Goal: Task Accomplishment & Management: Manage account settings

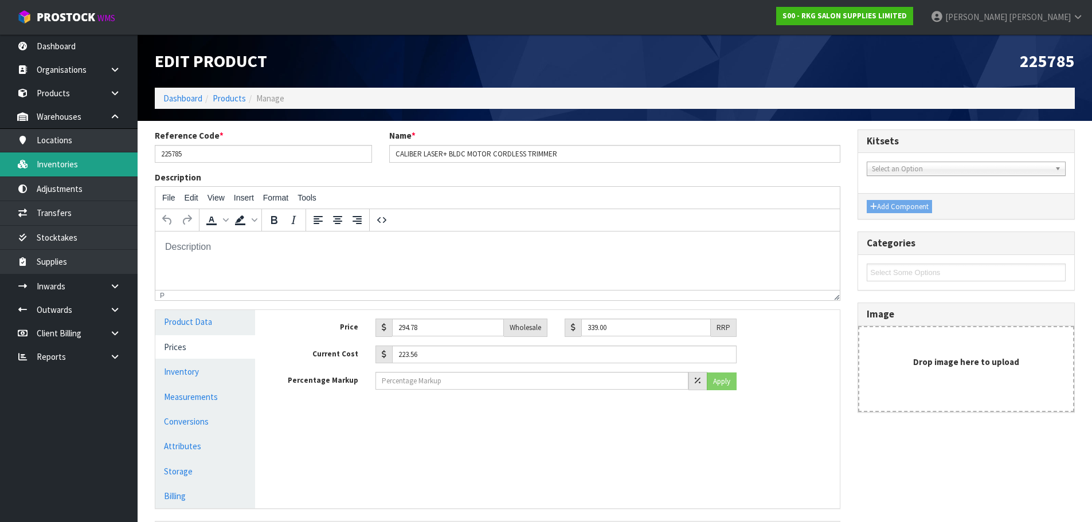
click at [68, 163] on link "Inventories" at bounding box center [69, 164] width 138 height 24
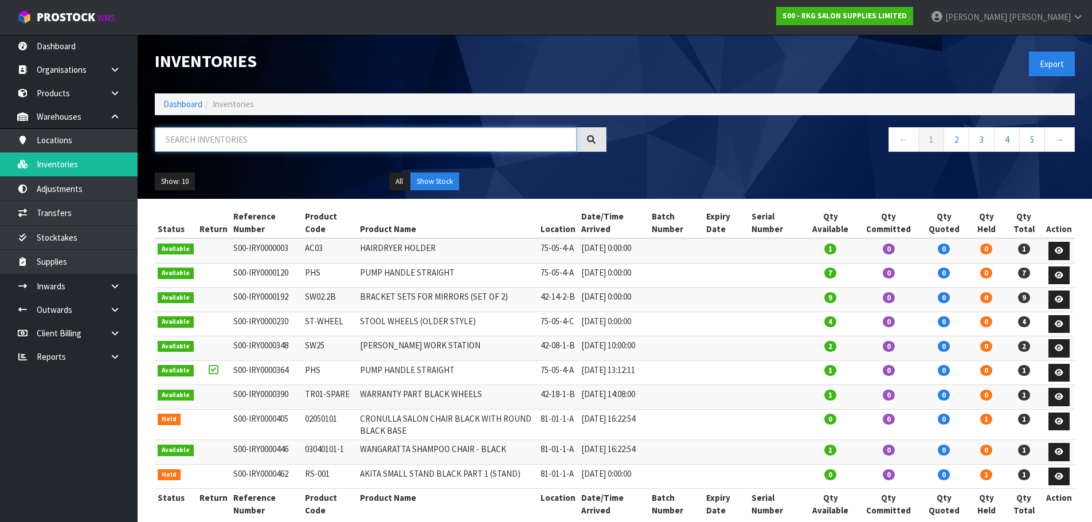
click at [213, 142] on input "text" at bounding box center [366, 139] width 422 height 25
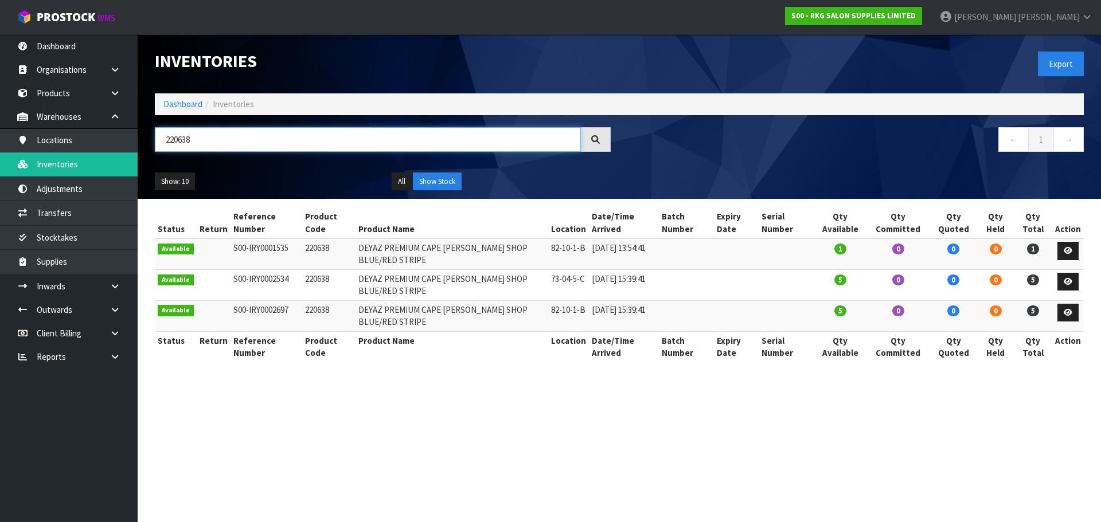
drag, startPoint x: 203, startPoint y: 138, endPoint x: 151, endPoint y: 140, distance: 51.6
click at [151, 140] on div "220638" at bounding box center [382, 143] width 473 height 33
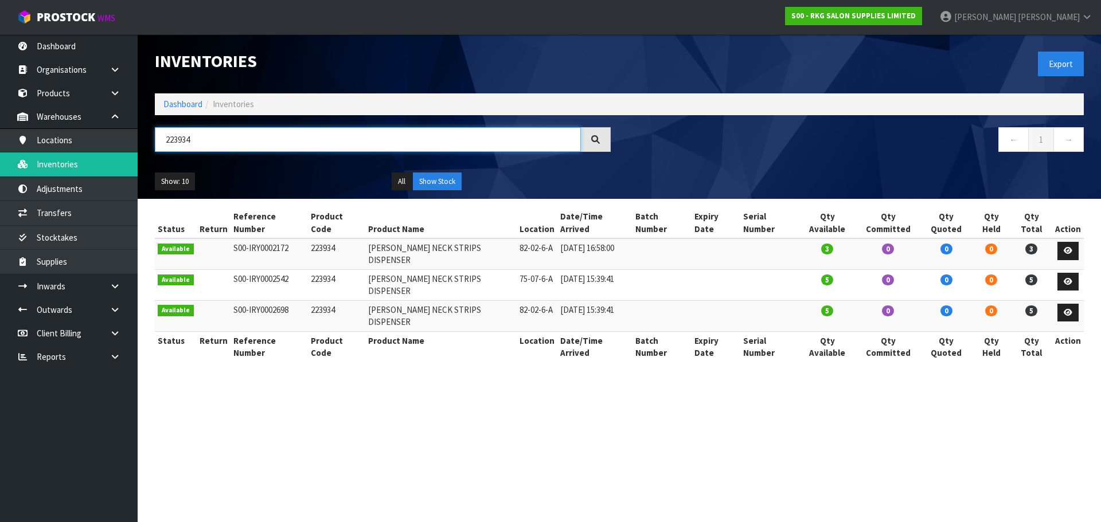
drag, startPoint x: 195, startPoint y: 136, endPoint x: 162, endPoint y: 138, distance: 32.7
click at [162, 138] on input "223934" at bounding box center [368, 139] width 426 height 25
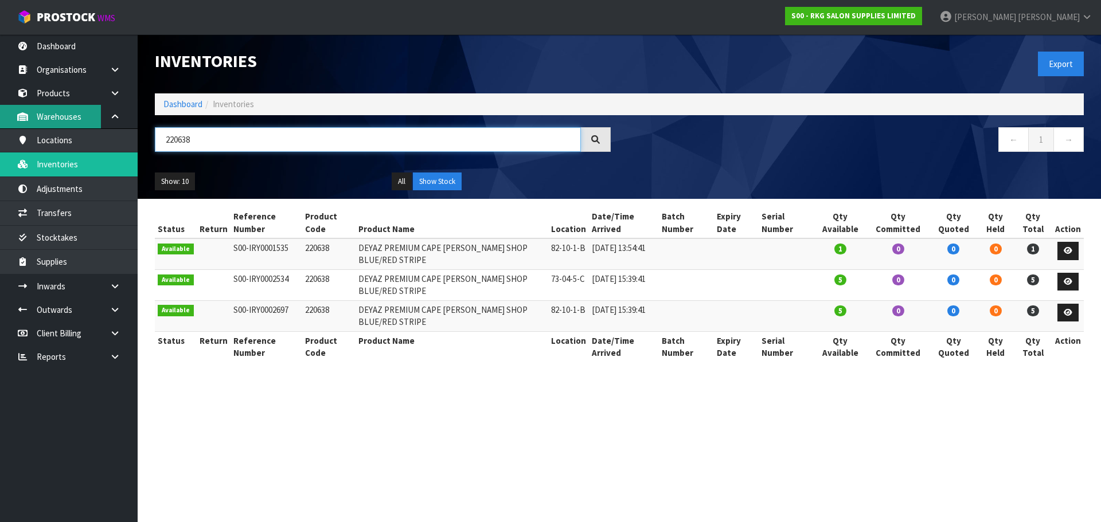
type input "220638"
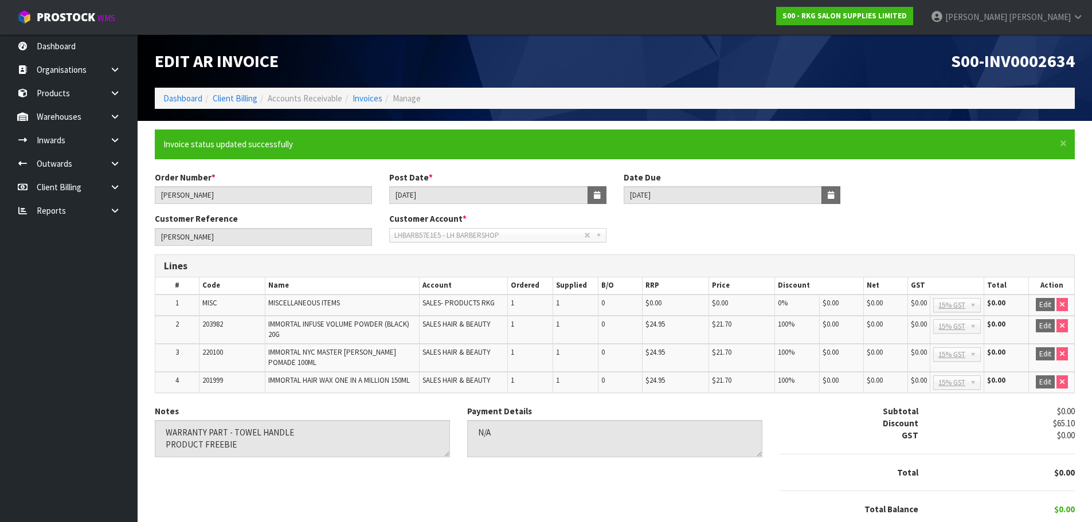
scroll to position [37, 0]
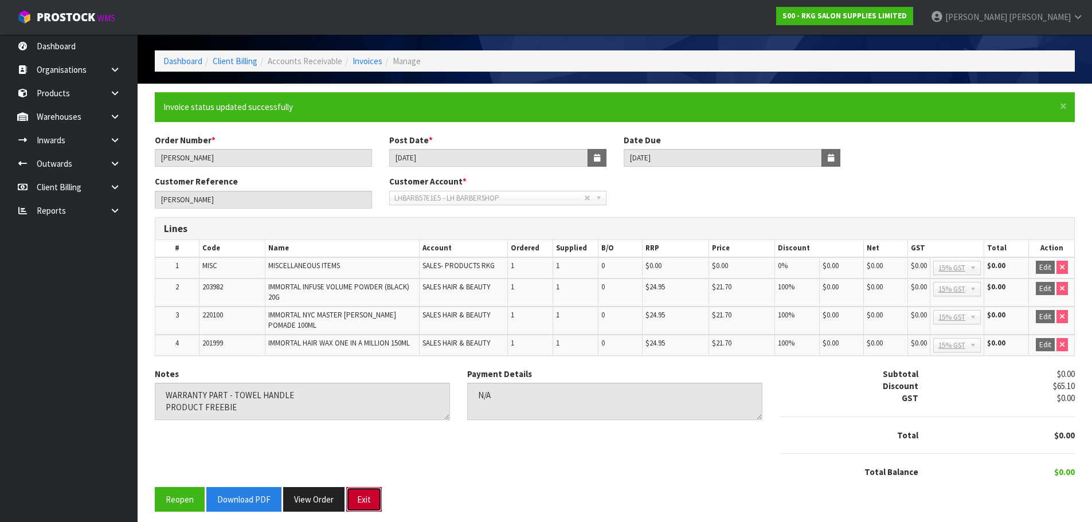
click at [374, 499] on button "Exit" at bounding box center [364, 499] width 36 height 25
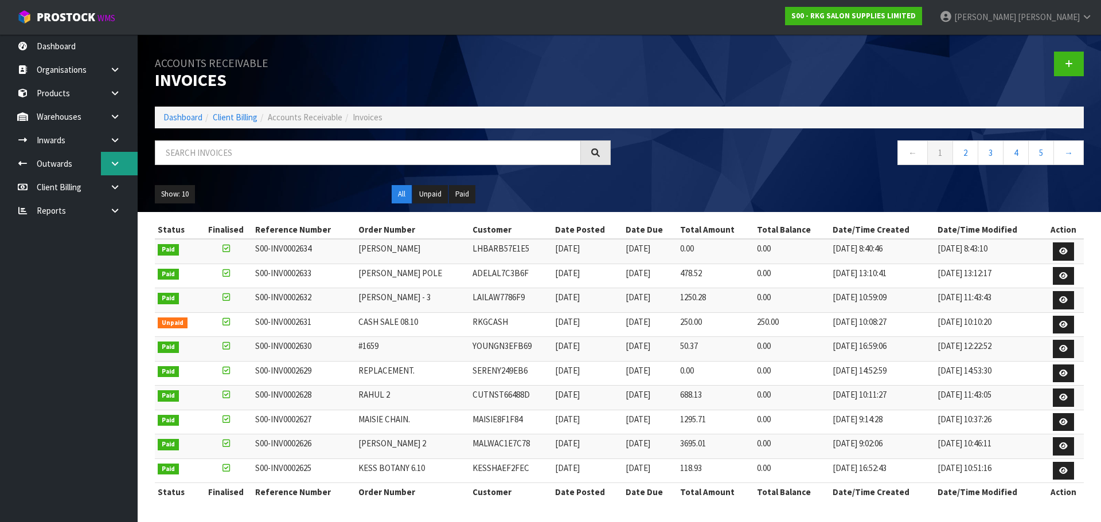
click at [110, 165] on icon at bounding box center [114, 163] width 11 height 9
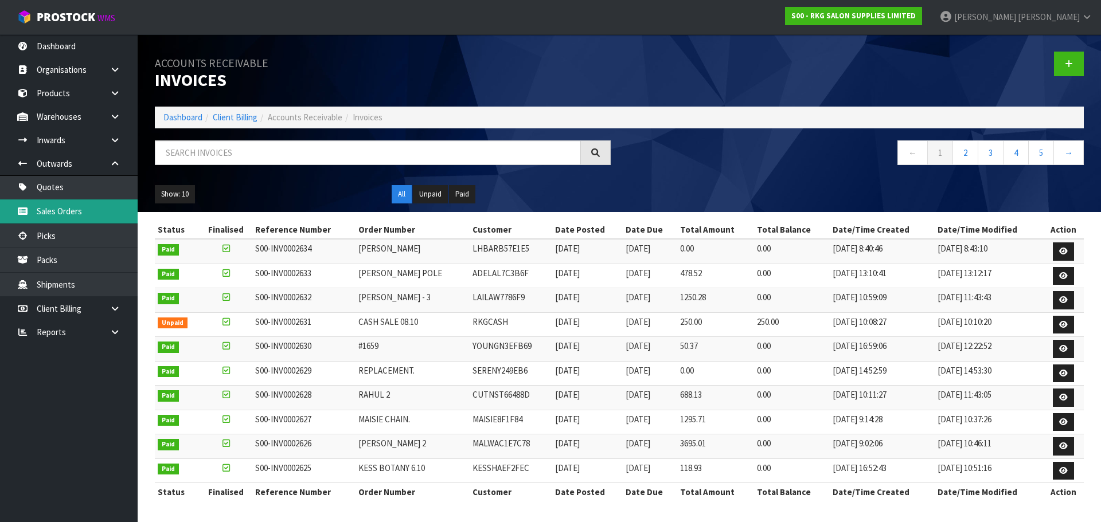
click at [61, 208] on link "Sales Orders" at bounding box center [69, 211] width 138 height 24
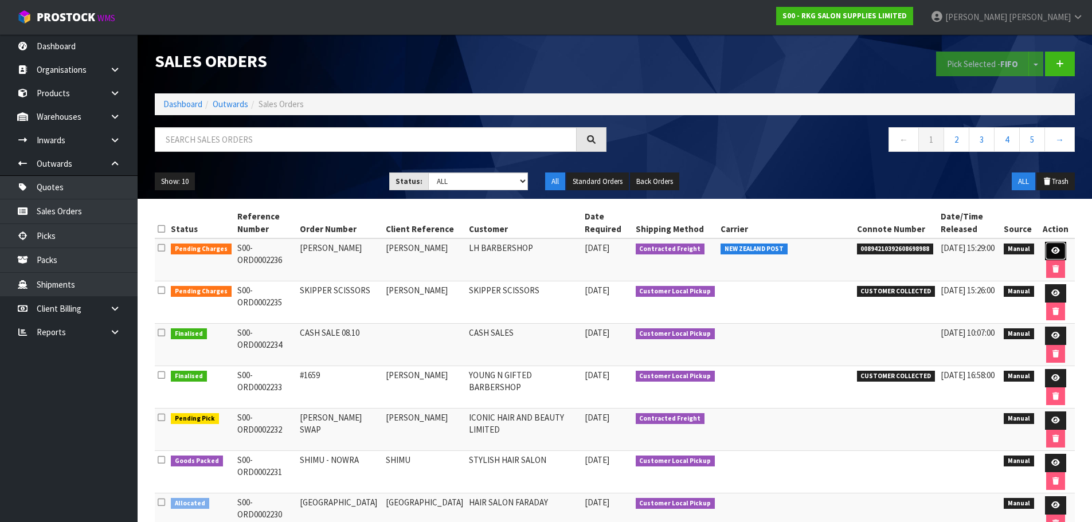
click at [1053, 250] on icon at bounding box center [1055, 250] width 9 height 7
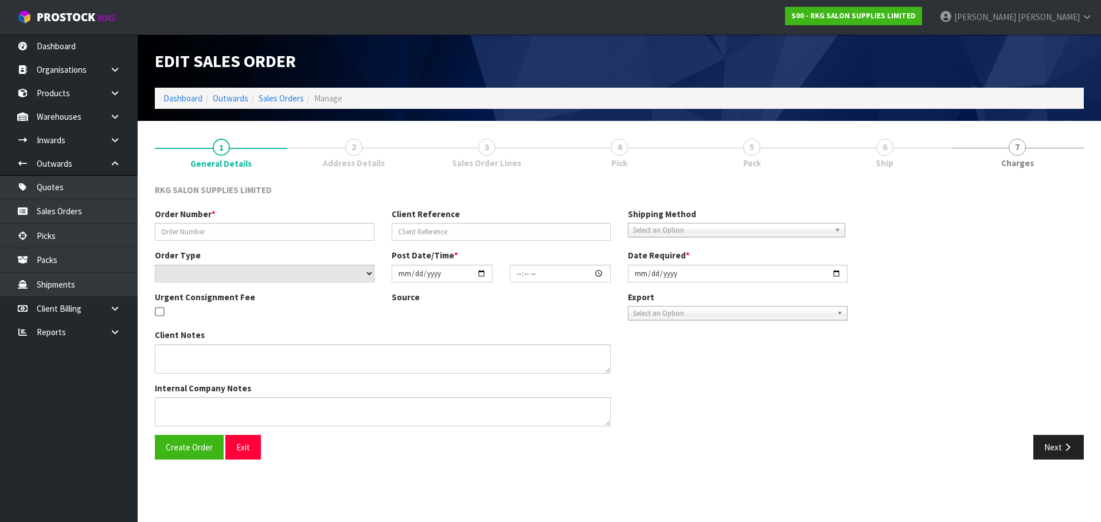
type input "[PERSON_NAME]"
select select "number:0"
type input "2025-10-09"
type input "12:47:00.000"
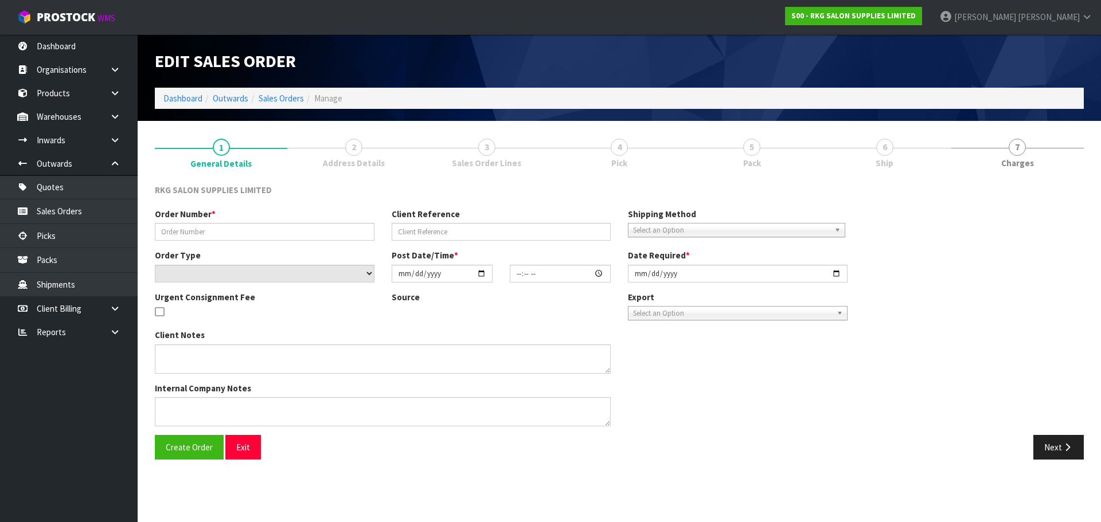
type input "2025-10-09"
type textarea "MISC ITEM - TOWEL HANDLE (FROM SHOWROOM) WITH SCREWS IMMORTAL PRODUCT FREEBIES"
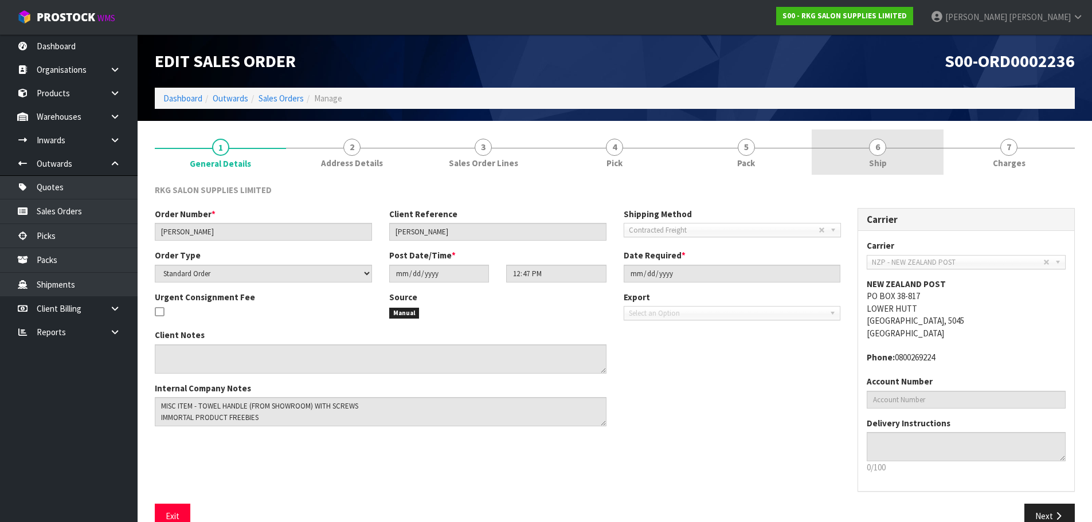
click at [878, 152] on span "6" at bounding box center [877, 147] width 17 height 17
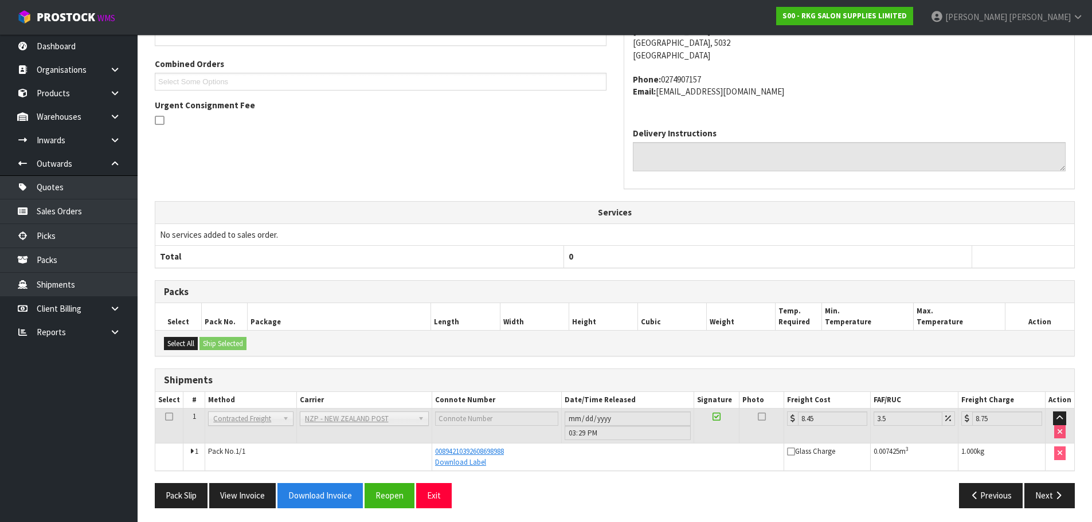
scroll to position [244, 0]
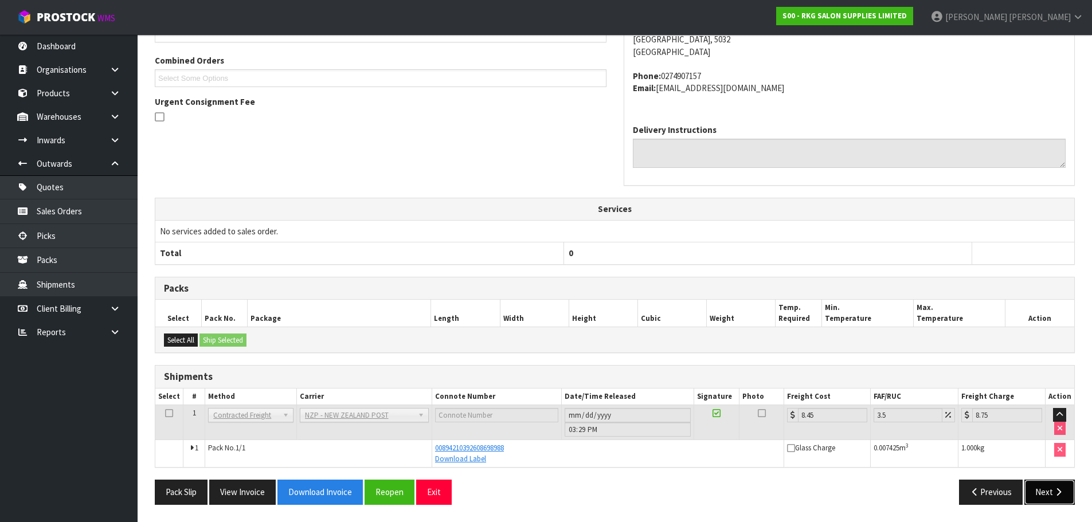
click at [1046, 493] on button "Next" at bounding box center [1049, 492] width 50 height 25
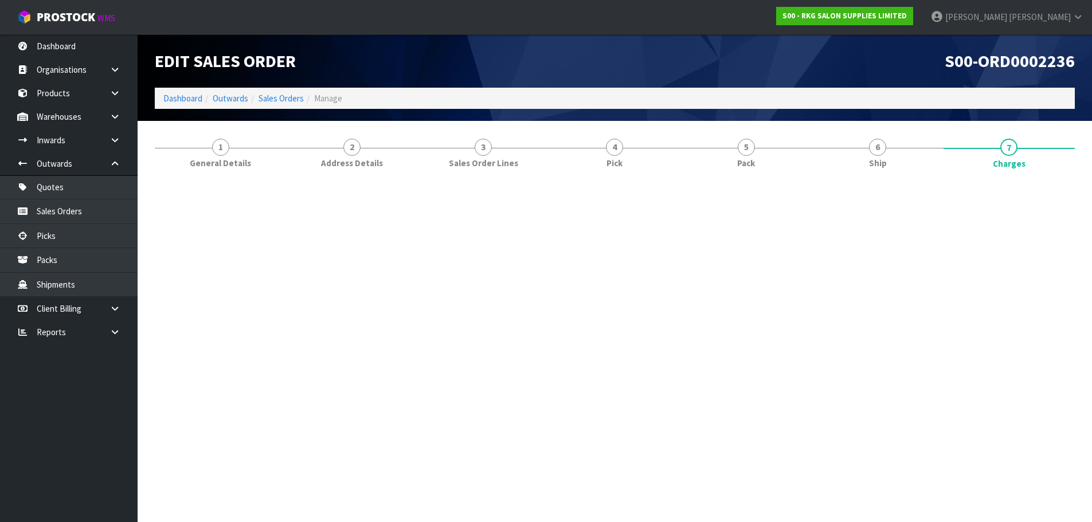
scroll to position [0, 0]
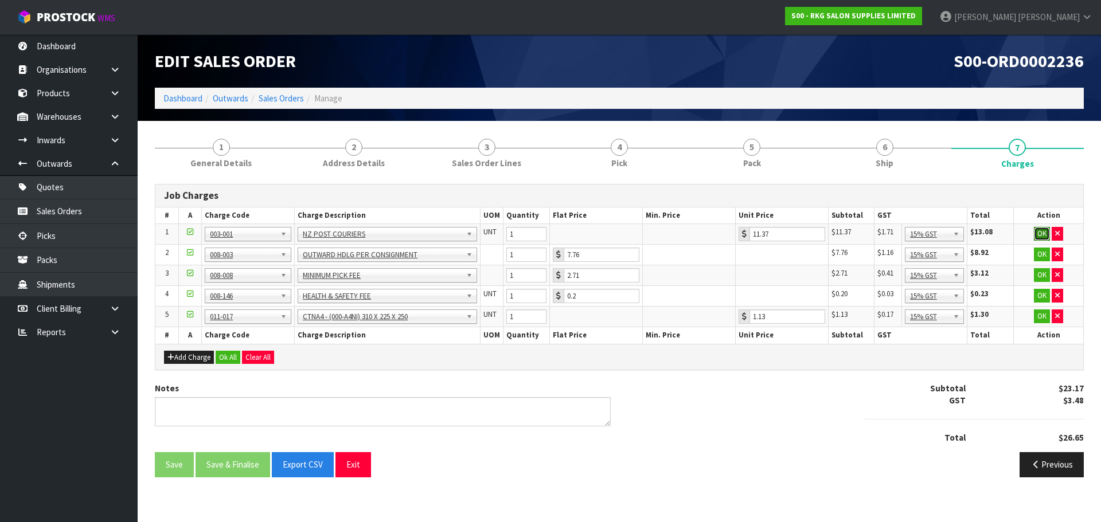
click at [1038, 234] on button "OK" at bounding box center [1042, 234] width 16 height 14
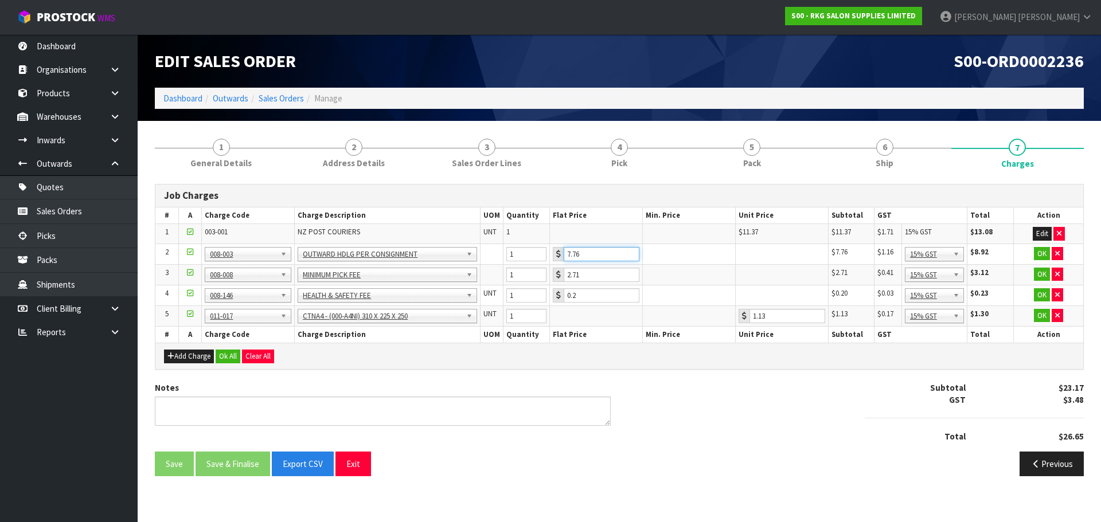
drag, startPoint x: 592, startPoint y: 258, endPoint x: 568, endPoint y: 258, distance: 23.5
click at [568, 258] on input "7.76" at bounding box center [602, 254] width 76 height 14
type input "3.50"
click at [1034, 253] on td "OK" at bounding box center [1048, 254] width 69 height 21
click at [1040, 255] on button "OK" at bounding box center [1042, 254] width 16 height 14
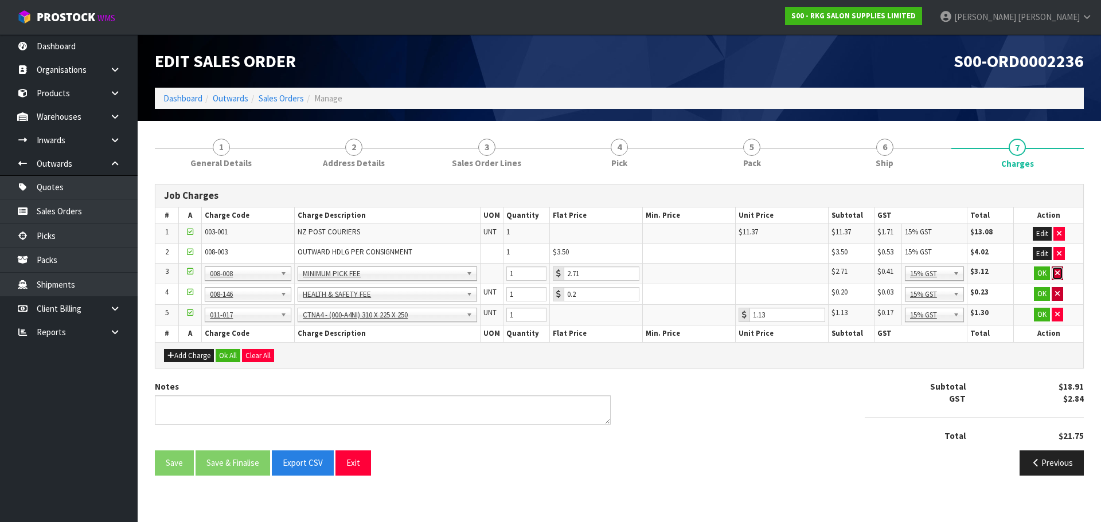
click at [1058, 272] on icon "button" at bounding box center [1057, 272] width 5 height 7
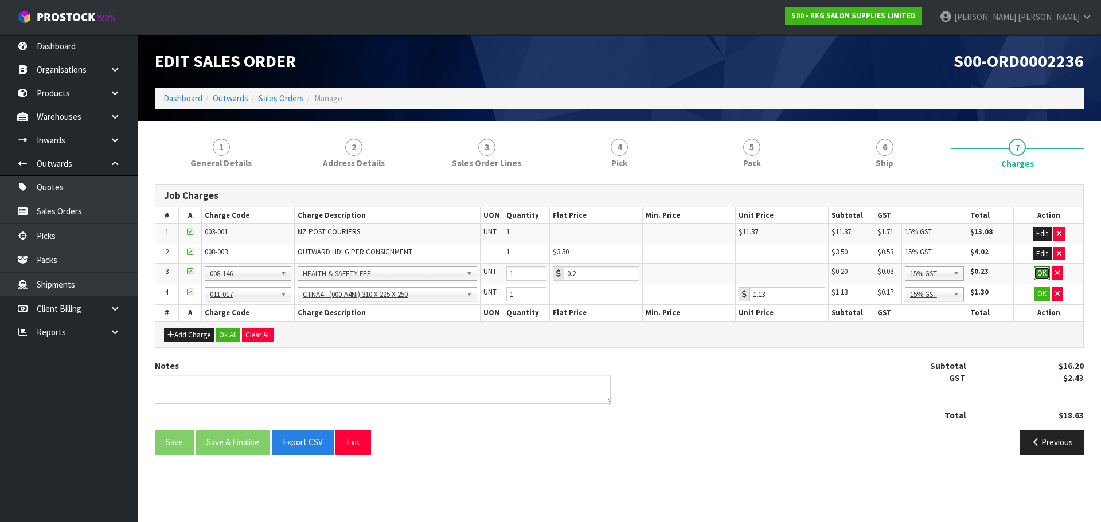
click at [1043, 272] on button "OK" at bounding box center [1042, 274] width 16 height 14
click at [1039, 292] on button "OK" at bounding box center [1042, 294] width 16 height 14
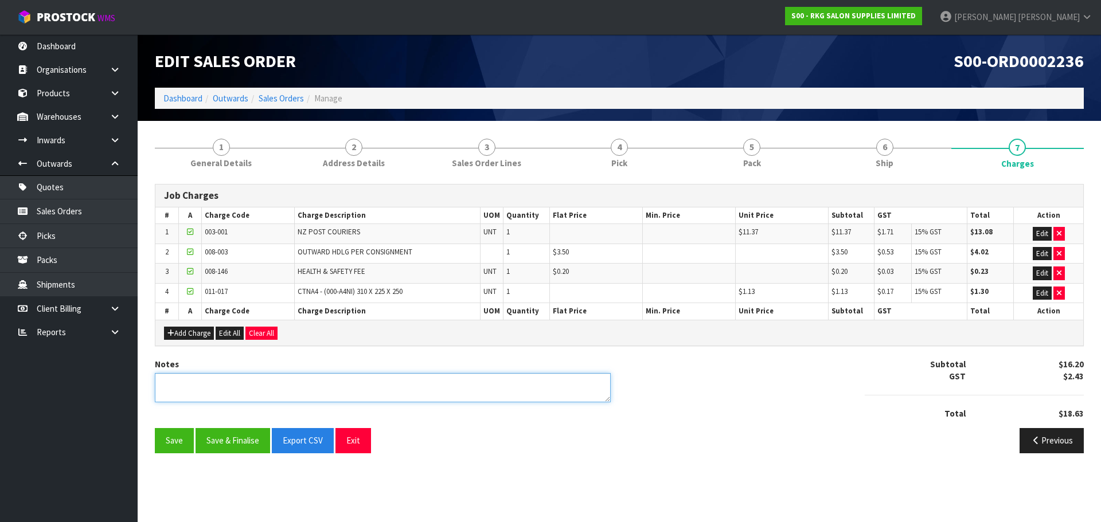
click at [261, 392] on textarea at bounding box center [383, 387] width 456 height 29
type textarea "PICKED BY MARIE"
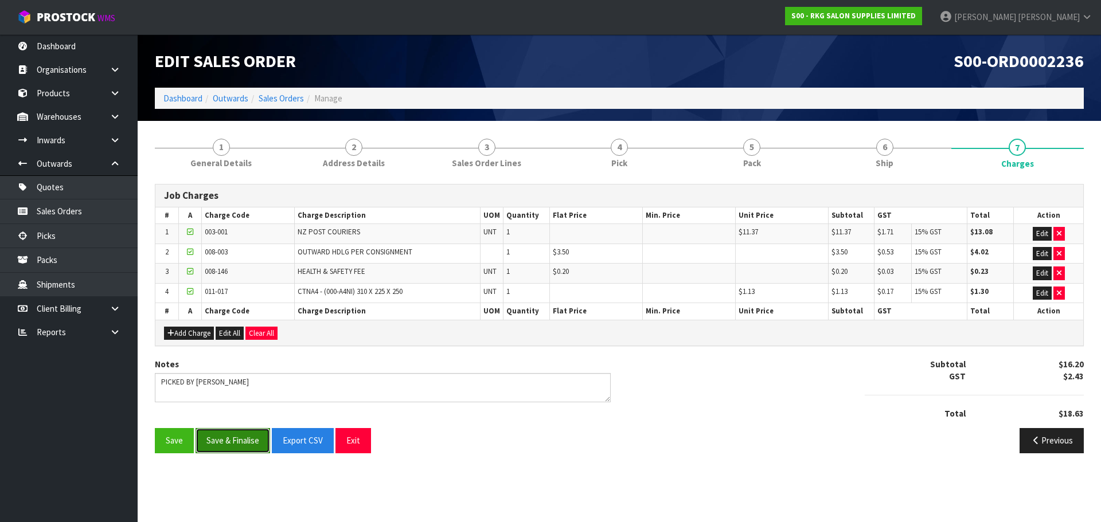
click at [243, 442] on button "Save & Finalise" at bounding box center [232, 440] width 75 height 25
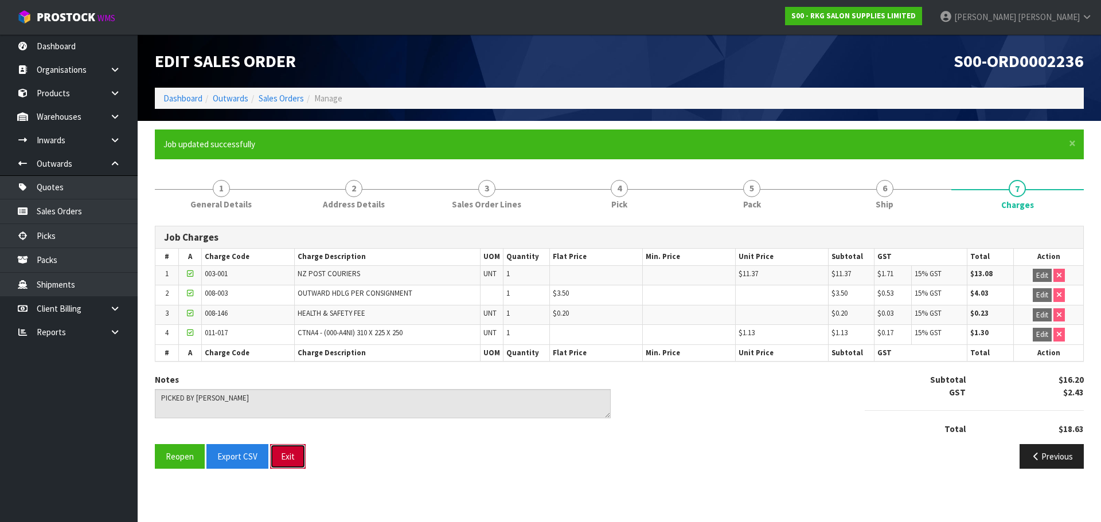
click at [286, 457] on button "Exit" at bounding box center [288, 456] width 36 height 25
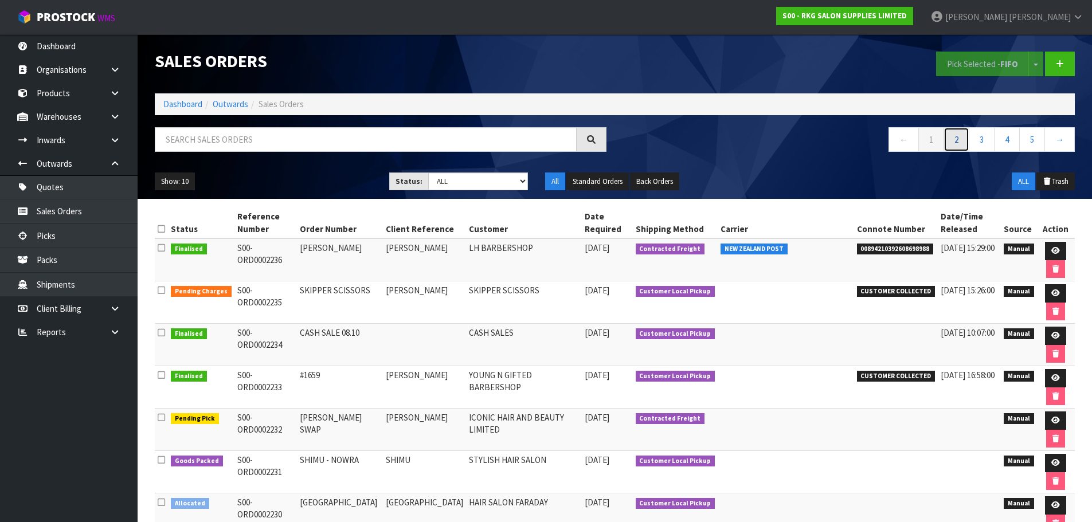
click at [954, 147] on link "2" at bounding box center [957, 139] width 26 height 25
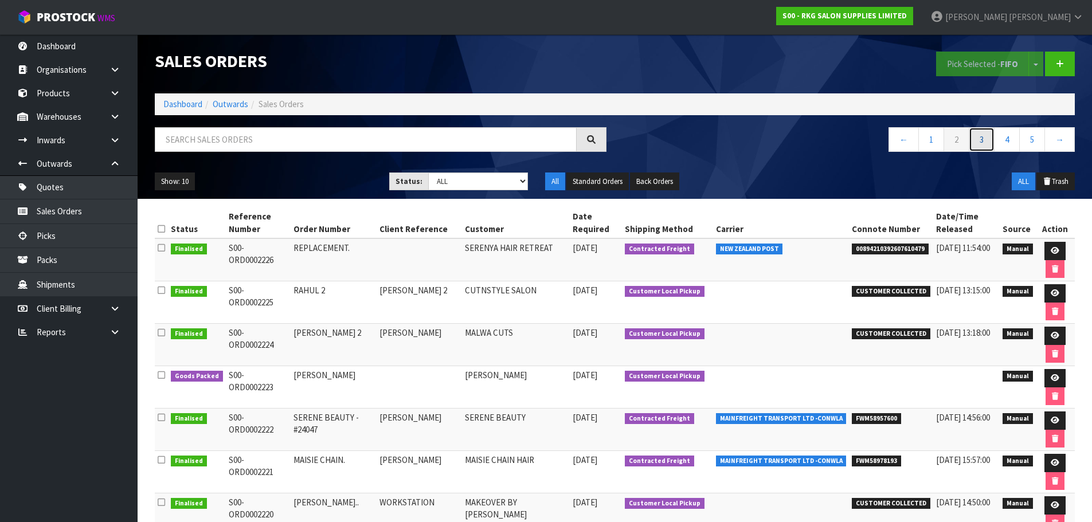
click at [979, 138] on link "3" at bounding box center [982, 139] width 26 height 25
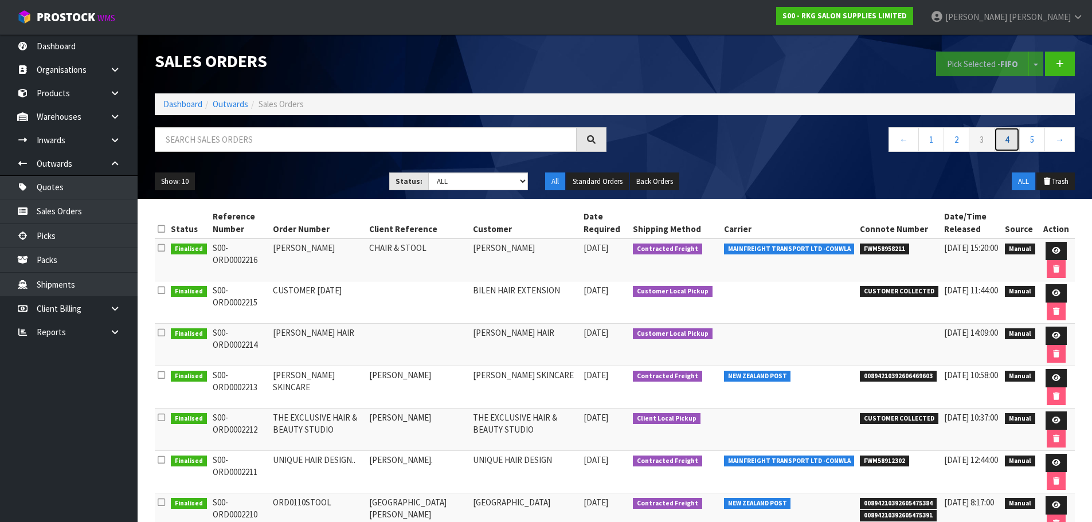
click at [1008, 137] on link "4" at bounding box center [1007, 139] width 26 height 25
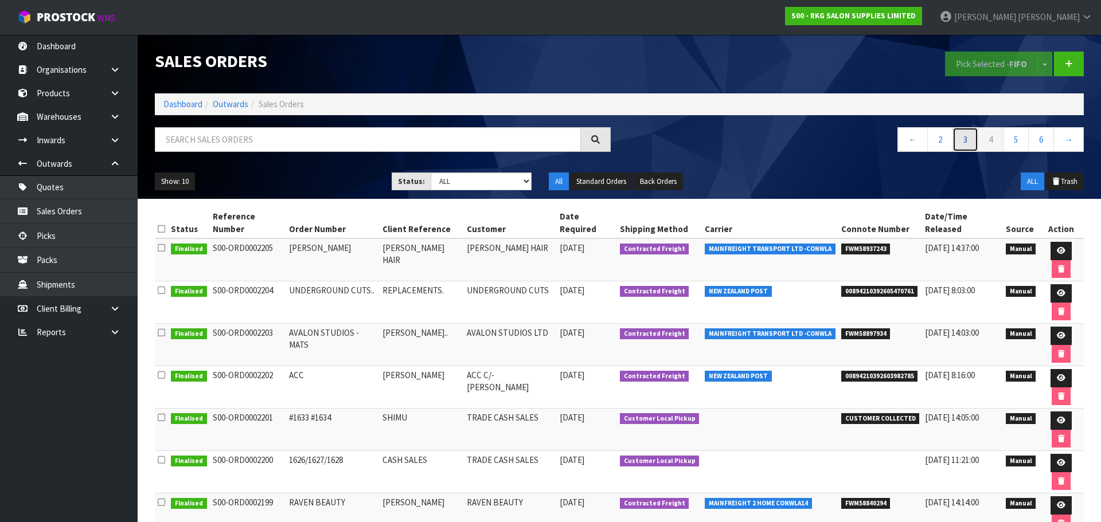
click at [965, 145] on link "3" at bounding box center [965, 139] width 26 height 25
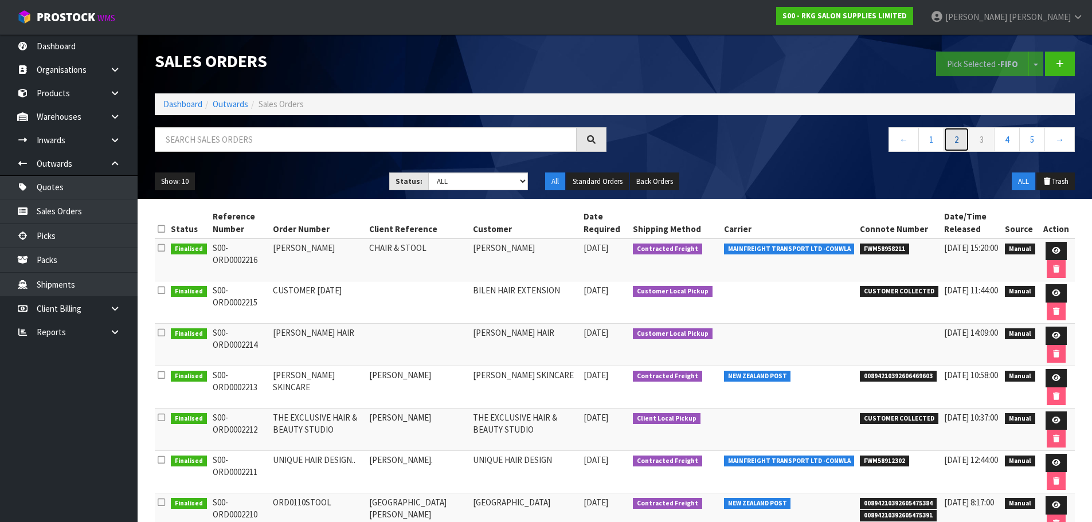
click at [961, 137] on link "2" at bounding box center [957, 139] width 26 height 25
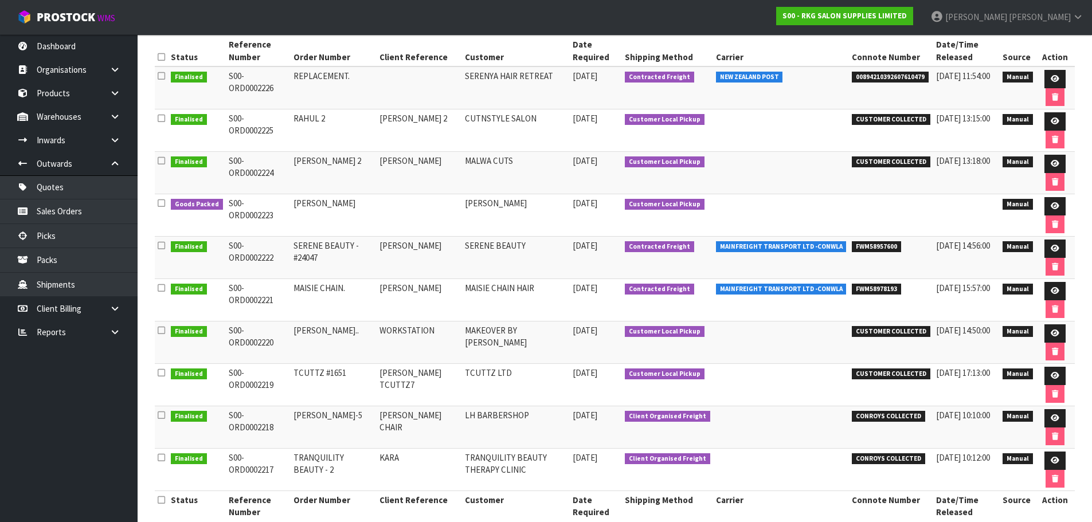
scroll to position [192, 0]
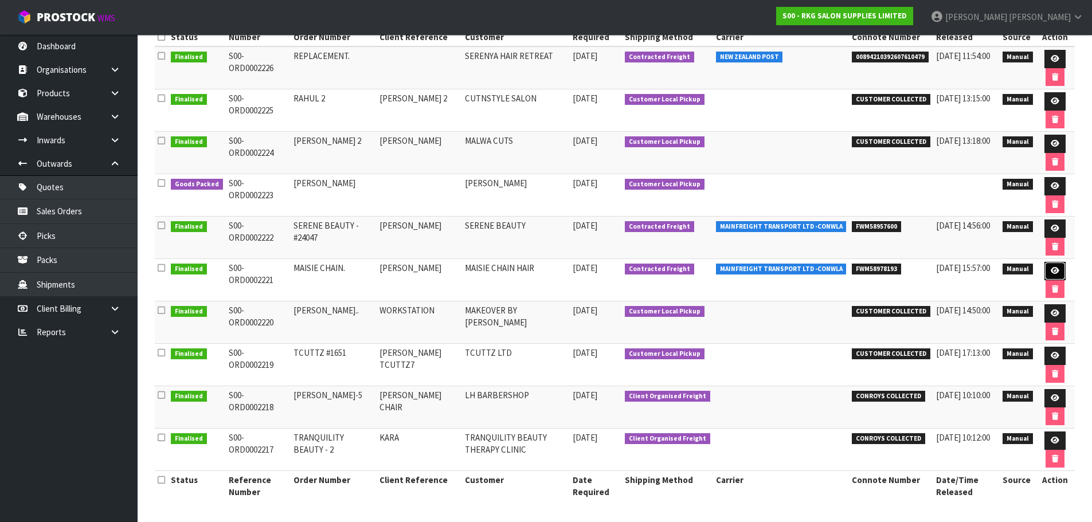
click at [1057, 273] on icon at bounding box center [1055, 270] width 9 height 7
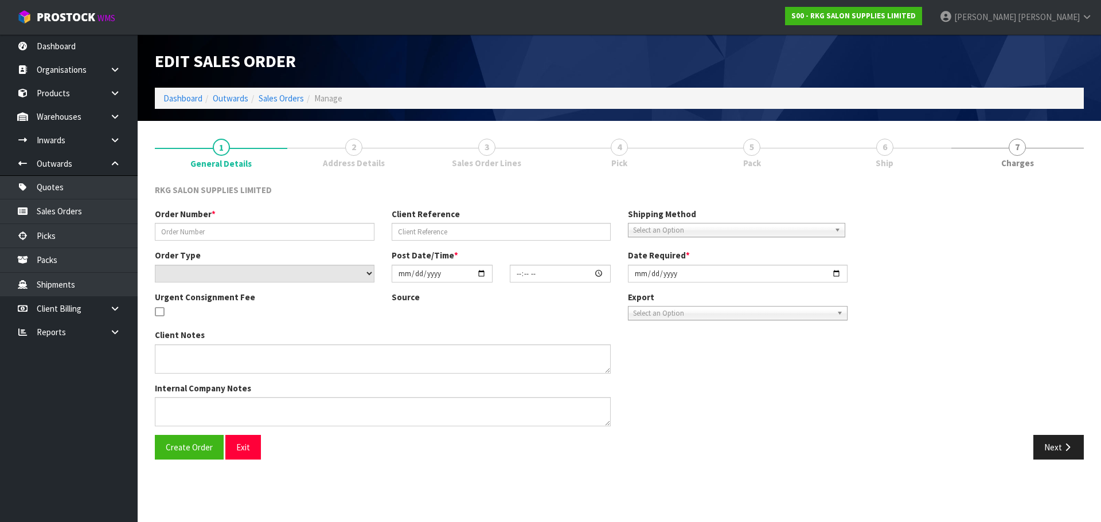
type input "MAISIE CHAIN."
type input "LEIGH ANN IRELAND"
select select "number:0"
type input "2025-10-02"
type input "15:00:00.000"
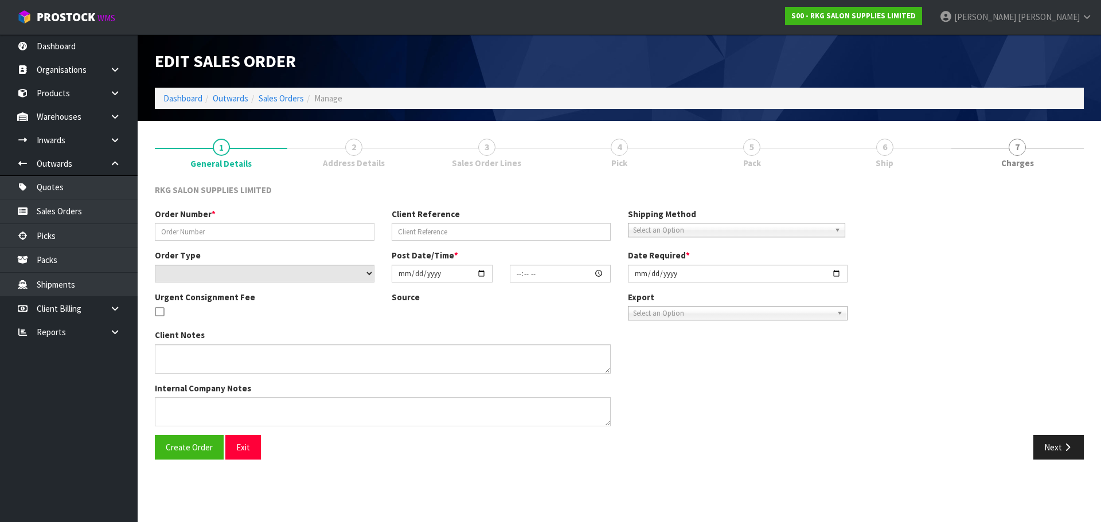
type input "2025-10-03"
type textarea "REPACK THE 2 USED CHAIRS INTO SHIPPER CARTONS AND SEND ALL LOOSE ON MF"
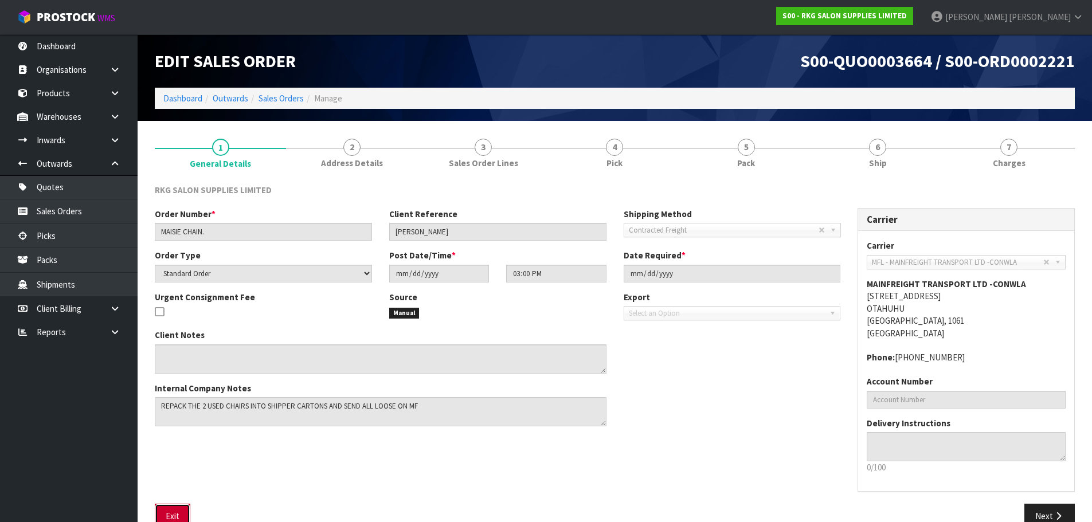
click at [174, 510] on button "Exit" at bounding box center [173, 516] width 36 height 25
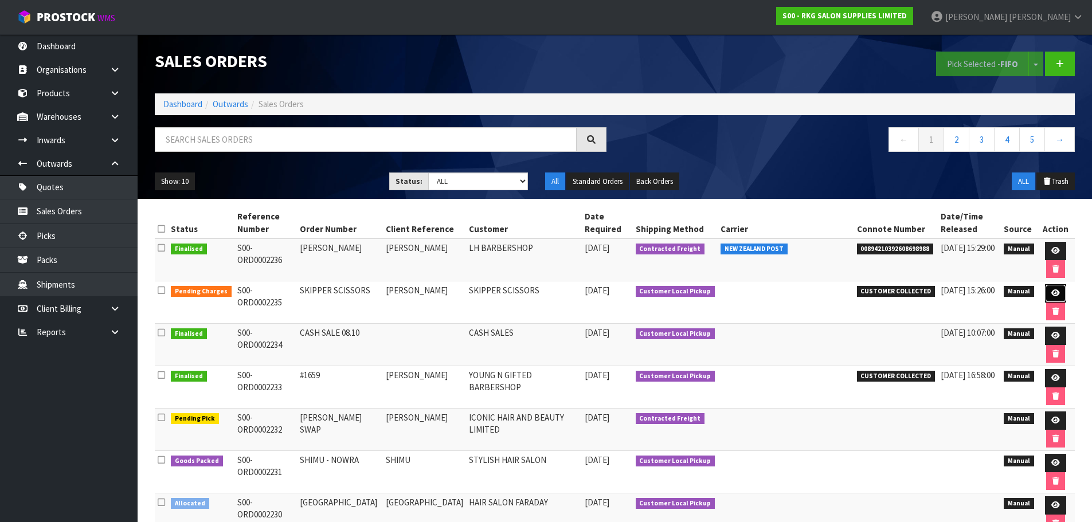
click at [1058, 294] on link at bounding box center [1055, 293] width 21 height 18
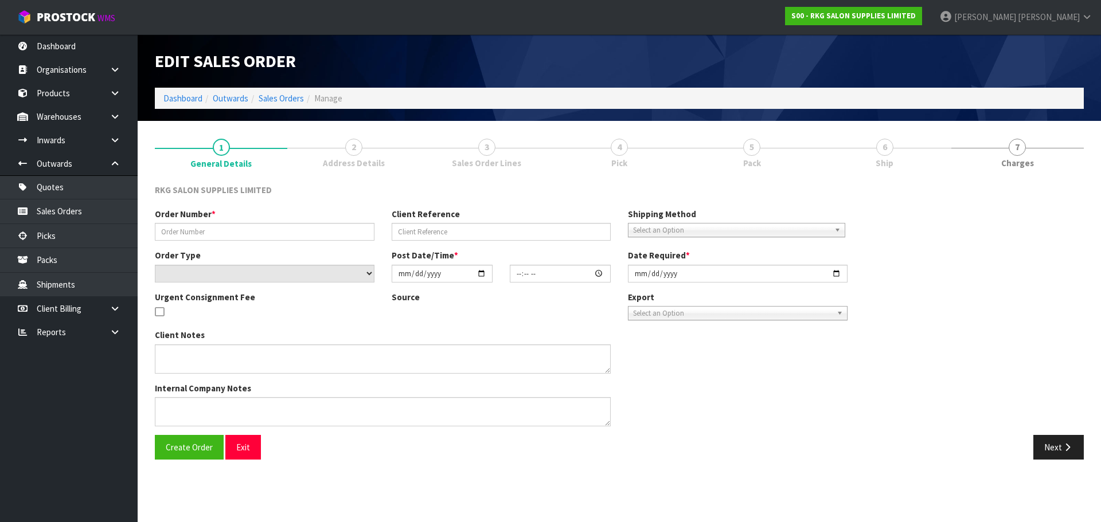
type input "SKIPPER SCISSORS"
type input "TERRI SKIPPER"
select select "number:0"
type input "2025-10-08"
type input "10:30:00.000"
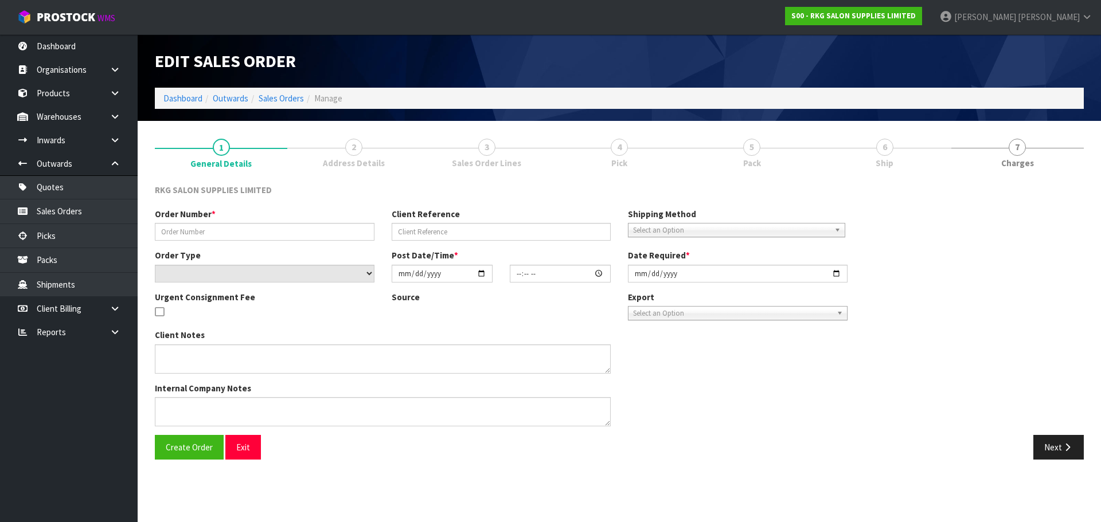
type input "2025-10-09"
type textarea "COLLECTING THUR 9TH OCT"
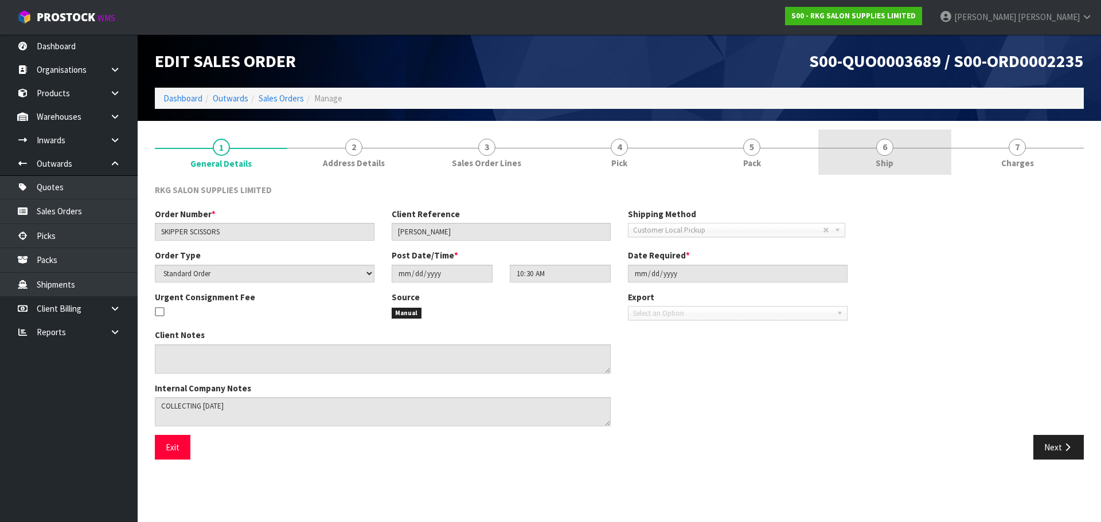
click at [885, 144] on span "6" at bounding box center [884, 147] width 17 height 17
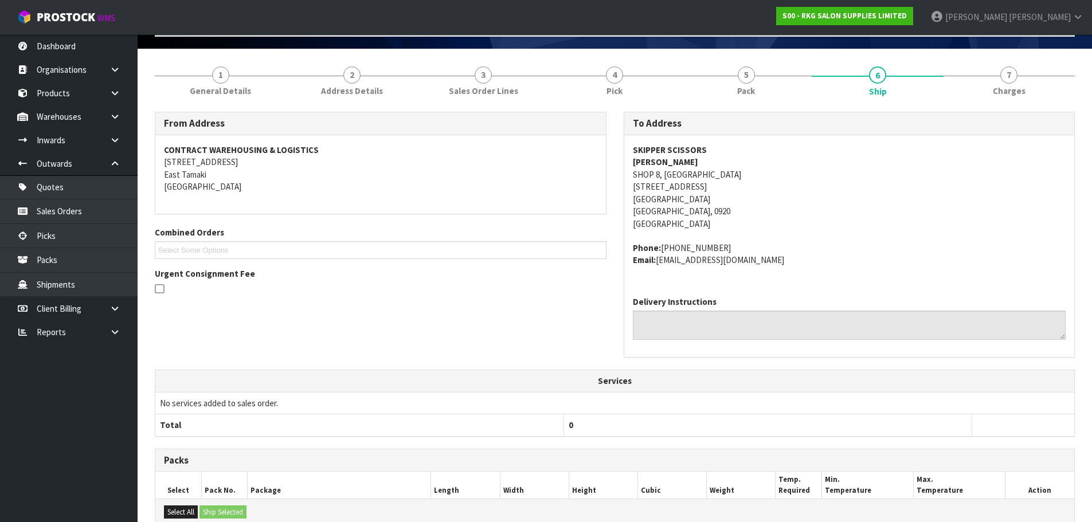
scroll to position [7, 0]
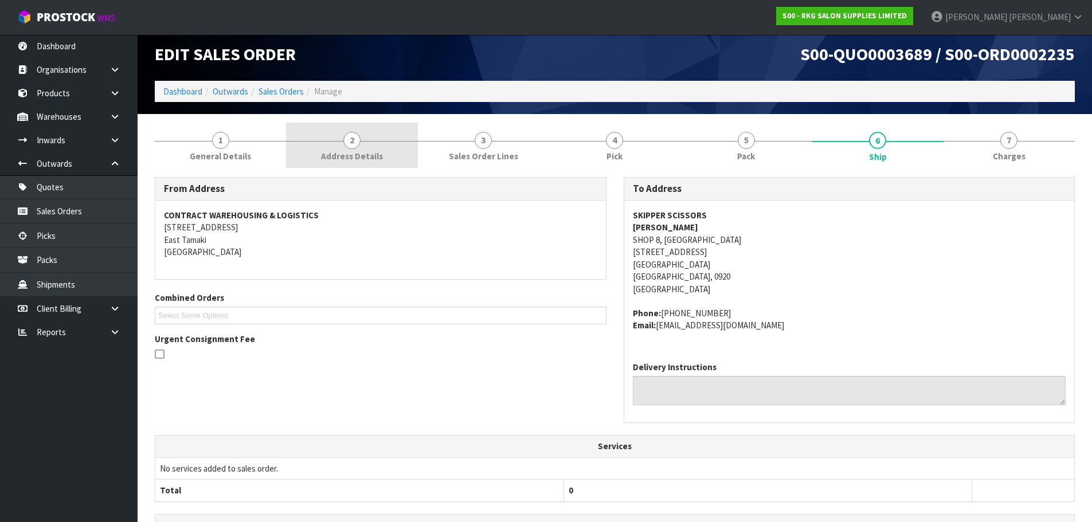
click at [354, 146] on span "2" at bounding box center [351, 140] width 17 height 17
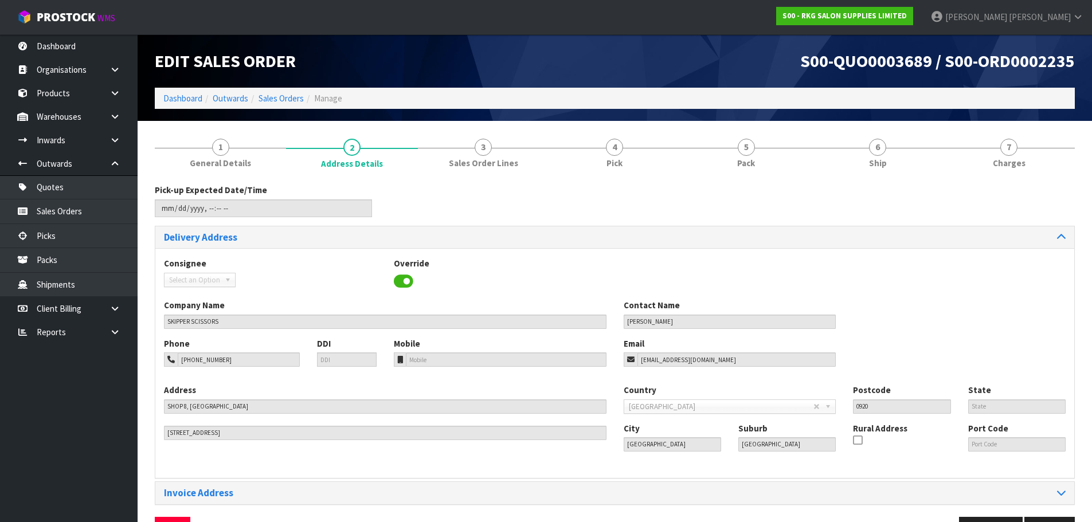
scroll to position [37, 0]
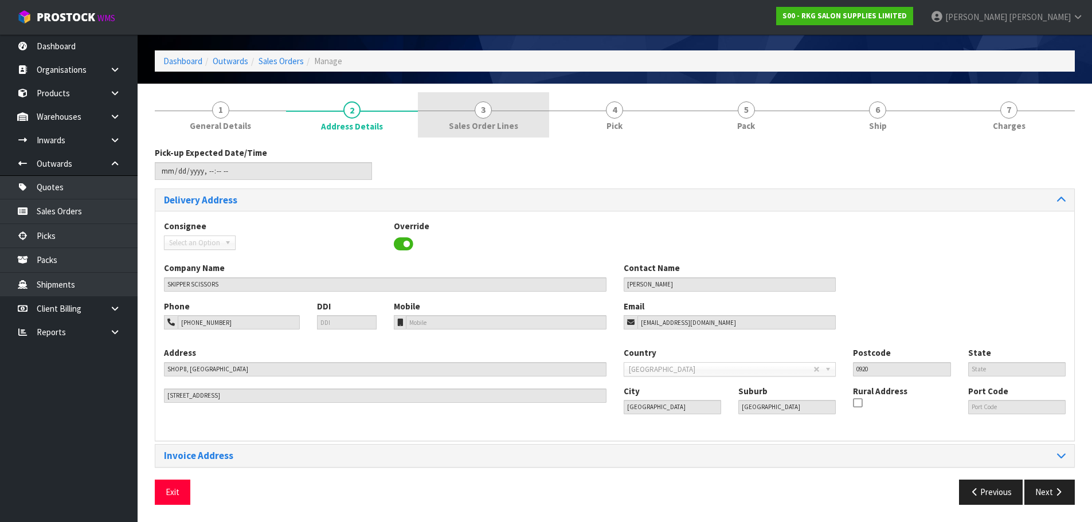
click at [487, 114] on span "3" at bounding box center [483, 109] width 17 height 17
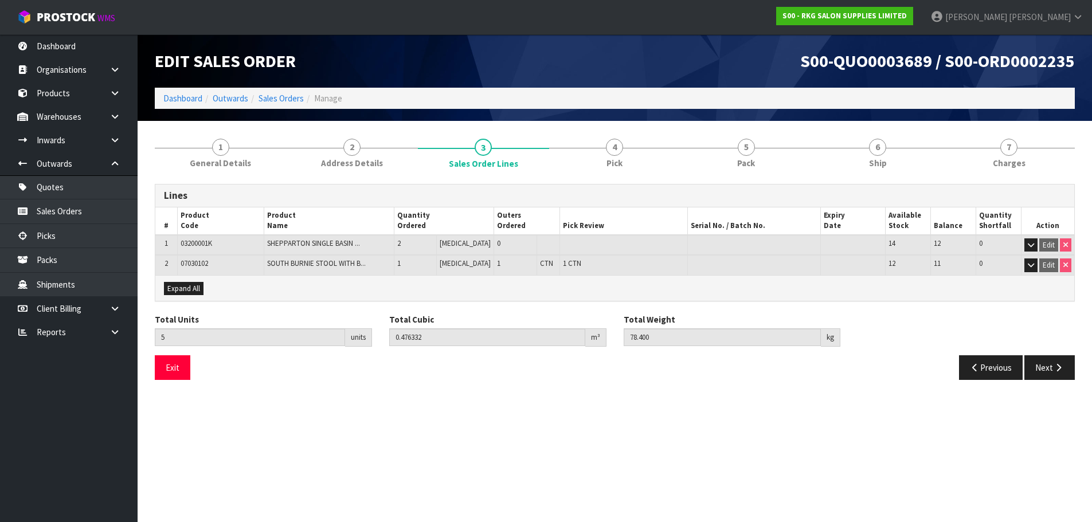
scroll to position [0, 0]
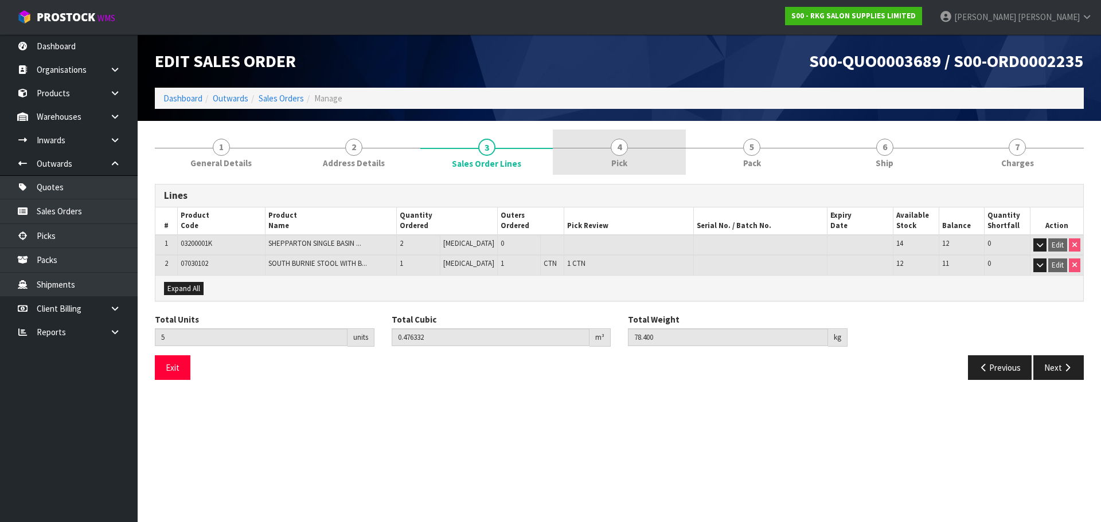
click at [621, 152] on span "4" at bounding box center [619, 147] width 17 height 17
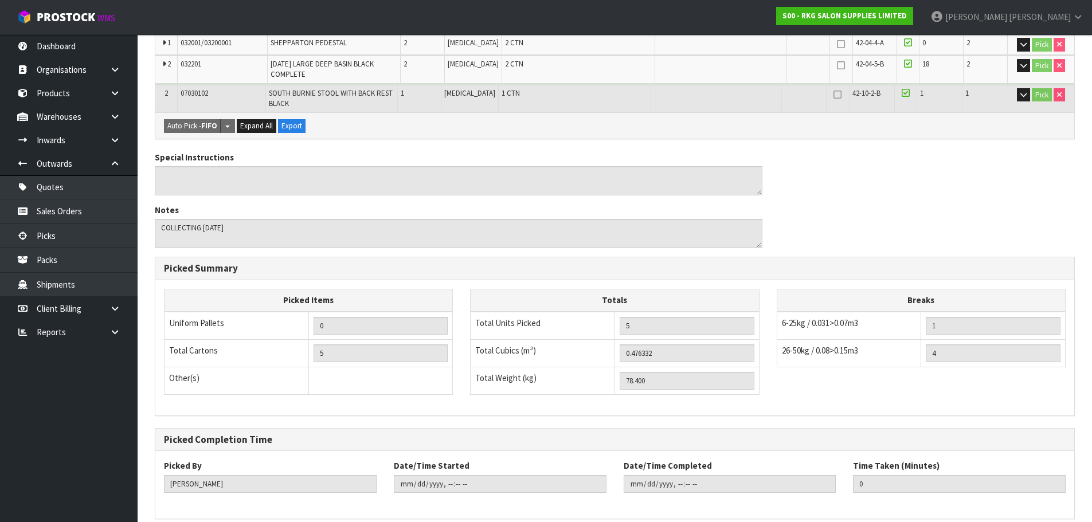
scroll to position [321, 0]
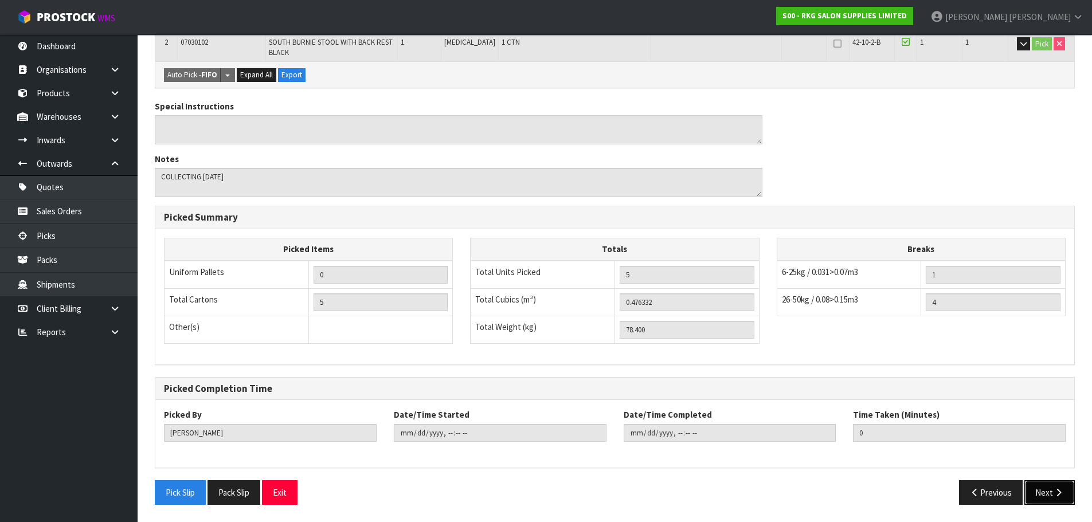
click at [1052, 490] on button "Next" at bounding box center [1049, 492] width 50 height 25
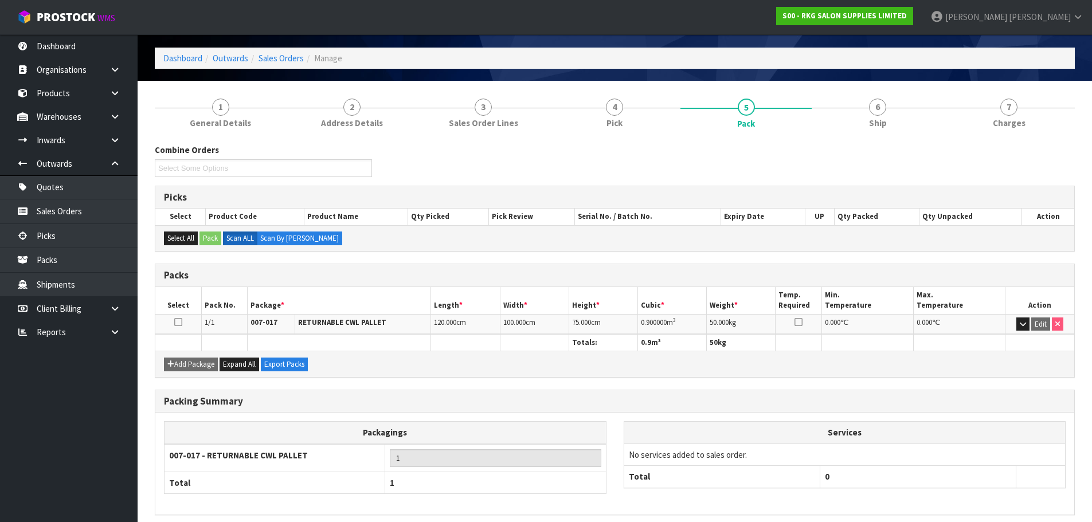
scroll to position [88, 0]
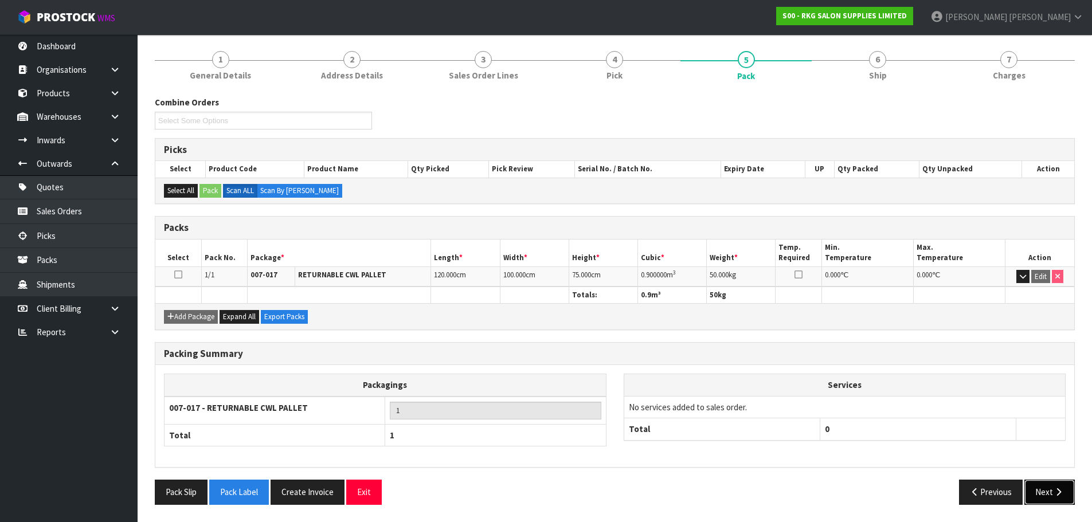
click at [1039, 491] on button "Next" at bounding box center [1049, 492] width 50 height 25
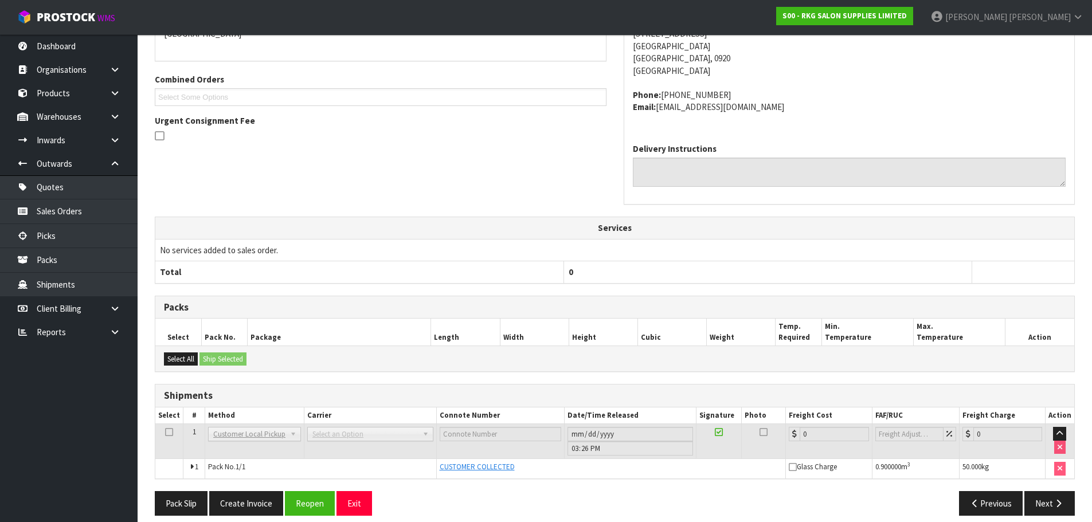
scroll to position [236, 0]
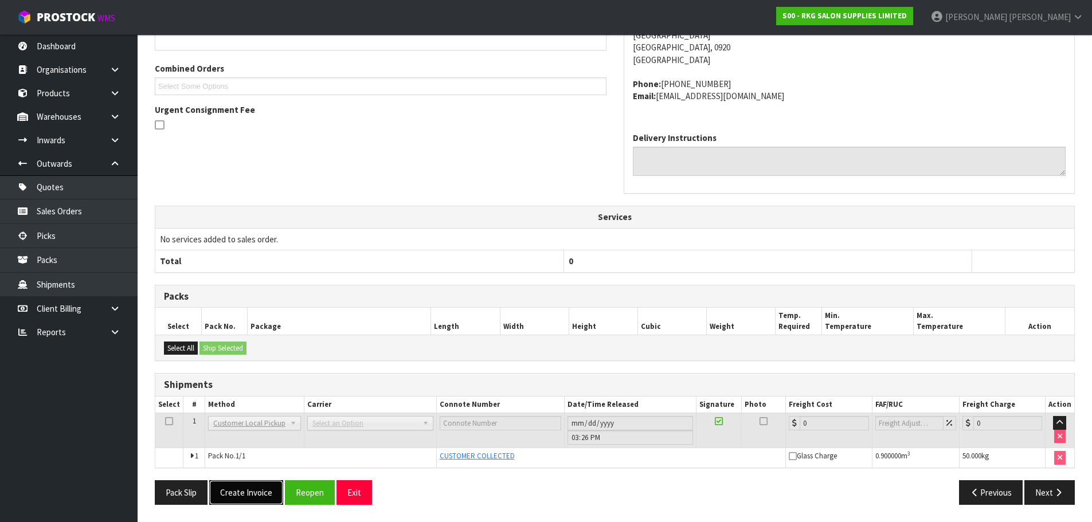
click at [247, 489] on button "Create Invoice" at bounding box center [246, 492] width 74 height 25
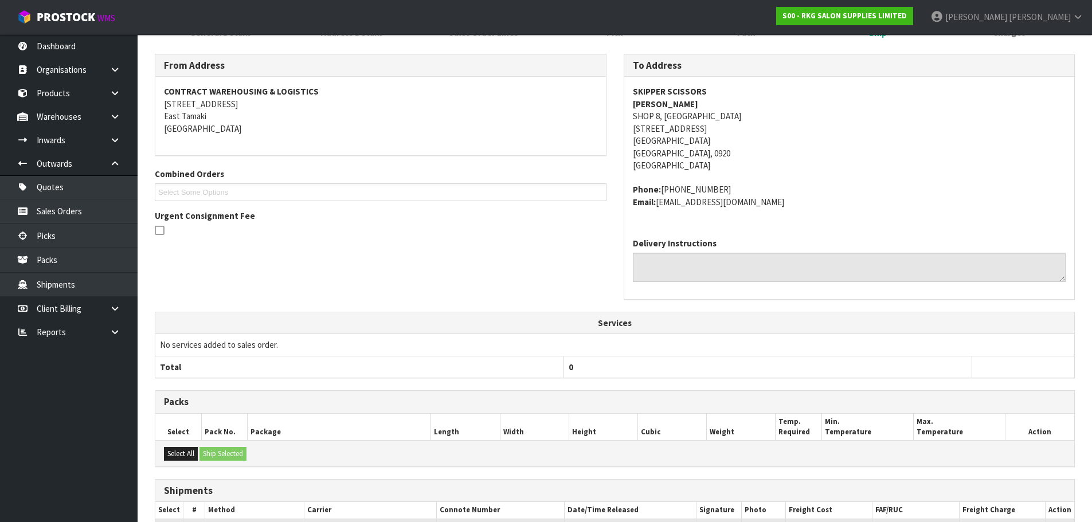
scroll to position [278, 0]
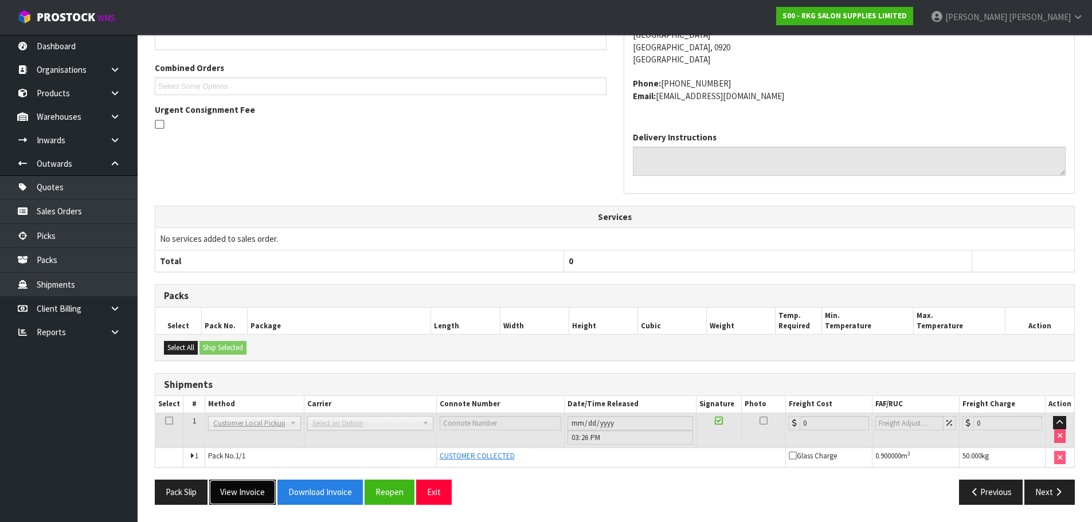
drag, startPoint x: 248, startPoint y: 498, endPoint x: 338, endPoint y: 394, distance: 137.4
click at [248, 497] on button "View Invoice" at bounding box center [242, 492] width 66 height 25
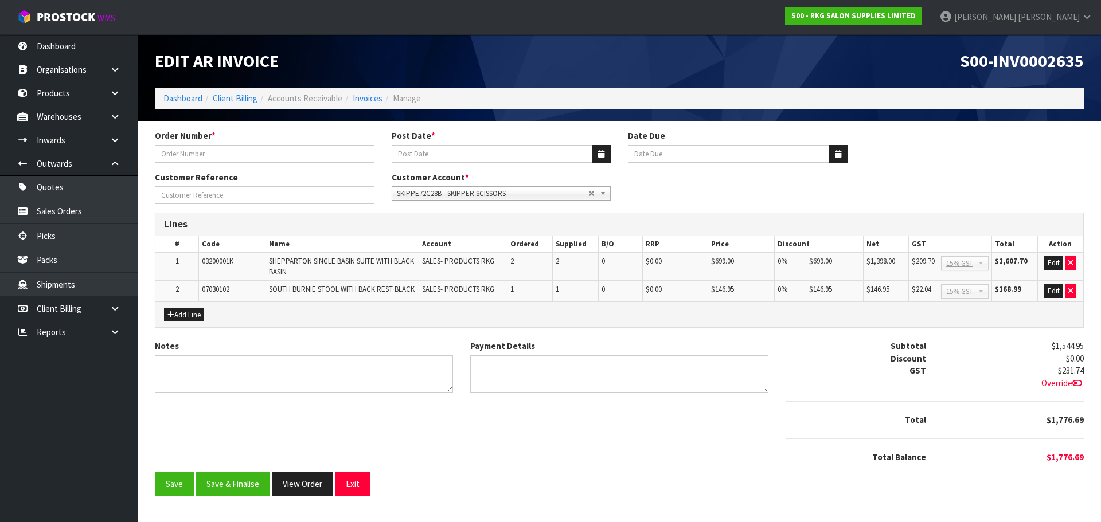
type input "SKIPPER SCISSORS"
type input "[DATE]"
type input "TERRI SKIPPER"
click at [251, 369] on textarea "Notes" at bounding box center [304, 373] width 298 height 37
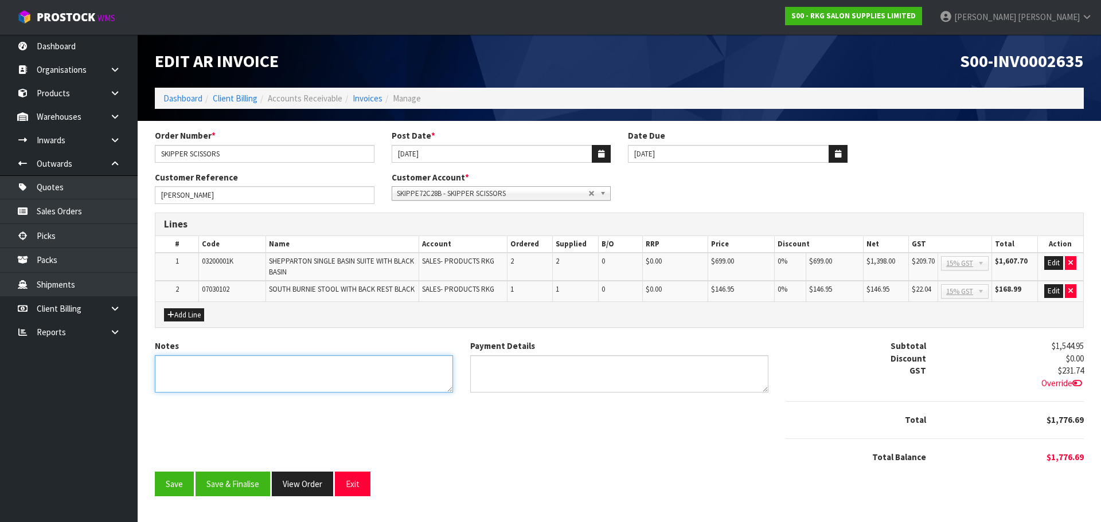
click at [234, 366] on textarea "Notes" at bounding box center [304, 373] width 298 height 37
type textarea "THANK YOU FOR YOUR ORDER. COLLECTED."
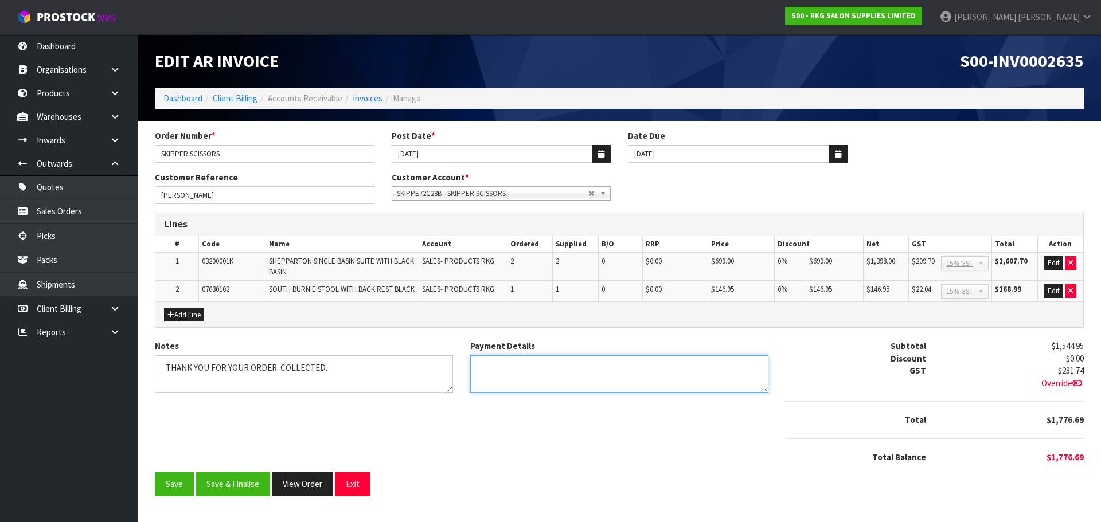
click at [514, 365] on textarea "Payment Details" at bounding box center [619, 373] width 298 height 37
click at [541, 367] on textarea "Payment Details" at bounding box center [619, 373] width 298 height 37
type textarea "DIRECT CREDIT 8.10.25"
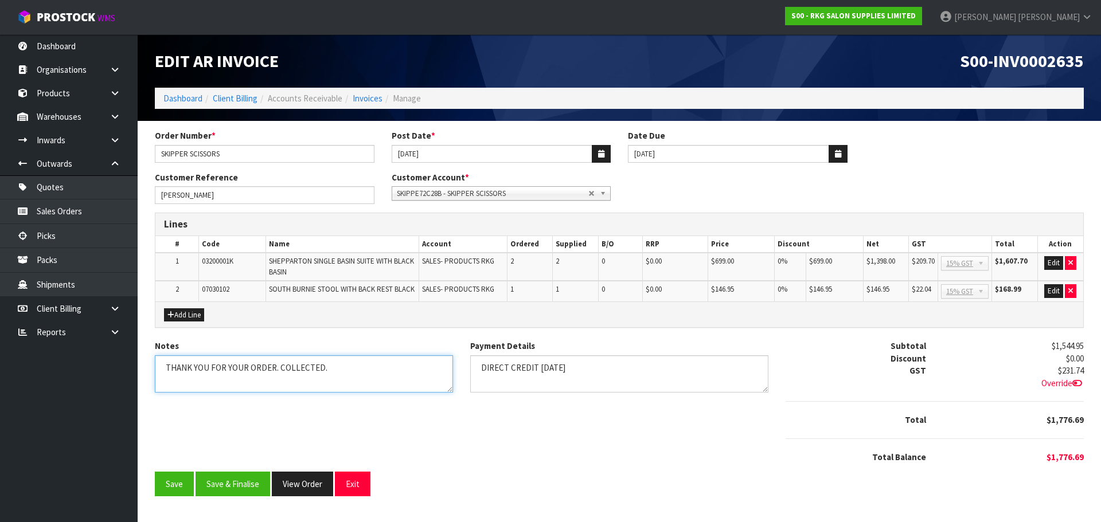
click at [332, 366] on textarea "Notes" at bounding box center [304, 373] width 298 height 37
click at [277, 370] on textarea "Notes" at bounding box center [304, 373] width 298 height 37
type textarea "THANK YOU FOR YOUR ORDER. COLLECTED 9.10"
click at [1051, 263] on button "Edit" at bounding box center [1053, 263] width 19 height 14
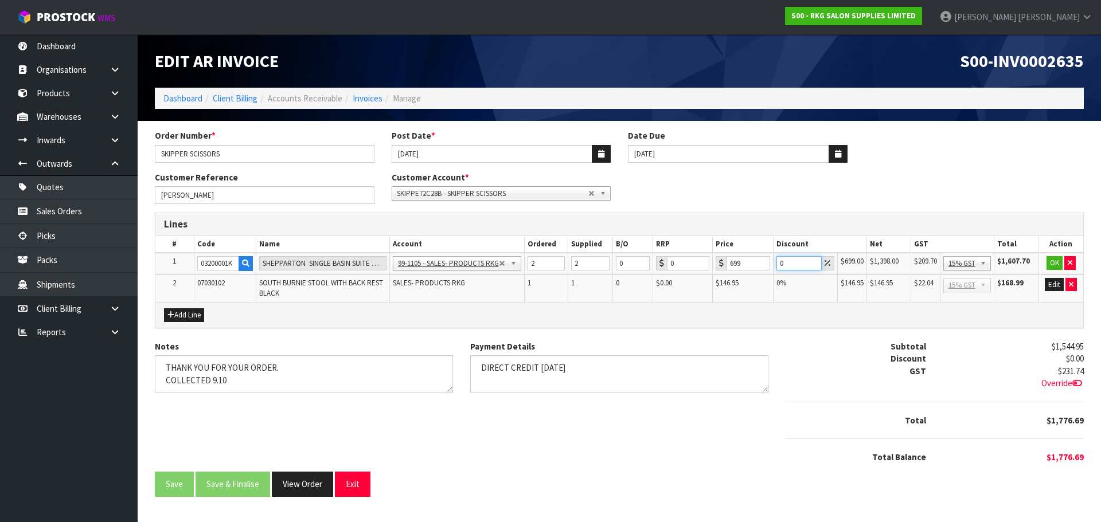
drag, startPoint x: 790, startPoint y: 263, endPoint x: 777, endPoint y: 263, distance: 13.2
click at [777, 263] on input "0" at bounding box center [798, 263] width 45 height 14
type input "7.5"
click at [1050, 265] on button "OK" at bounding box center [1054, 263] width 16 height 14
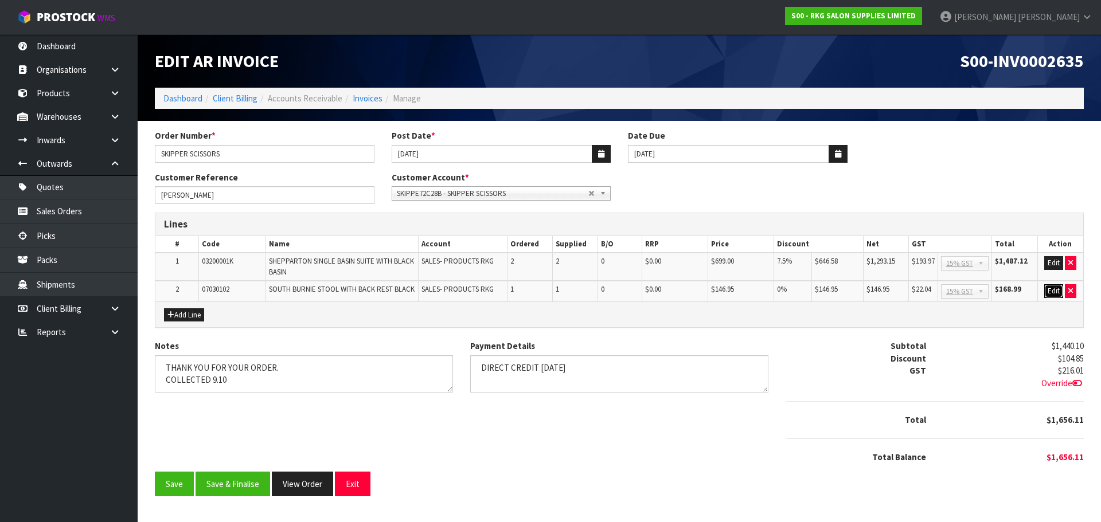
click at [1051, 289] on button "Edit" at bounding box center [1053, 291] width 19 height 14
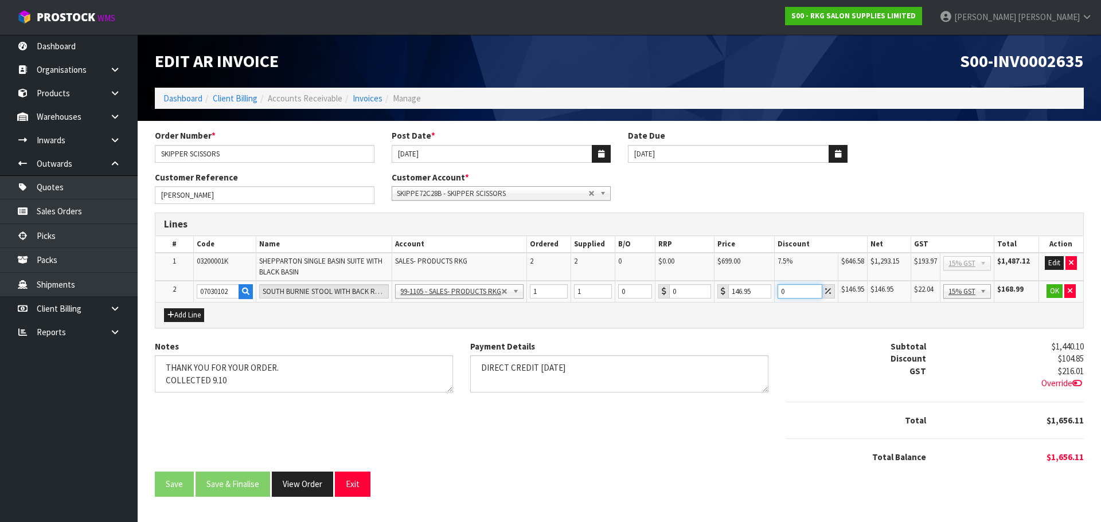
drag, startPoint x: 789, startPoint y: 293, endPoint x: 776, endPoint y: 295, distance: 13.4
click at [776, 295] on td "0" at bounding box center [806, 291] width 64 height 21
type input "5"
click at [1053, 292] on button "OK" at bounding box center [1054, 291] width 16 height 14
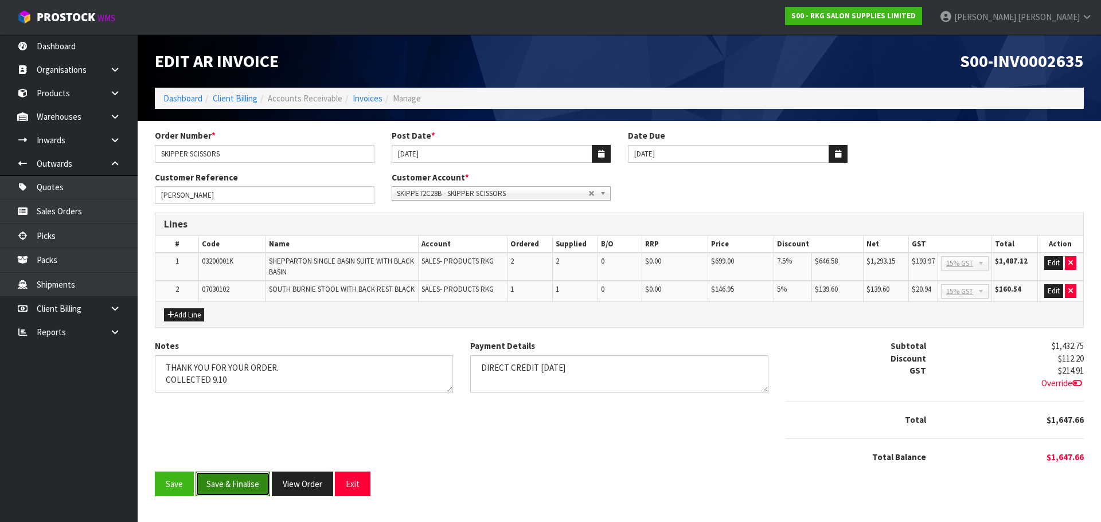
click at [236, 484] on button "Save & Finalise" at bounding box center [232, 484] width 75 height 25
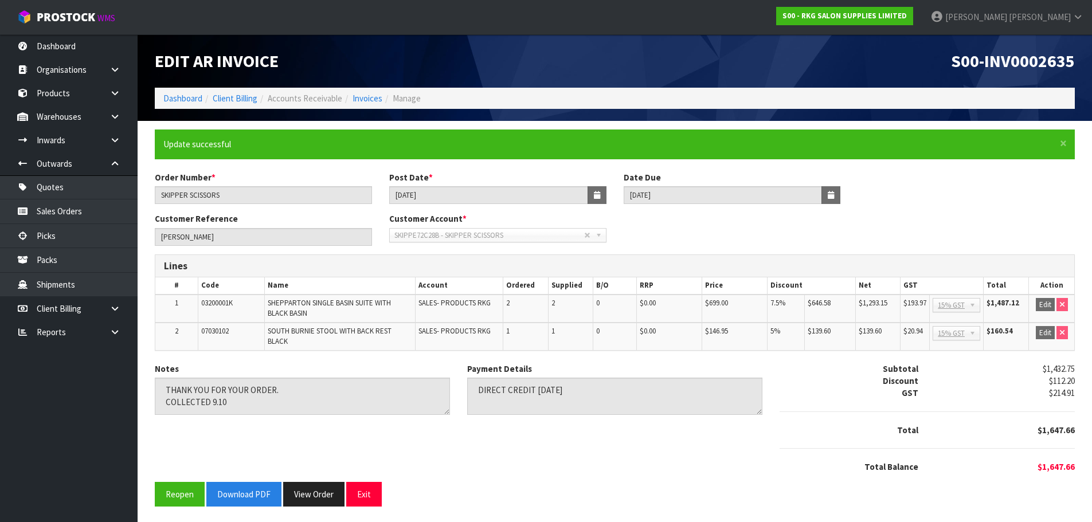
scroll to position [2, 0]
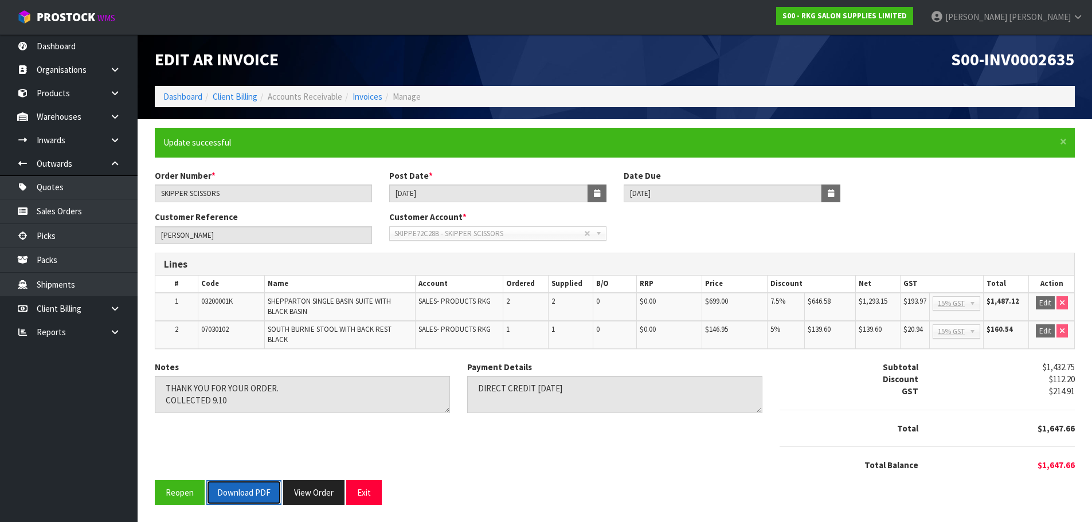
click at [248, 499] on button "Download PDF" at bounding box center [243, 492] width 75 height 25
click at [364, 497] on button "Exit" at bounding box center [364, 492] width 36 height 25
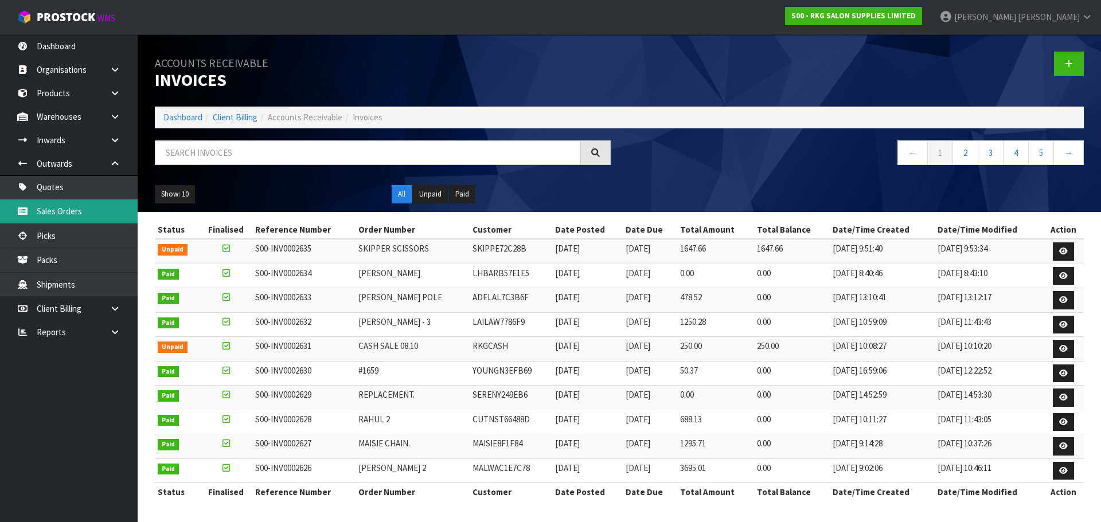
click at [49, 213] on link "Sales Orders" at bounding box center [69, 211] width 138 height 24
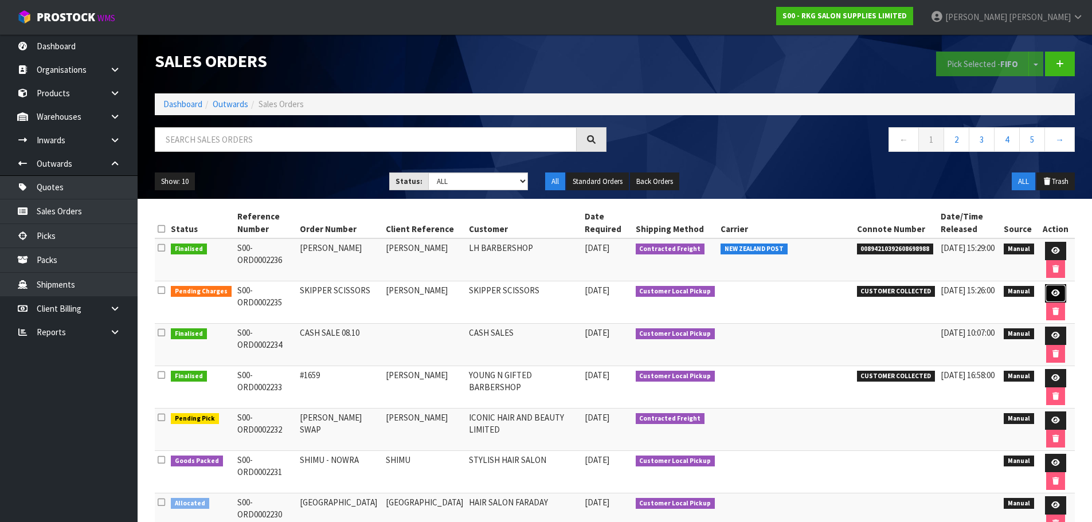
click at [1053, 291] on icon at bounding box center [1055, 292] width 9 height 7
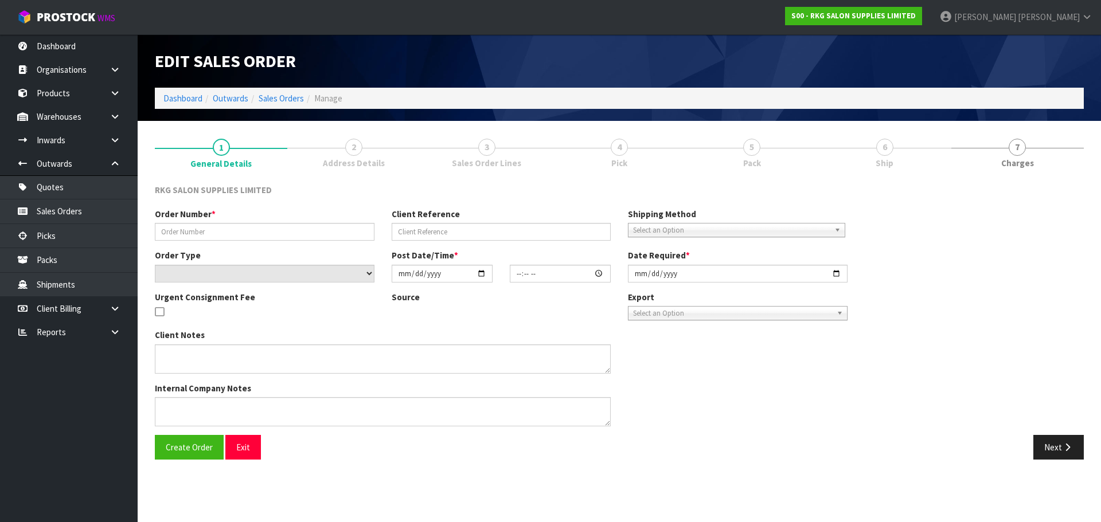
type input "SKIPPER SCISSORS"
type input "TERRI SKIPPER"
select select "number:0"
type input "2025-10-08"
type input "10:30:00.000"
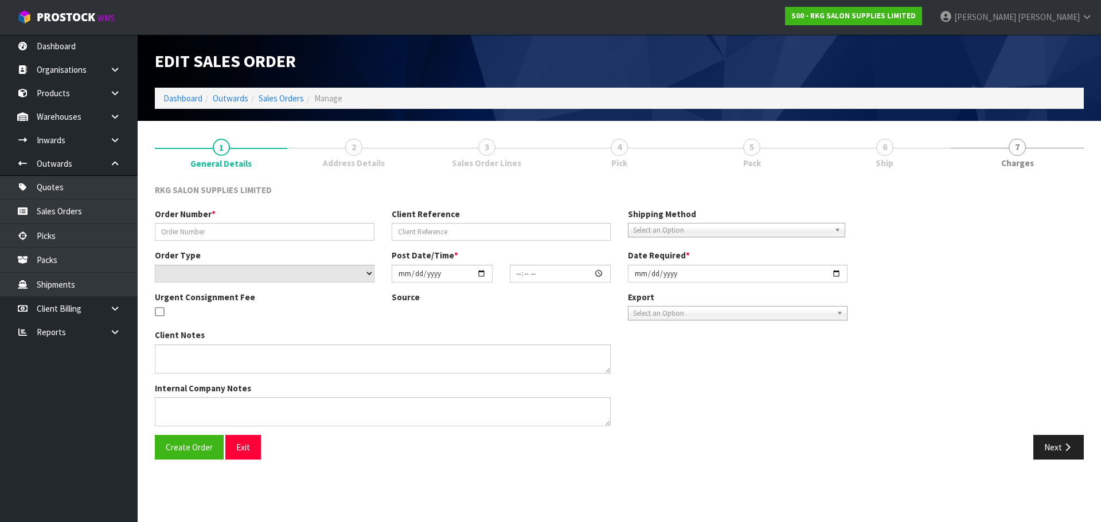
type input "2025-10-09"
type textarea "COLLECTING THUR 9TH OCT"
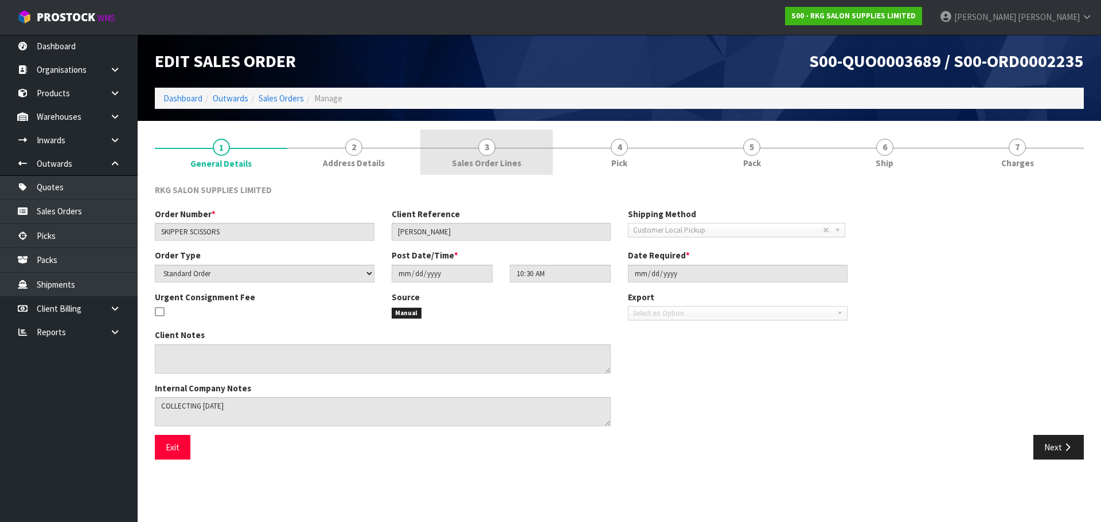
click at [485, 146] on span "3" at bounding box center [486, 147] width 17 height 17
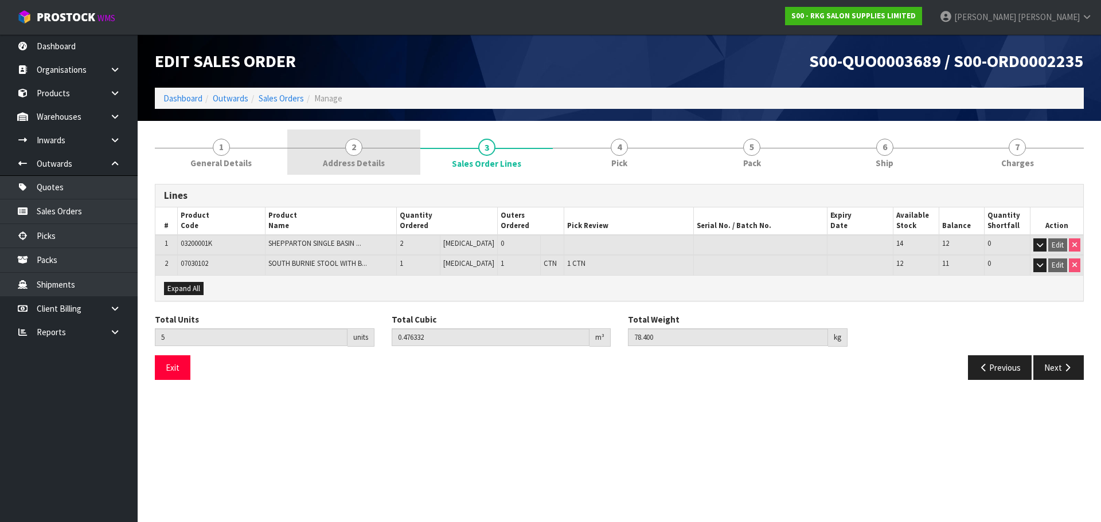
click at [359, 156] on link "2 Address Details" at bounding box center [353, 152] width 132 height 45
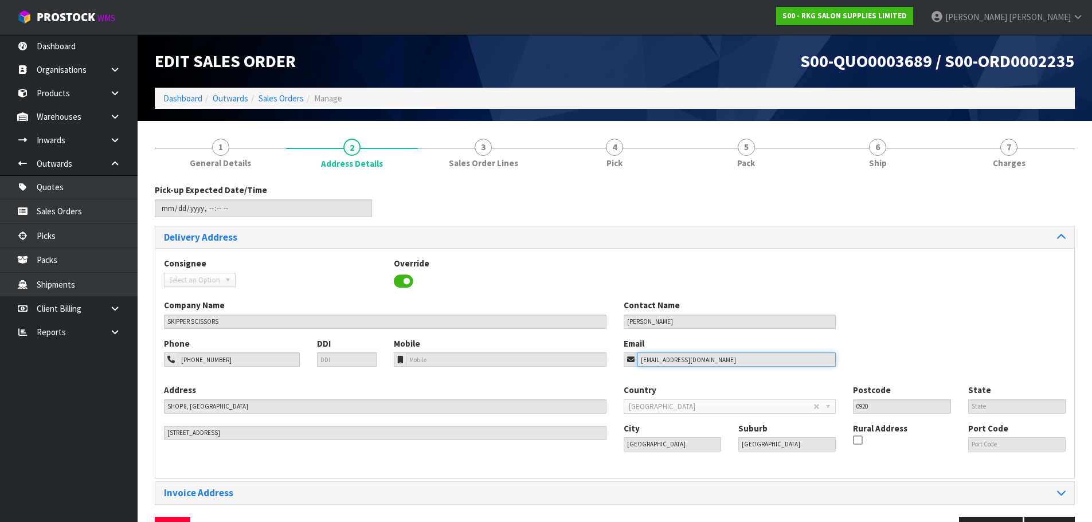
drag, startPoint x: 722, startPoint y: 358, endPoint x: 619, endPoint y: 357, distance: 103.2
click at [619, 357] on div "Email scissors@outlook.co.nz" at bounding box center [730, 352] width 230 height 29
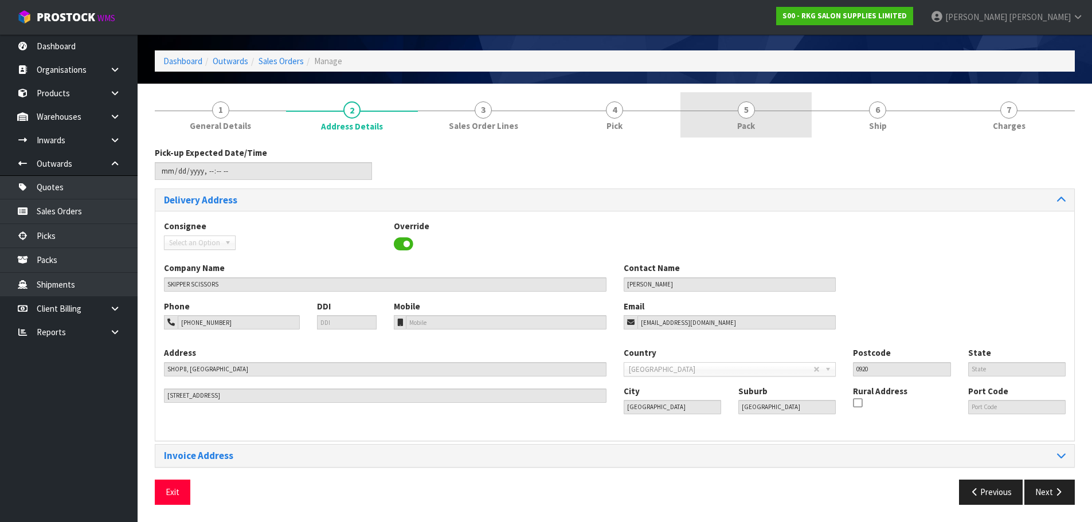
click at [748, 109] on span "5" at bounding box center [746, 109] width 17 height 17
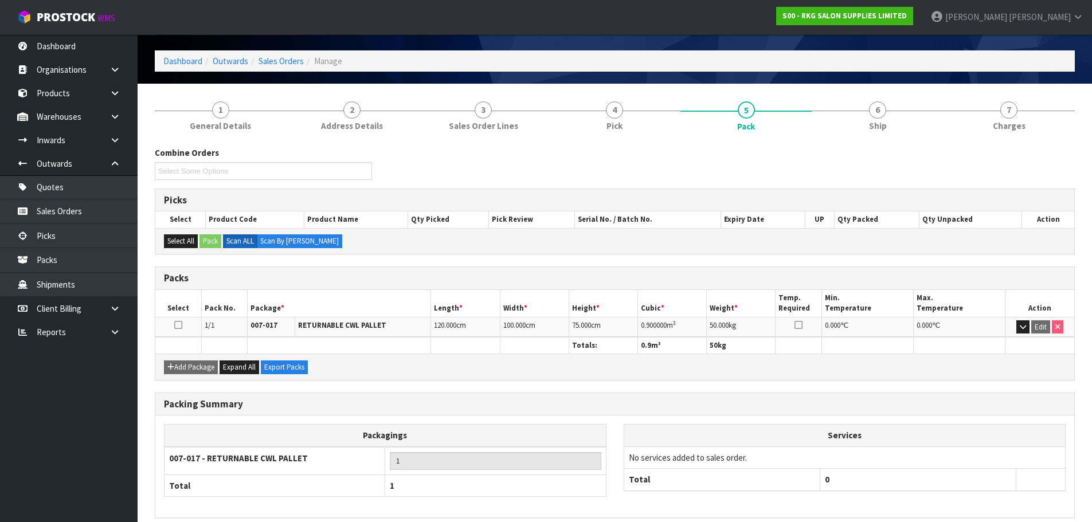
scroll to position [88, 0]
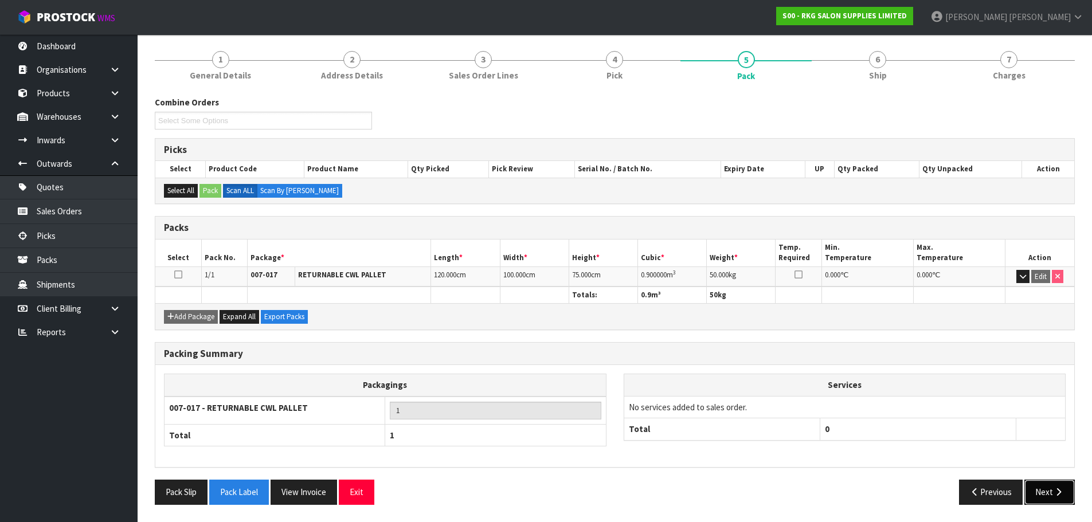
click at [1044, 497] on button "Next" at bounding box center [1049, 492] width 50 height 25
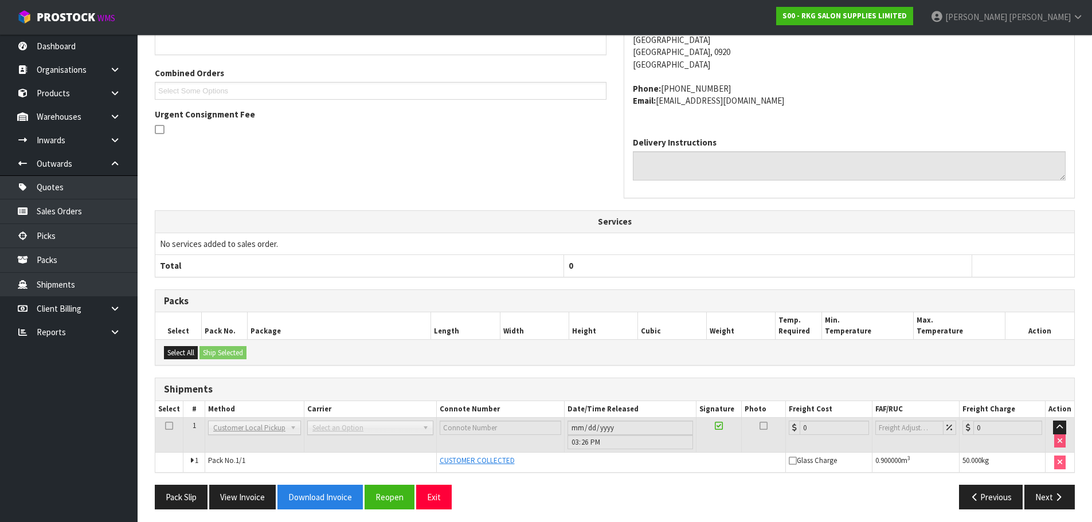
scroll to position [236, 0]
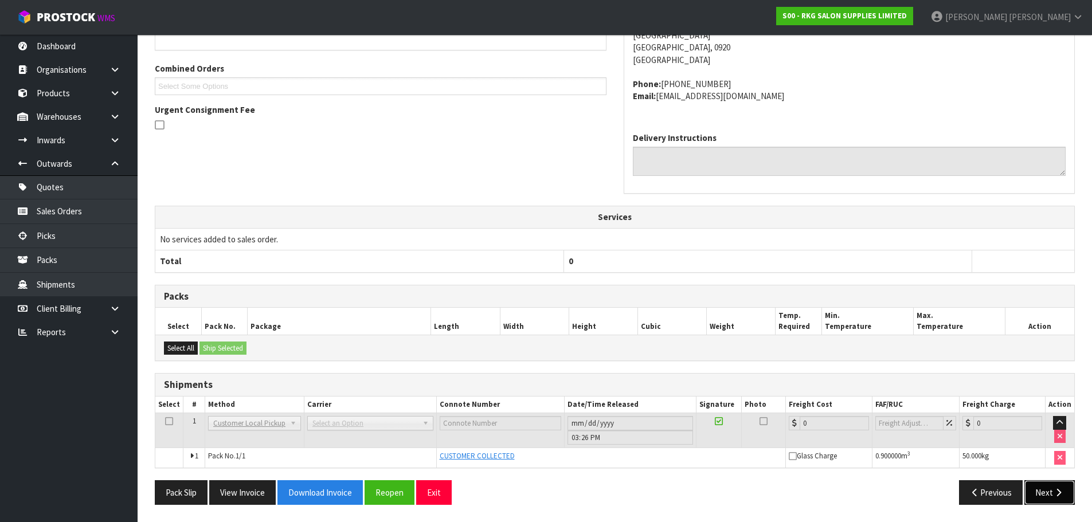
click at [1046, 496] on button "Next" at bounding box center [1049, 492] width 50 height 25
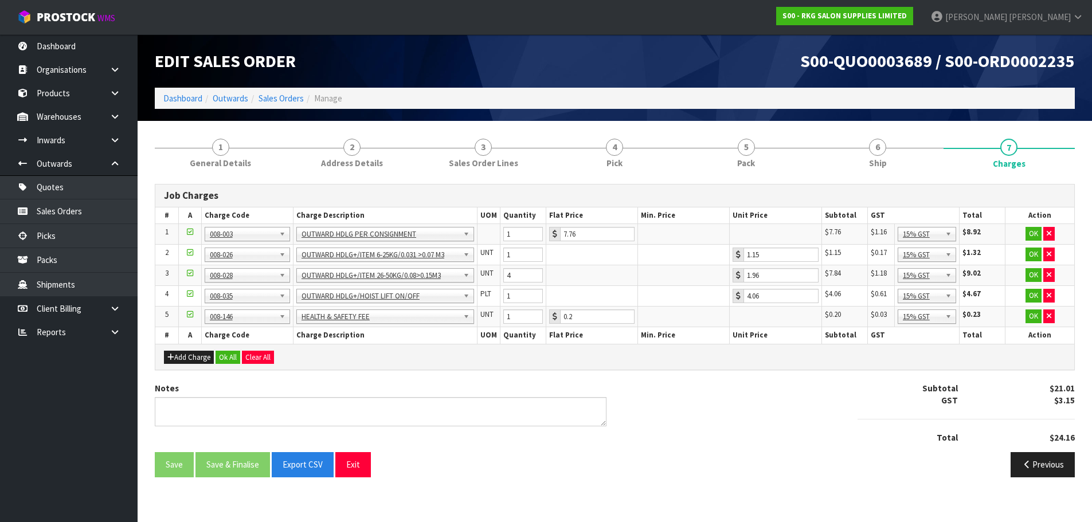
scroll to position [0, 0]
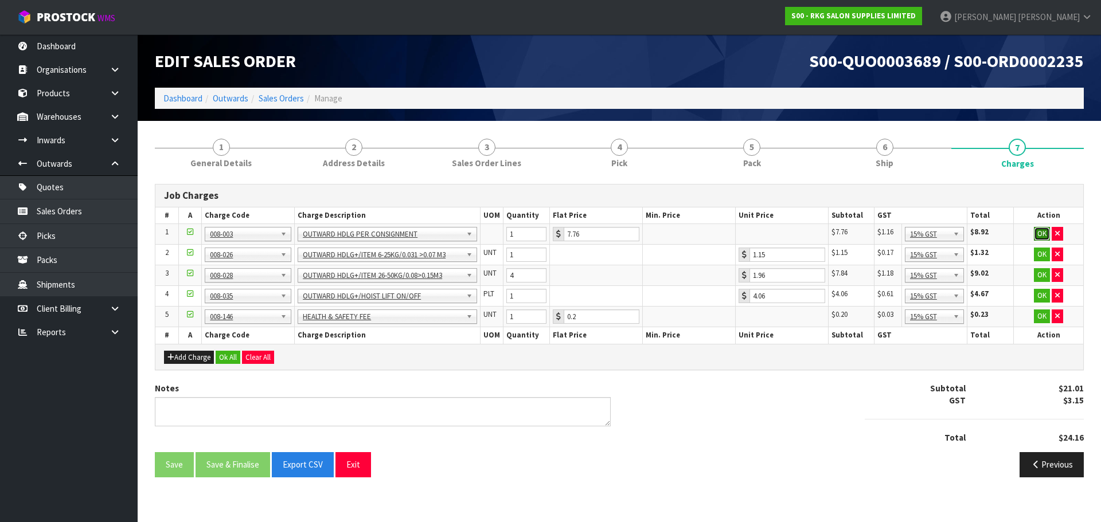
click at [1042, 235] on button "OK" at bounding box center [1042, 234] width 16 height 14
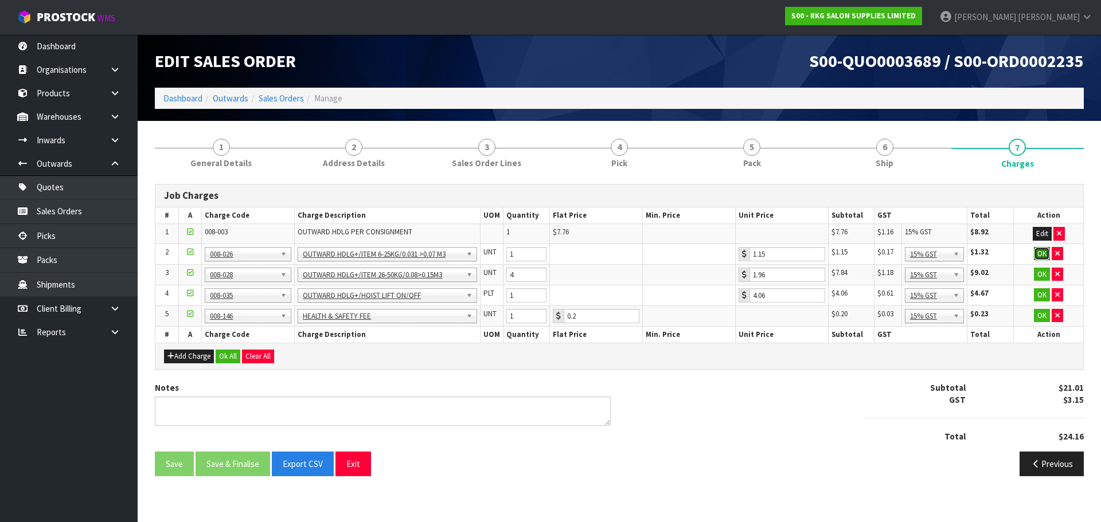
click at [1039, 256] on button "OK" at bounding box center [1042, 254] width 16 height 14
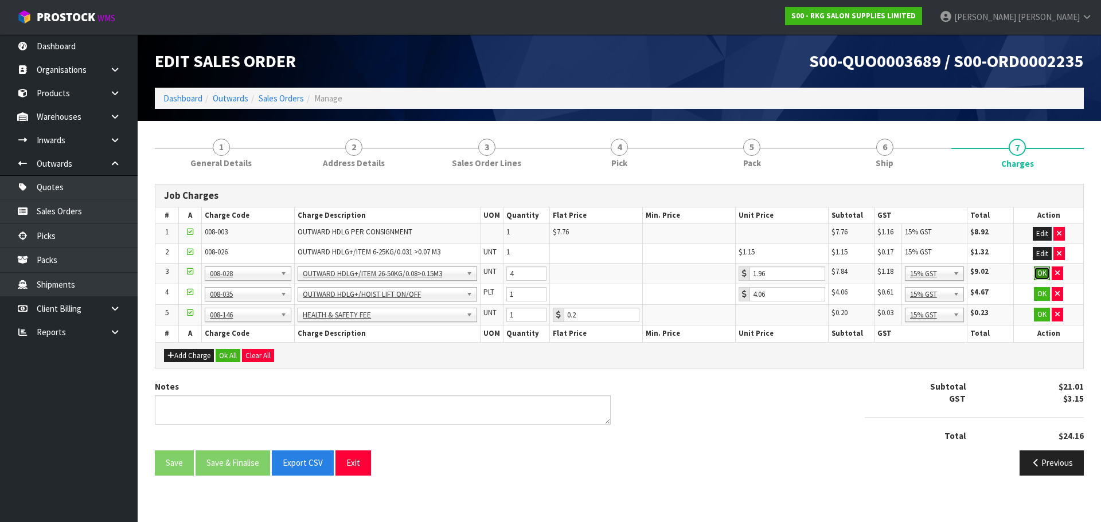
click at [1046, 272] on button "OK" at bounding box center [1042, 274] width 16 height 14
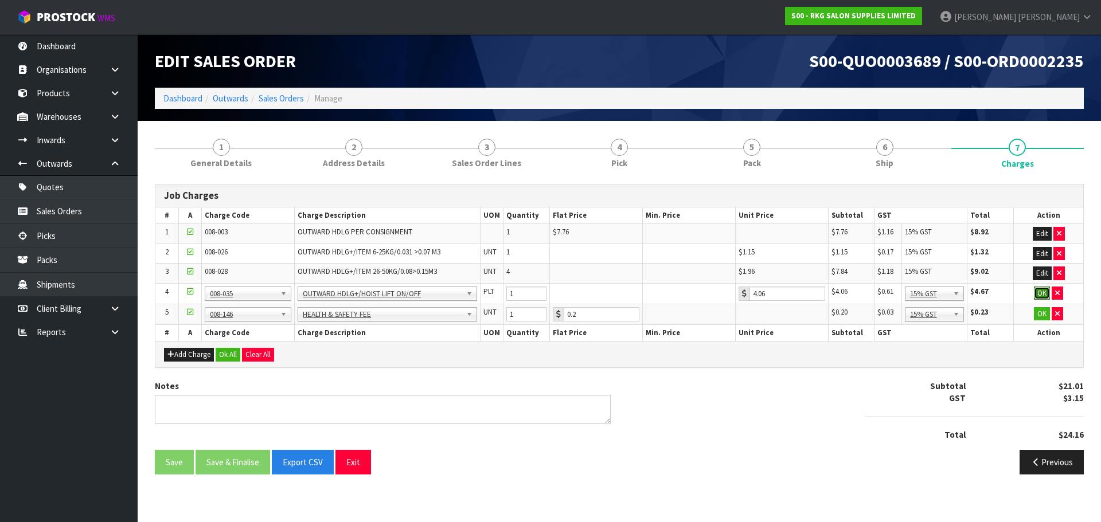
click at [1039, 296] on button "OK" at bounding box center [1042, 294] width 16 height 14
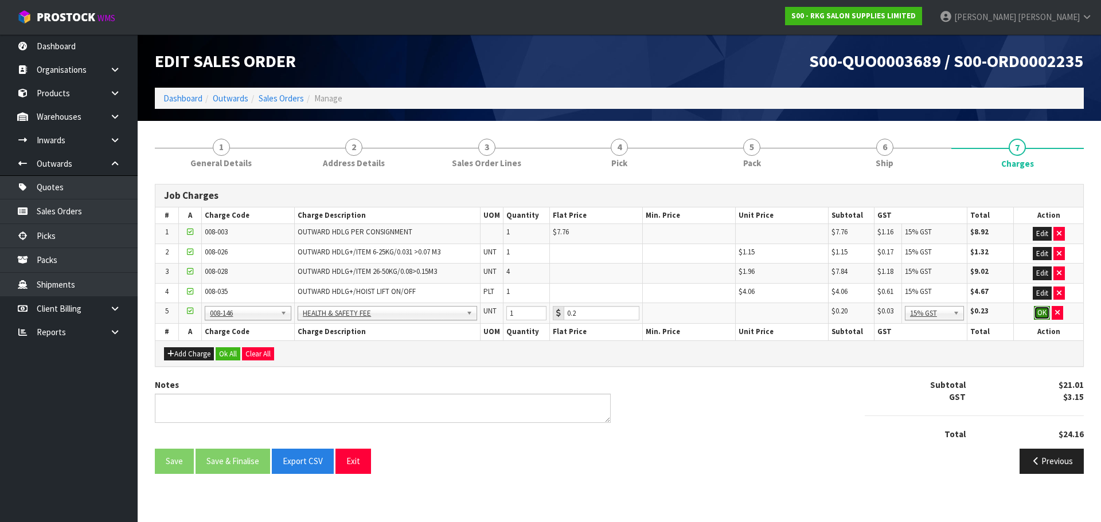
click at [1041, 312] on button "OK" at bounding box center [1042, 313] width 16 height 14
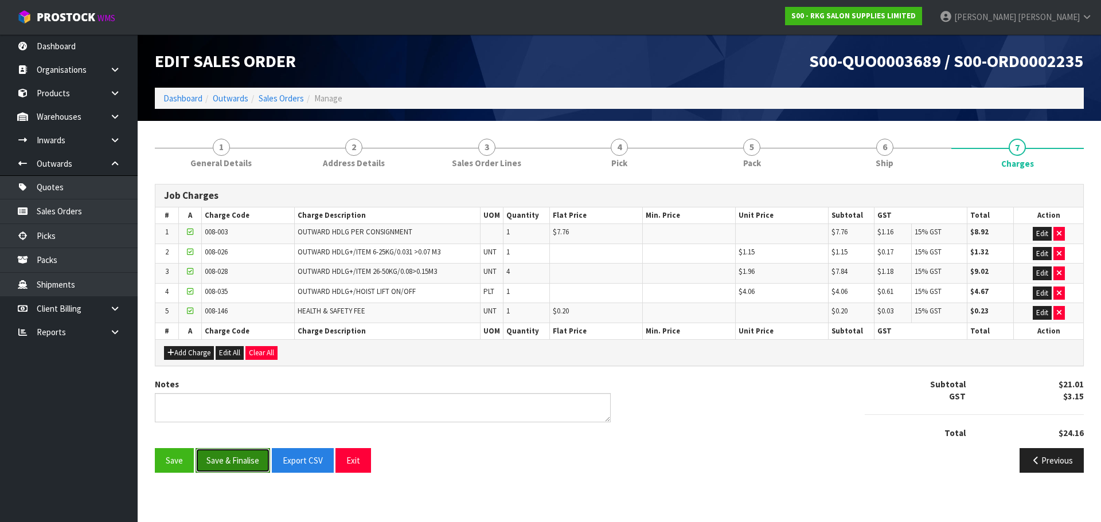
click at [248, 461] on button "Save & Finalise" at bounding box center [232, 460] width 75 height 25
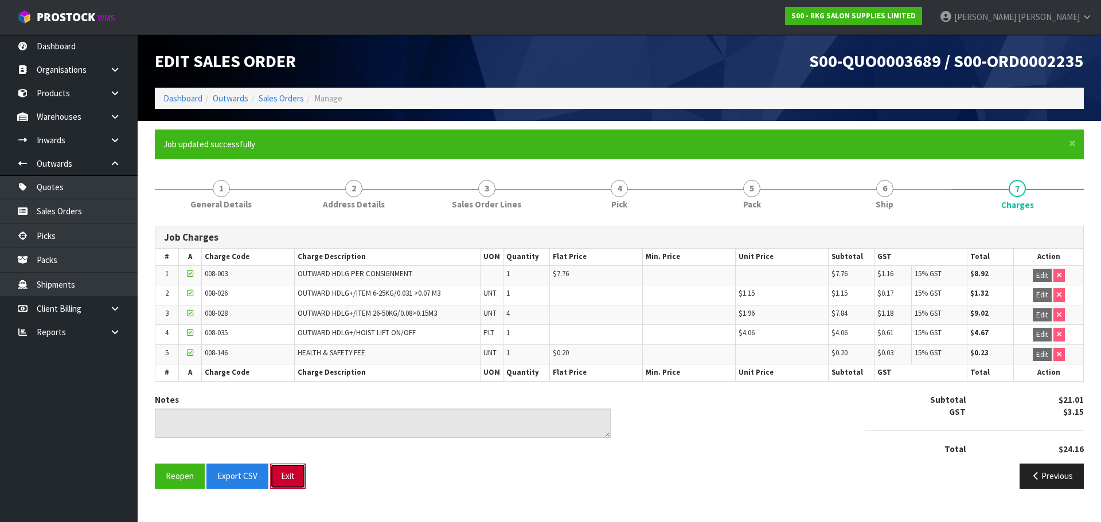
click at [283, 475] on button "Exit" at bounding box center [288, 476] width 36 height 25
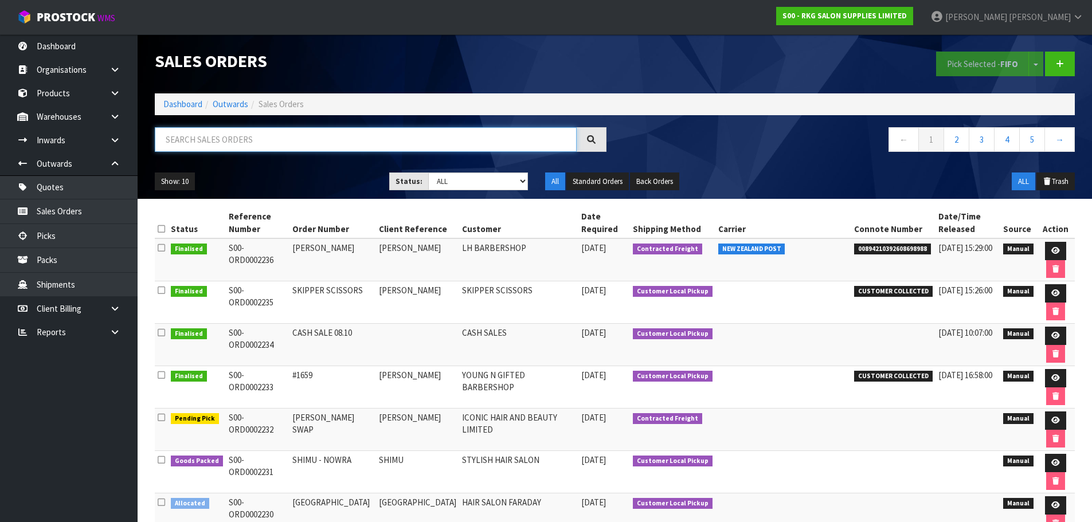
click at [241, 140] on input "text" at bounding box center [366, 139] width 422 height 25
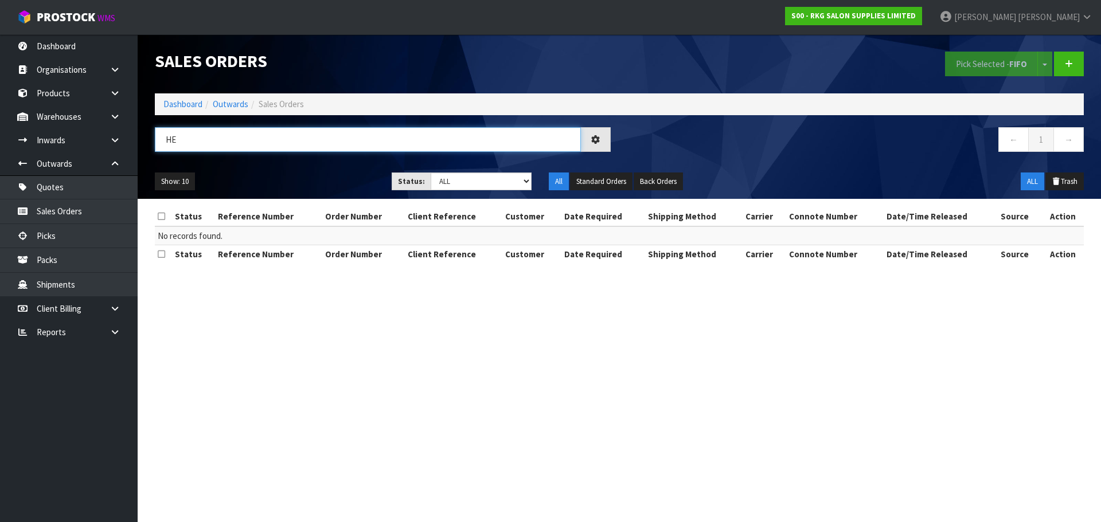
type input "H"
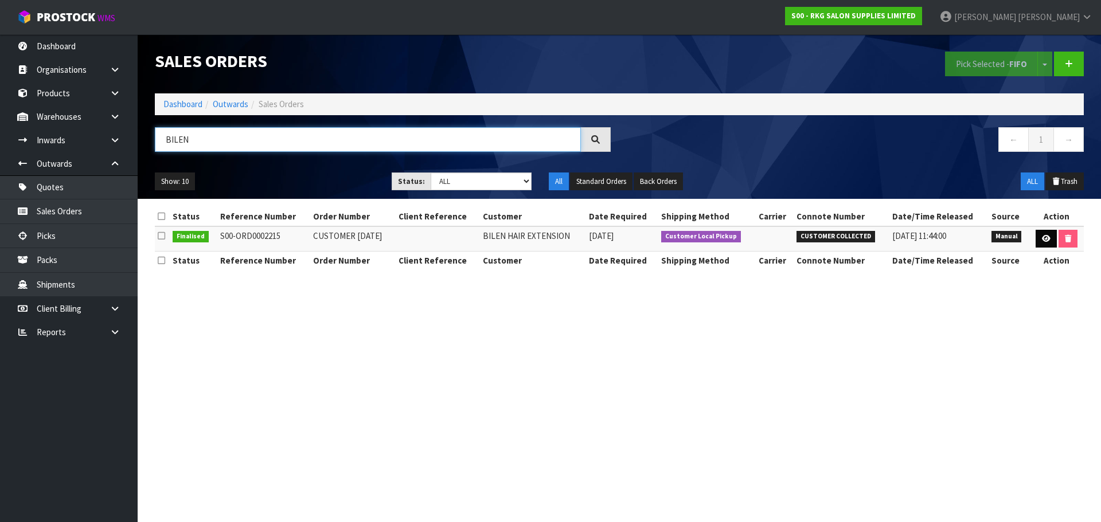
type input "BILEN"
click at [1047, 240] on icon at bounding box center [1046, 238] width 9 height 7
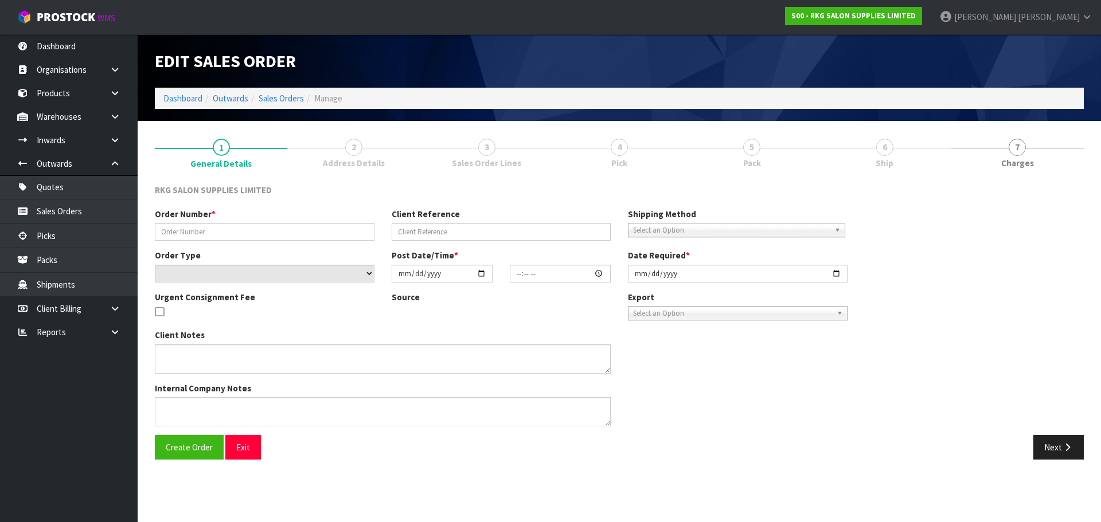
type input "CUSTOMER 01.10.25"
select select "number:0"
type input "[DATE]"
type input "15:44:00.000"
type input "[DATE]"
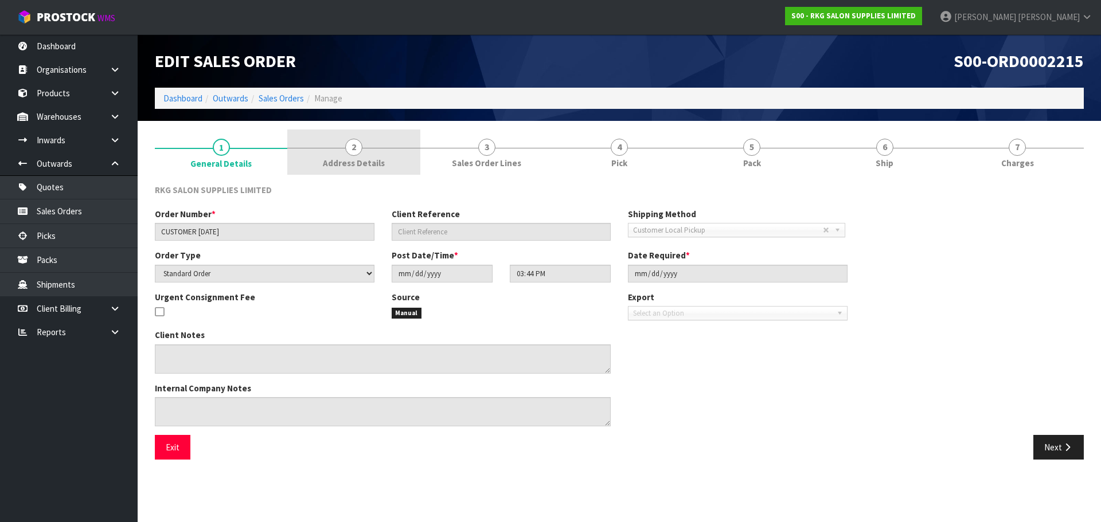
click at [350, 152] on span "2" at bounding box center [353, 147] width 17 height 17
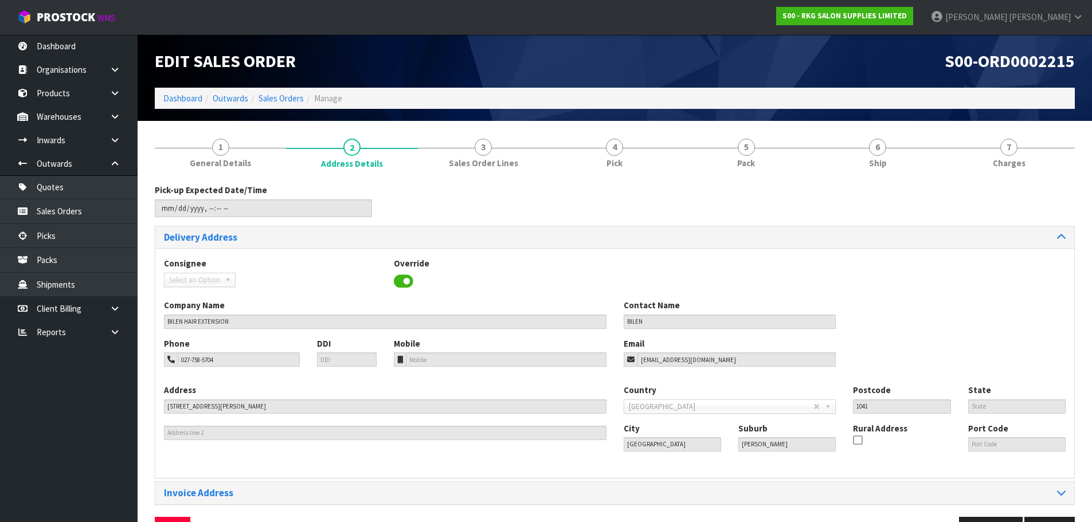
scroll to position [37, 0]
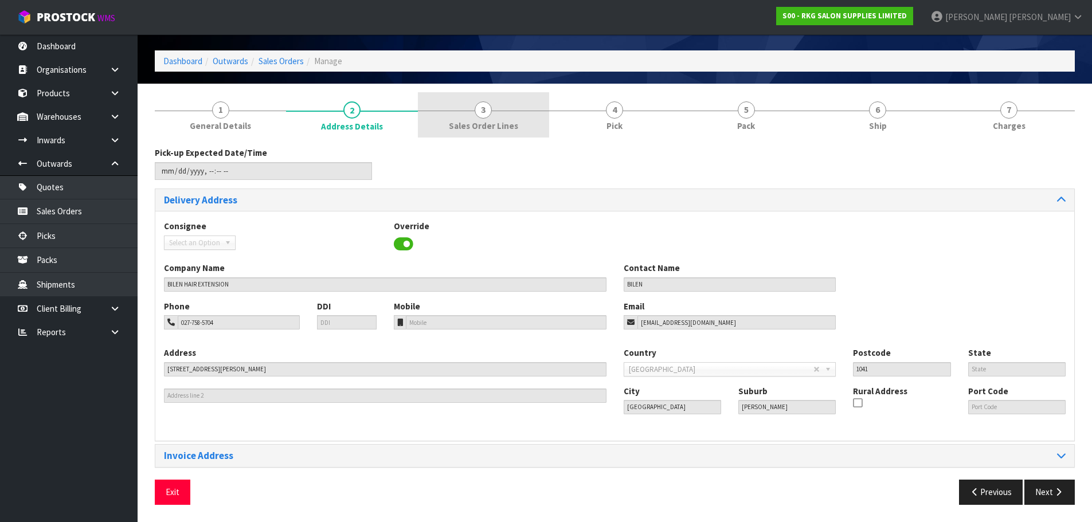
click at [482, 114] on span "3" at bounding box center [483, 109] width 17 height 17
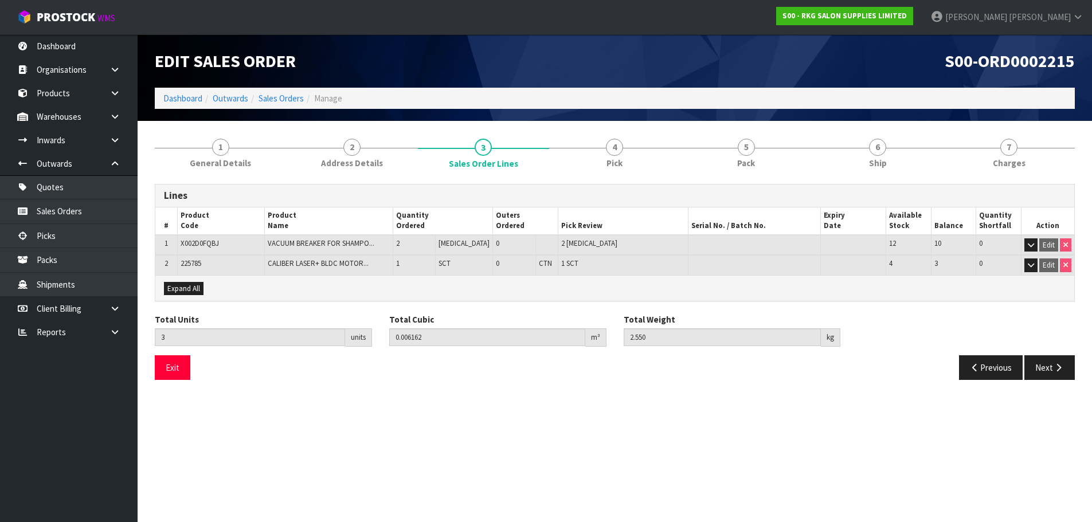
scroll to position [0, 0]
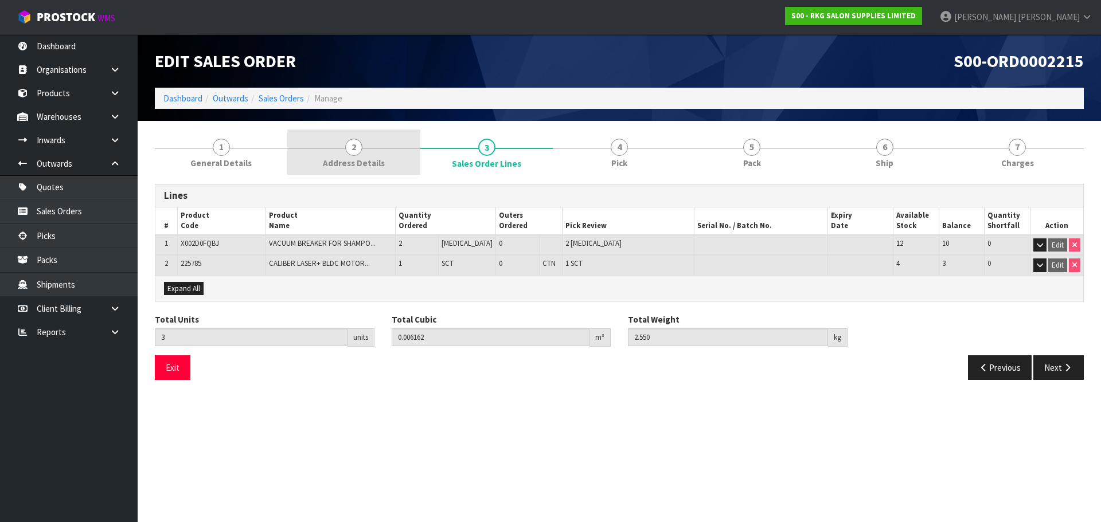
click at [354, 150] on span "2" at bounding box center [353, 147] width 17 height 17
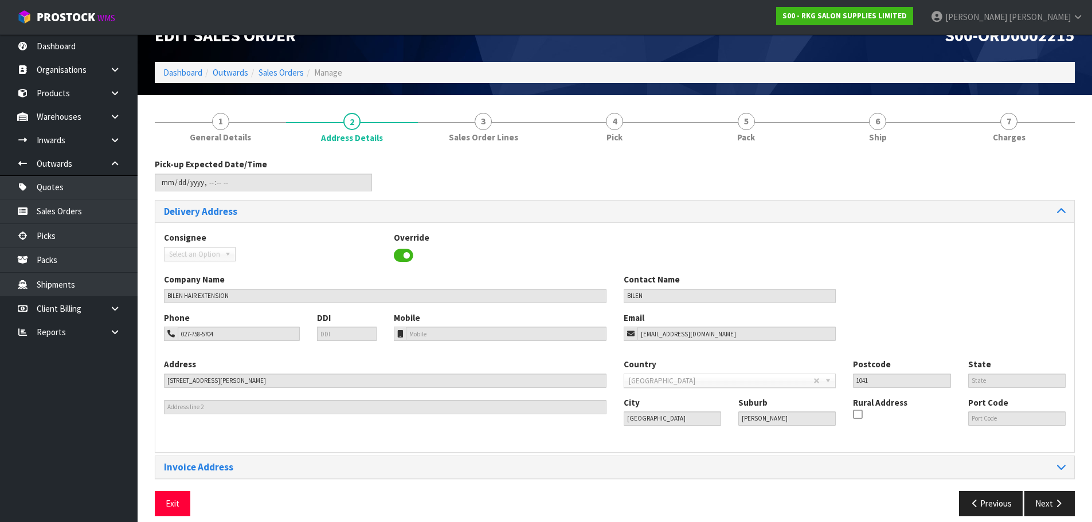
scroll to position [37, 0]
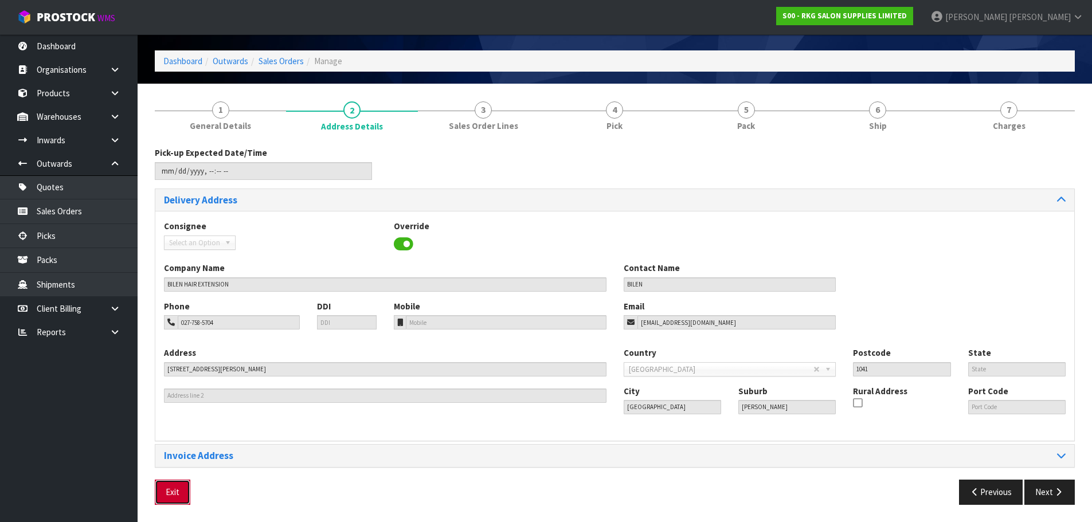
click at [163, 497] on button "Exit" at bounding box center [173, 492] width 36 height 25
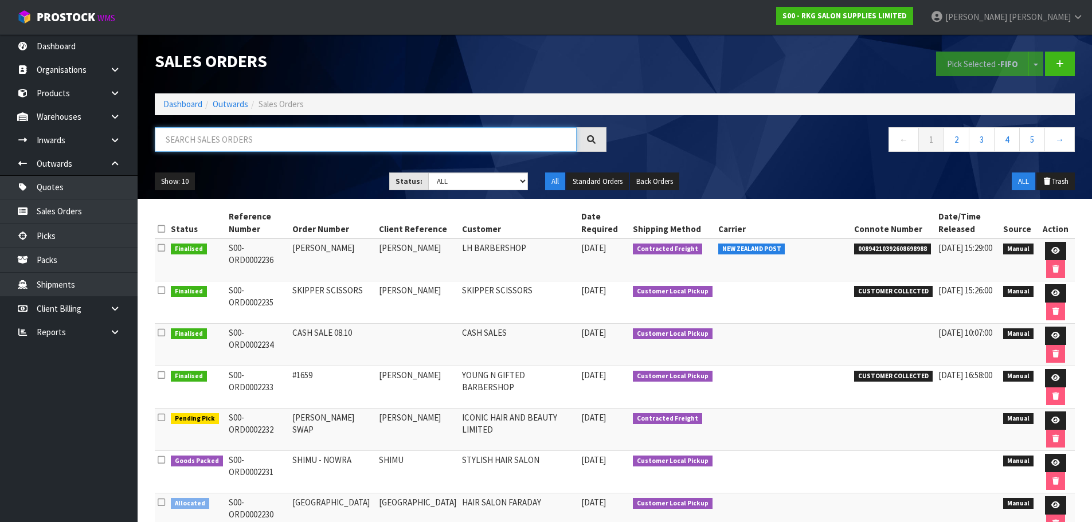
click at [241, 139] on input "text" at bounding box center [366, 139] width 422 height 25
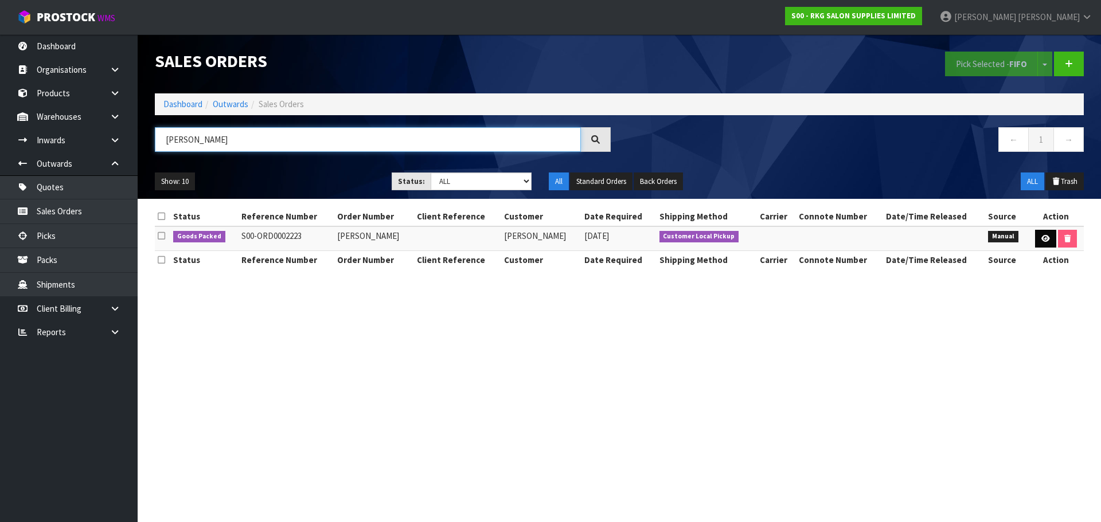
type input "GOLDA"
click at [1041, 241] on icon at bounding box center [1045, 238] width 9 height 7
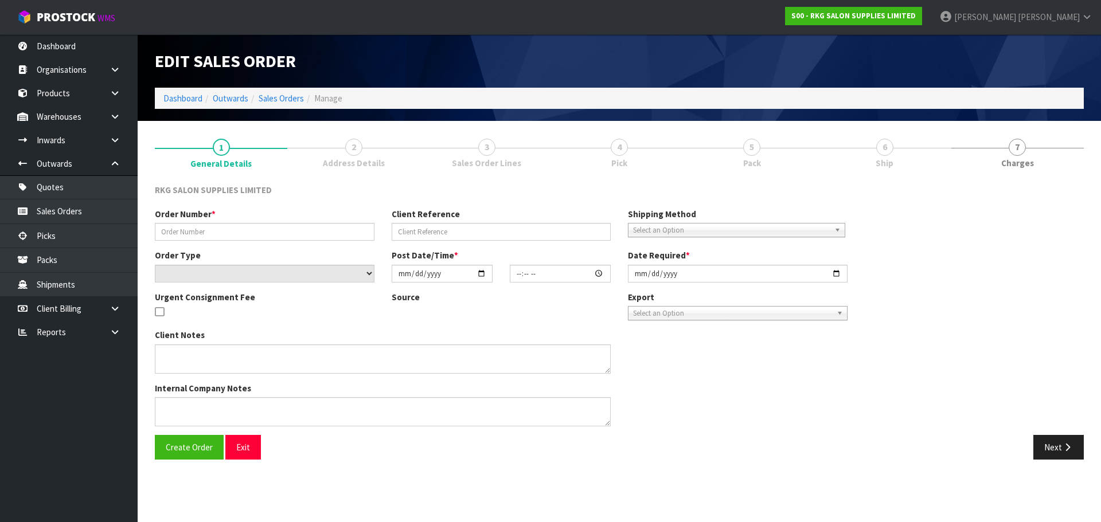
type input "[PERSON_NAME]"
select select "number:0"
type input "2025-10-06"
type input "10:30:00.000"
type input "2025-10-10"
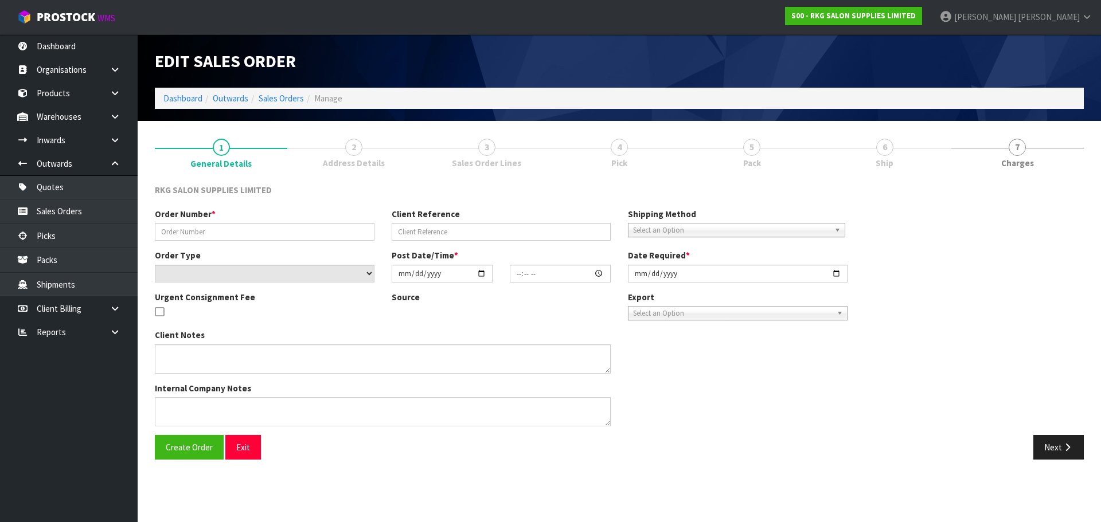
type textarea "PICK UP FRI 10TH OCT, TO PAY AT SHOWROOM FIRST"
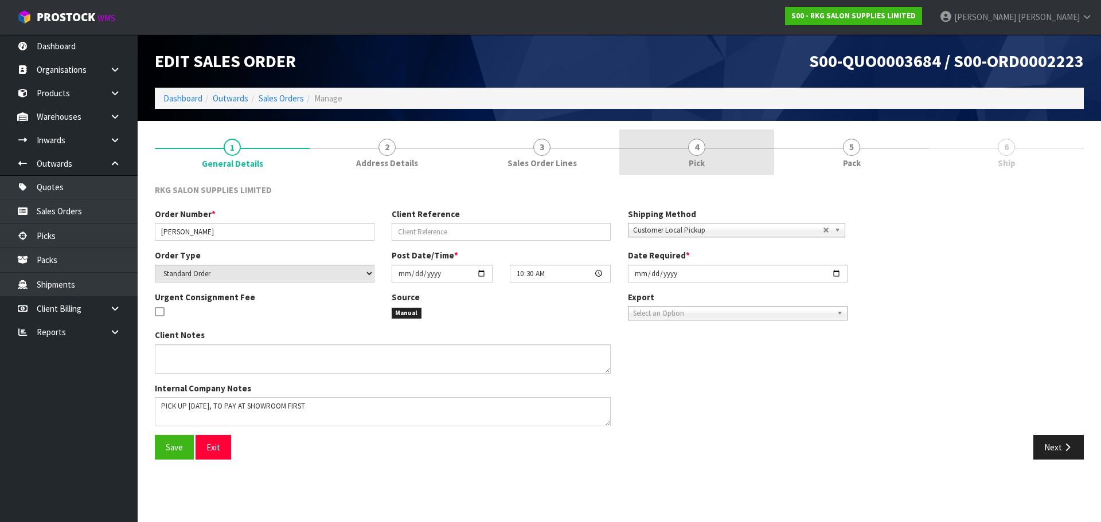
click at [697, 142] on span "4" at bounding box center [696, 147] width 17 height 17
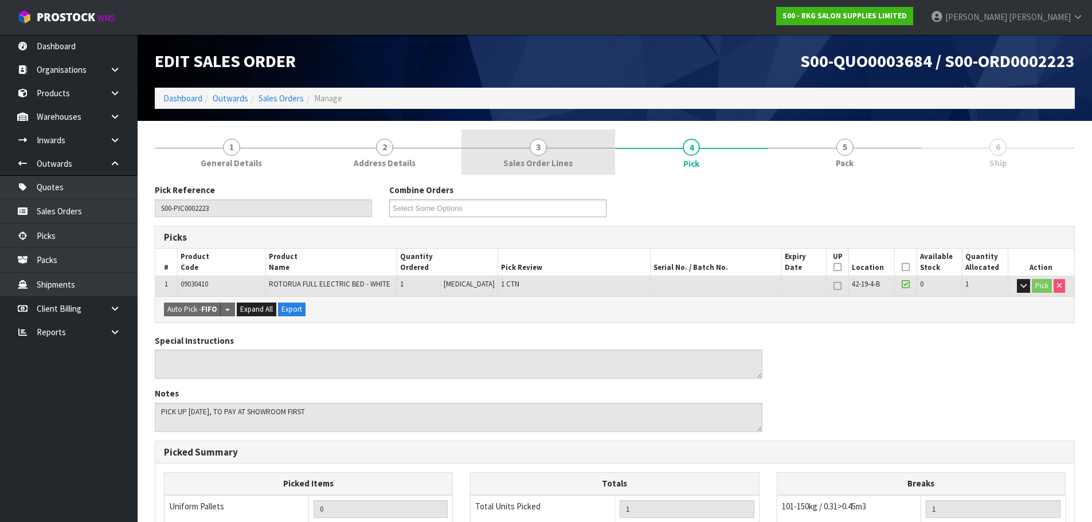
click at [537, 150] on span "3" at bounding box center [538, 147] width 17 height 17
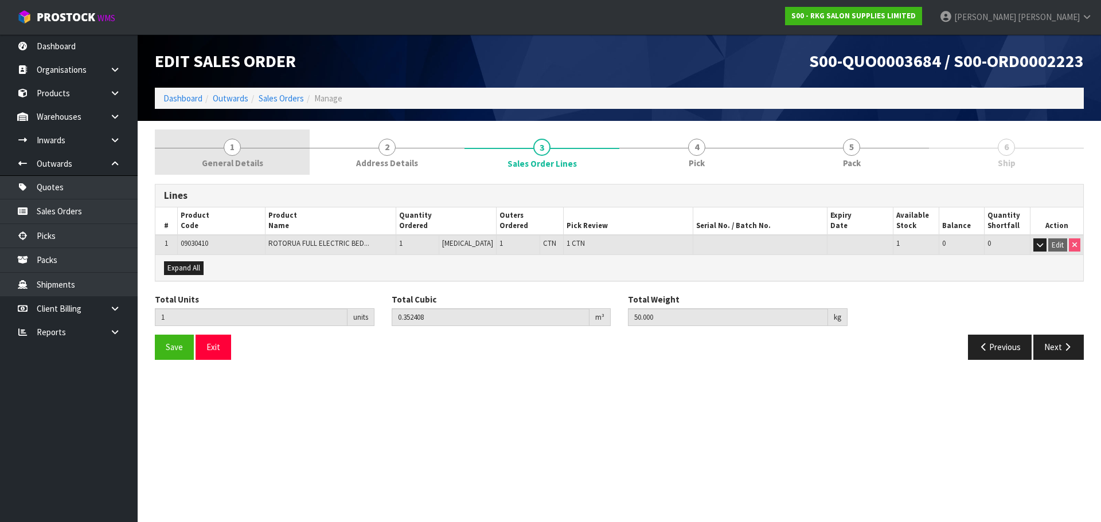
click at [236, 148] on span "1" at bounding box center [232, 147] width 17 height 17
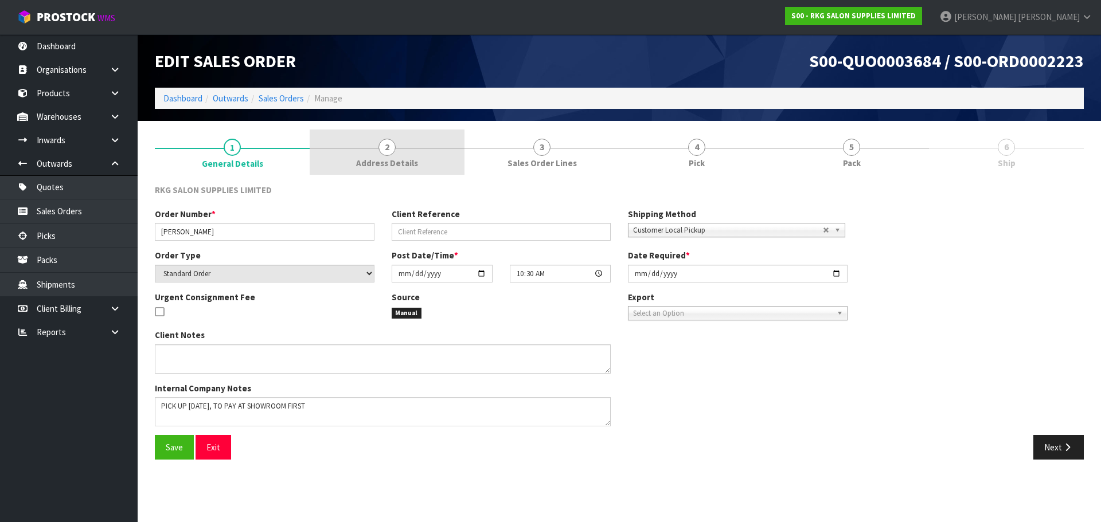
click at [385, 146] on span "2" at bounding box center [386, 147] width 17 height 17
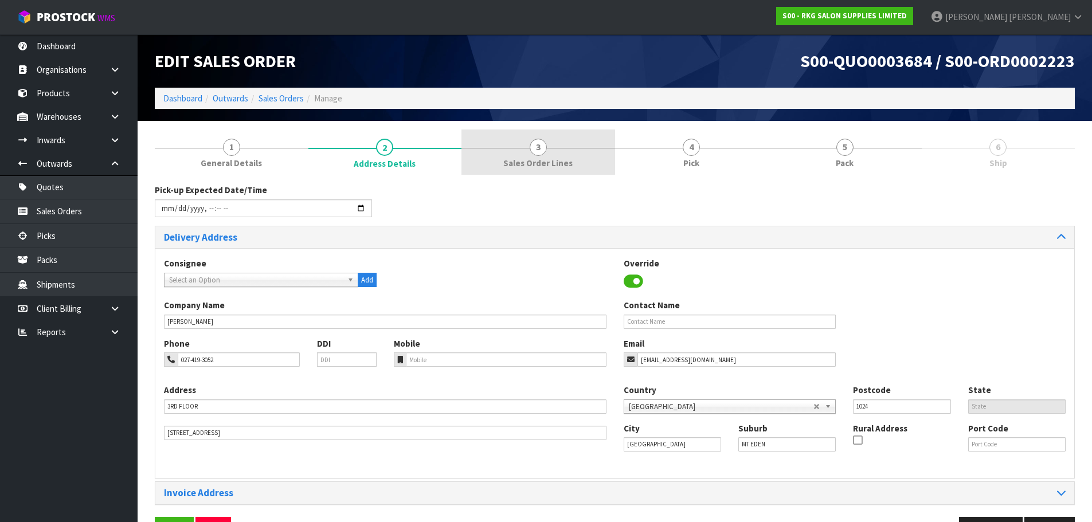
click at [535, 152] on span "3" at bounding box center [538, 147] width 17 height 17
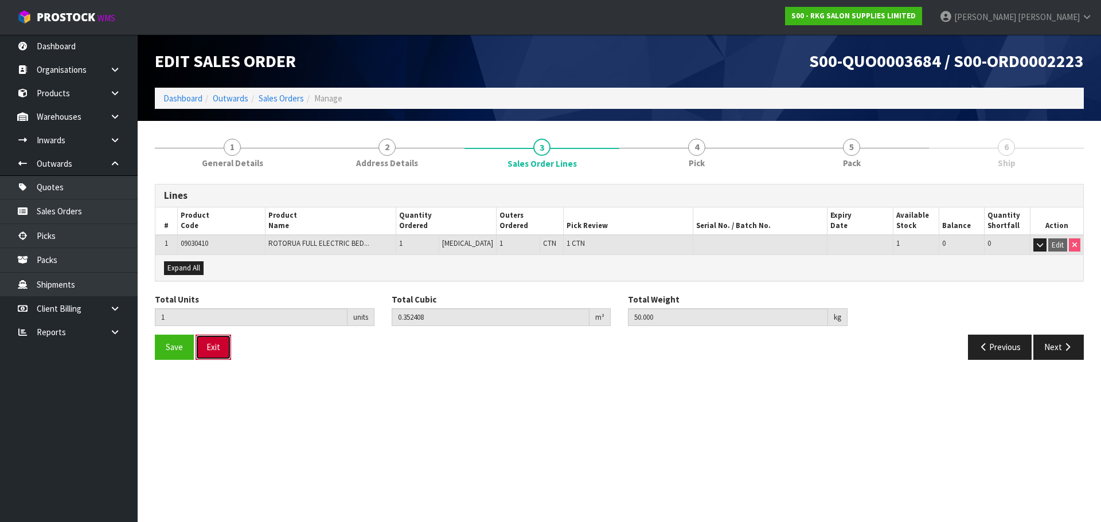
click at [224, 347] on button "Exit" at bounding box center [213, 347] width 36 height 25
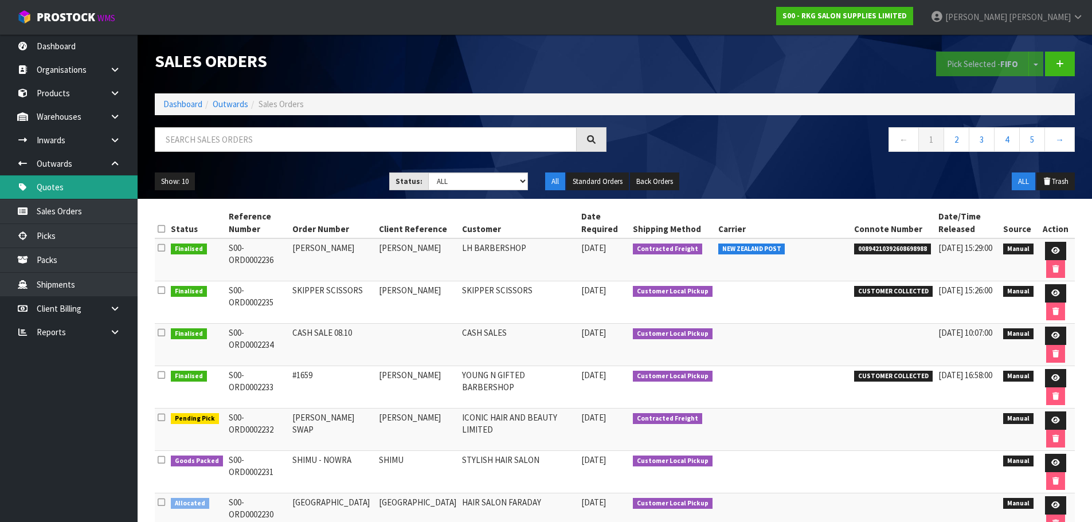
click at [69, 184] on link "Quotes" at bounding box center [69, 187] width 138 height 24
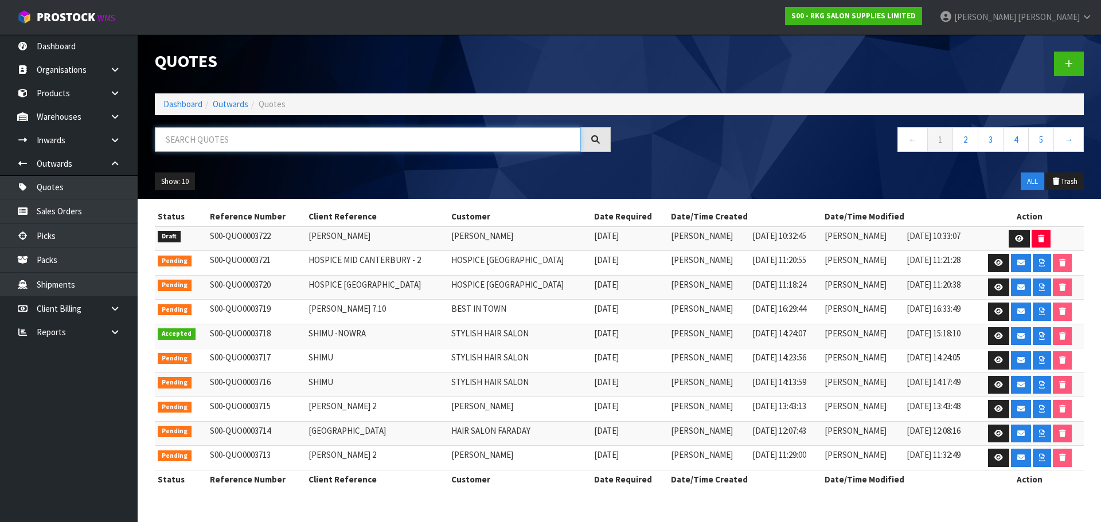
click at [253, 134] on input "text" at bounding box center [368, 139] width 426 height 25
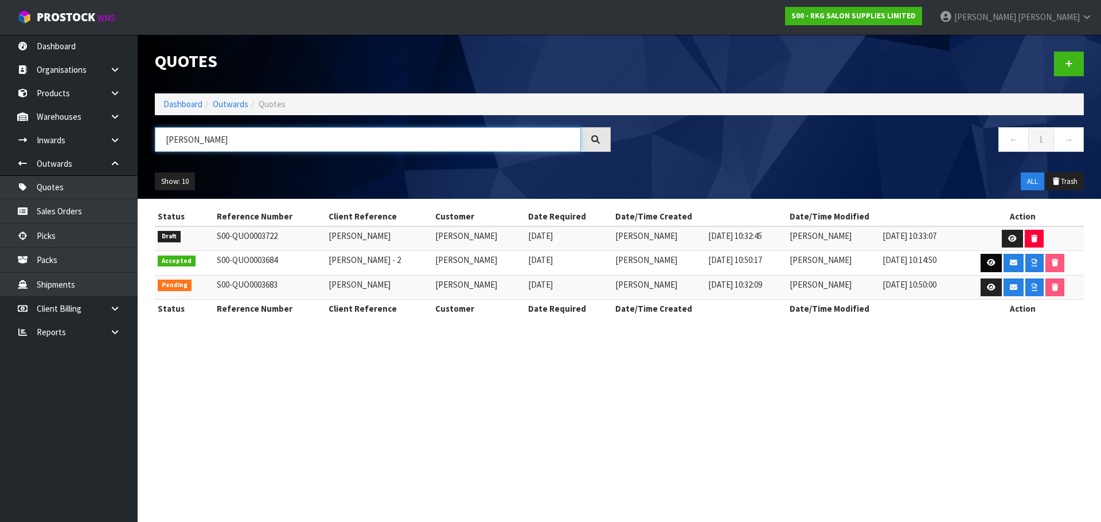
type input "GOLDA"
click at [995, 261] on link at bounding box center [990, 263] width 21 height 18
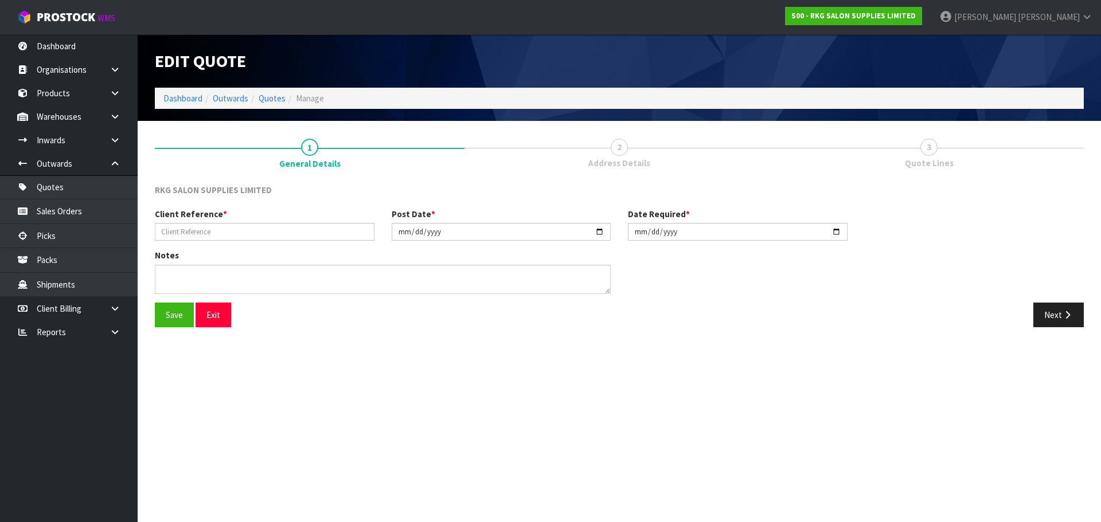
type input "GOLDA NYEMECZ - 2"
type input "[DATE]"
type textarea "3RD FLOOR DELIVERY - ELEVATOR AVAILABLE"
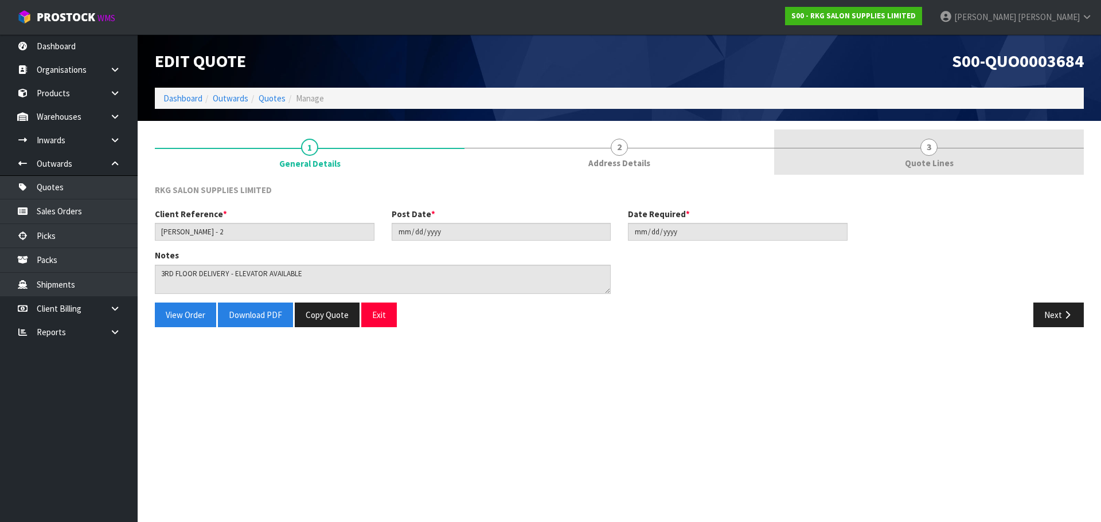
click at [926, 158] on span "Quote Lines" at bounding box center [929, 163] width 49 height 12
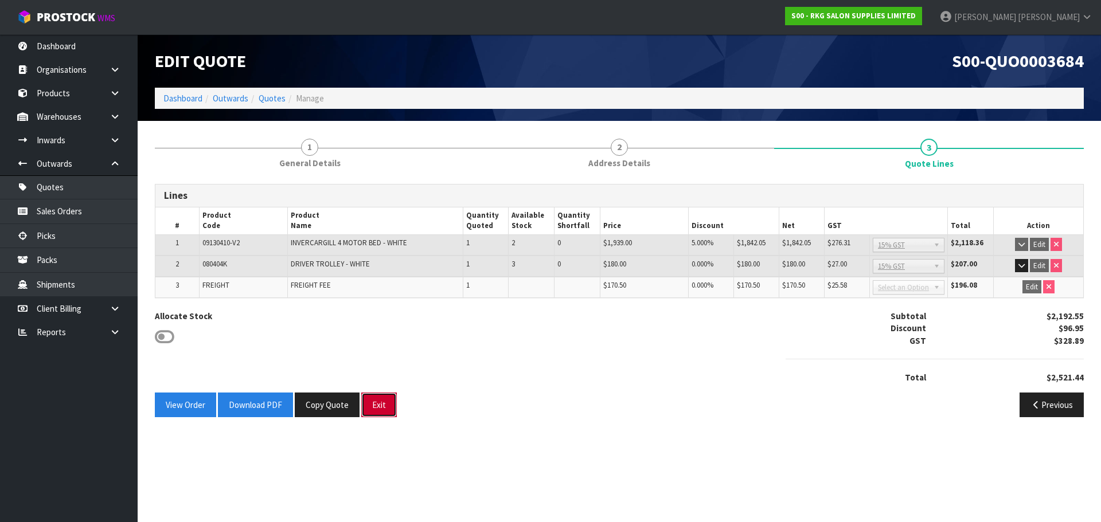
click at [369, 408] on button "Exit" at bounding box center [379, 405] width 36 height 25
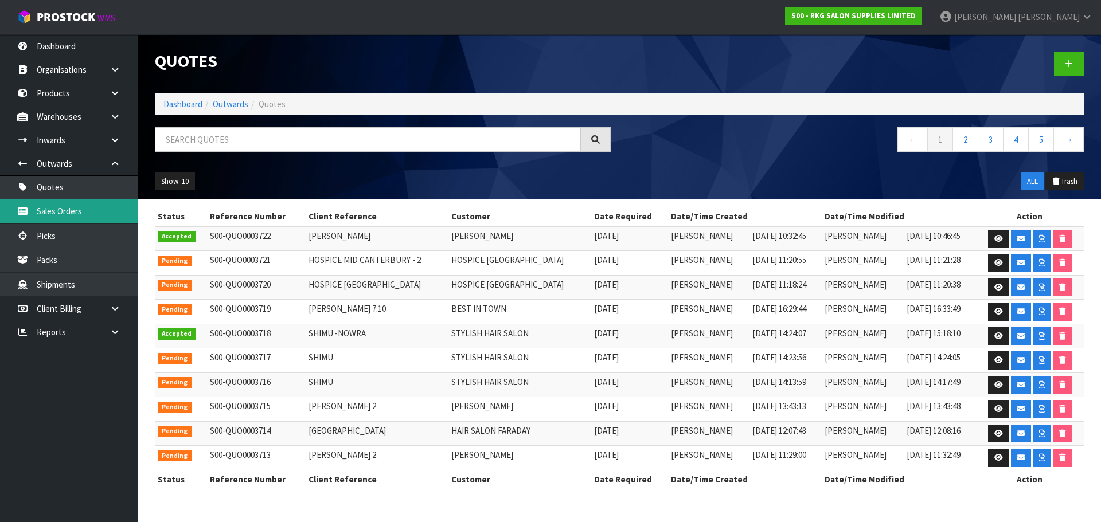
click at [58, 215] on link "Sales Orders" at bounding box center [69, 211] width 138 height 24
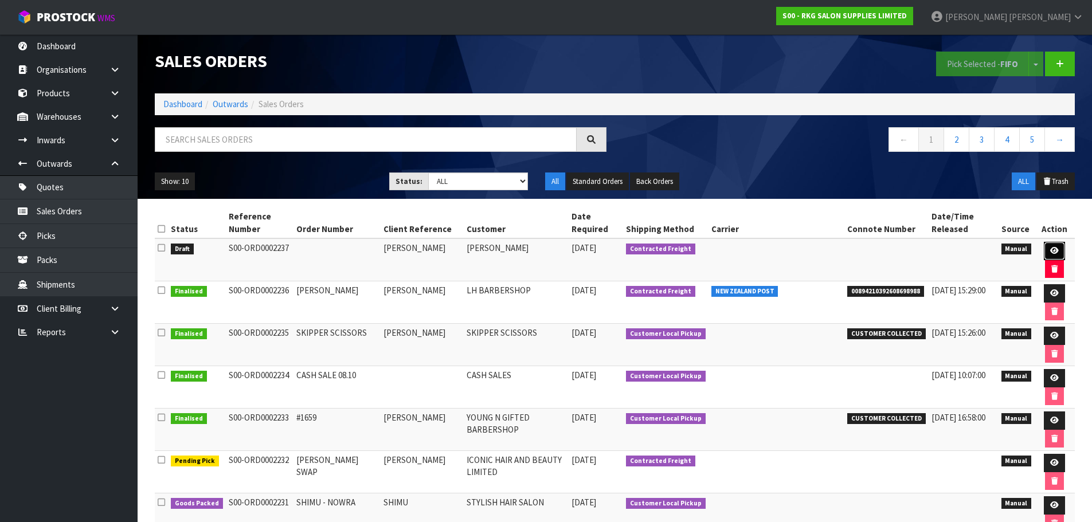
drag, startPoint x: 1051, startPoint y: 251, endPoint x: 949, endPoint y: 265, distance: 103.0
click at [1052, 251] on icon at bounding box center [1054, 250] width 9 height 7
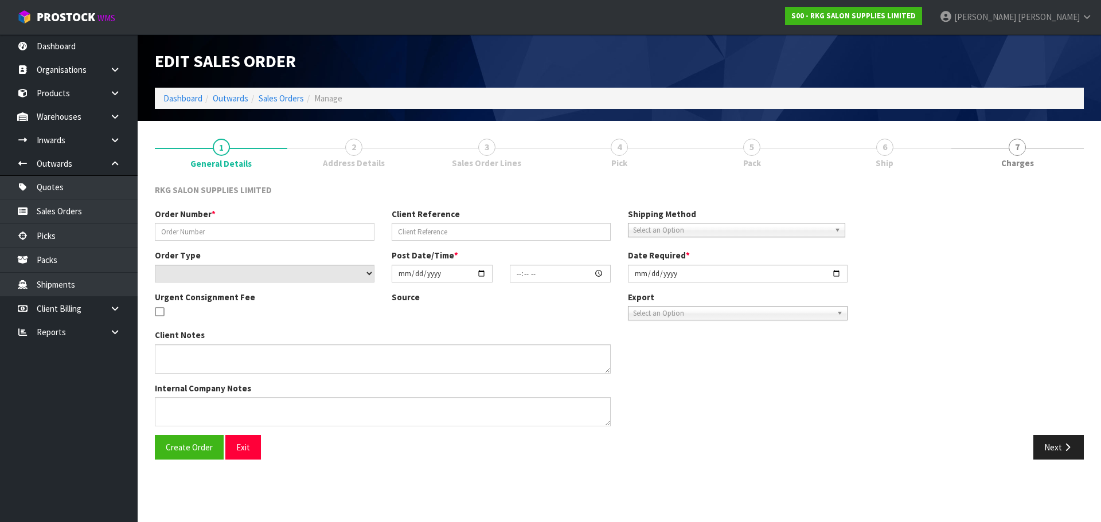
type input "[PERSON_NAME]"
select select "number:0"
type input "2025-10-10"
type textarea "FOR PICK UP"
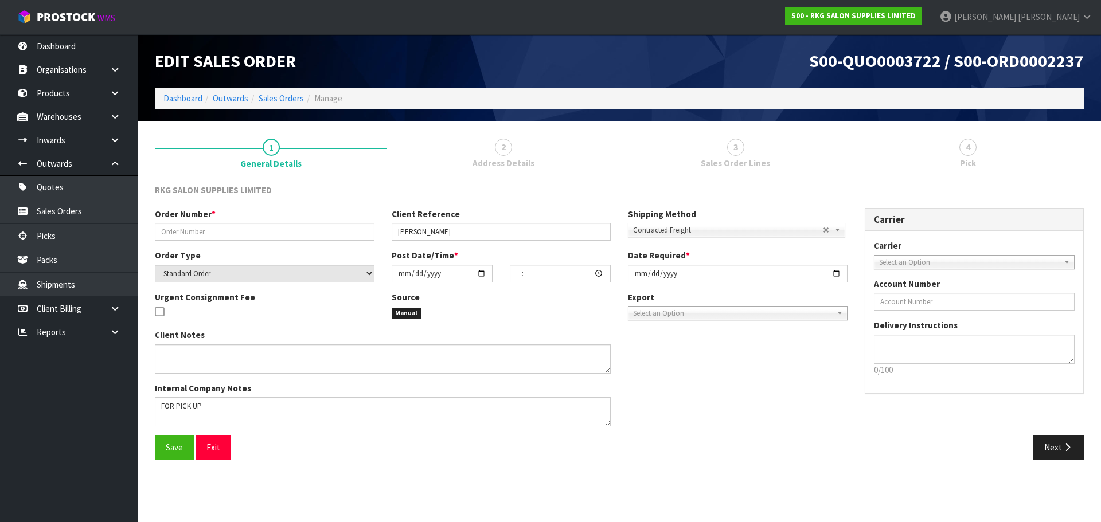
click at [687, 230] on span "Contracted Freight" at bounding box center [728, 231] width 190 height 14
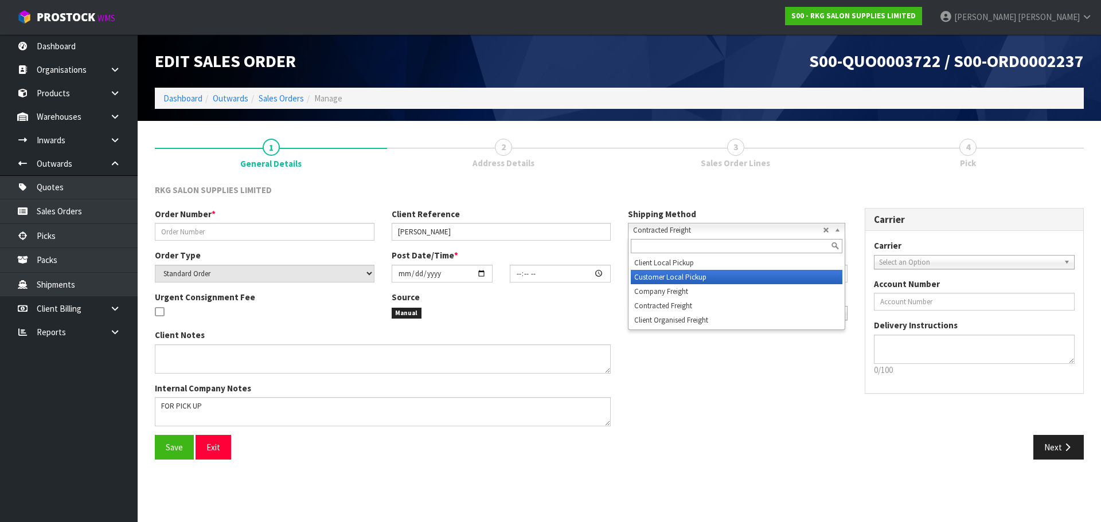
click at [666, 274] on li "Customer Local Pickup" at bounding box center [737, 277] width 212 height 14
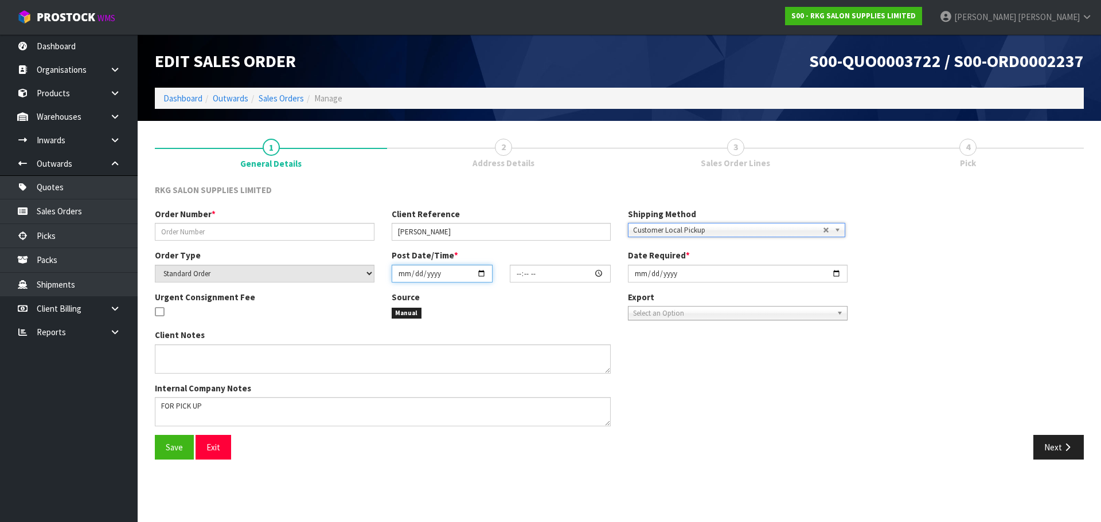
click at [481, 270] on input "date" at bounding box center [442, 274] width 101 height 18
type input "2025-10-10"
type input "00:00:00.000"
type input "2025-10-10"
click at [838, 273] on input "2025-10-10" at bounding box center [738, 274] width 220 height 18
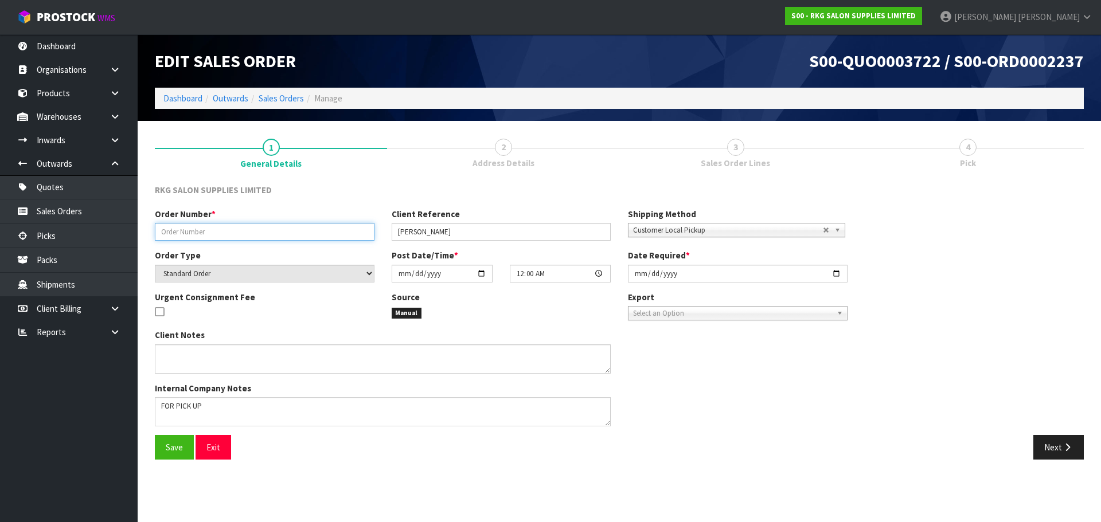
click at [235, 236] on input "text" at bounding box center [265, 232] width 220 height 18
type input "[PERSON_NAME] TROLLEY"
click at [182, 447] on span "Save" at bounding box center [174, 447] width 17 height 11
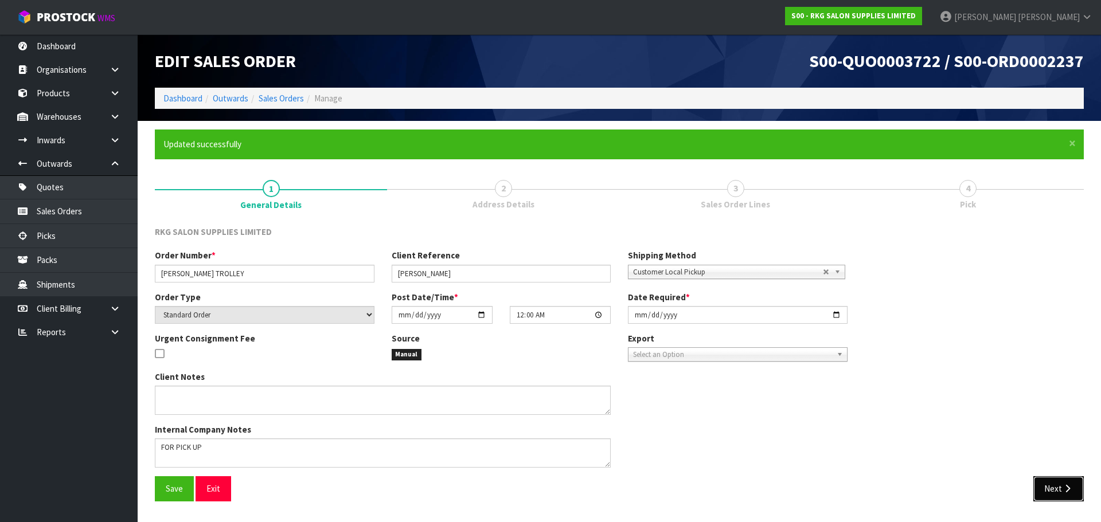
click at [1040, 490] on button "Next" at bounding box center [1058, 488] width 50 height 25
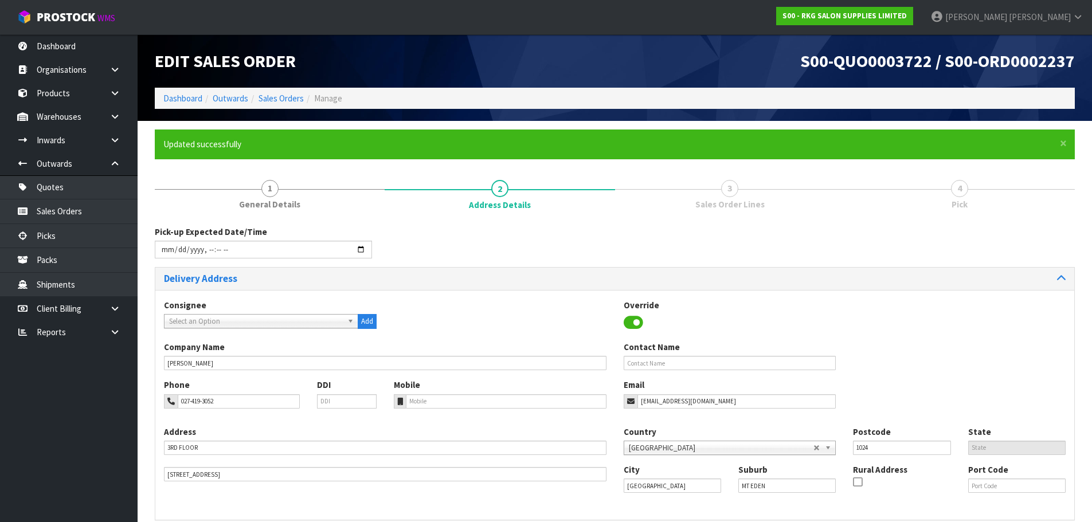
scroll to position [79, 0]
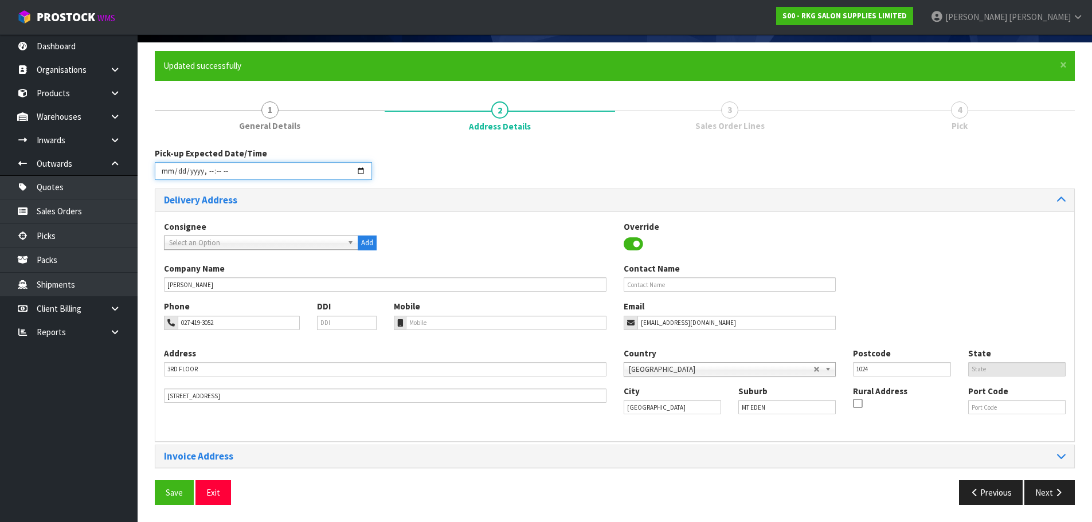
click at [363, 171] on input "datetime-local" at bounding box center [263, 171] width 217 height 18
click at [492, 182] on div "Pick-up Expected Date/Time" at bounding box center [614, 167] width 937 height 41
click at [167, 492] on span "Save" at bounding box center [174, 492] width 17 height 11
type input "2025-10-10T10:47"
click at [1035, 495] on button "Next" at bounding box center [1049, 492] width 50 height 25
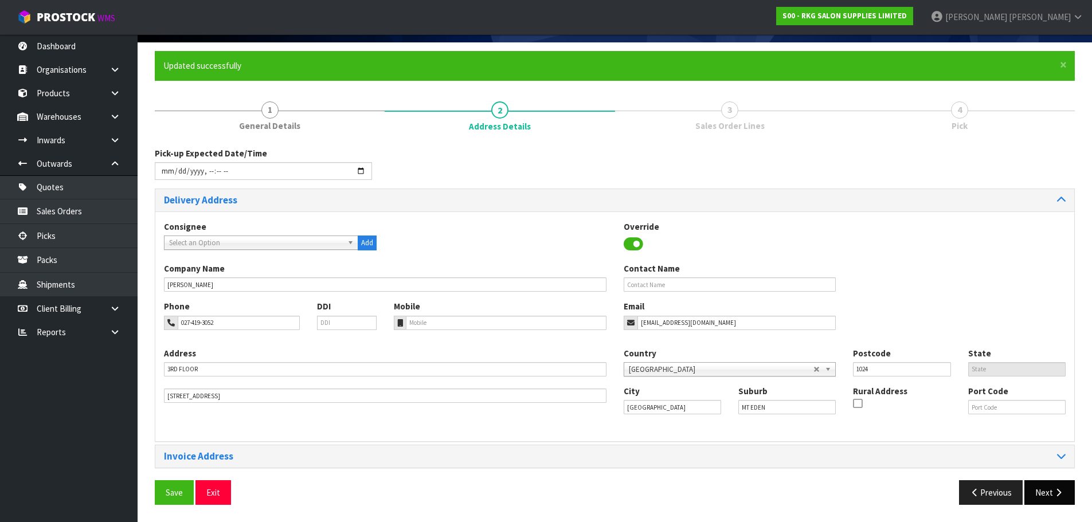
scroll to position [0, 0]
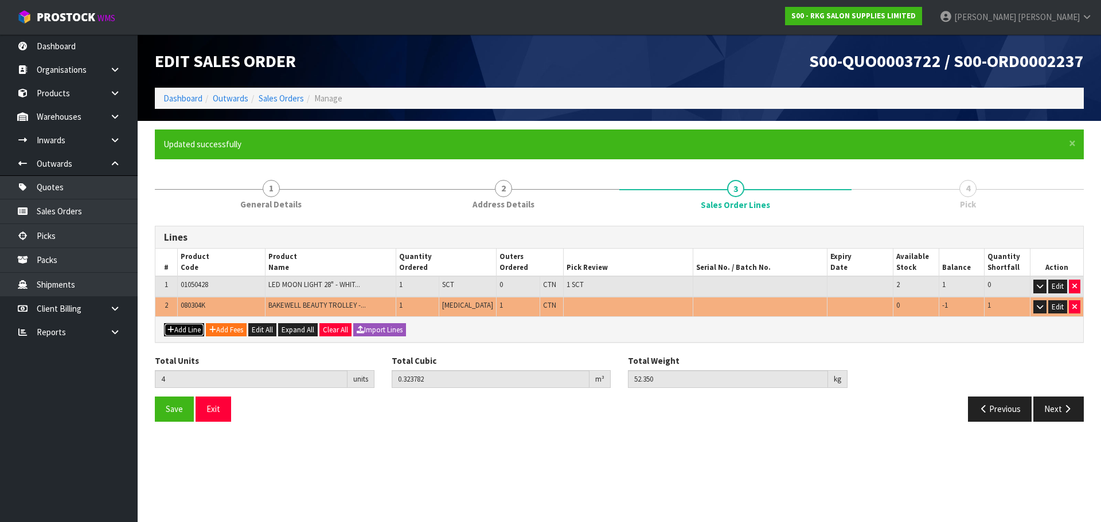
click at [190, 332] on button "Add Line" at bounding box center [184, 330] width 40 height 14
type input "0"
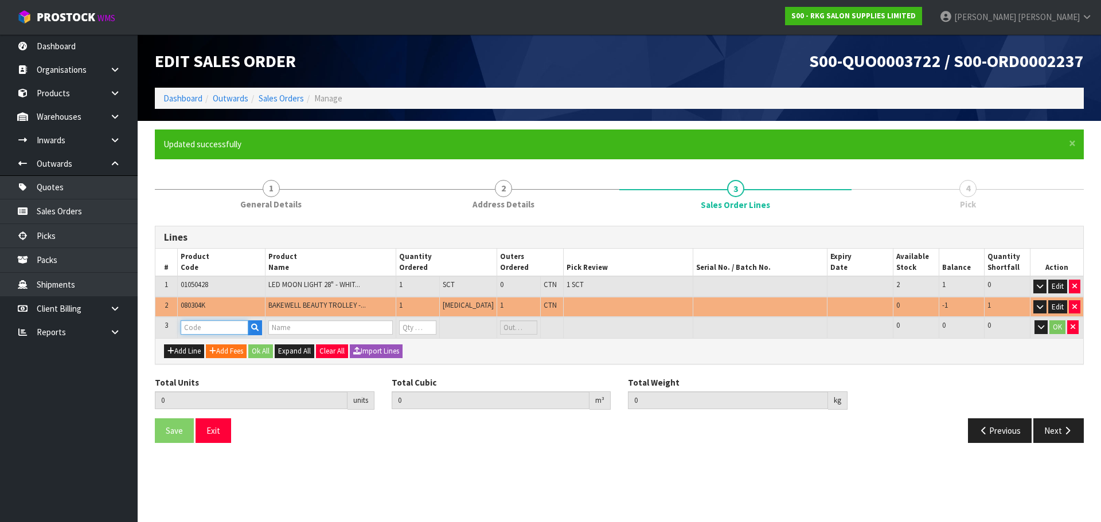
click at [199, 328] on input "text" at bounding box center [215, 327] width 68 height 14
type input "0803"
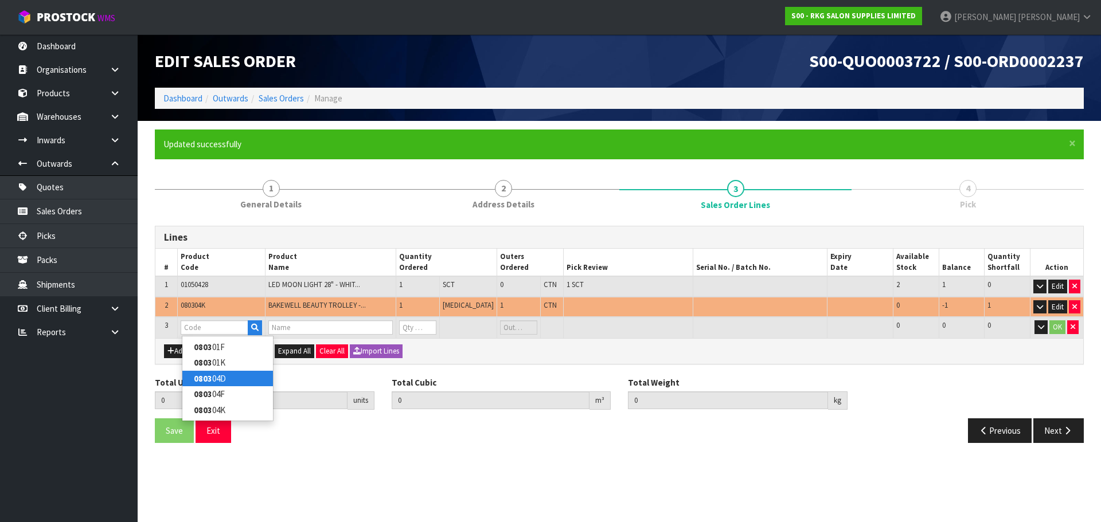
click at [228, 378] on link "0803 04D" at bounding box center [227, 378] width 91 height 15
type input "080304D"
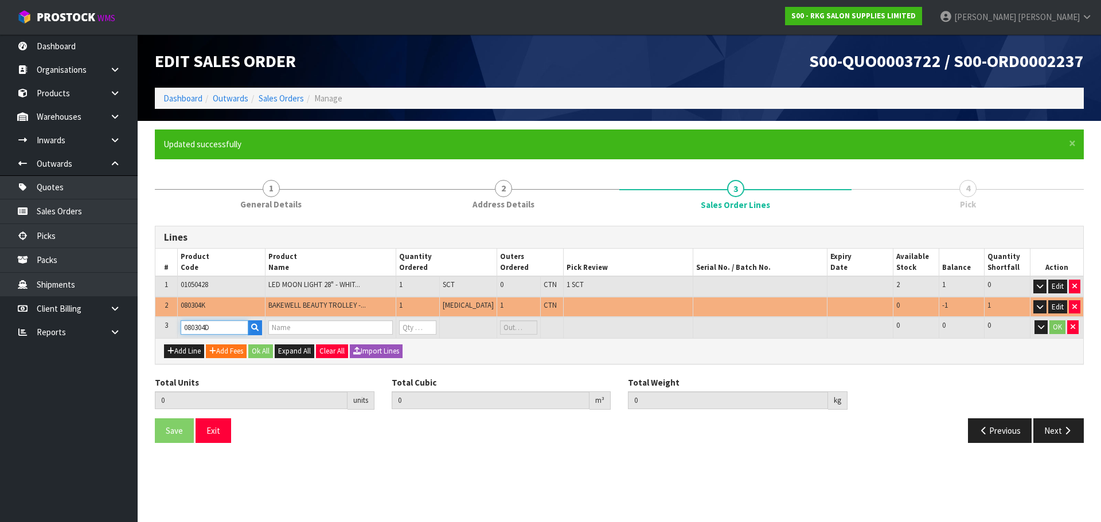
type input "4"
type input "0.323782"
type input "52.35"
type input "DRAWER -WHITE"
type input "0"
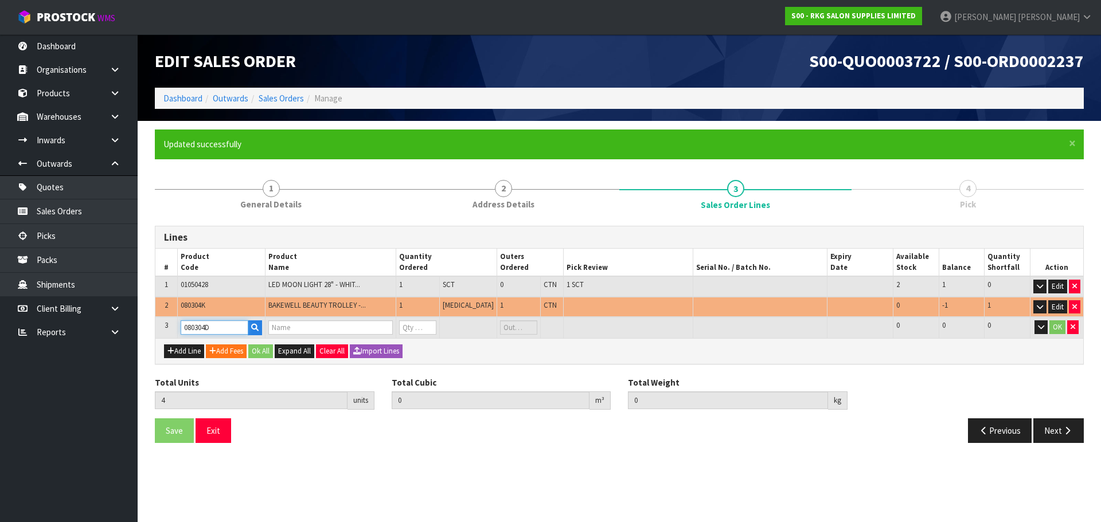
type input "0"
type input "5"
type input "0.467557"
type input "74.25"
type input "1"
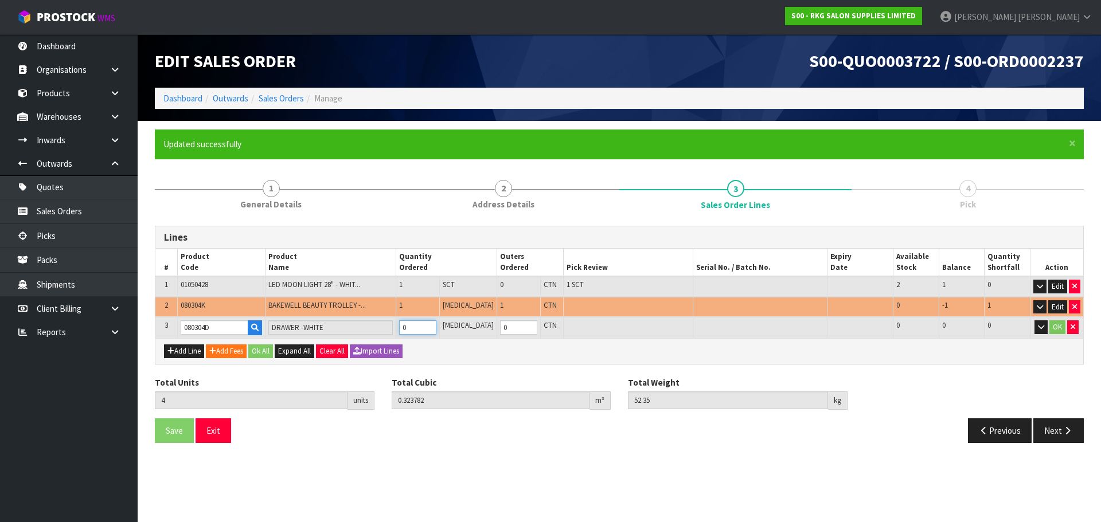
type input "1"
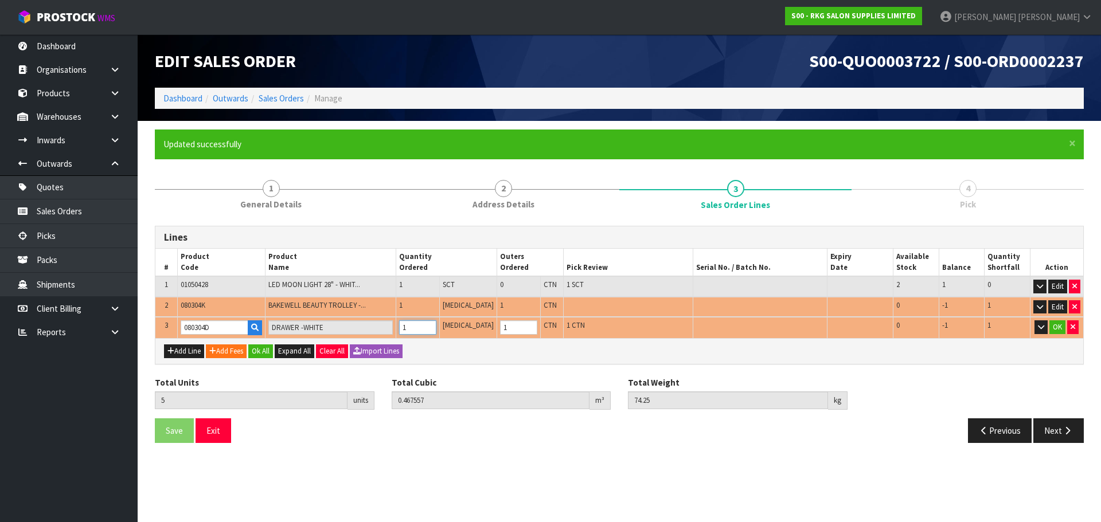
type input "1"
click at [436, 327] on input "1" at bounding box center [417, 327] width 37 height 14
type input "6"
type input "0.611332"
type input "96.15"
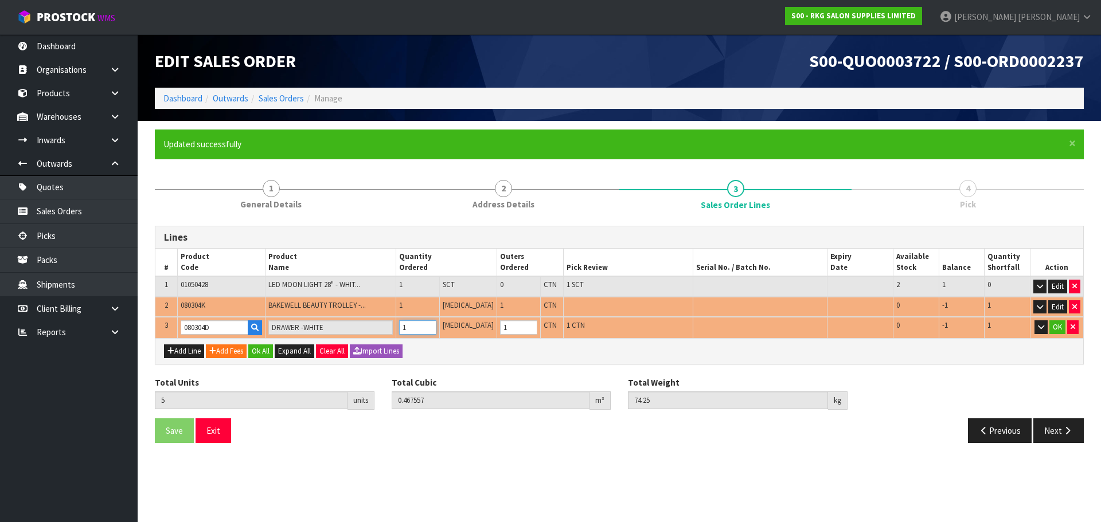
type input "2"
click at [436, 327] on input "2" at bounding box center [417, 327] width 37 height 14
click at [1073, 326] on icon "button" at bounding box center [1072, 326] width 5 height 7
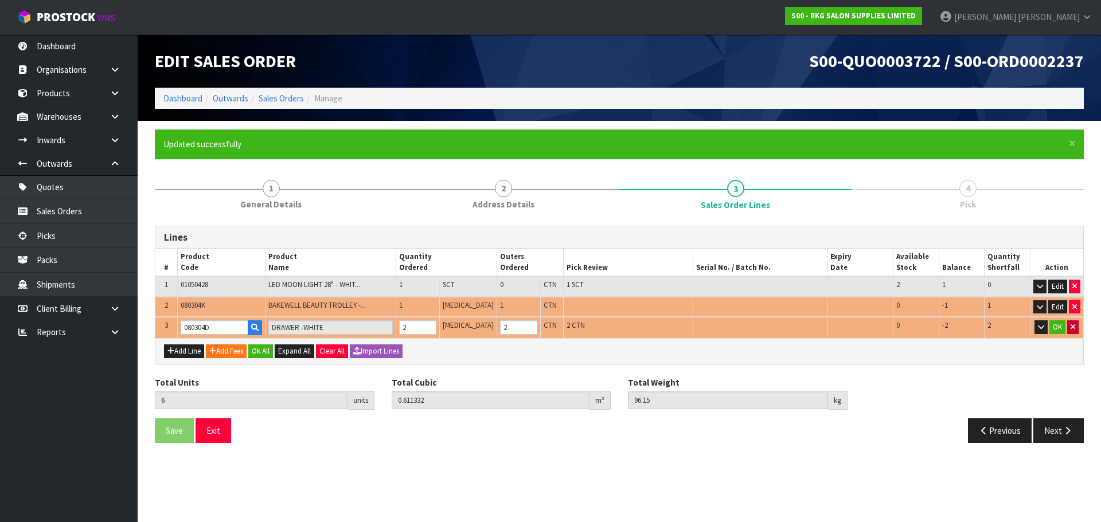
type input "4"
type input "0.323782"
type input "52.35"
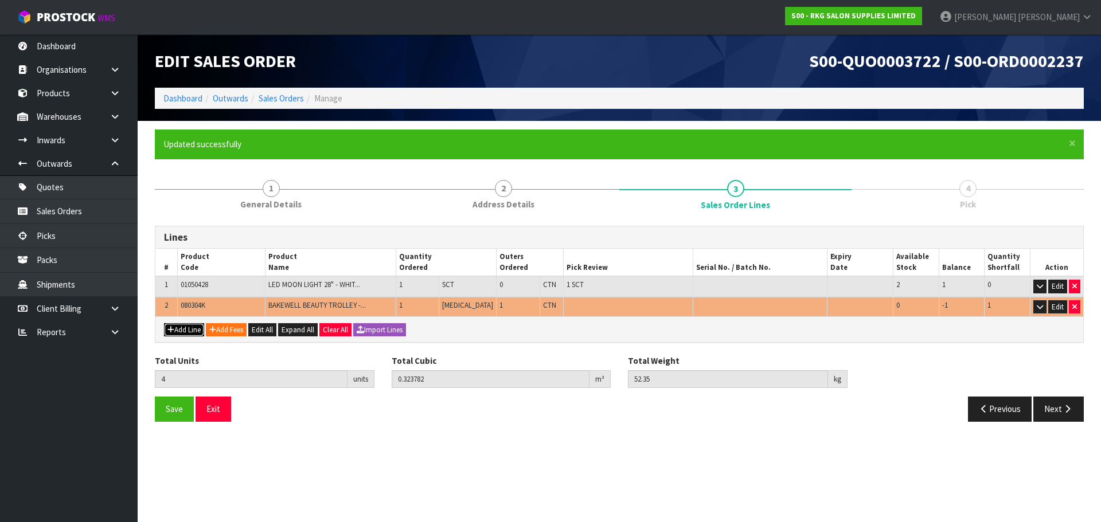
click at [182, 332] on button "Add Line" at bounding box center [184, 330] width 40 height 14
type input "0"
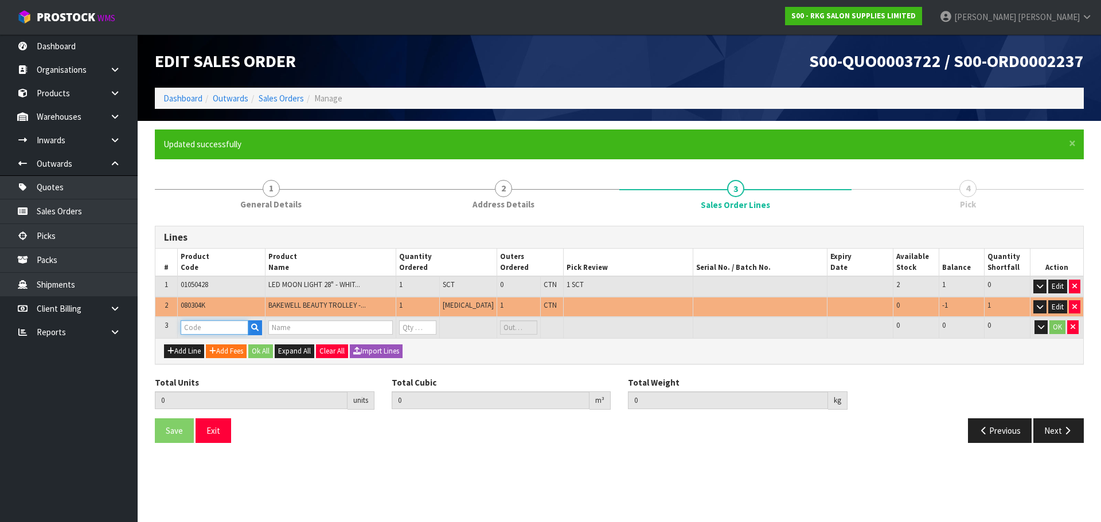
click at [201, 327] on input "text" at bounding box center [215, 327] width 68 height 14
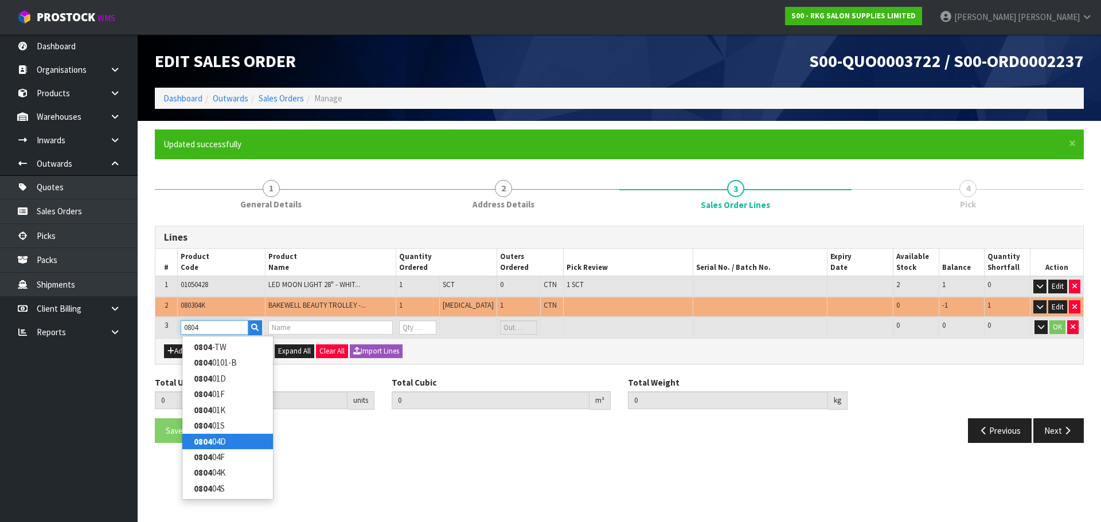
type input "0804"
click at [209, 440] on strong "0804" at bounding box center [203, 441] width 18 height 11
type input "080404D"
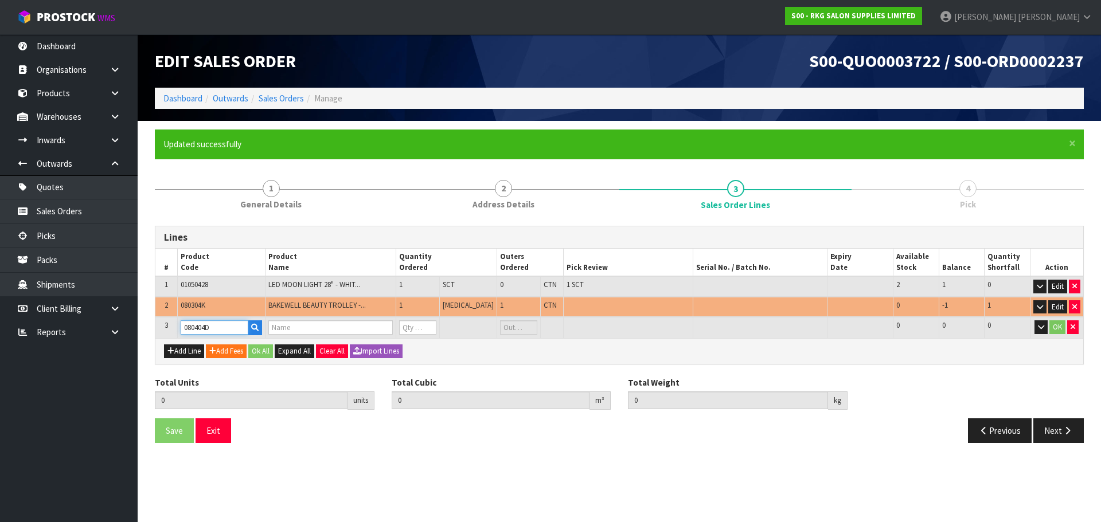
type input "4"
type input "0.323782"
type input "52.35"
type input "DRAWER - WHITE"
type input "0"
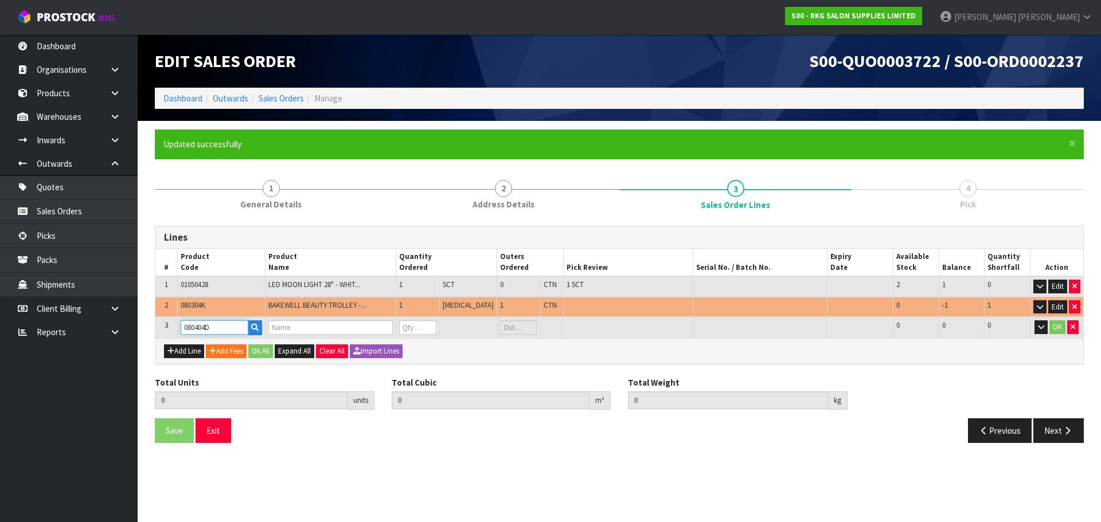
type input "0"
type input "5"
type input "0.416108"
type input "68.35"
type input "1"
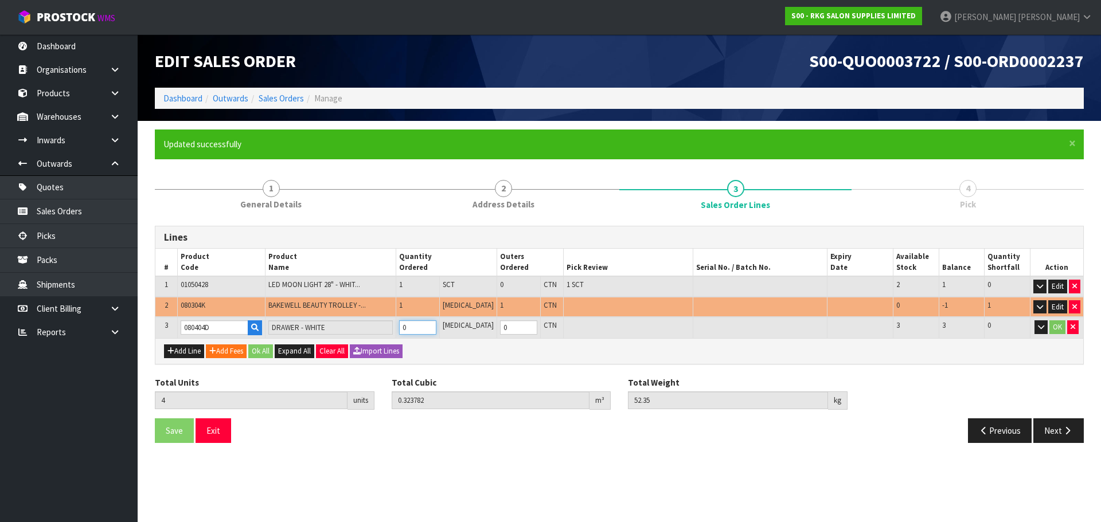
type input "1"
click at [436, 325] on input "1" at bounding box center [417, 327] width 37 height 14
type input "6"
type input "0.508434"
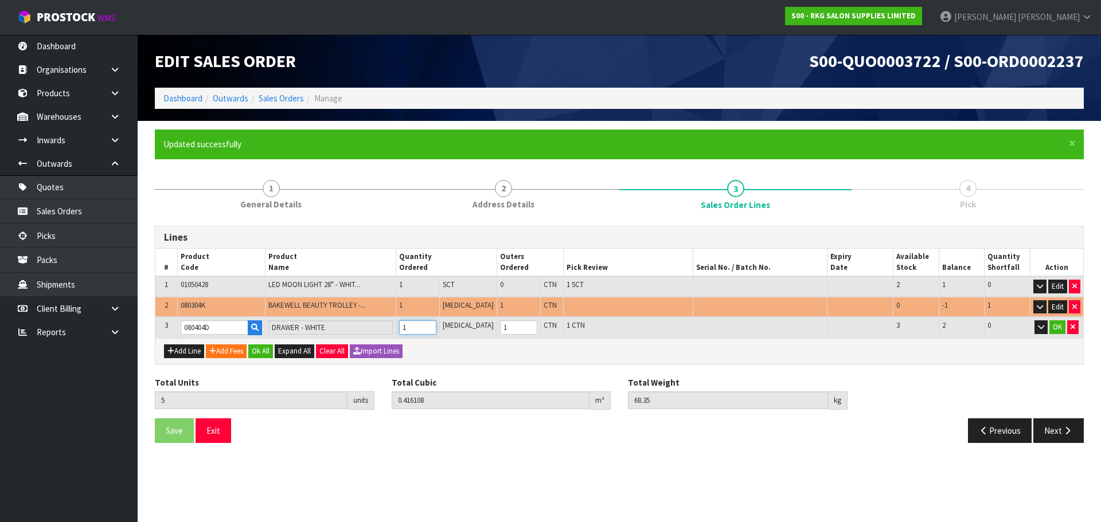
type input "84.35"
type input "2"
click at [436, 325] on input "2" at bounding box center [417, 327] width 37 height 14
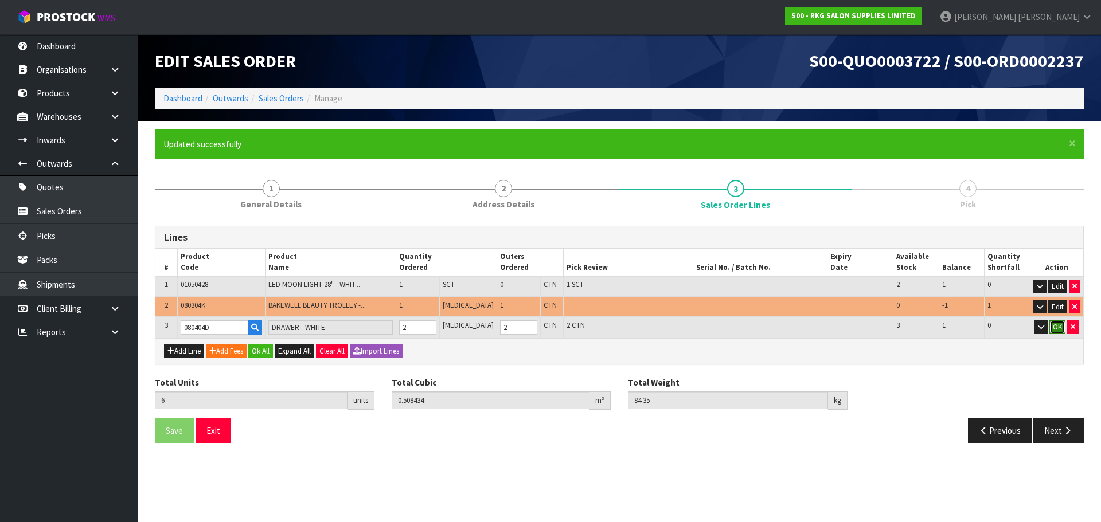
click at [1053, 326] on button "OK" at bounding box center [1057, 327] width 16 height 14
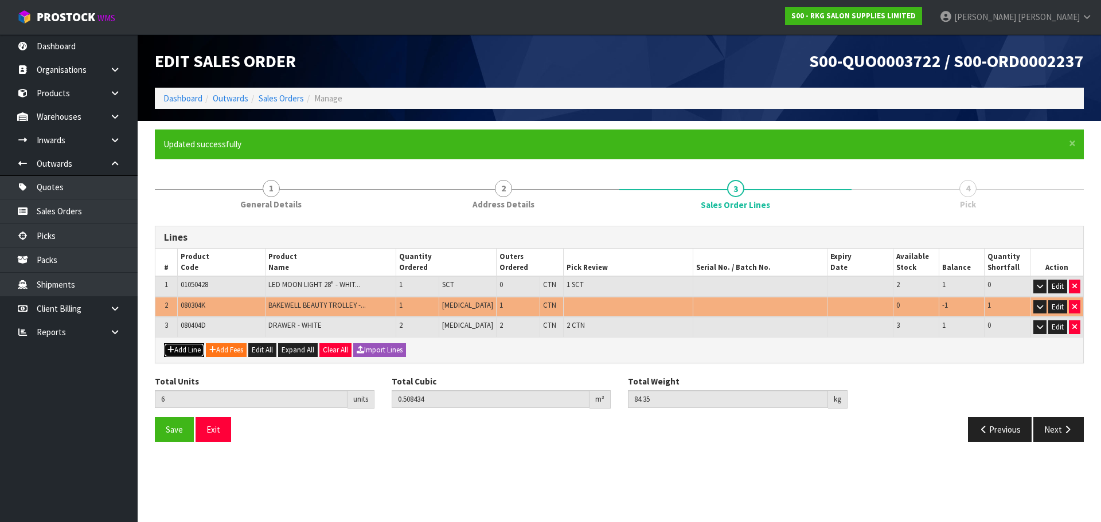
click at [180, 350] on button "Add Line" at bounding box center [184, 350] width 40 height 14
type input "0"
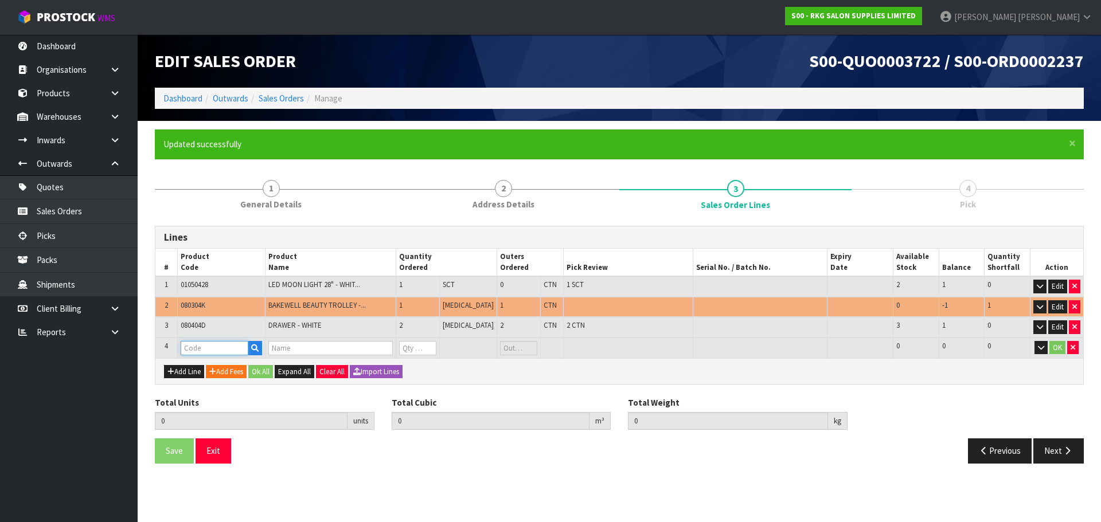
click at [193, 348] on input "text" at bounding box center [215, 348] width 68 height 14
type input "080404"
click at [206, 382] on strong "080404" at bounding box center [208, 383] width 28 height 11
type input "080404F"
type input "6"
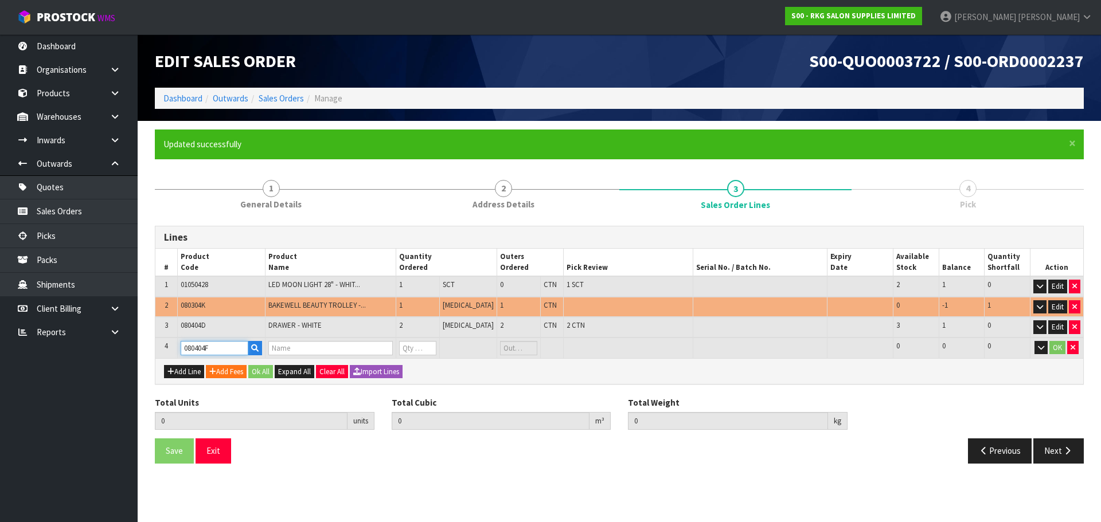
type input "0.508434"
type input "84.35"
type input "FRAME - WHITE"
type input "0"
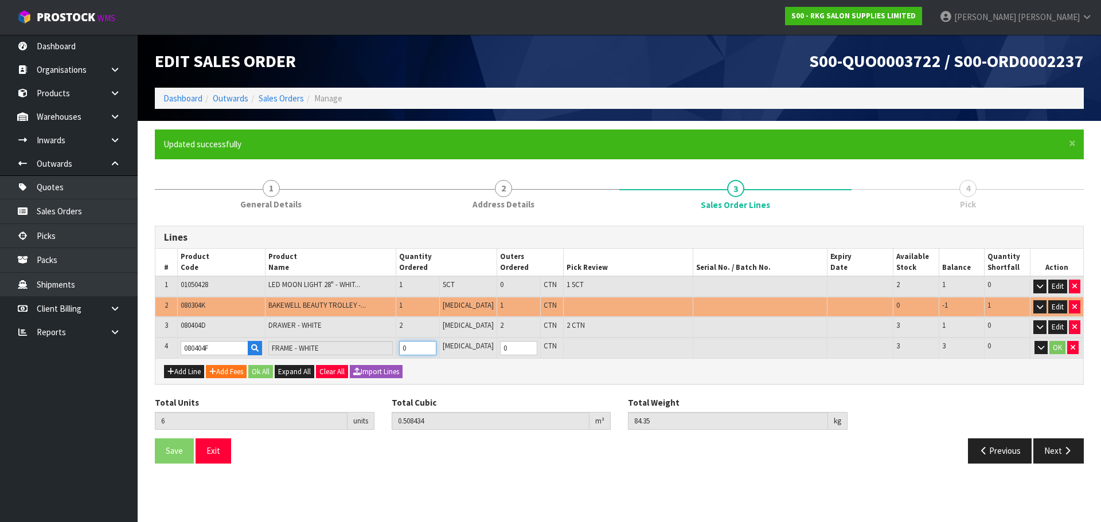
type input "7"
type input "0.538928"
type input "89.35"
type input "1"
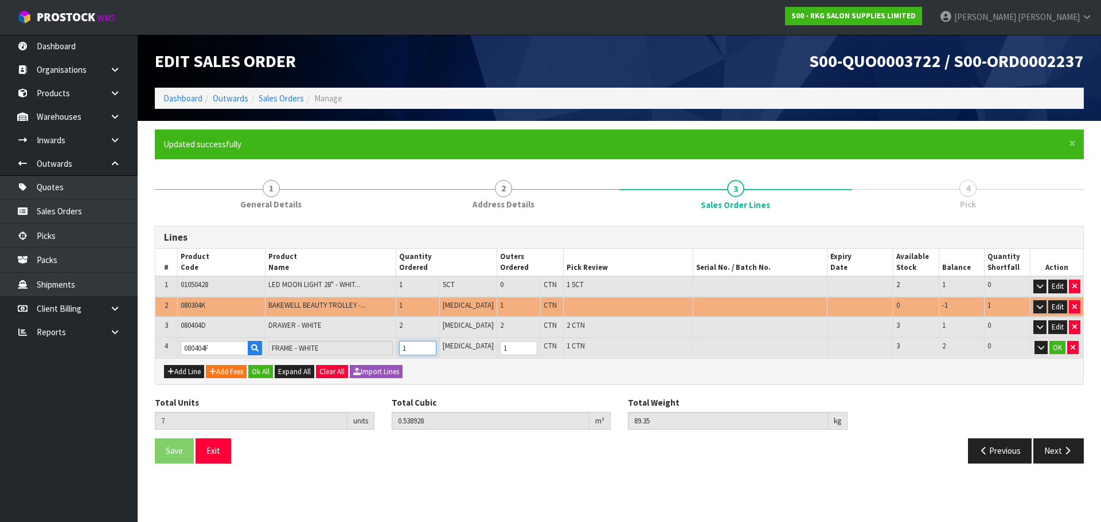
type input "1"
click at [436, 346] on input "1" at bounding box center [417, 348] width 37 height 14
click at [1054, 347] on button "OK" at bounding box center [1057, 348] width 16 height 14
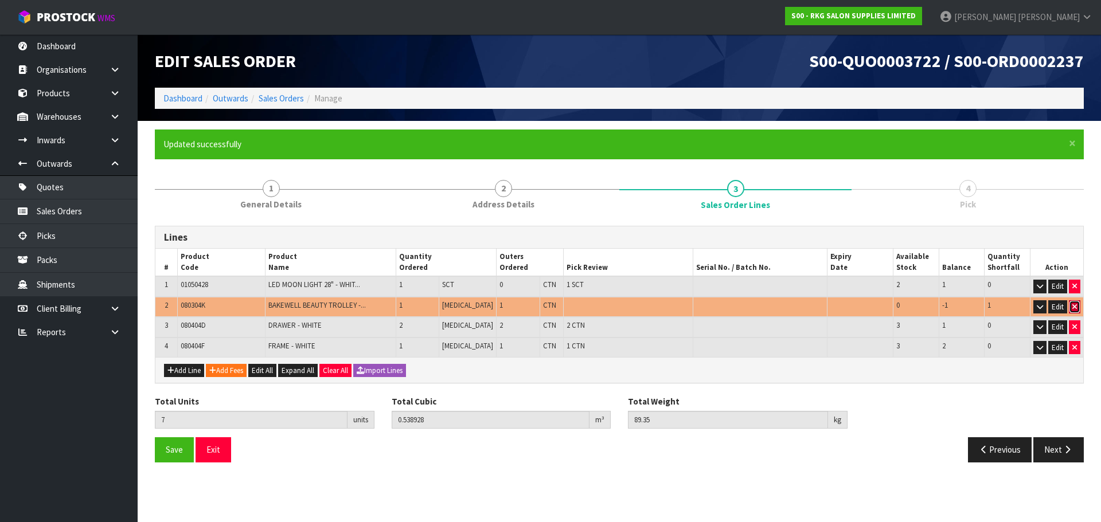
click at [1074, 309] on icon "button" at bounding box center [1074, 306] width 5 height 7
type input "4"
type input "0.241058"
type input "42.35"
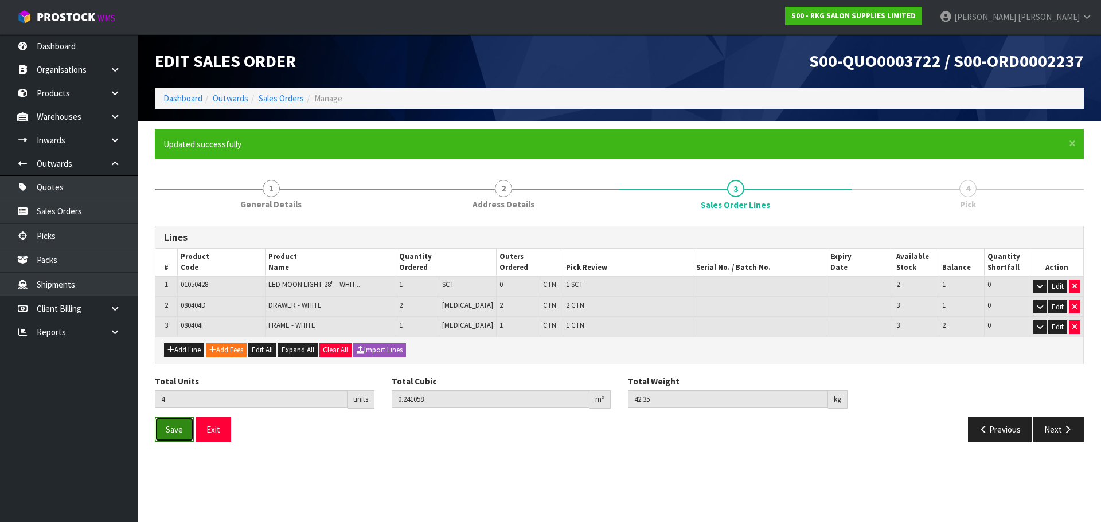
click at [178, 431] on span "Save" at bounding box center [174, 429] width 17 height 11
click at [1067, 436] on button "Next" at bounding box center [1058, 429] width 50 height 25
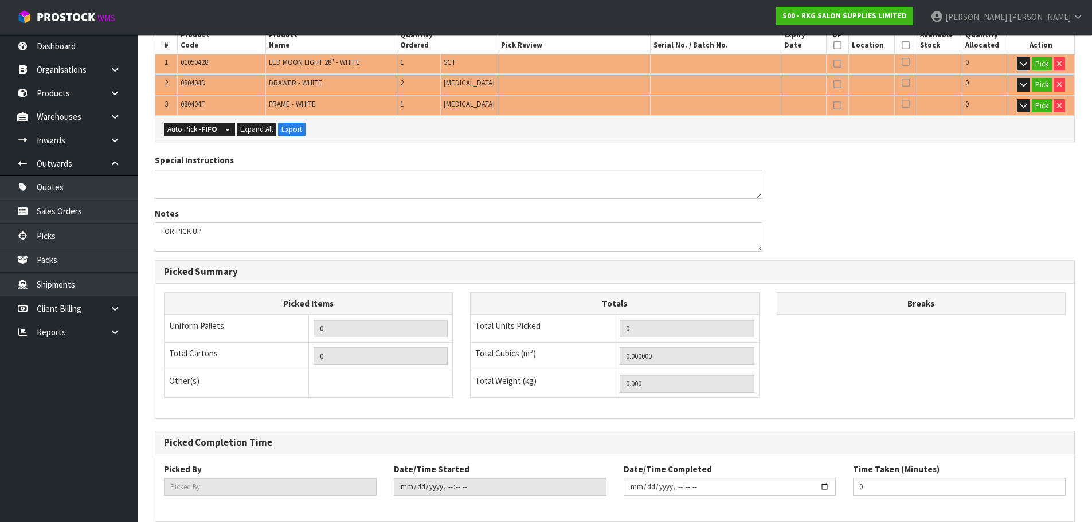
scroll to position [204, 0]
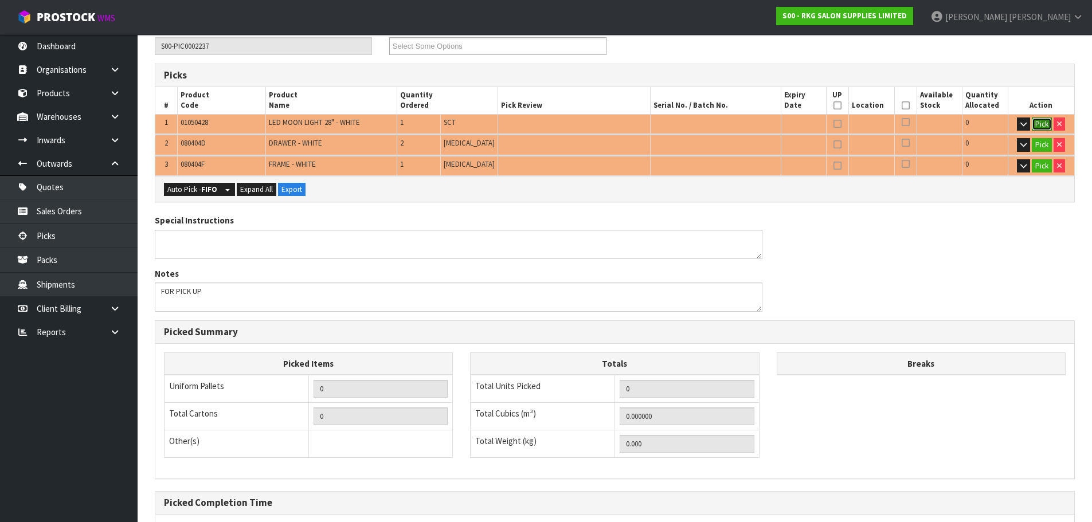
click at [1037, 122] on button "Pick" at bounding box center [1042, 125] width 20 height 14
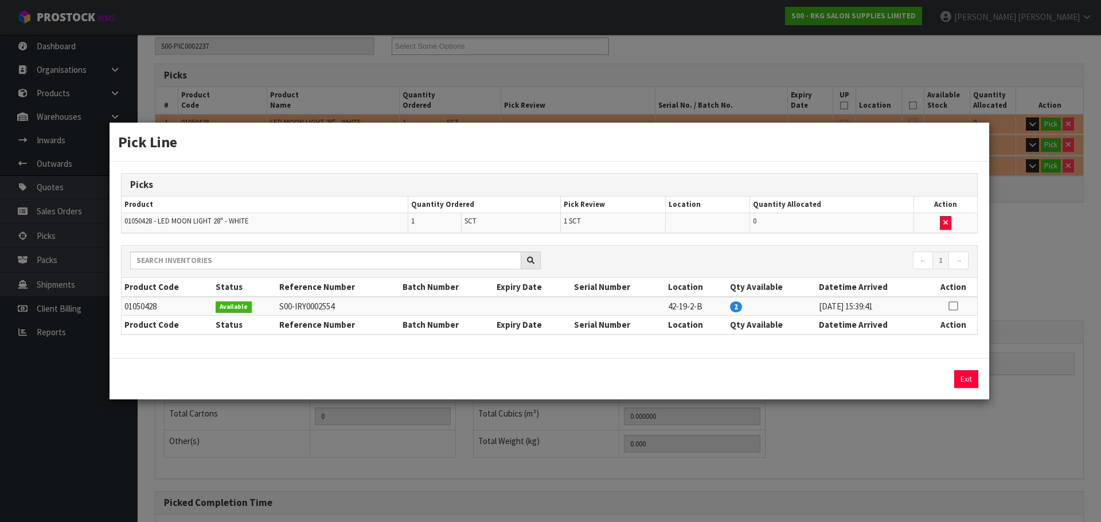
click at [953, 307] on icon at bounding box center [952, 306] width 9 height 1
click at [925, 388] on button "Assign Pick" at bounding box center [926, 379] width 47 height 18
type input "Sub-carton x 1"
type input "1"
type input "0.025912"
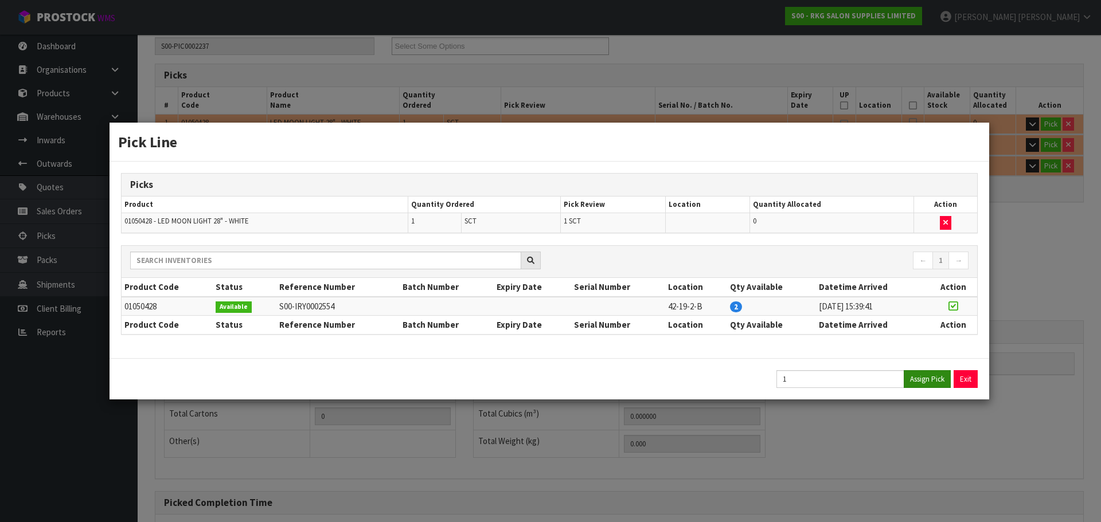
type input "5.35"
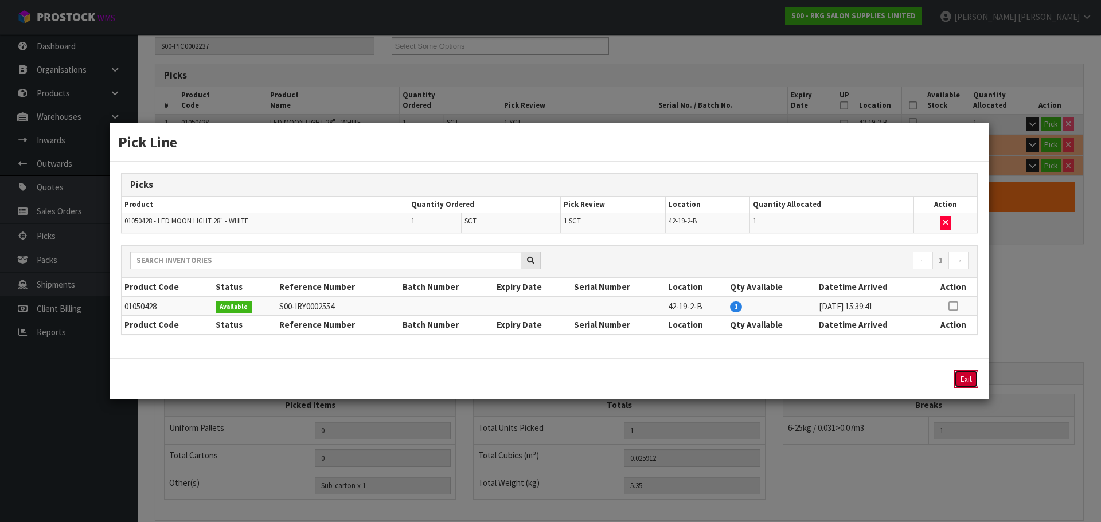
click at [965, 380] on button "Exit" at bounding box center [966, 379] width 24 height 18
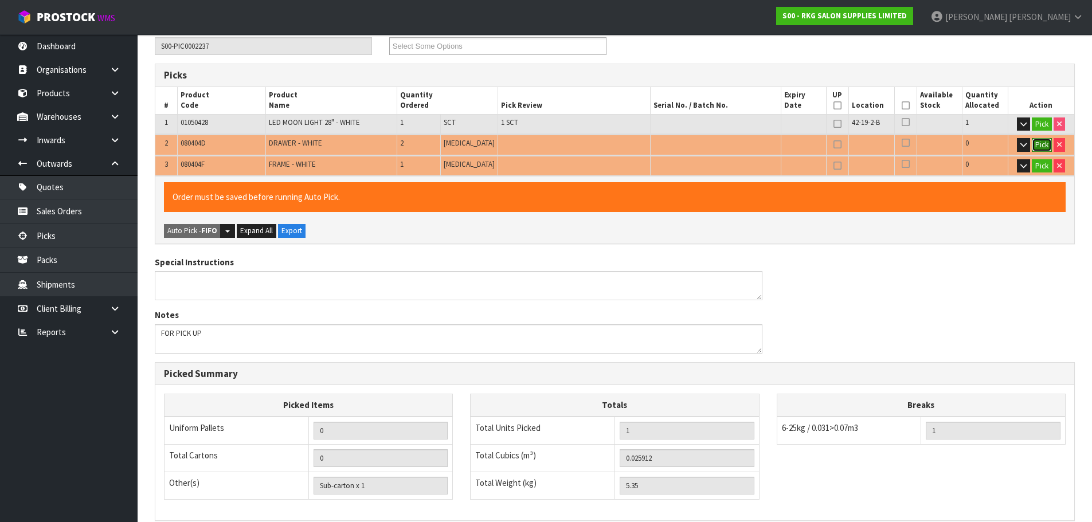
click at [1038, 146] on button "Pick" at bounding box center [1042, 145] width 20 height 14
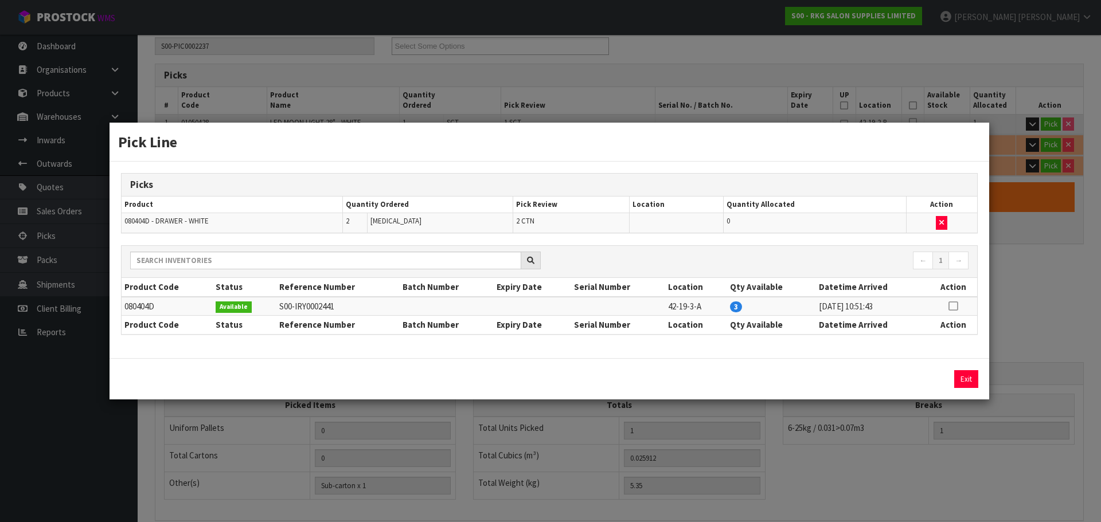
click at [953, 306] on icon at bounding box center [952, 306] width 9 height 1
click at [925, 377] on button "Assign Pick" at bounding box center [926, 379] width 47 height 18
type input "2"
type input "3"
type input "0.210564"
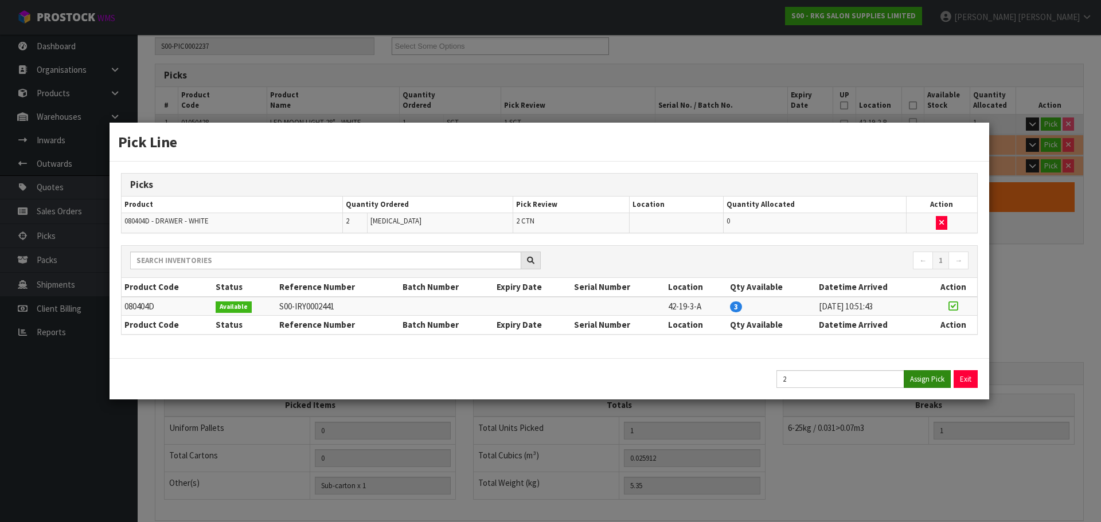
type input "37.35"
click at [970, 378] on button "Exit" at bounding box center [966, 379] width 24 height 18
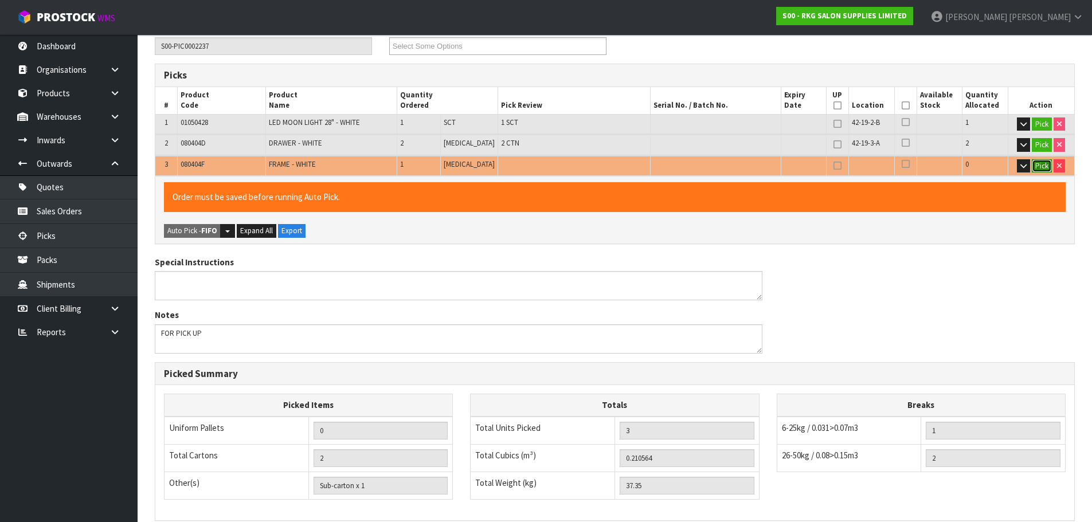
click at [1041, 167] on button "Pick" at bounding box center [1042, 166] width 20 height 14
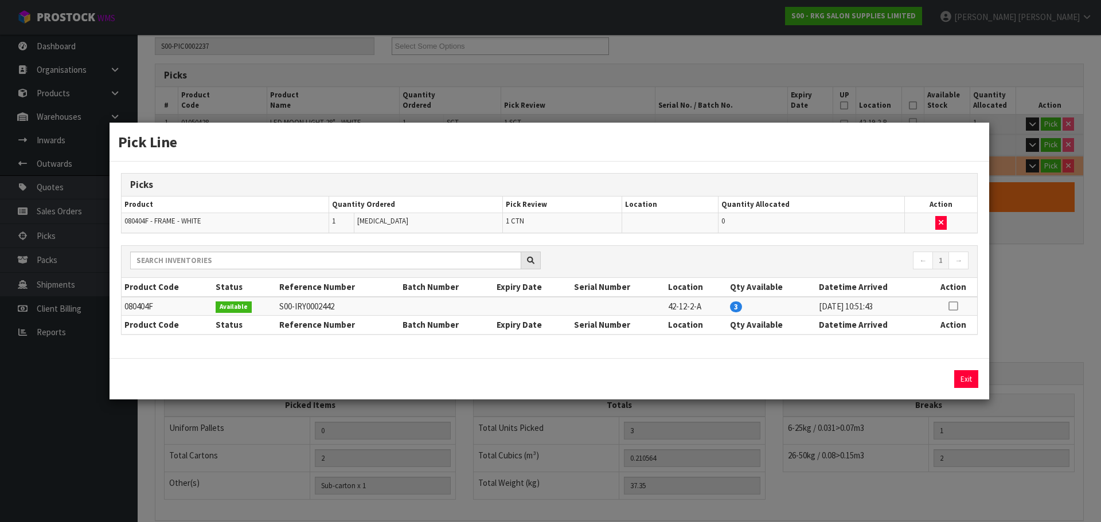
click at [954, 306] on icon at bounding box center [952, 306] width 9 height 1
drag, startPoint x: 920, startPoint y: 382, endPoint x: 962, endPoint y: 383, distance: 42.4
click at [920, 381] on button "Assign Pick" at bounding box center [926, 379] width 47 height 18
type input "3"
type input "4"
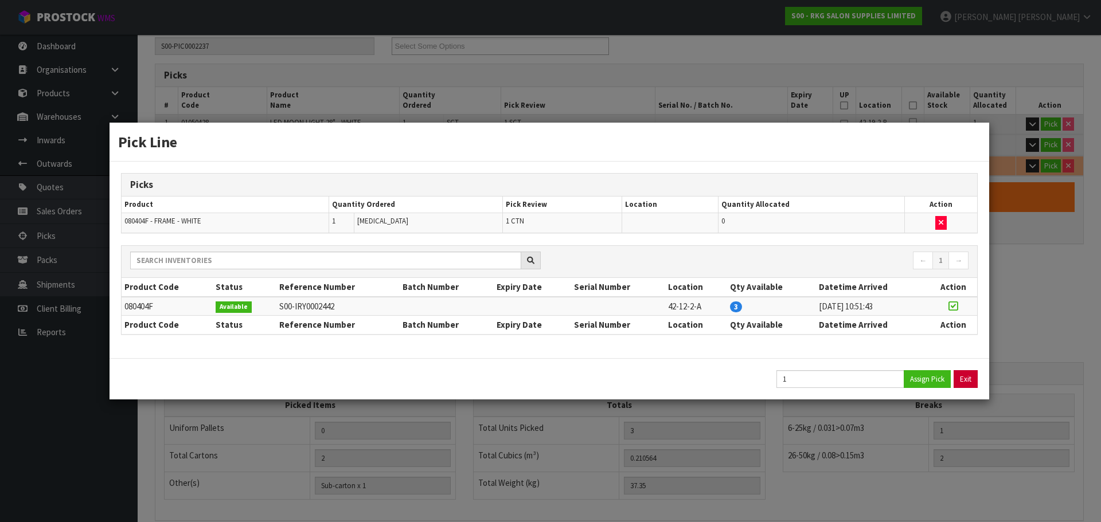
type input "0.241058"
type input "42.35"
click at [969, 380] on button "Exit" at bounding box center [966, 379] width 24 height 18
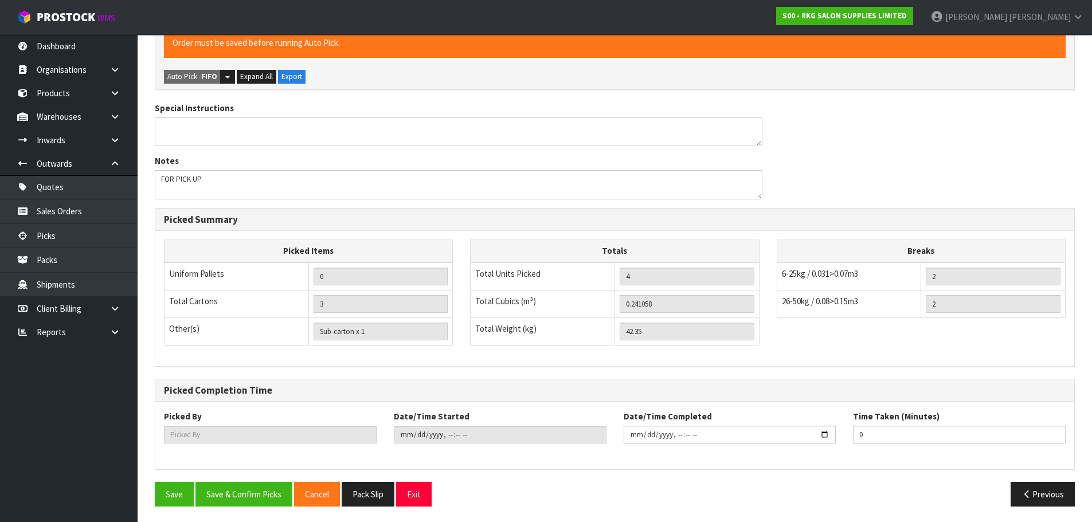
scroll to position [359, 0]
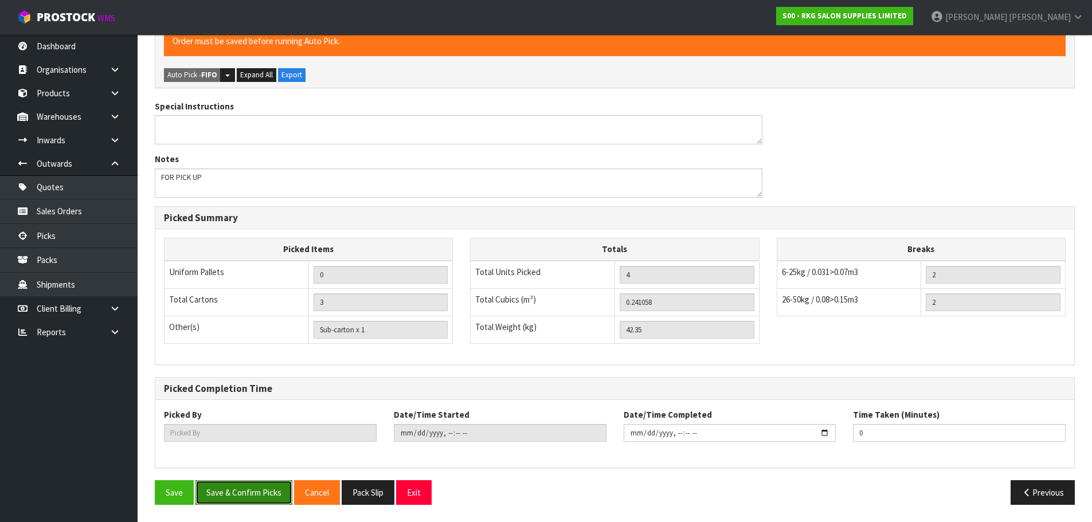
click at [245, 494] on button "Save & Confirm Picks" at bounding box center [243, 492] width 97 height 25
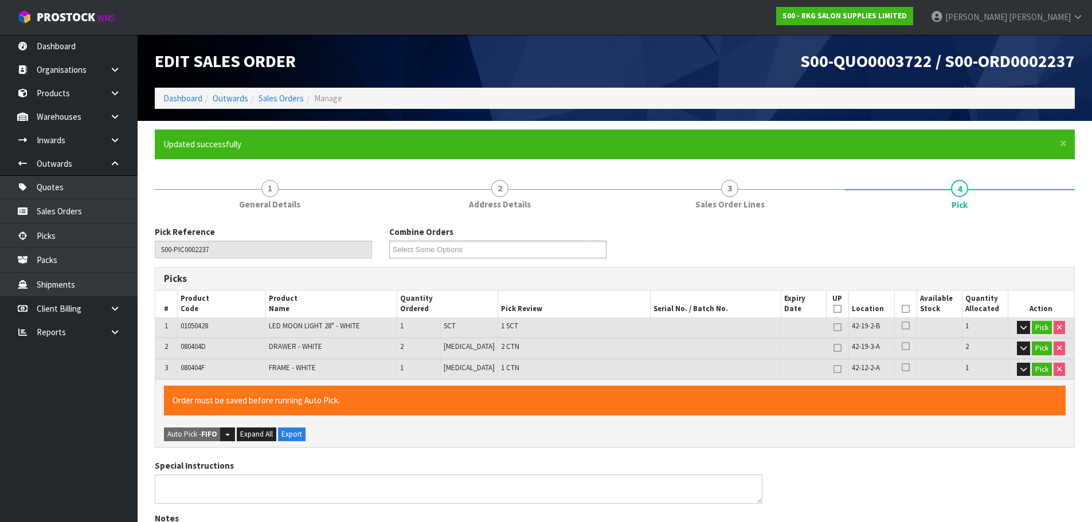
type input "[PERSON_NAME]"
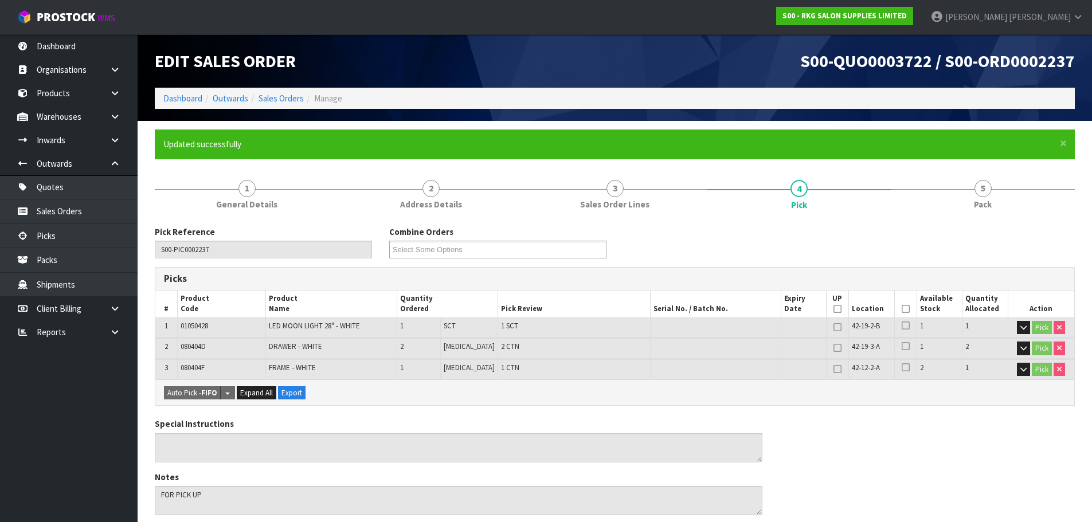
click at [902, 309] on icon at bounding box center [906, 309] width 8 height 1
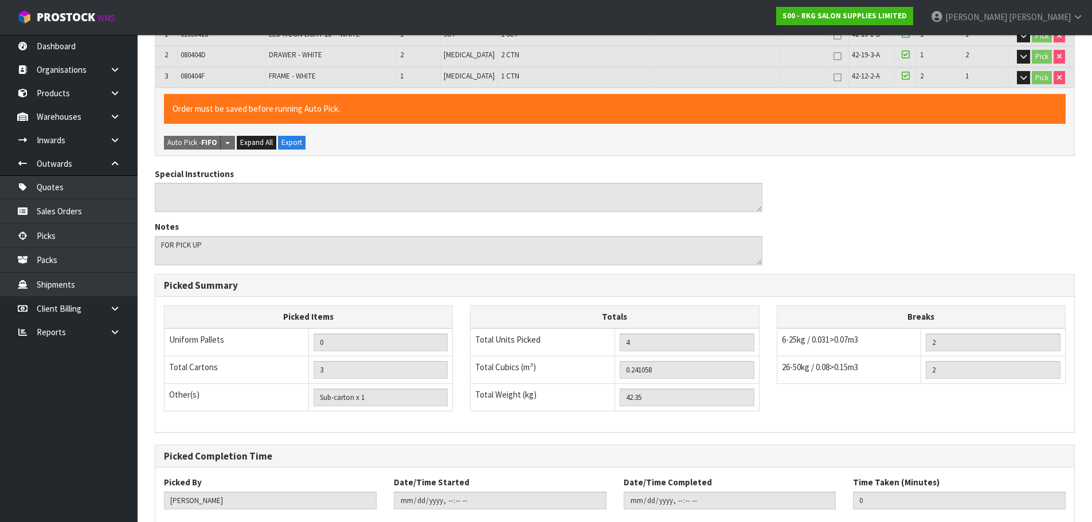
scroll to position [359, 0]
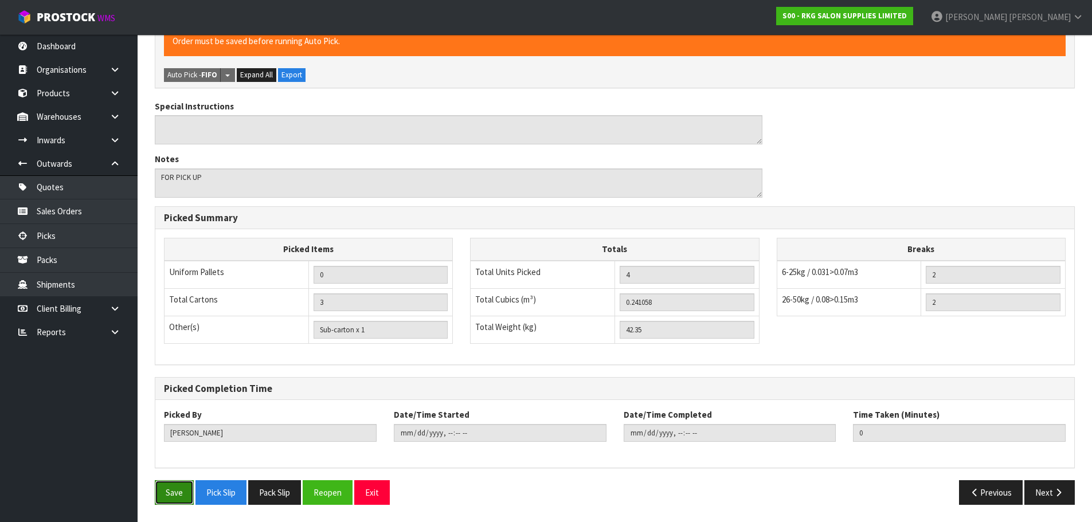
click at [169, 490] on button "Save" at bounding box center [174, 492] width 39 height 25
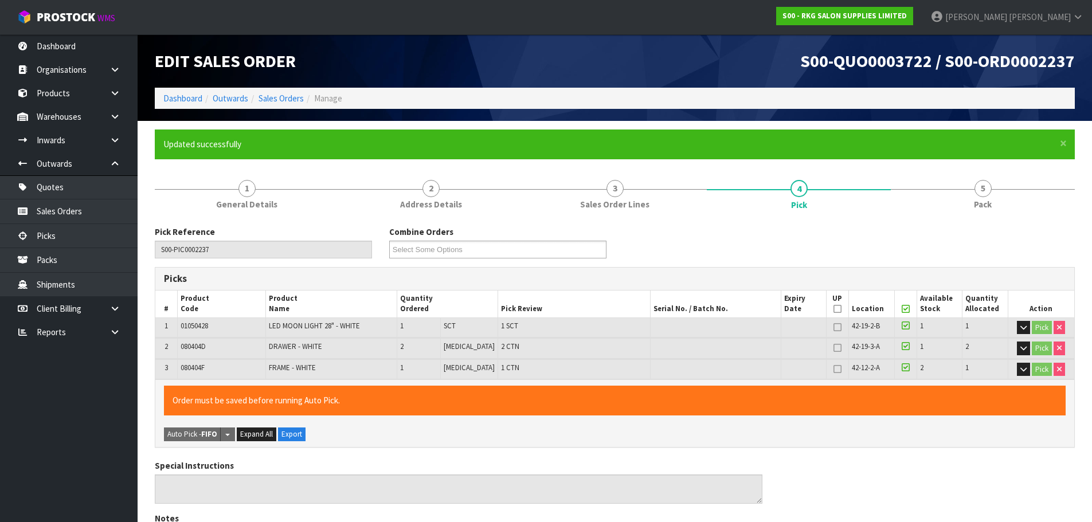
type input "2025-10-10T10:59:17"
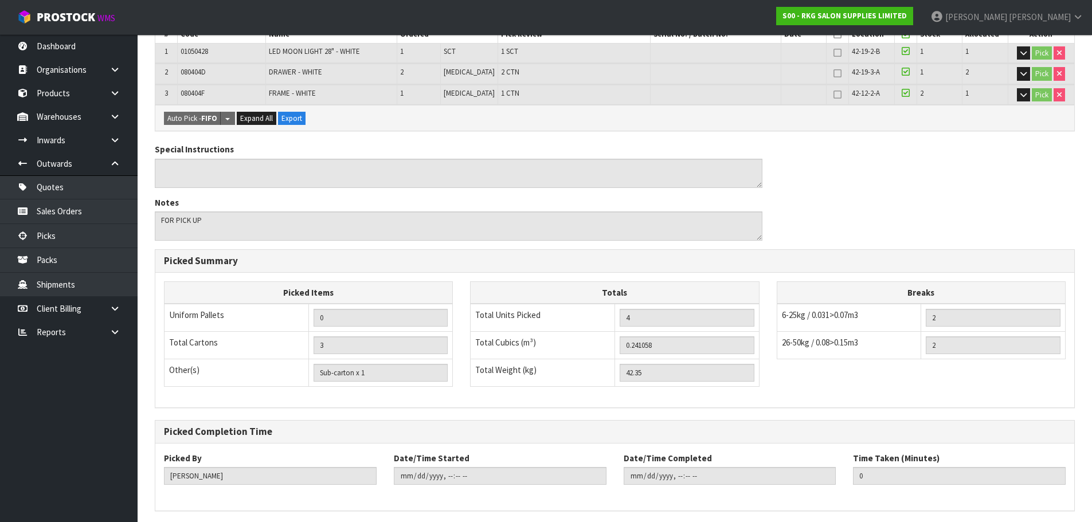
scroll to position [318, 0]
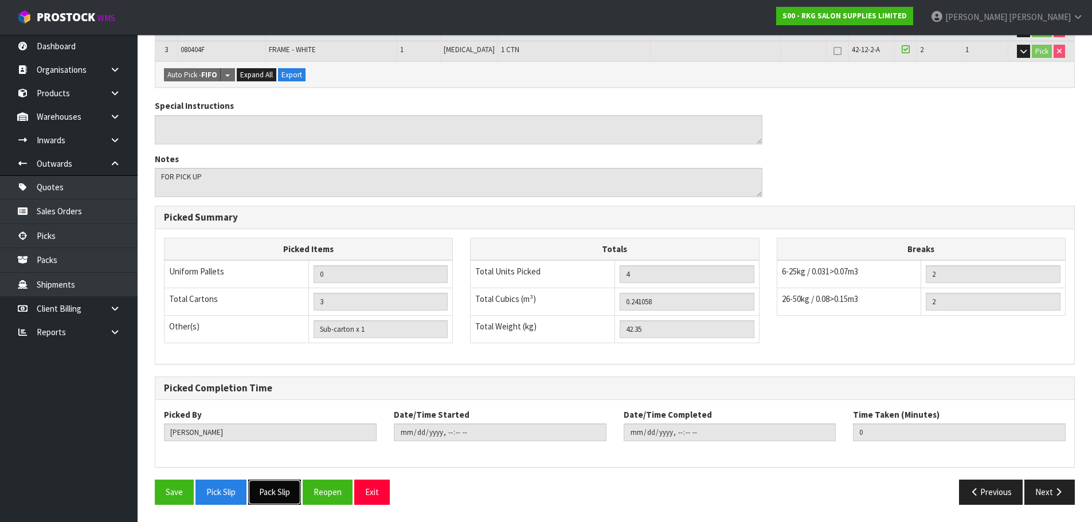
click at [284, 493] on button "Pack Slip" at bounding box center [274, 492] width 53 height 25
click at [373, 492] on button "Exit" at bounding box center [372, 492] width 36 height 25
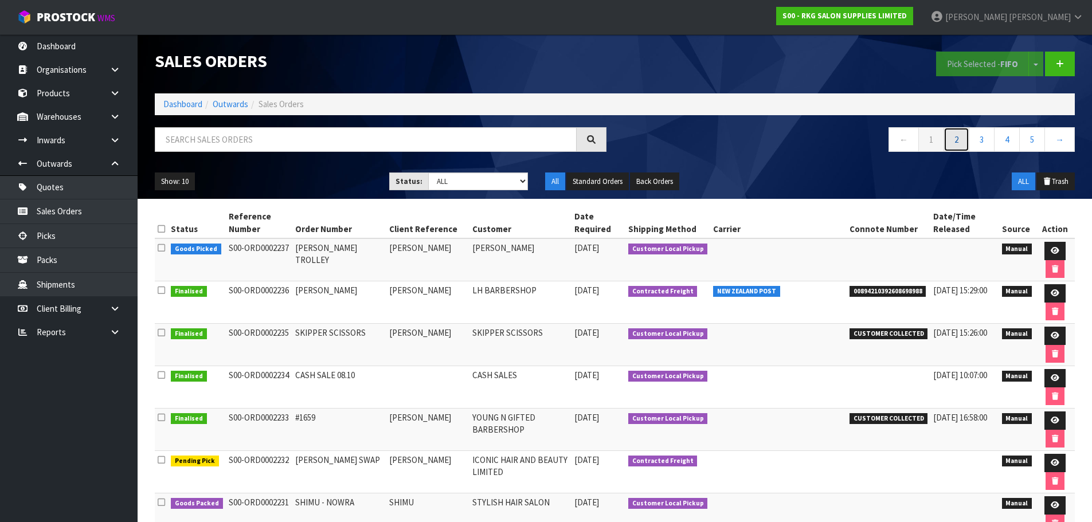
click at [957, 139] on link "2" at bounding box center [957, 139] width 26 height 25
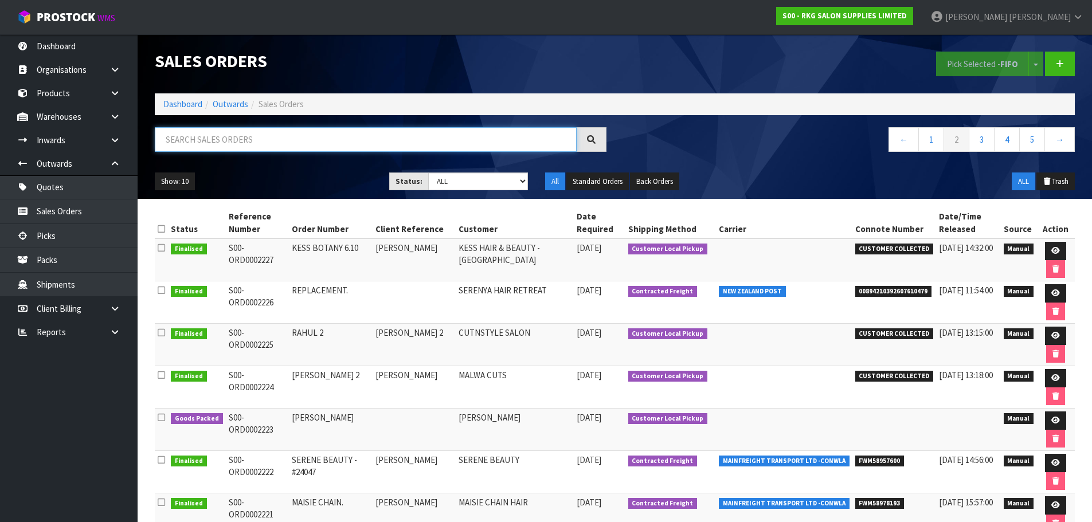
click at [238, 139] on input "text" at bounding box center [366, 139] width 422 height 25
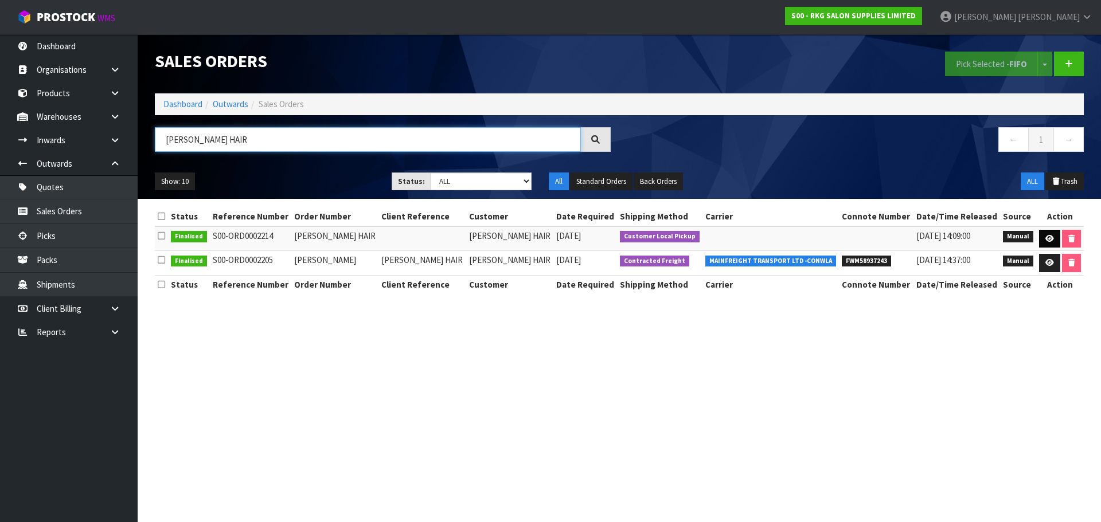
type input "PAULA HAIR"
click at [1046, 236] on icon at bounding box center [1049, 238] width 9 height 7
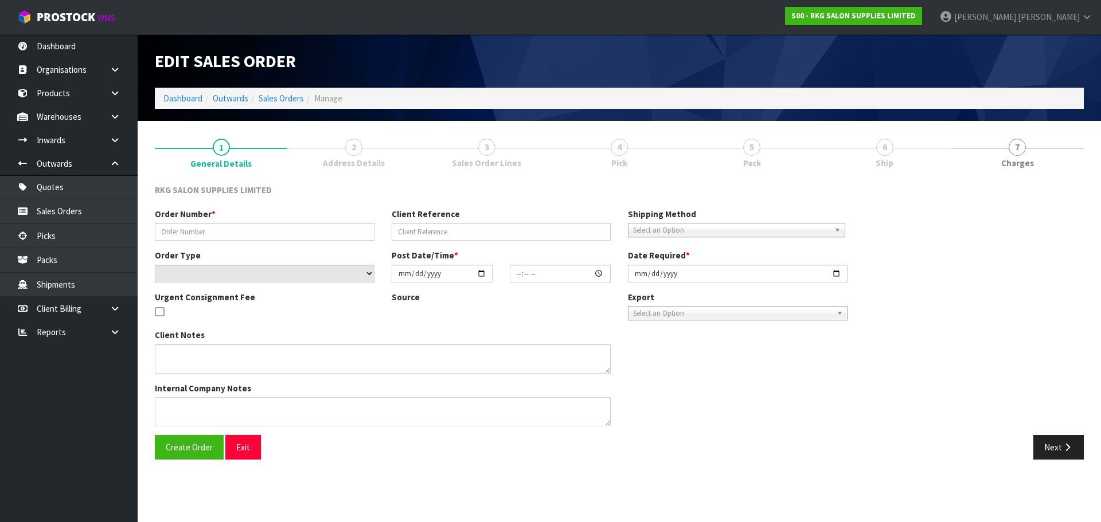
type input "PAULA HAIR"
select select "number:0"
type input "2025-09-29"
type input "13:18:00.000"
type input "2025-09-29"
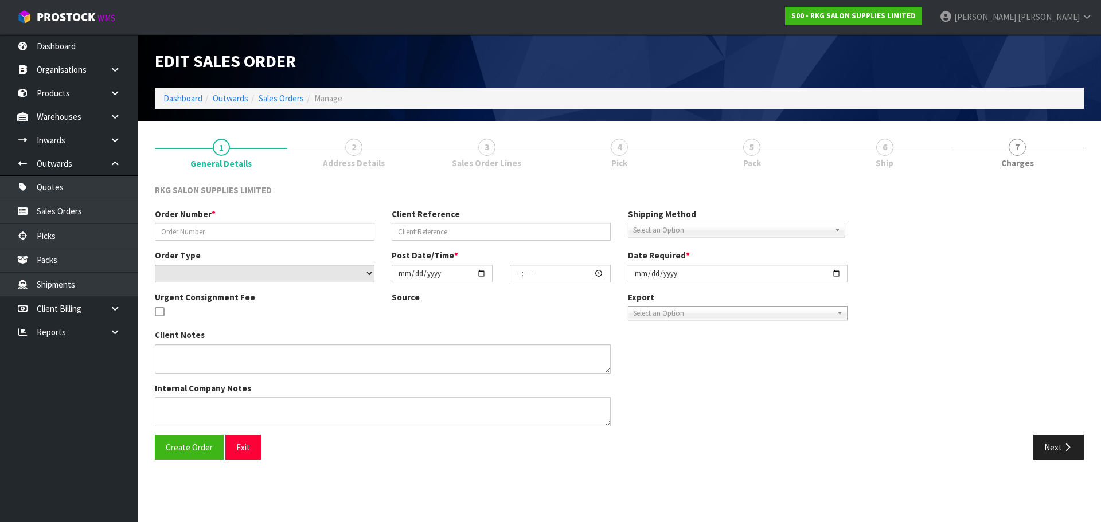
type textarea "COLLECTED & PAID 29.9 RETURNING BOOSTER TO SWAP FOR TOWELS"
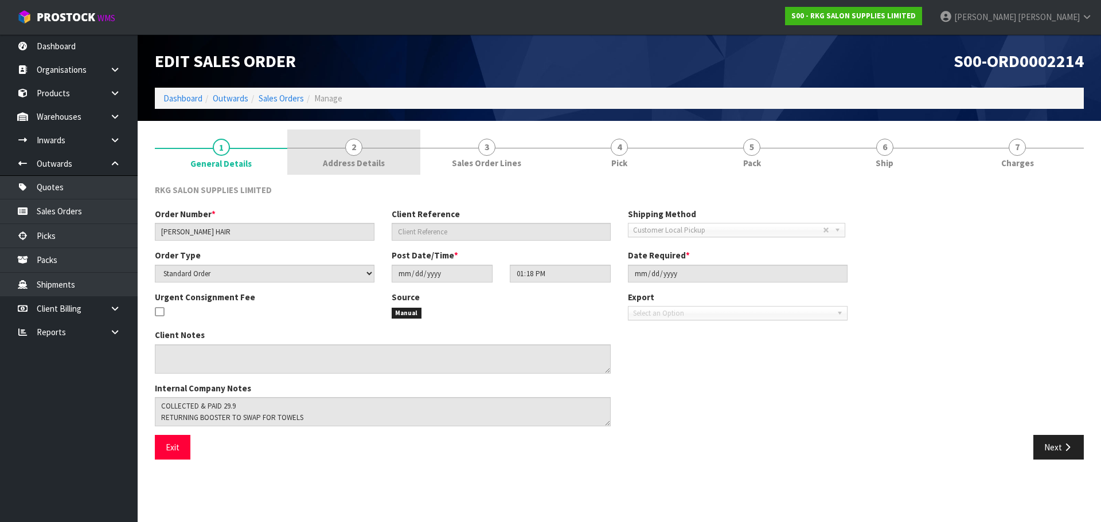
click at [366, 148] on div at bounding box center [353, 148] width 132 height 1
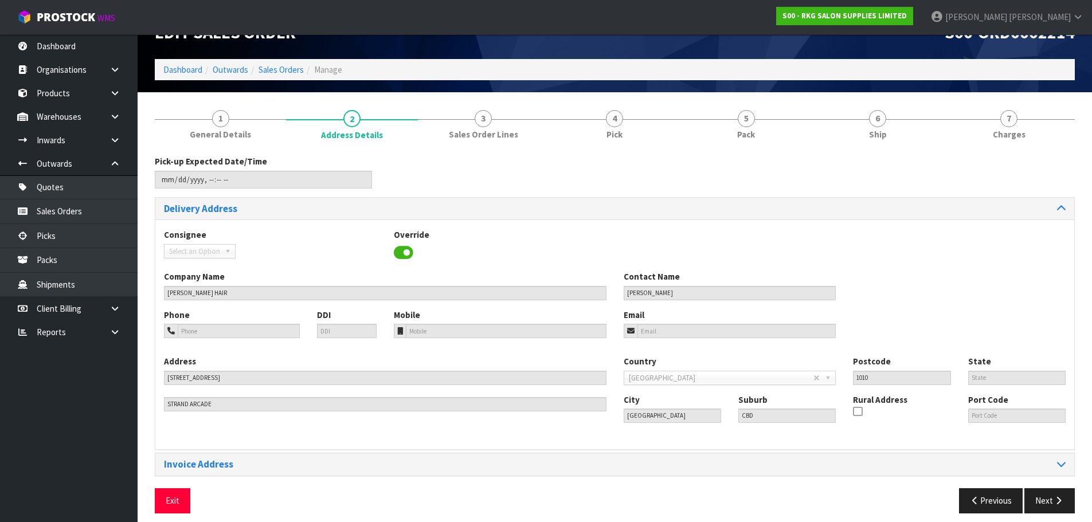
scroll to position [37, 0]
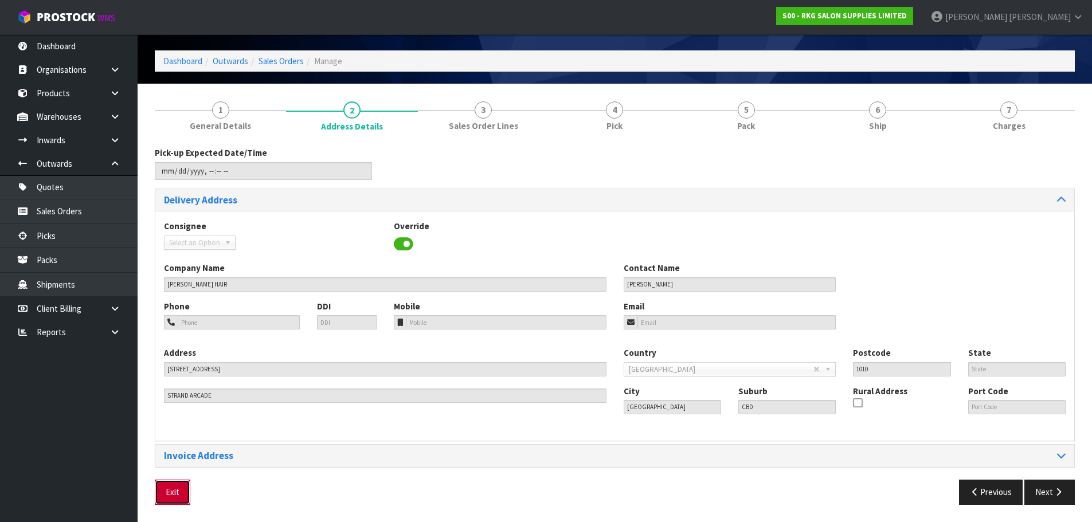
drag, startPoint x: 175, startPoint y: 496, endPoint x: 179, endPoint y: 490, distance: 7.0
click at [176, 496] on button "Exit" at bounding box center [173, 492] width 36 height 25
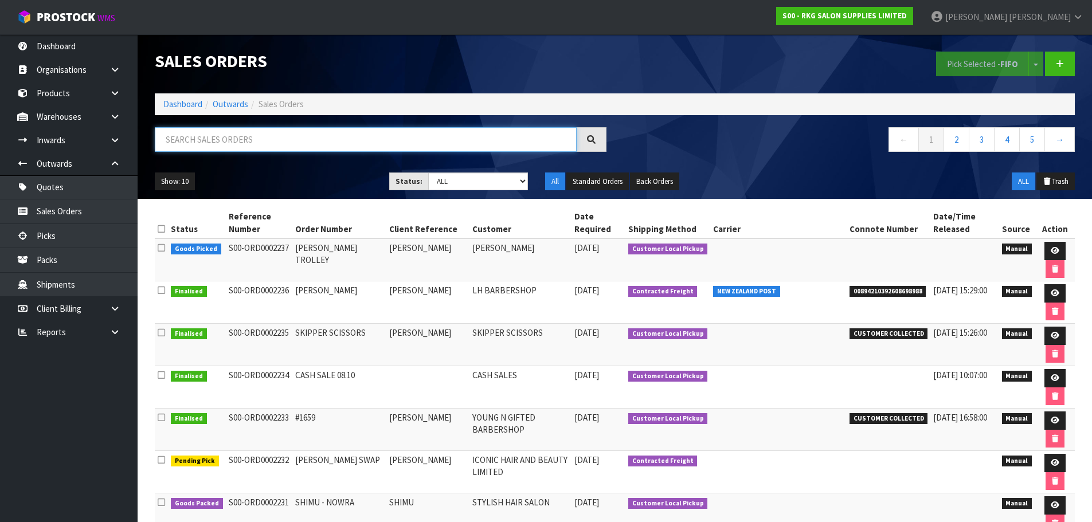
click at [248, 138] on input "text" at bounding box center [366, 139] width 422 height 25
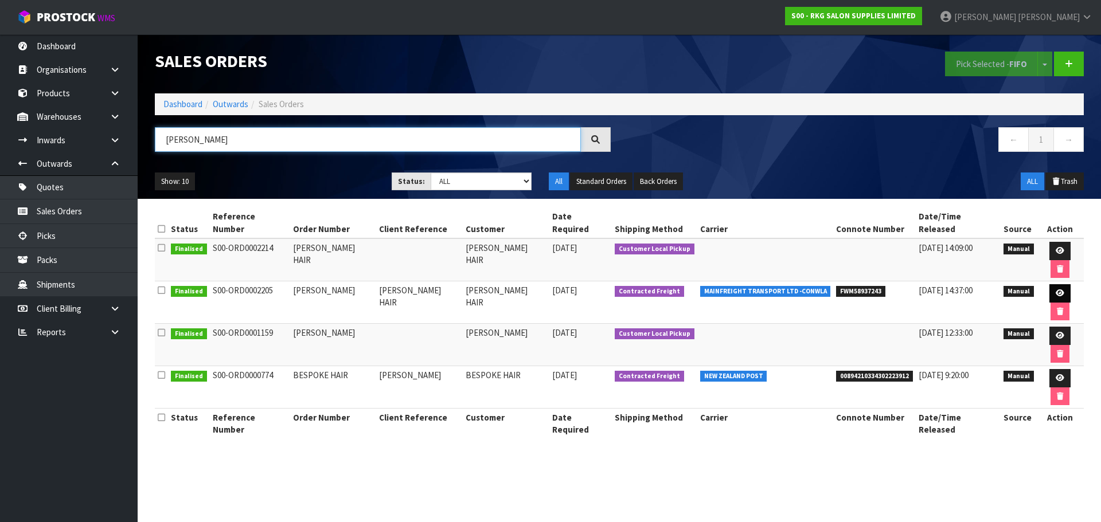
type input "PAULA"
click at [1055, 289] on icon at bounding box center [1059, 292] width 9 height 7
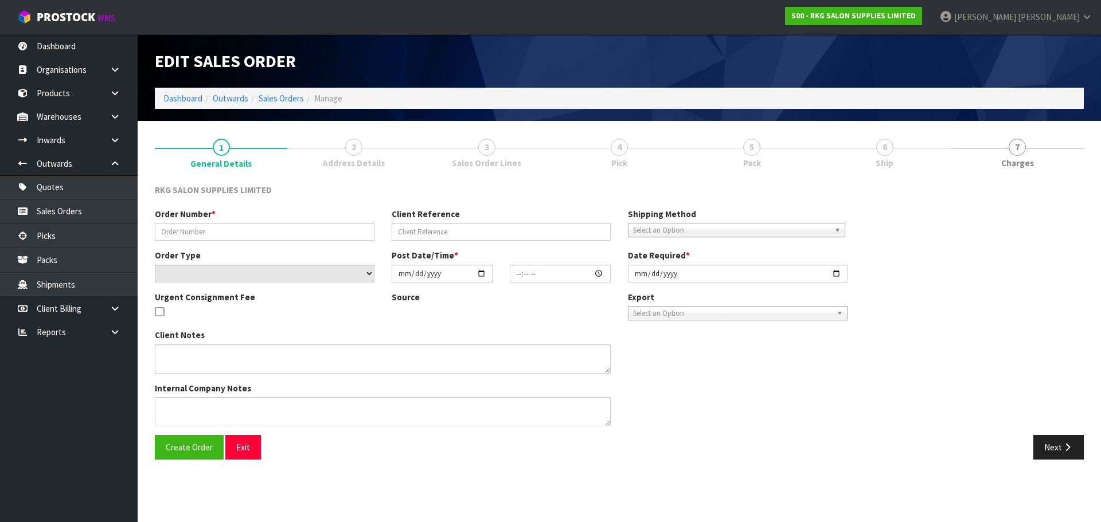
type input "PAULA"
type input "PAULA HAIR"
select select "number:0"
type input "2025-09-29"
type input "00:00:00.000"
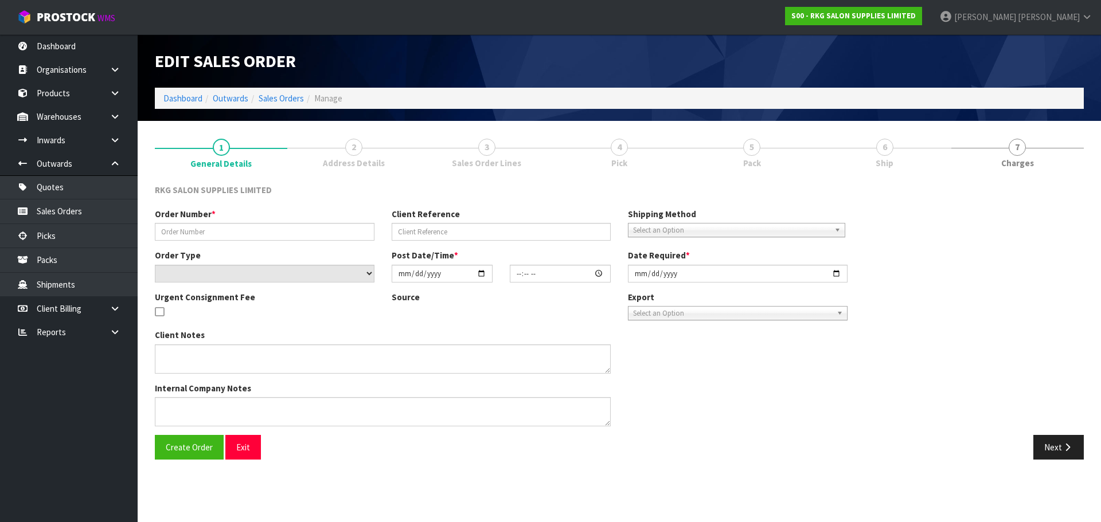
type input "2025-09-29"
type textarea "1 PALLET, DELIVERY ON FRIDAY"
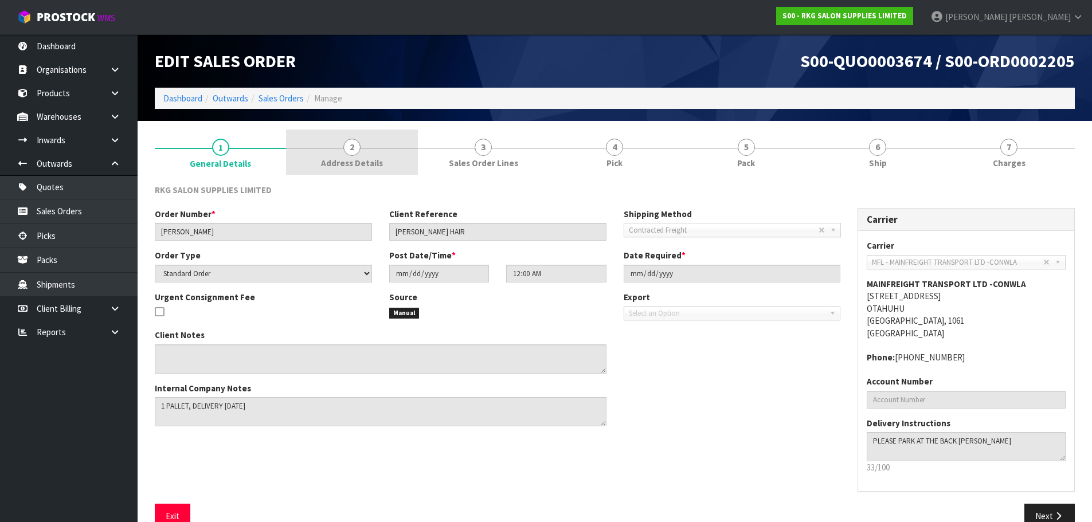
click at [354, 150] on span "2" at bounding box center [351, 147] width 17 height 17
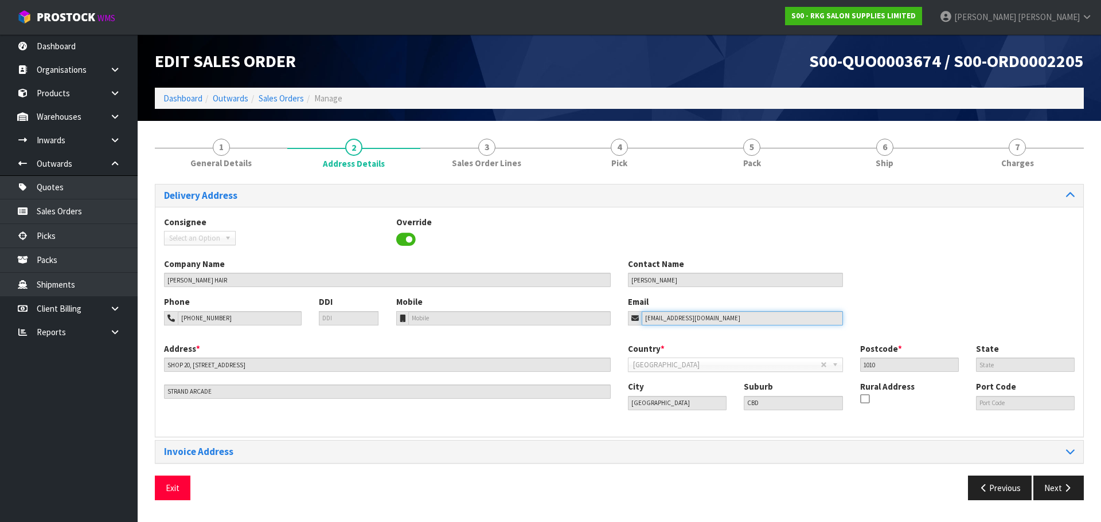
drag, startPoint x: 727, startPoint y: 318, endPoint x: 622, endPoint y: 322, distance: 105.5
click at [622, 322] on div "Email paulahair02@gmail.com" at bounding box center [735, 310] width 232 height 29
drag, startPoint x: 175, startPoint y: 486, endPoint x: 183, endPoint y: 483, distance: 8.0
click at [175, 486] on button "Exit" at bounding box center [173, 488] width 36 height 25
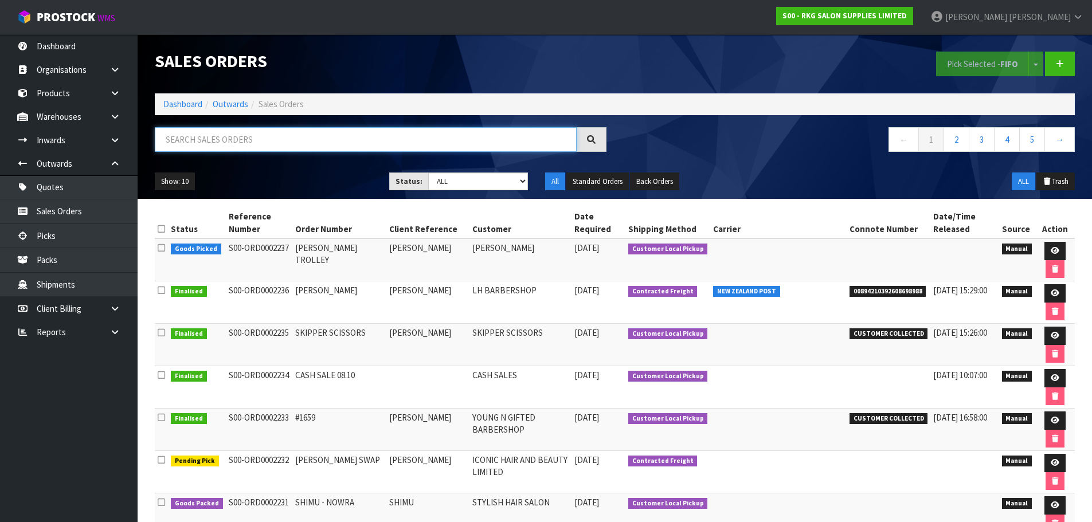
click at [242, 142] on input "text" at bounding box center [366, 139] width 422 height 25
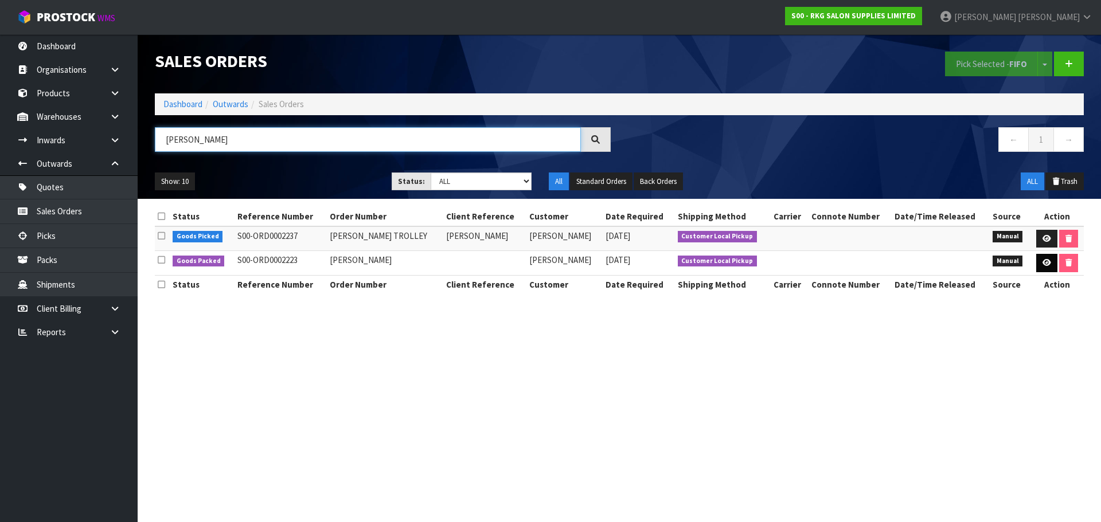
type input "GOLDA"
click at [1042, 263] on icon at bounding box center [1046, 262] width 9 height 7
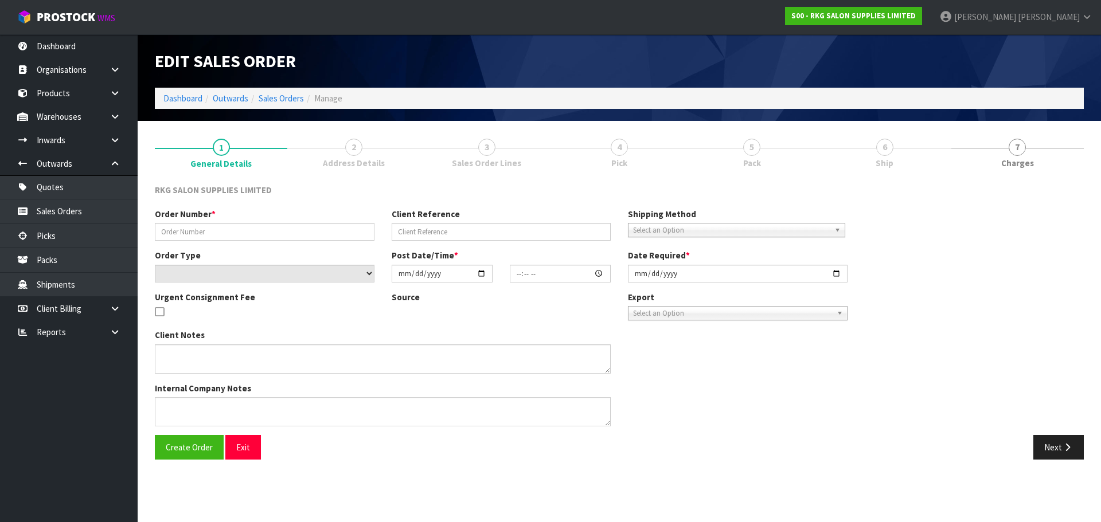
type input "[PERSON_NAME]"
select select "number:0"
type input "2025-10-06"
type input "10:30:00.000"
type input "2025-10-10"
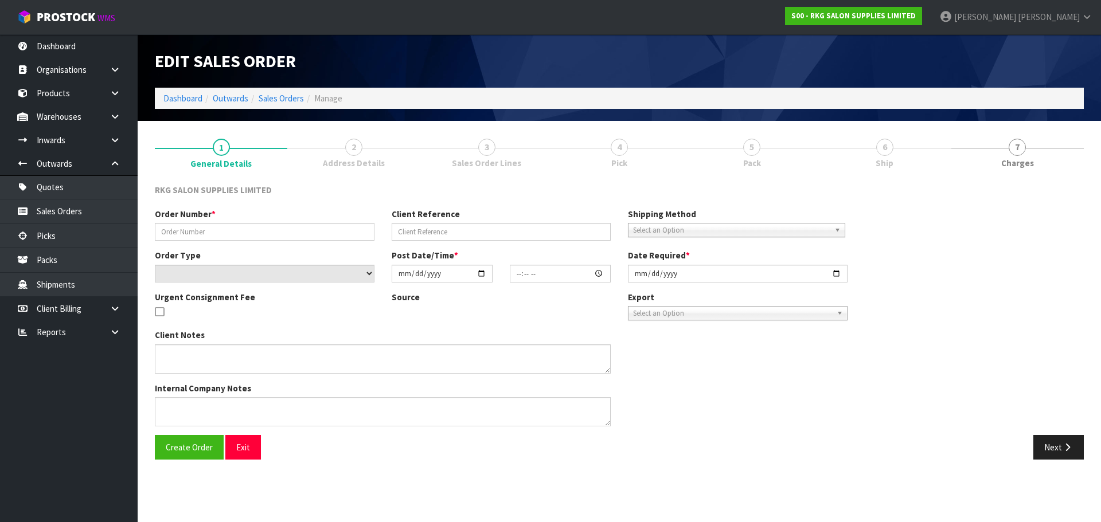
type textarea "PICK UP FRI 10TH OCT, TO PAY AT SHOWROOM FIRST"
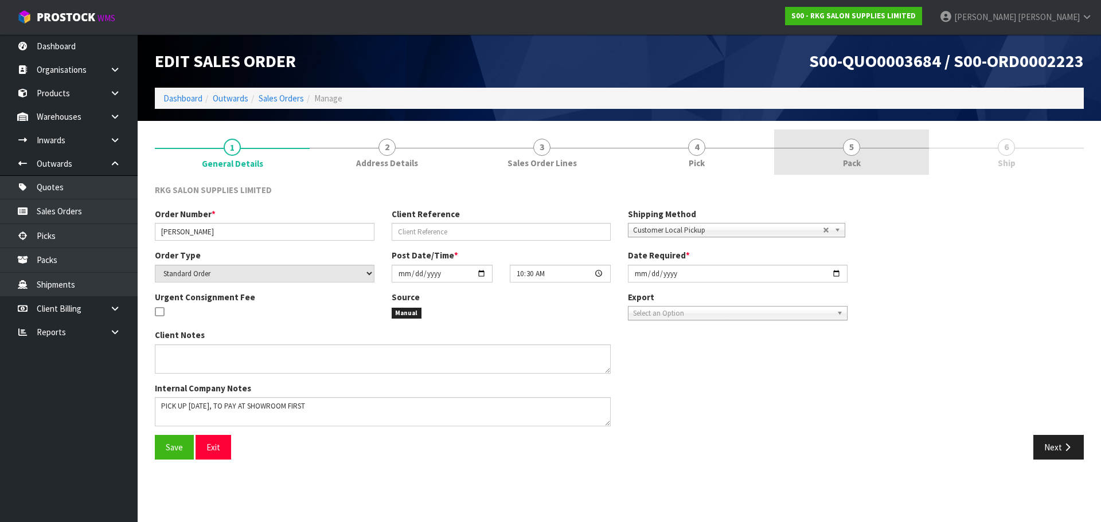
click at [854, 148] on span "5" at bounding box center [851, 147] width 17 height 17
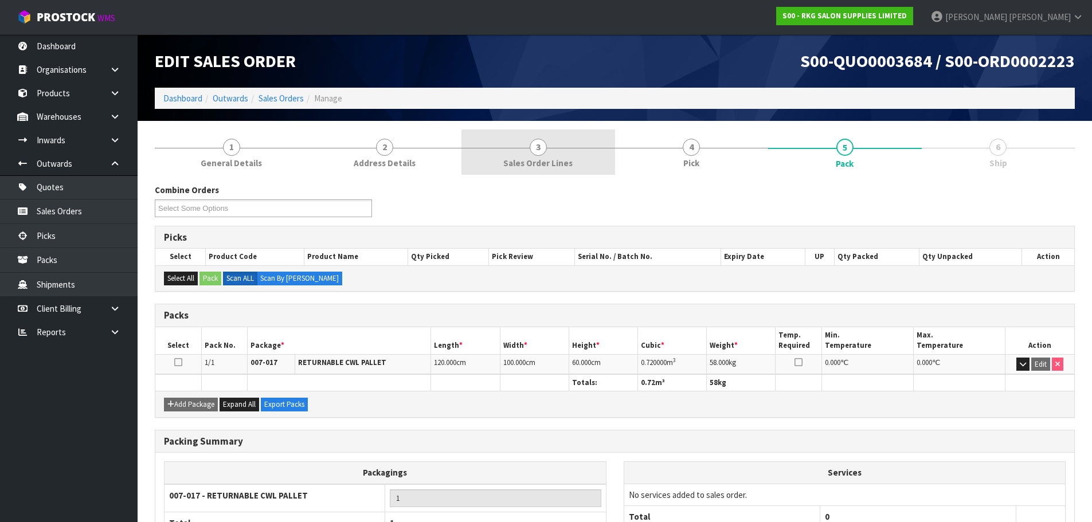
click at [533, 150] on span "3" at bounding box center [538, 147] width 17 height 17
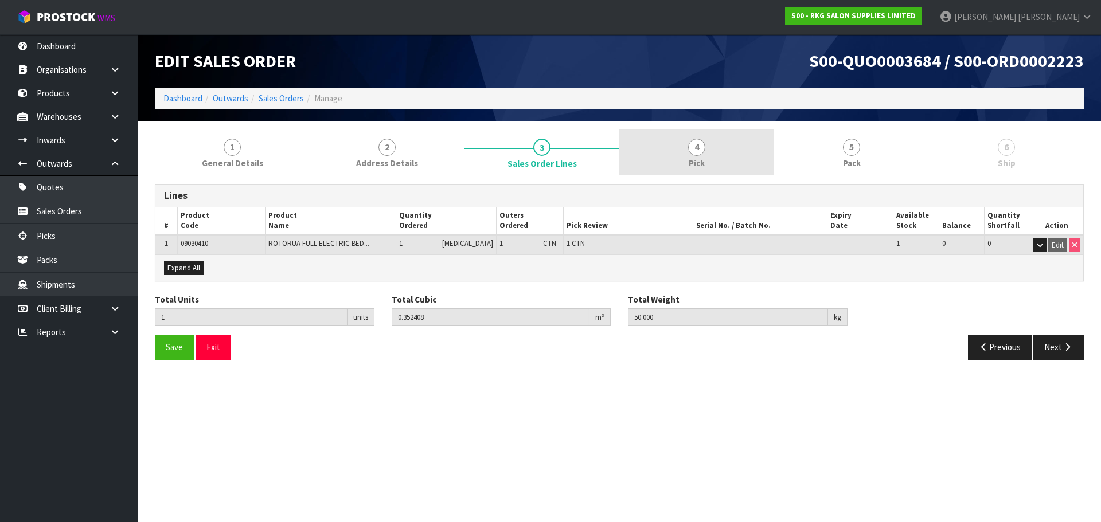
click at [702, 152] on span "4" at bounding box center [696, 147] width 17 height 17
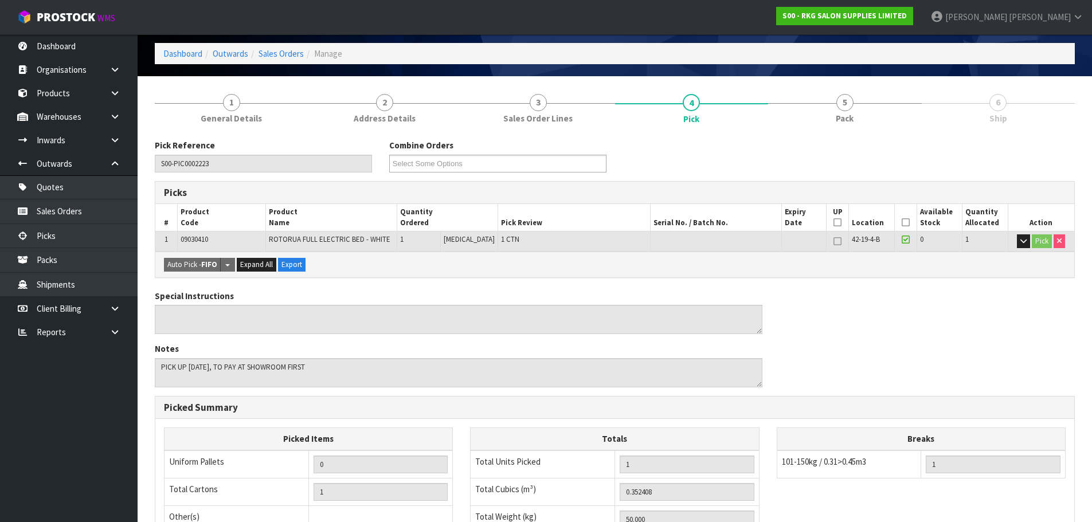
scroll to position [115, 0]
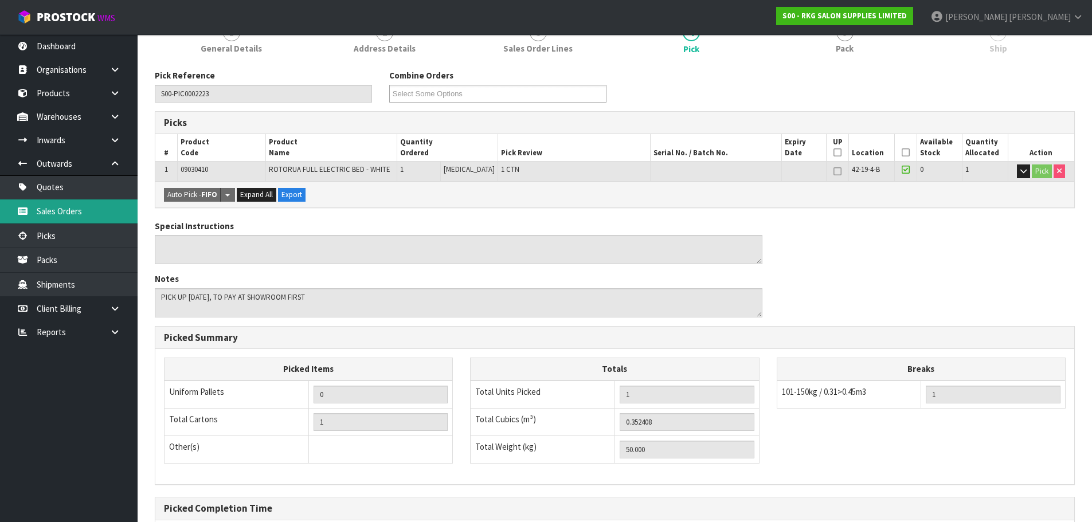
click at [55, 206] on link "Sales Orders" at bounding box center [69, 211] width 138 height 24
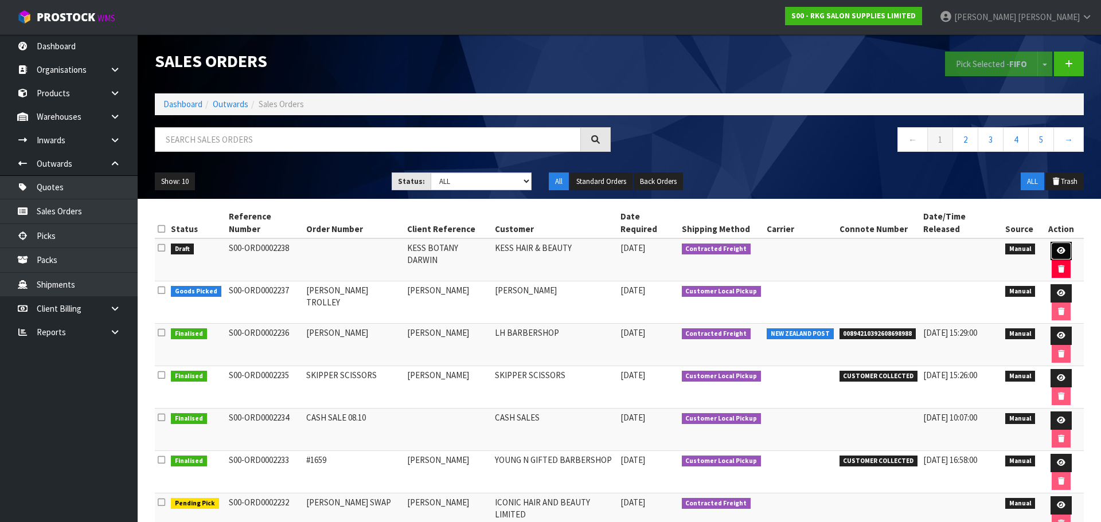
click at [1057, 247] on icon at bounding box center [1061, 250] width 9 height 7
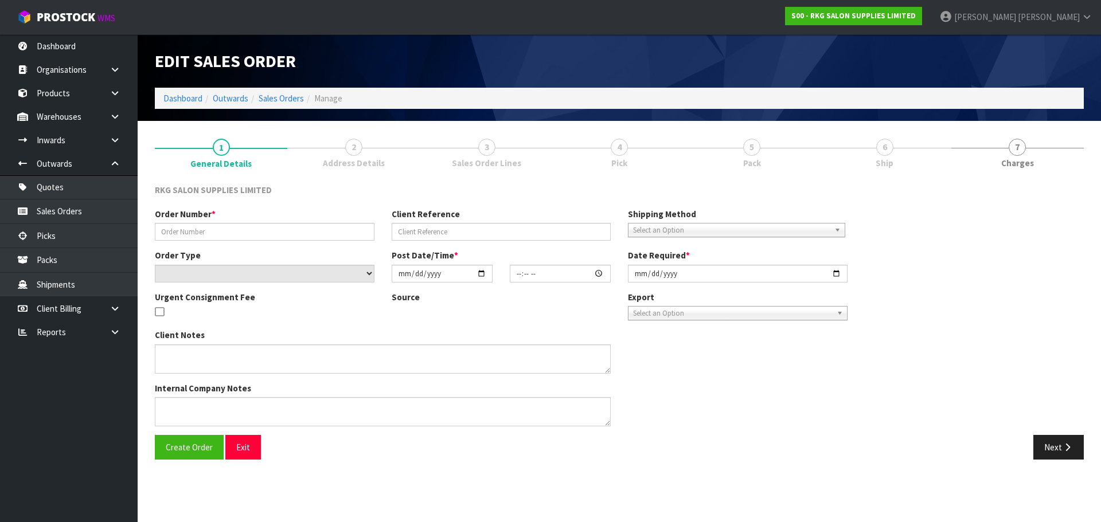
type input "KESS BOTANY DARWIN"
select select "number:0"
type input "2025-10-10"
type textarea "FOR PICK UP"
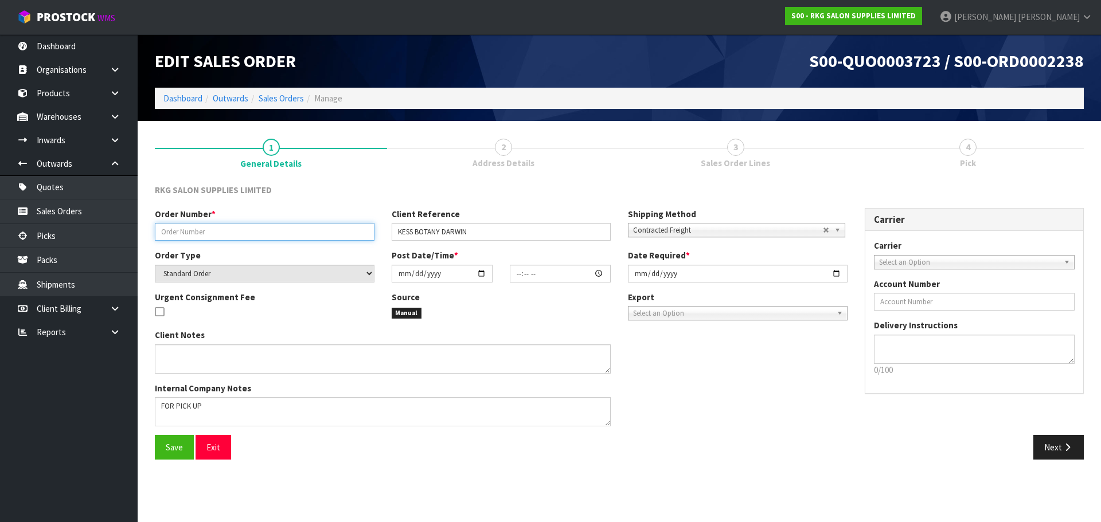
click at [222, 233] on input "text" at bounding box center [265, 232] width 220 height 18
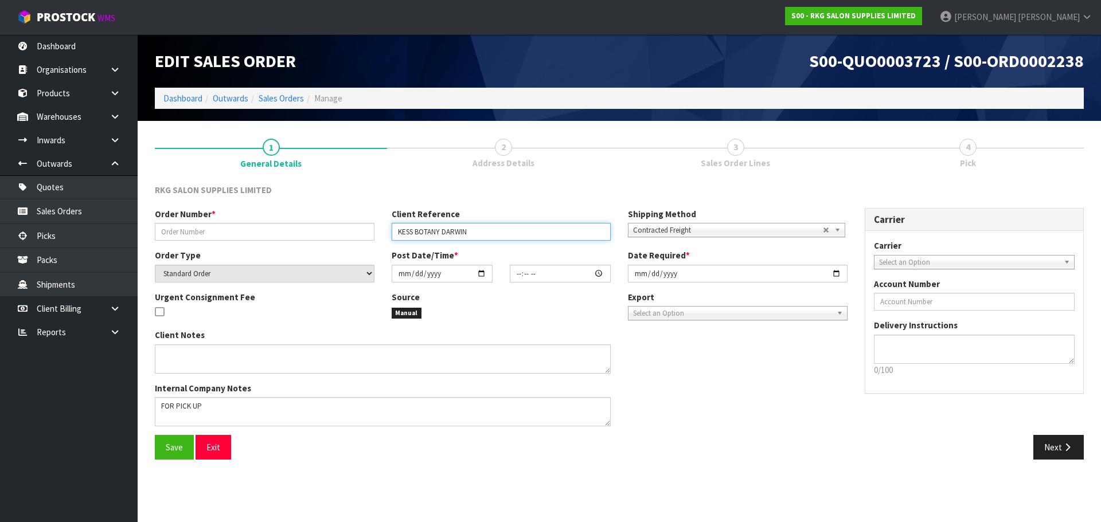
click at [445, 230] on input "KESS BOTANY DARWIN" at bounding box center [502, 232] width 220 height 18
drag, startPoint x: 442, startPoint y: 231, endPoint x: 495, endPoint y: 237, distance: 53.1
click at [495, 237] on input "KESS BOTANY DARWIN" at bounding box center [502, 232] width 220 height 18
type input "KESS BOTANY"
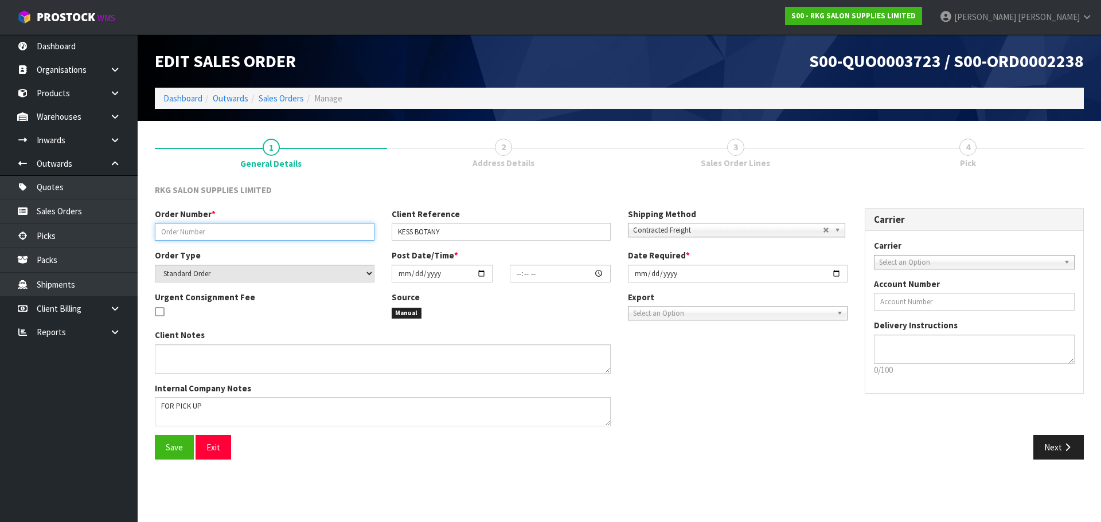
click at [194, 232] on input "text" at bounding box center [265, 232] width 220 height 18
type input "KESS 10.10"
click at [643, 228] on span "Contracted Freight" at bounding box center [728, 231] width 190 height 14
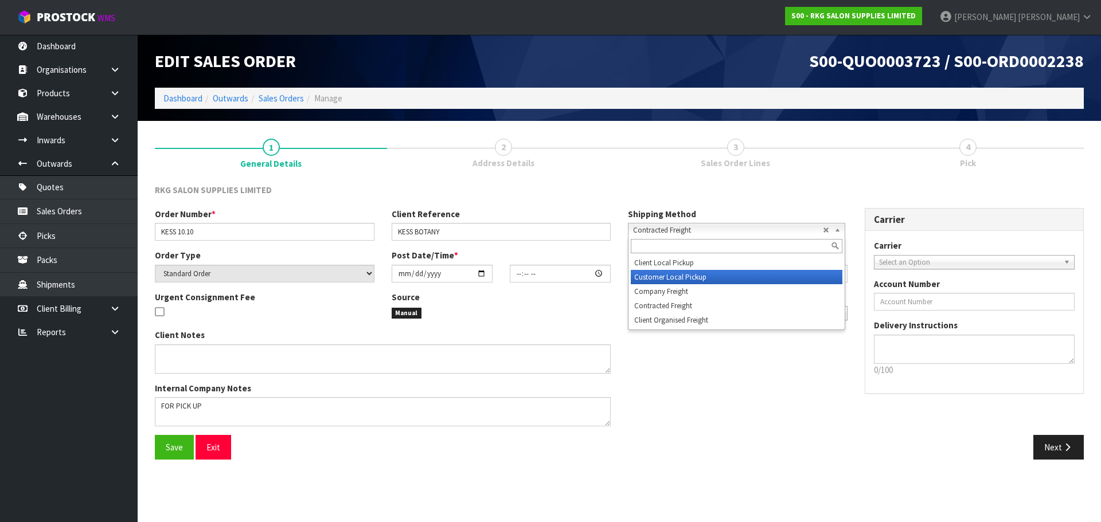
click at [646, 276] on li "Customer Local Pickup" at bounding box center [737, 277] width 212 height 14
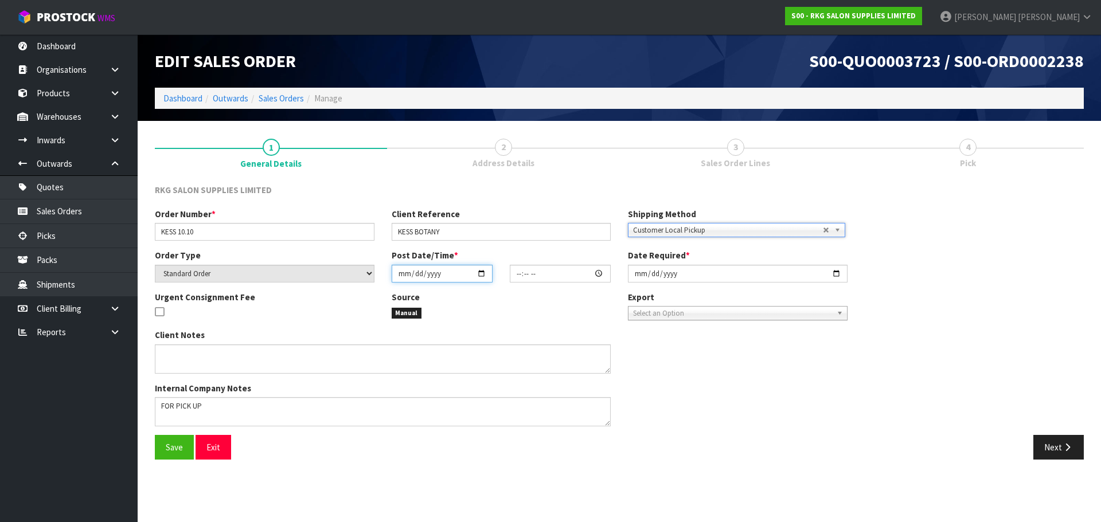
click at [479, 275] on input "date" at bounding box center [442, 274] width 101 height 18
type input "2025-10-10"
type input "00:00:00.000"
type input "2025-10-10"
click at [839, 277] on input "2025-10-10" at bounding box center [738, 274] width 220 height 18
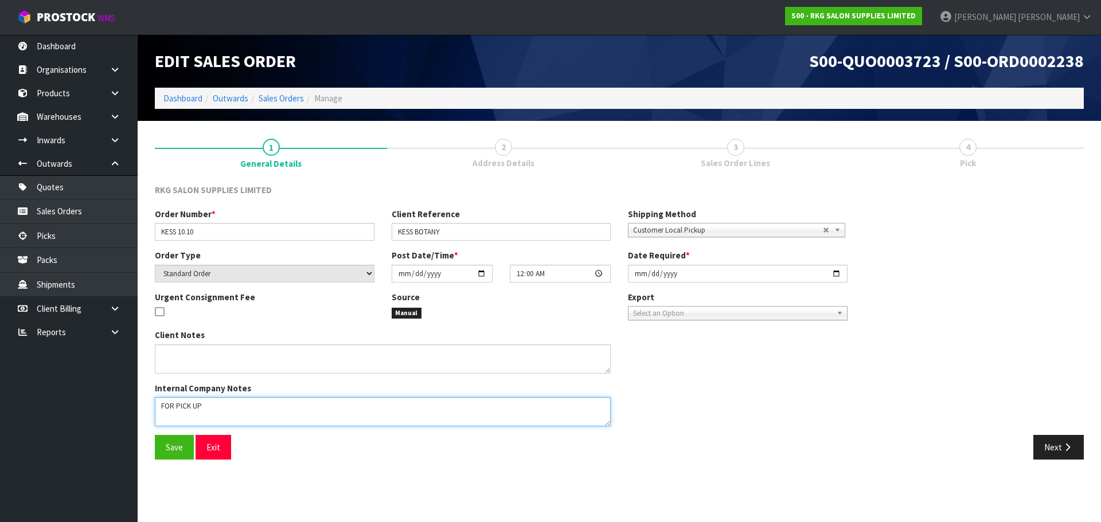
click at [262, 402] on textarea at bounding box center [383, 411] width 456 height 29
drag, startPoint x: 255, startPoint y: 408, endPoint x: 166, endPoint y: 409, distance: 88.9
click at [166, 409] on textarea at bounding box center [383, 411] width 456 height 29
click at [218, 405] on textarea at bounding box center [383, 411] width 456 height 29
drag, startPoint x: 230, startPoint y: 405, endPoint x: 140, endPoint y: 403, distance: 90.6
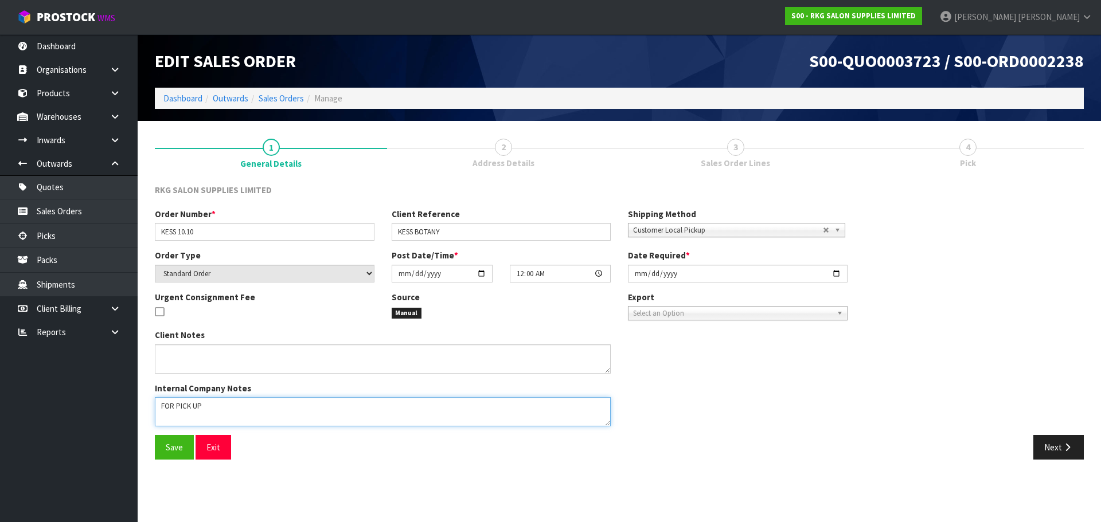
click at [140, 403] on section "1 General Details 2 Address Details 3 Sales Order Lines 4 Pick RKG SALON SUPPLI…" at bounding box center [619, 299] width 963 height 356
type textarea "PICK UP TODAY AT 3 PM"
click at [170, 452] on span "Save" at bounding box center [174, 447] width 17 height 11
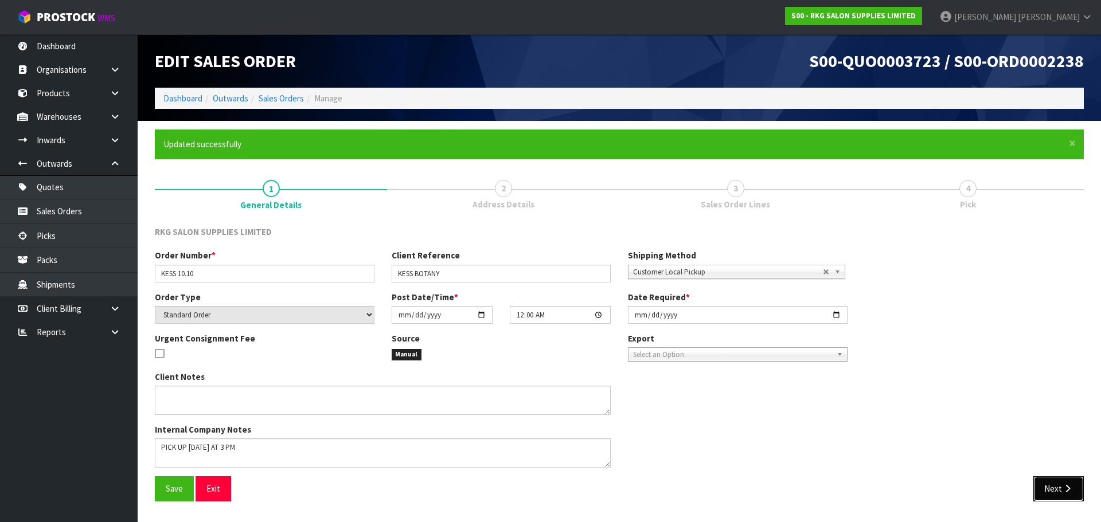
click at [1043, 487] on button "Next" at bounding box center [1058, 488] width 50 height 25
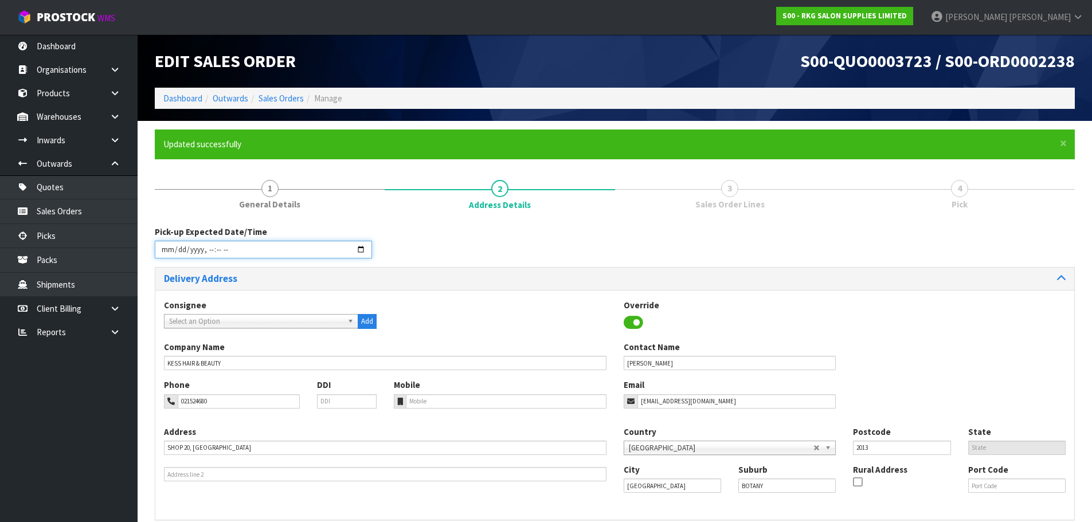
click at [360, 249] on input "datetime-local" at bounding box center [263, 250] width 217 height 18
click at [455, 236] on div "Pick-up Expected Date/Time" at bounding box center [614, 246] width 937 height 41
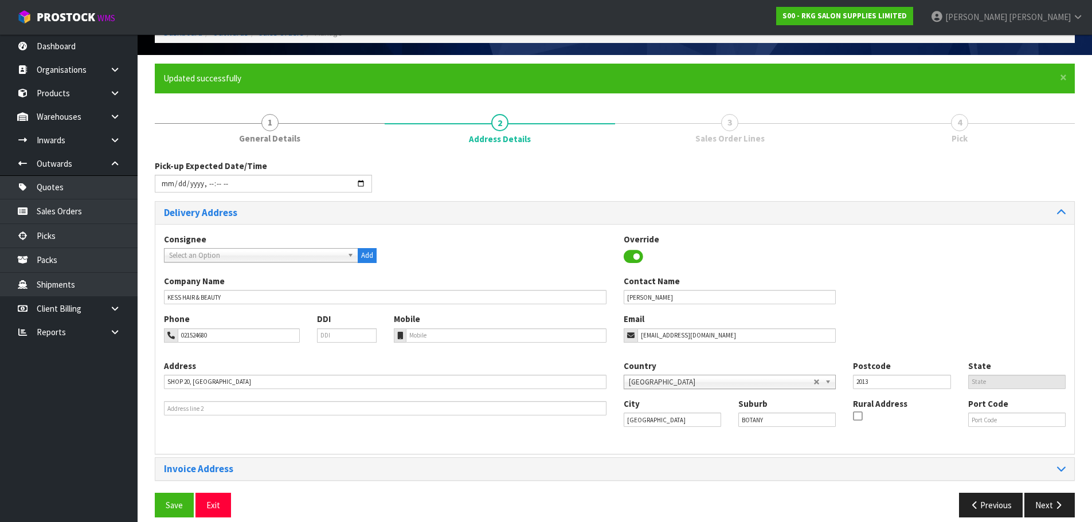
scroll to position [79, 0]
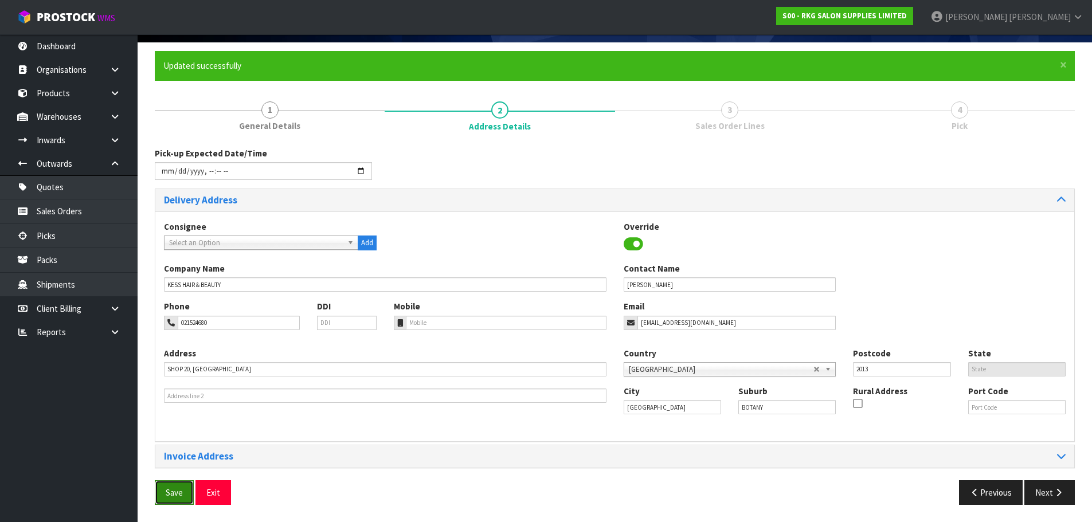
click at [170, 493] on span "Save" at bounding box center [174, 492] width 17 height 11
type input "2025-10-10T12:12"
click at [1049, 493] on button "Next" at bounding box center [1049, 492] width 50 height 25
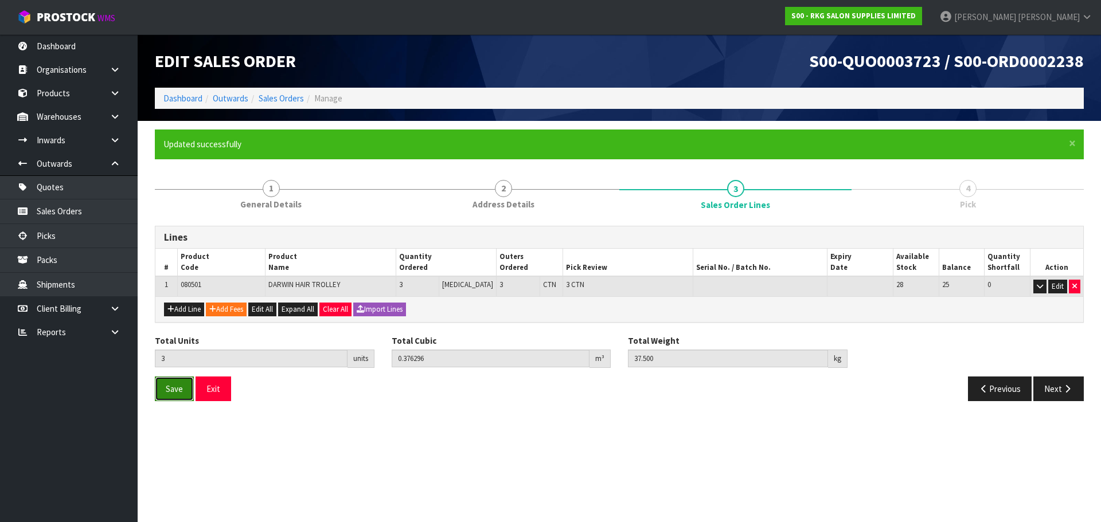
click at [177, 389] on span "Save" at bounding box center [174, 389] width 17 height 11
click at [1053, 390] on button "Next" at bounding box center [1058, 389] width 50 height 25
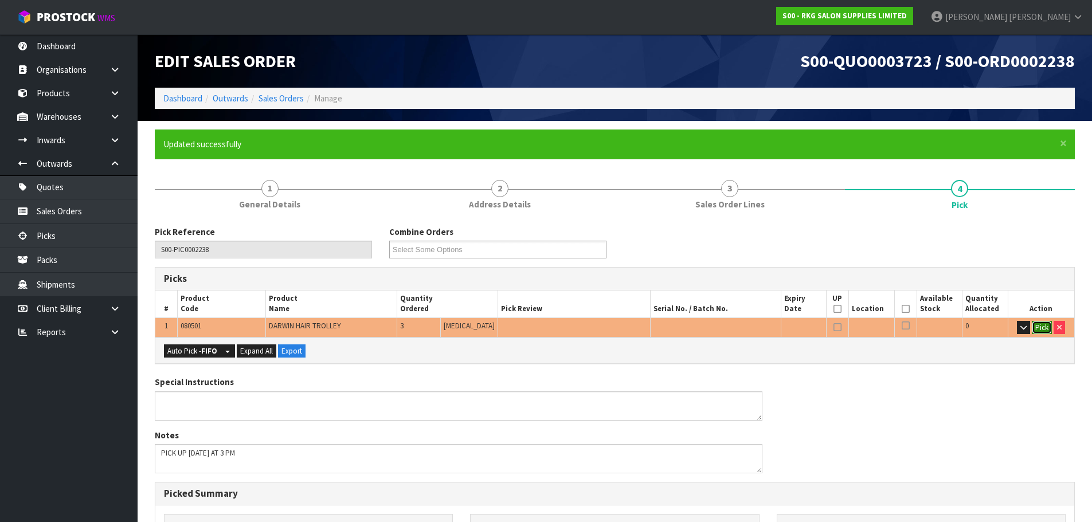
click at [1040, 328] on button "Pick" at bounding box center [1042, 328] width 20 height 14
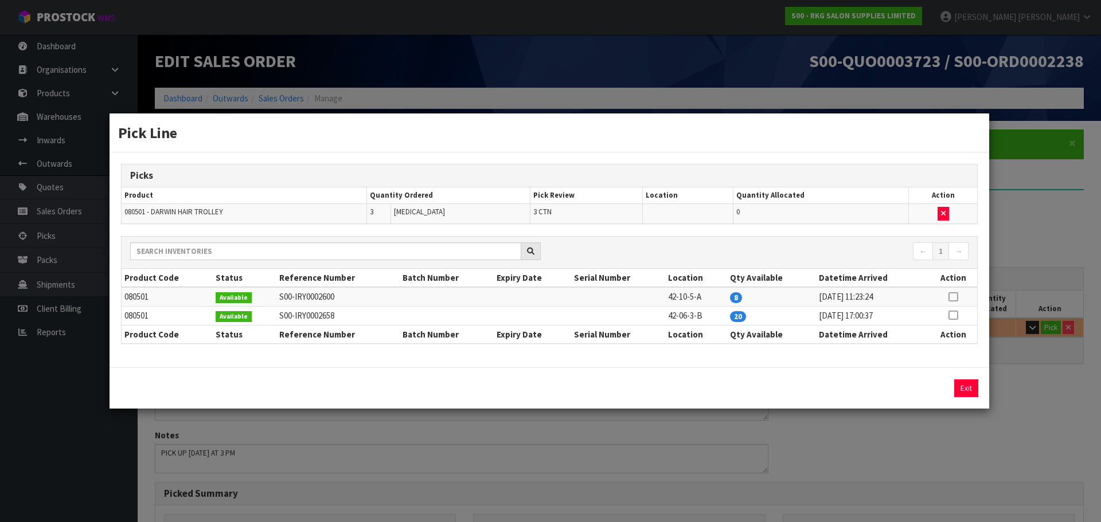
click at [954, 297] on icon at bounding box center [952, 297] width 9 height 1
click at [936, 388] on button "Assign Pick" at bounding box center [926, 388] width 47 height 18
type input "3"
type input "0.376296"
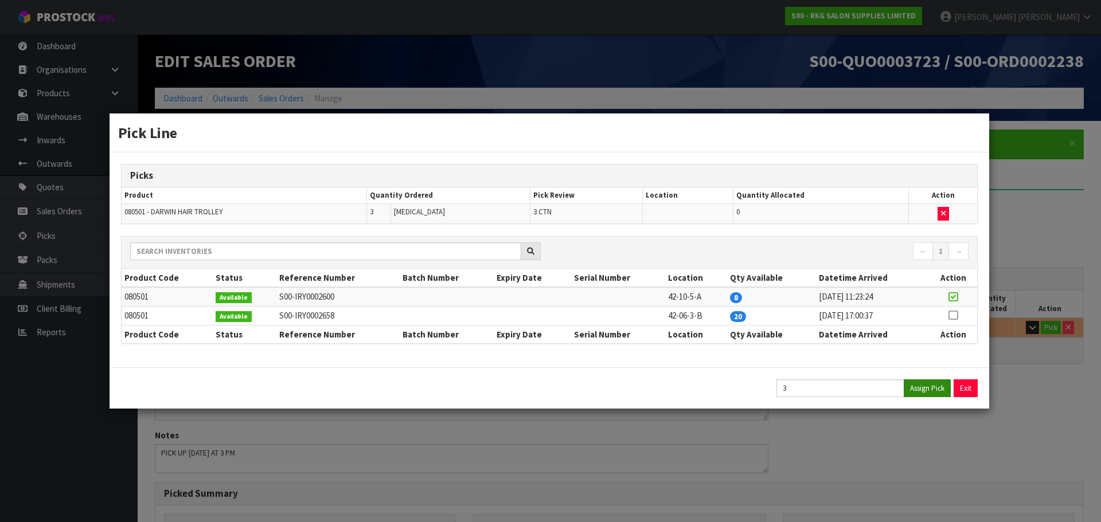
type input "37.5"
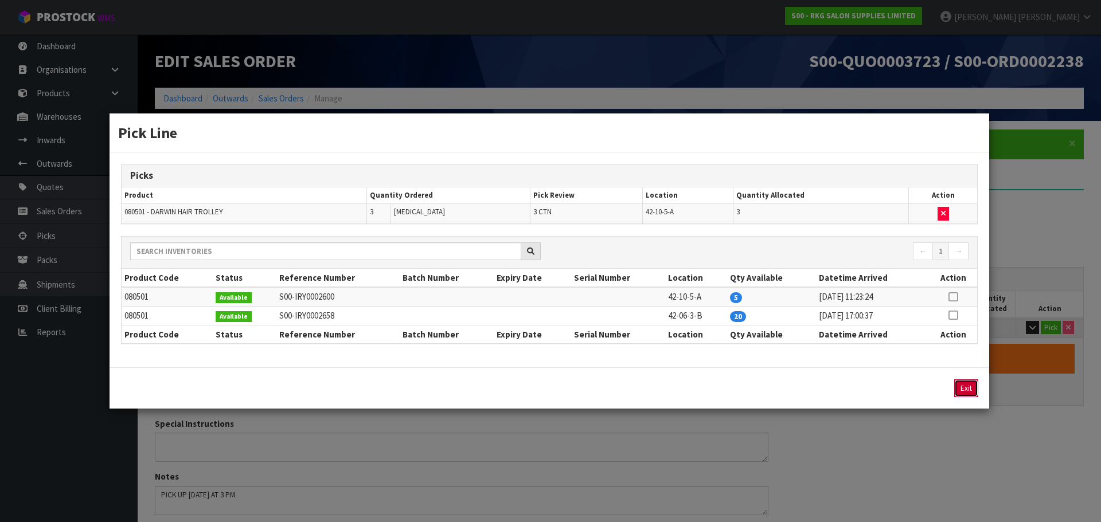
click at [966, 389] on button "Exit" at bounding box center [966, 388] width 24 height 18
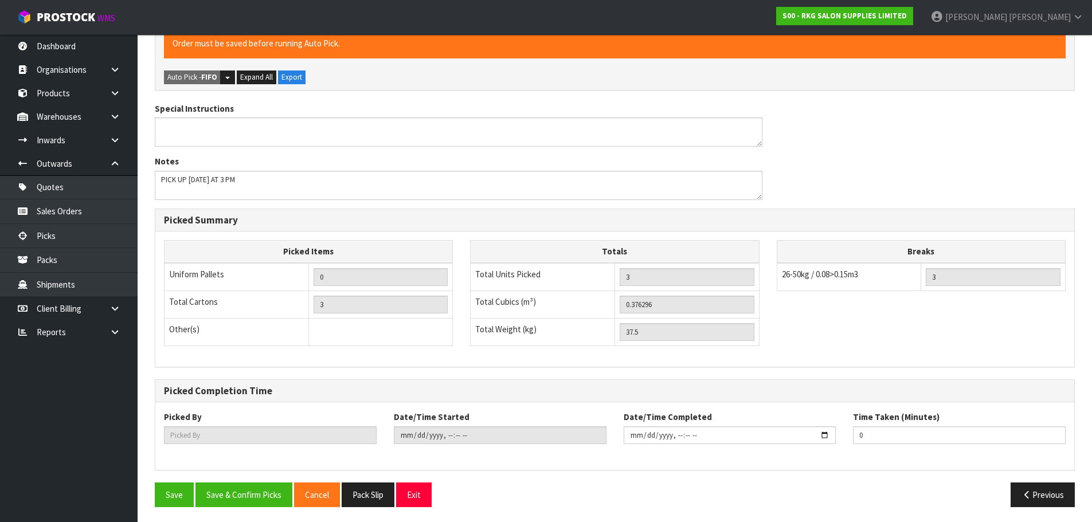
scroll to position [318, 0]
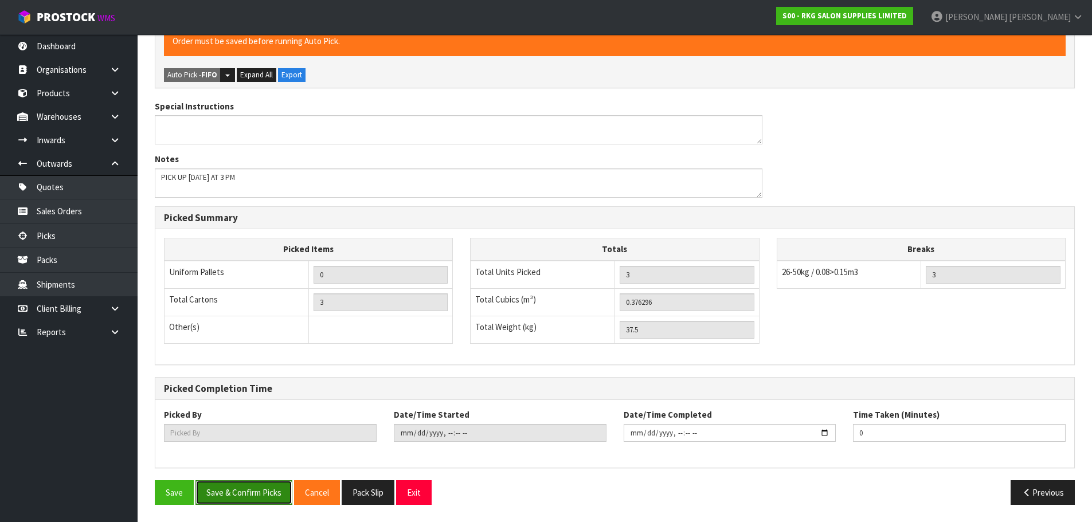
click at [259, 495] on button "Save & Confirm Picks" at bounding box center [243, 492] width 97 height 25
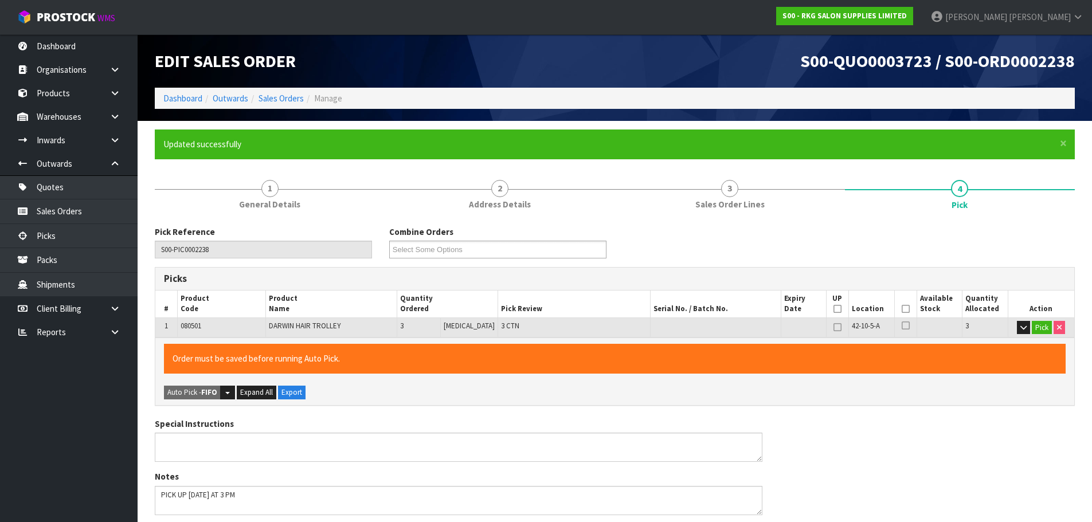
type input "[PERSON_NAME]"
type input "2025-10-10T12:13:11"
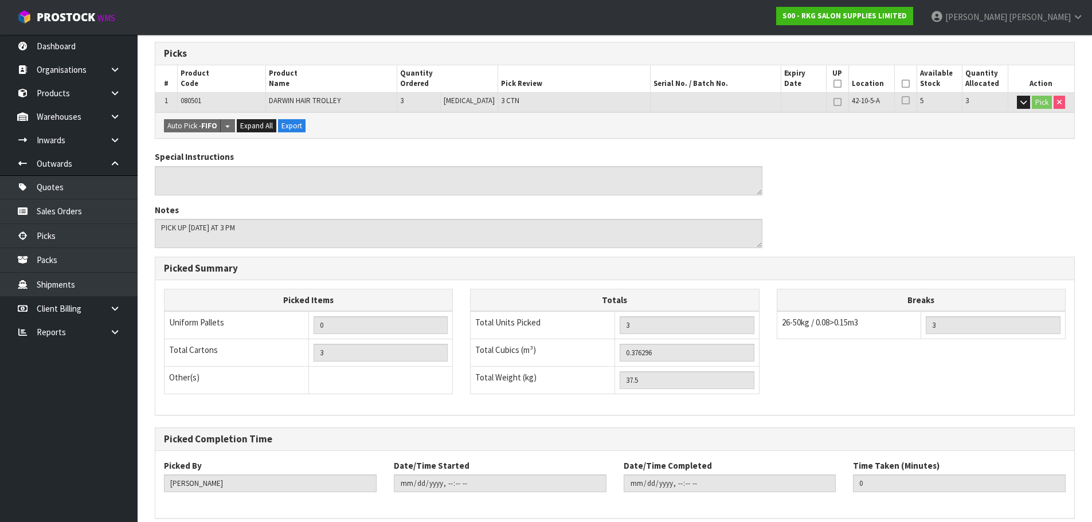
scroll to position [276, 0]
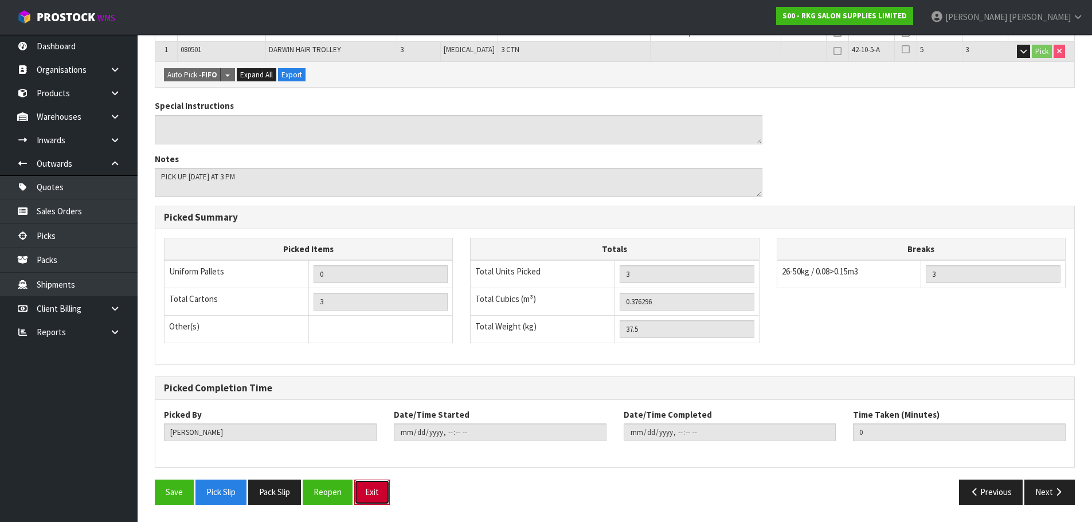
click at [385, 494] on button "Exit" at bounding box center [372, 492] width 36 height 25
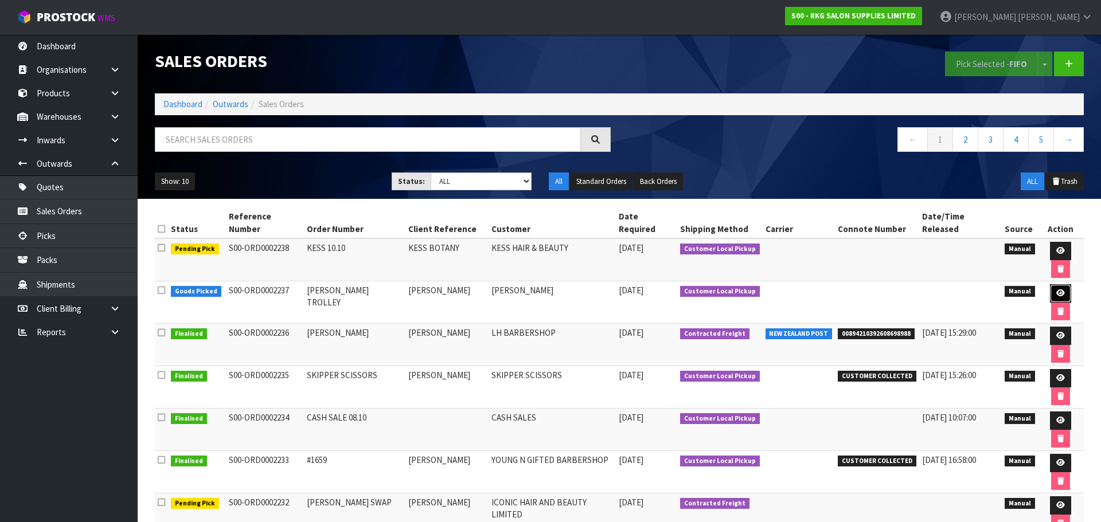
click at [1056, 289] on icon at bounding box center [1060, 292] width 9 height 7
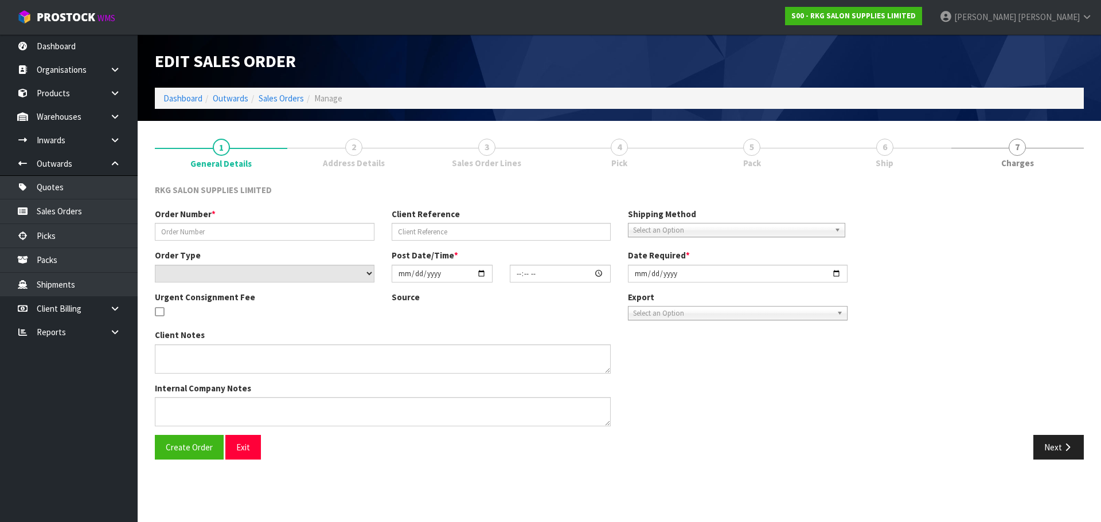
type input "[PERSON_NAME] TROLLEY"
type input "[PERSON_NAME]"
select select "number:0"
type input "2025-10-10"
type input "00:00:00.000"
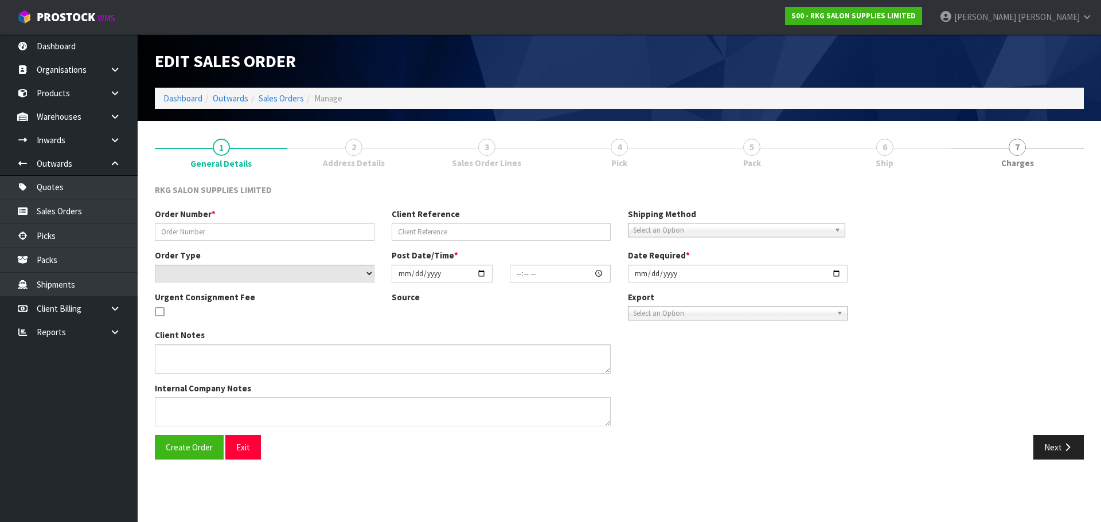
type input "2025-10-10"
type textarea "FOR PICK UP"
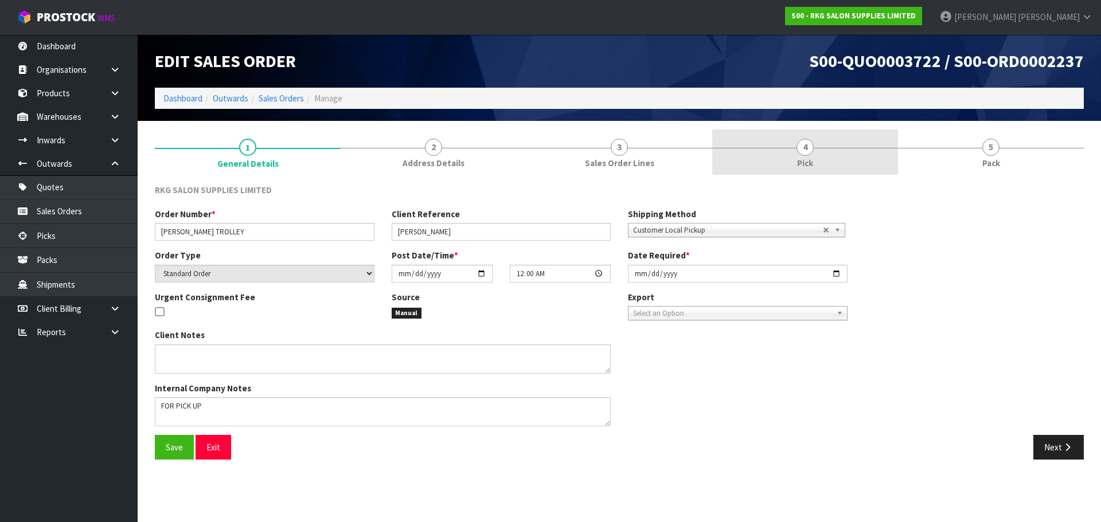
click at [804, 142] on span "4" at bounding box center [804, 147] width 17 height 17
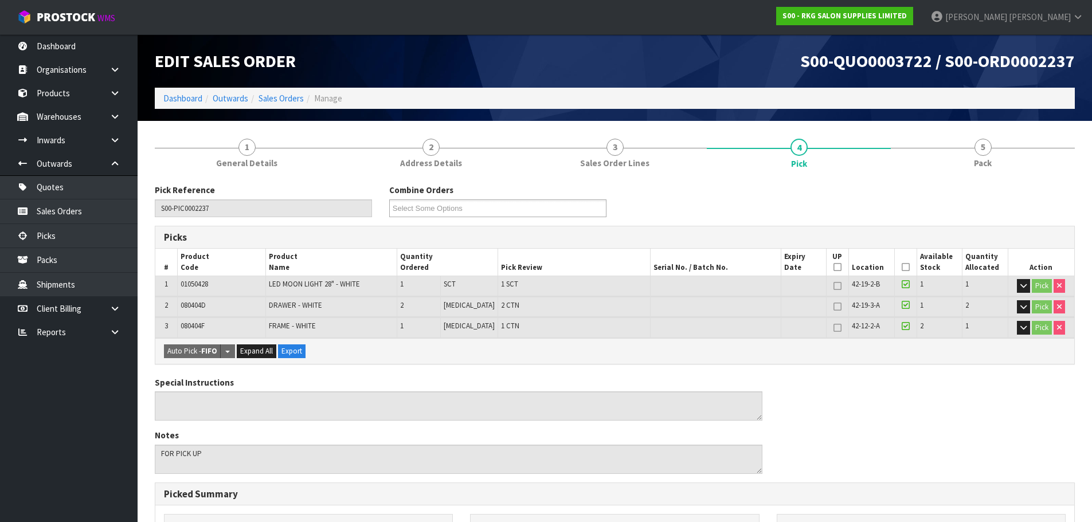
click at [902, 267] on icon at bounding box center [906, 267] width 8 height 1
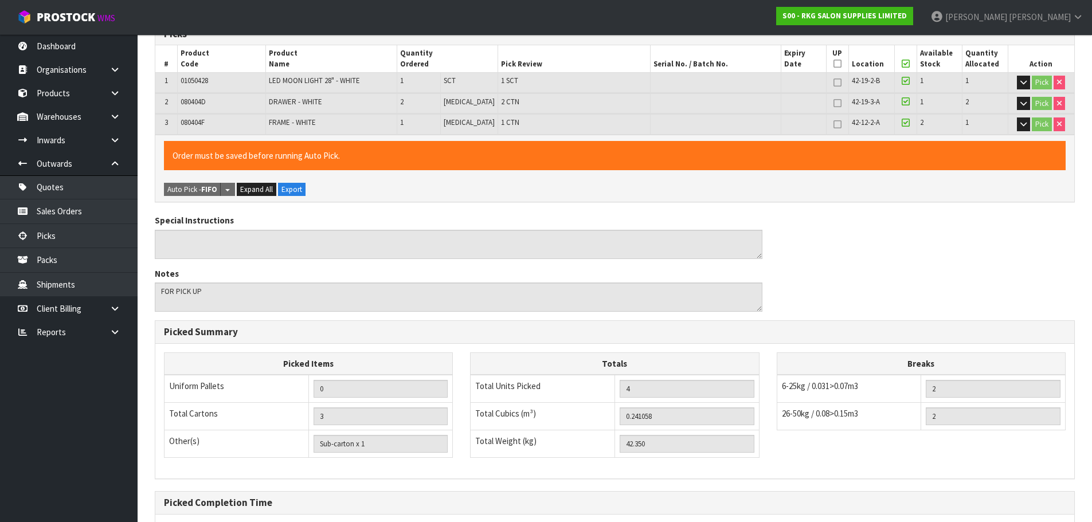
scroll to position [318, 0]
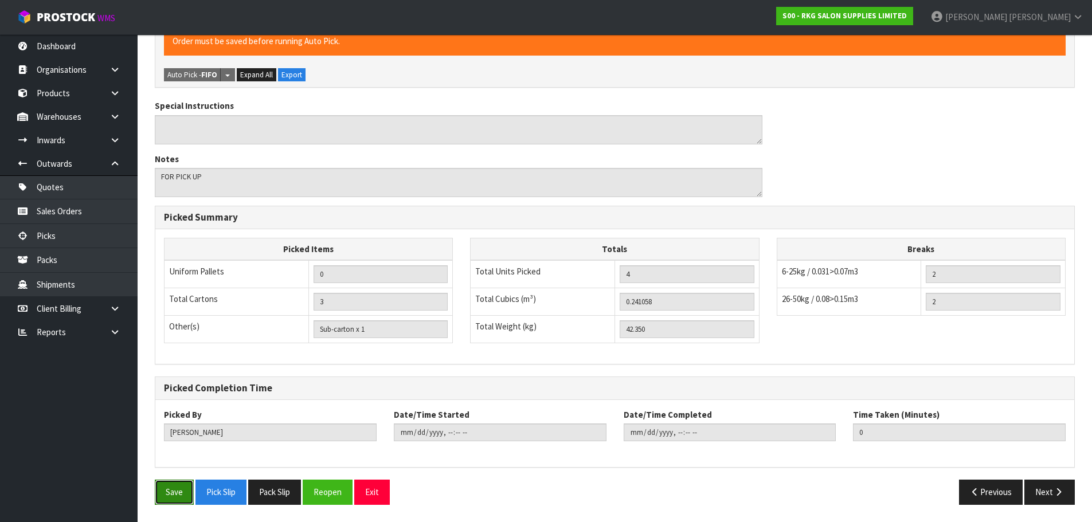
click at [178, 495] on button "Save" at bounding box center [174, 492] width 39 height 25
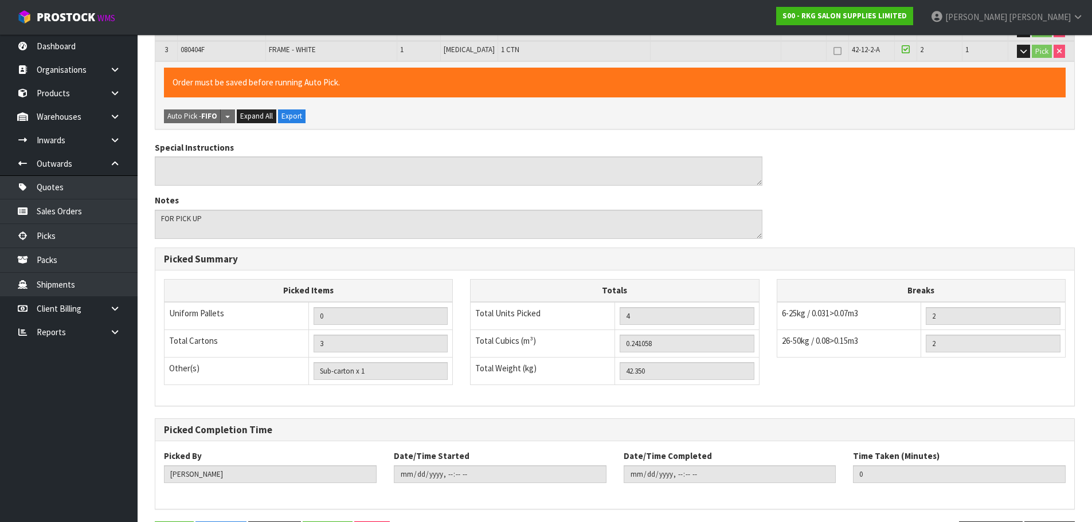
scroll to position [0, 0]
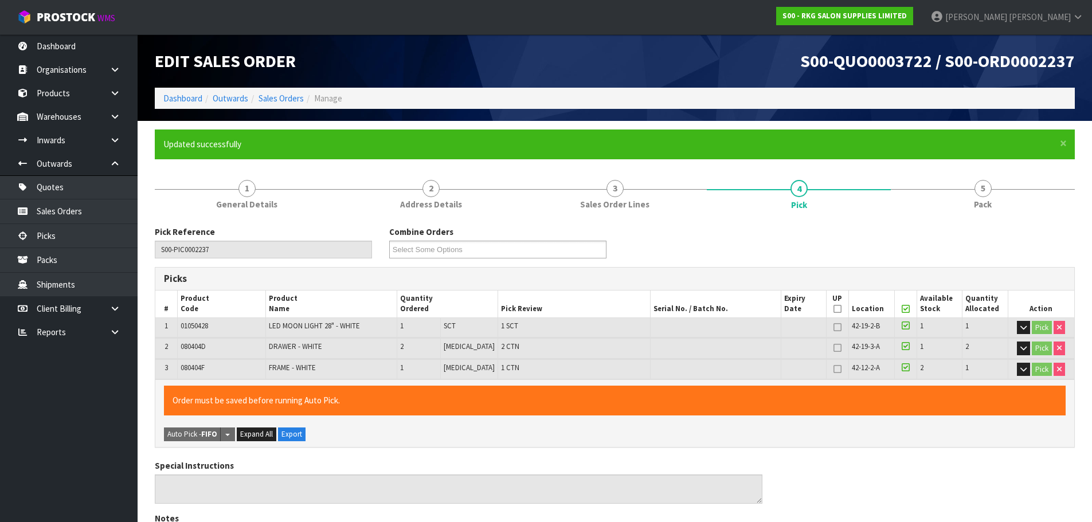
type input "2025-10-10T12:25:35"
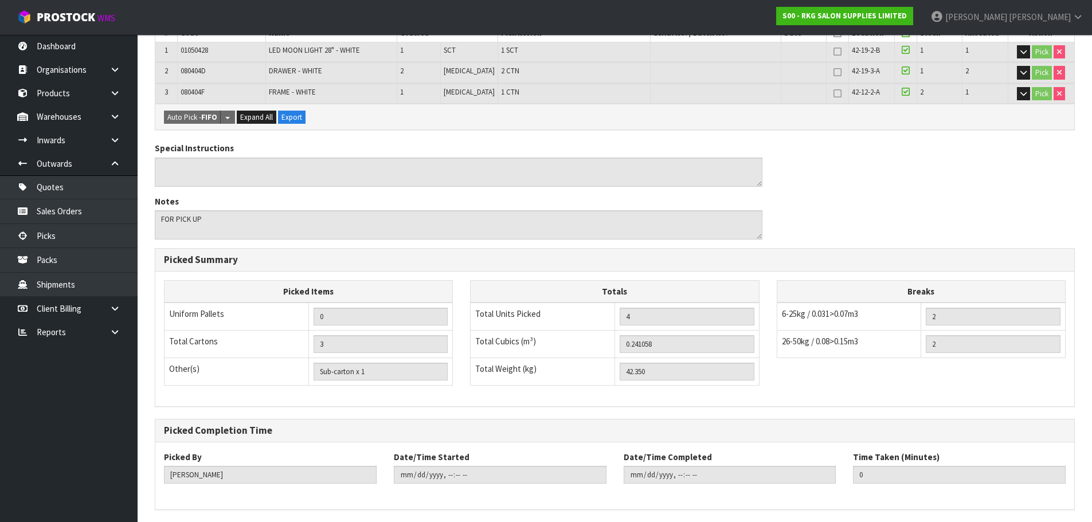
scroll to position [318, 0]
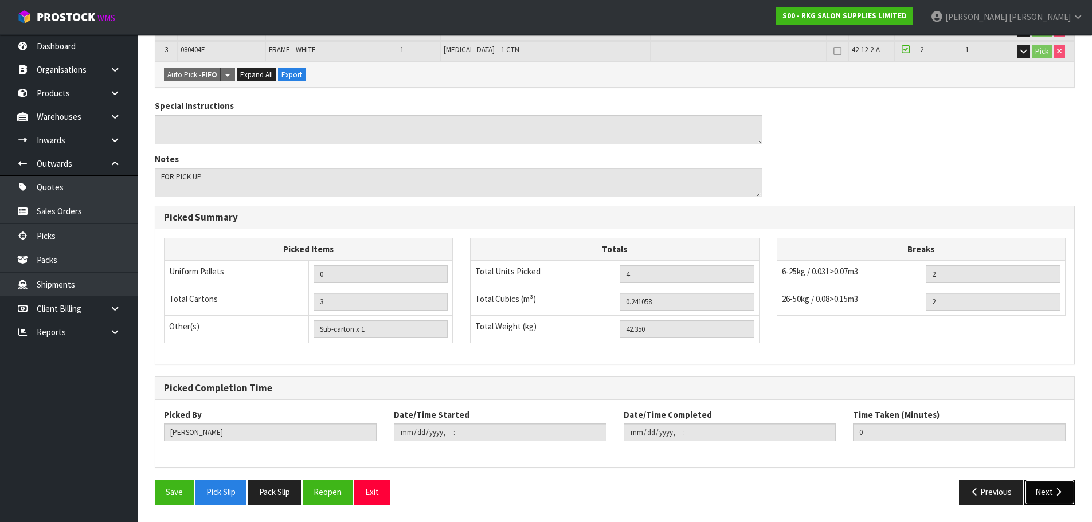
click at [1051, 496] on button "Next" at bounding box center [1049, 492] width 50 height 25
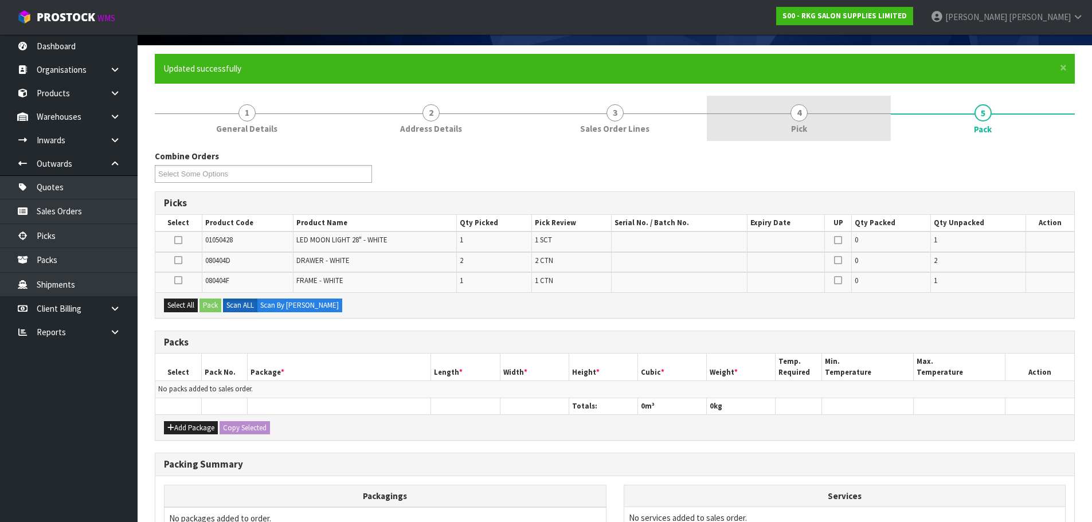
scroll to position [57, 0]
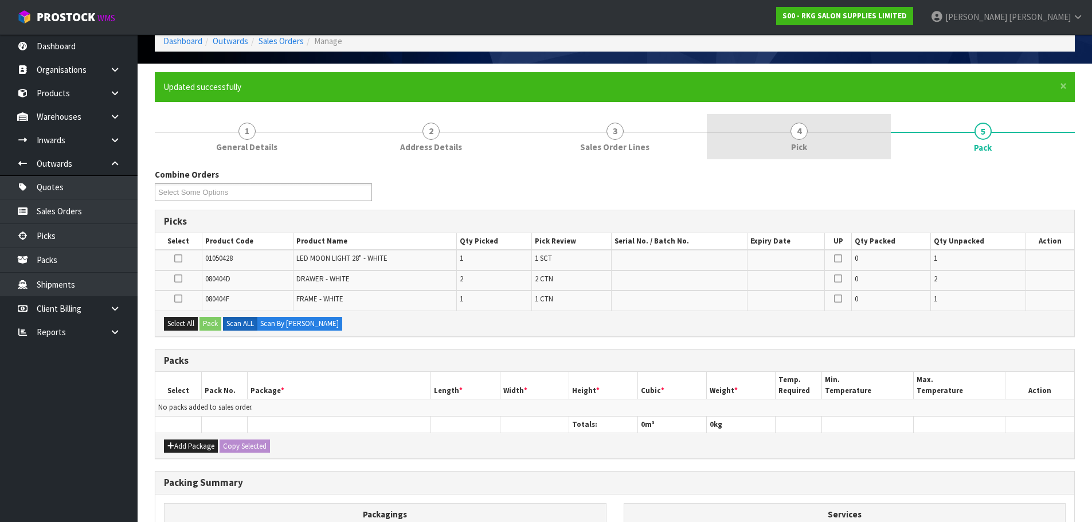
click at [796, 134] on span "4" at bounding box center [799, 131] width 17 height 17
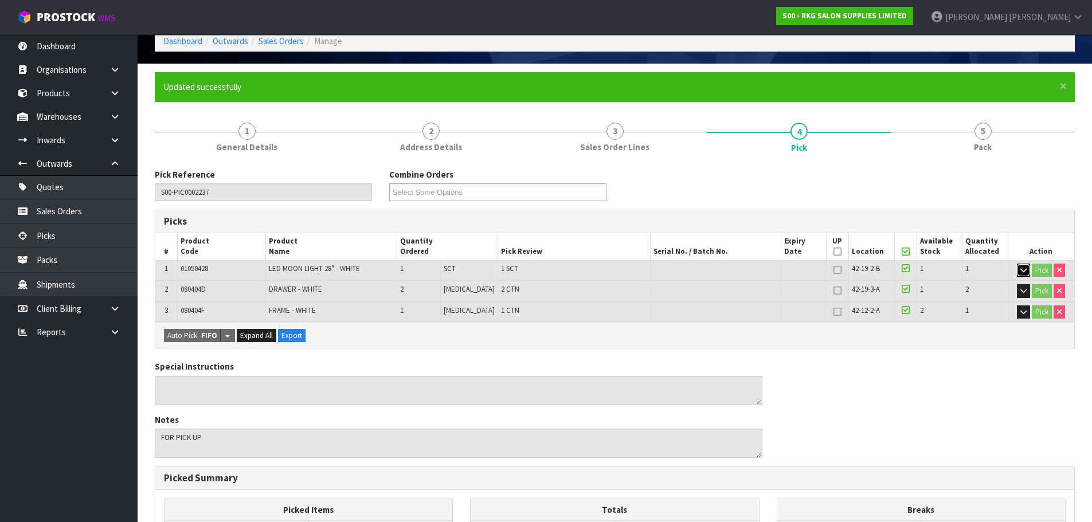
click at [1022, 271] on icon "button" at bounding box center [1023, 270] width 6 height 7
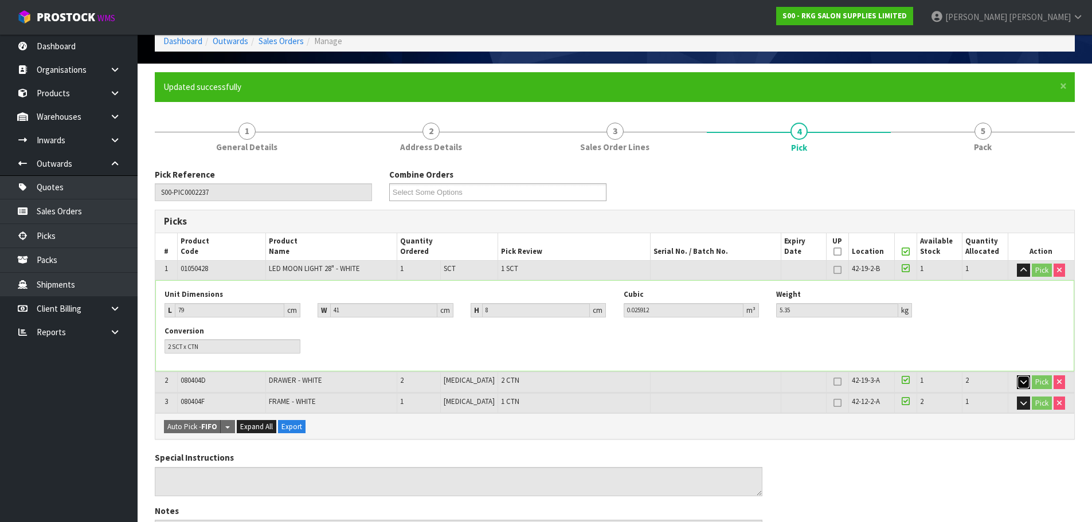
click at [1025, 387] on button "button" at bounding box center [1023, 382] width 13 height 14
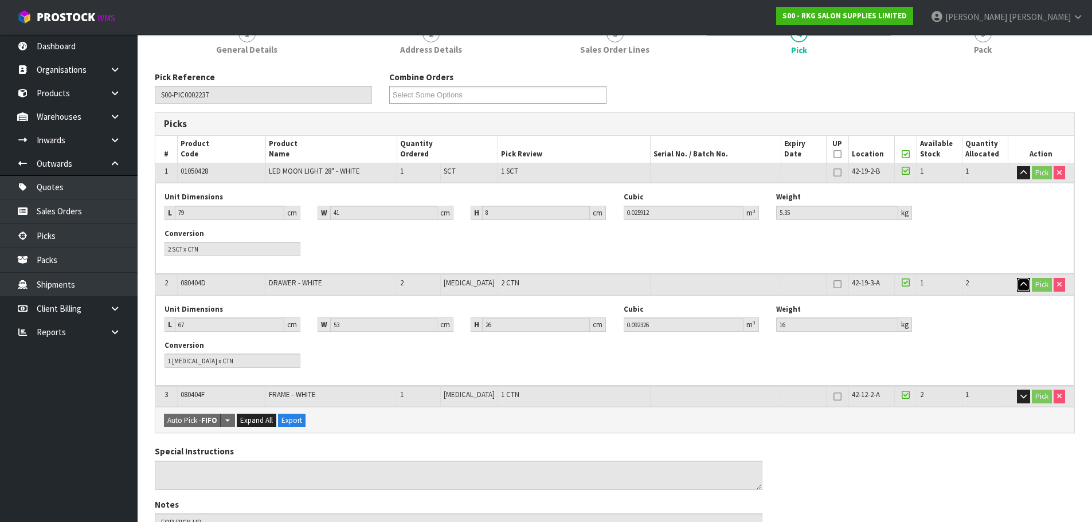
scroll to position [172, 0]
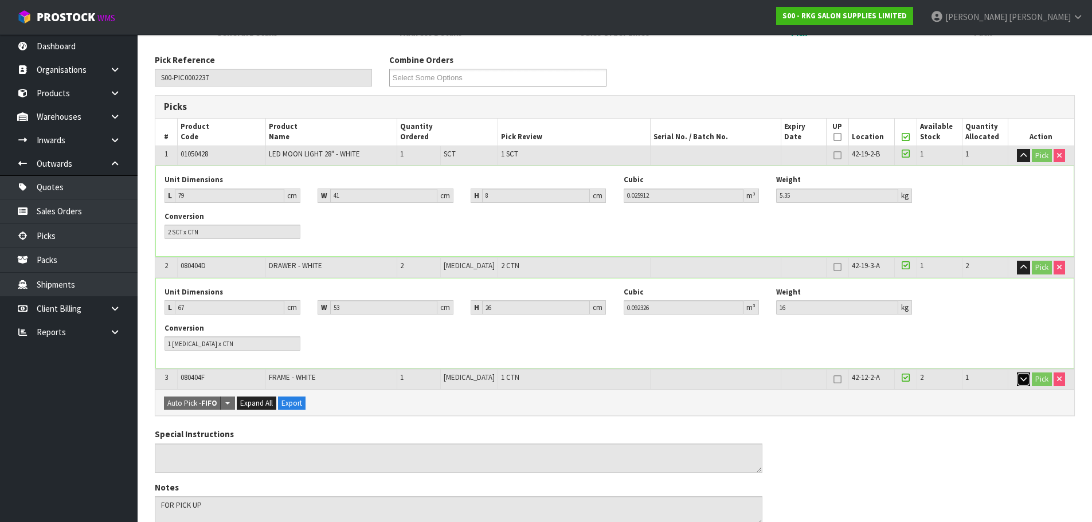
click at [1025, 386] on button "button" at bounding box center [1023, 380] width 13 height 14
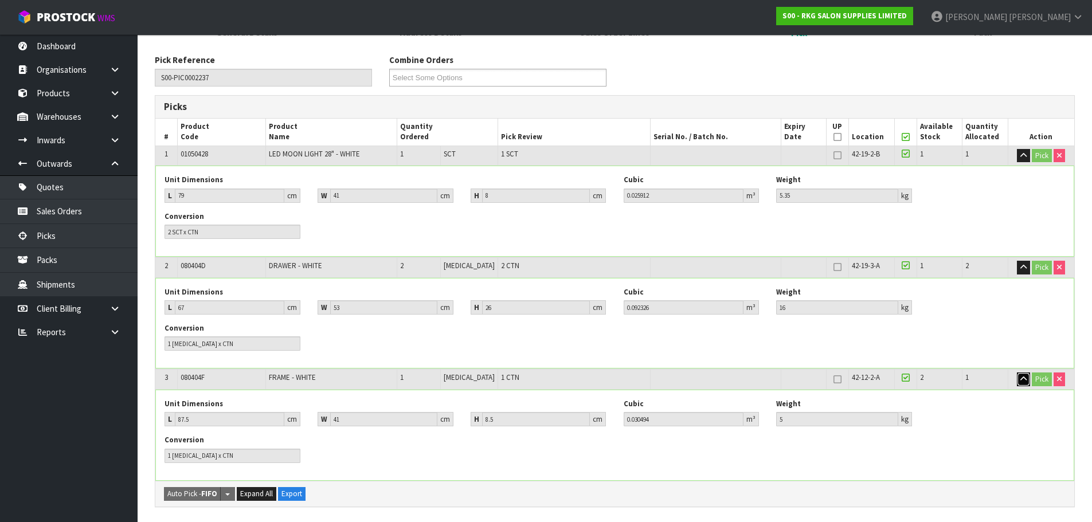
click at [1024, 380] on icon "button" at bounding box center [1023, 378] width 6 height 7
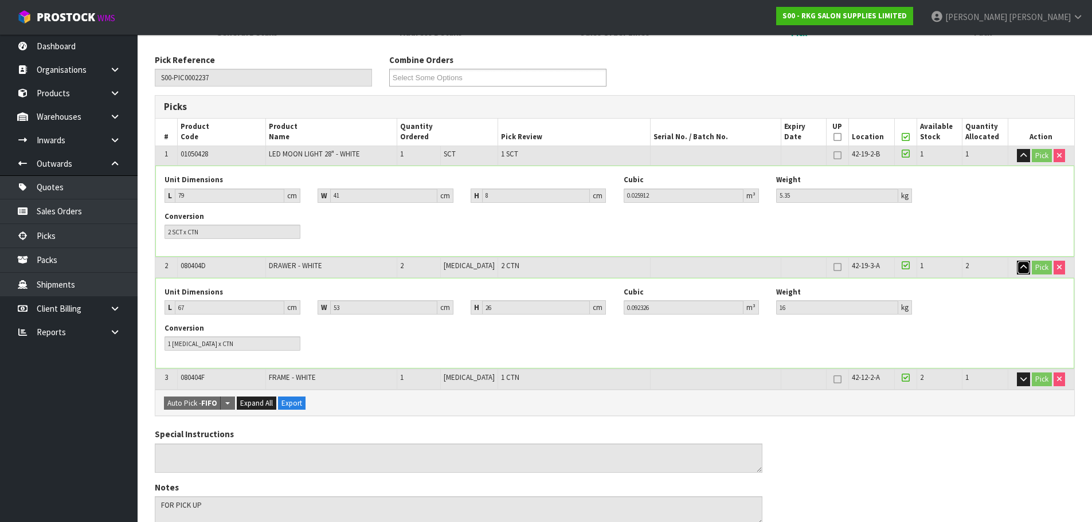
click at [1023, 270] on icon "button" at bounding box center [1023, 267] width 6 height 7
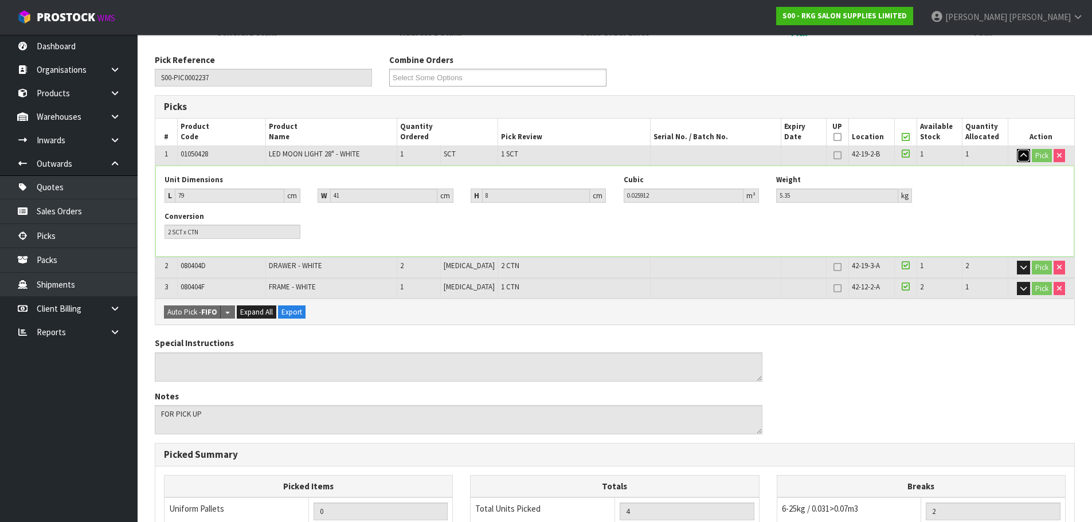
click at [1022, 162] on button "button" at bounding box center [1023, 156] width 13 height 14
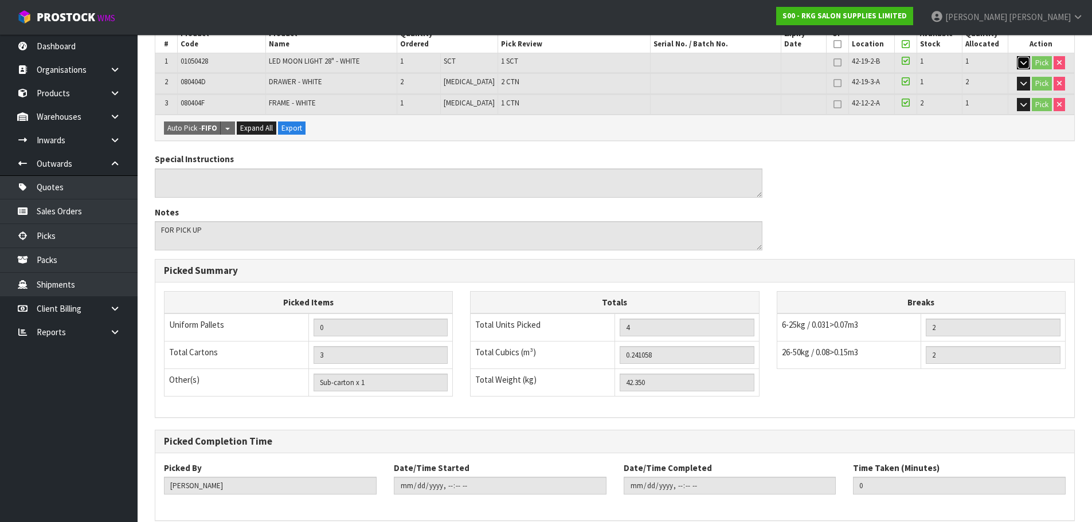
scroll to position [318, 0]
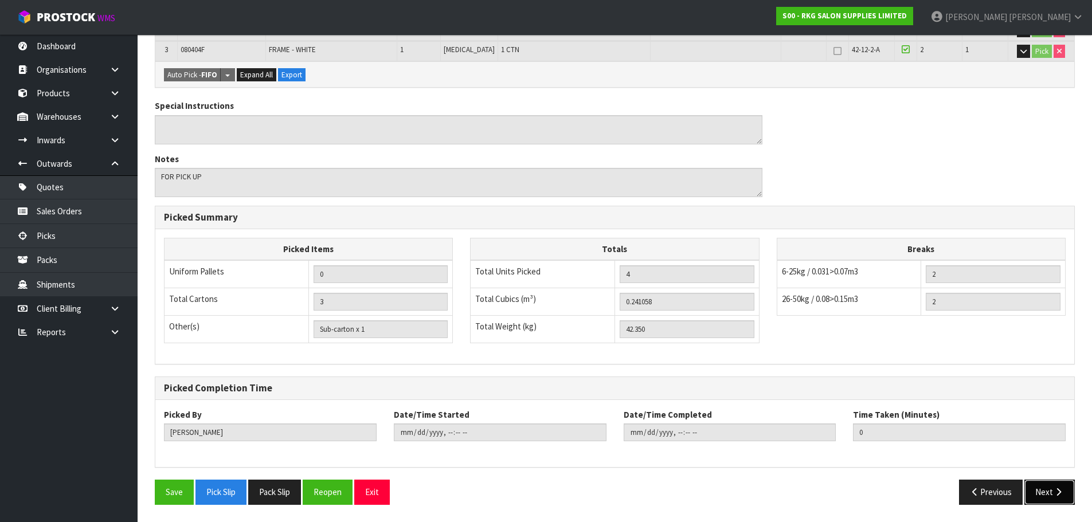
click at [1047, 494] on button "Next" at bounding box center [1049, 492] width 50 height 25
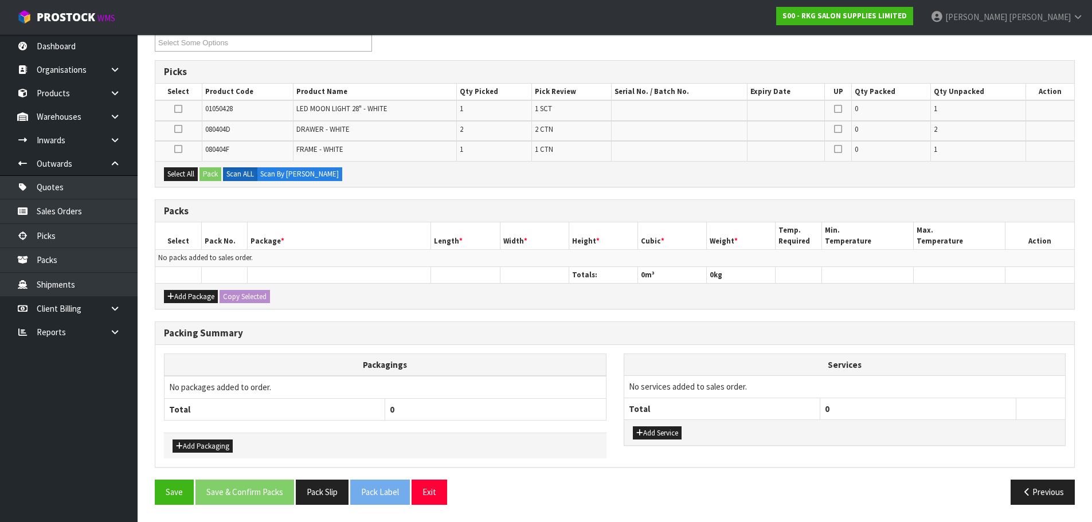
scroll to position [0, 0]
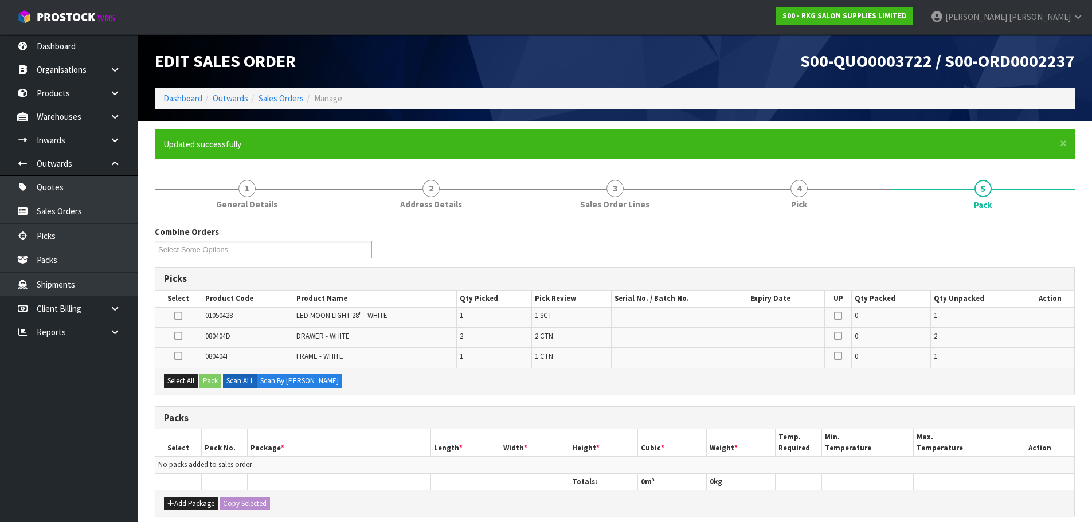
click at [178, 316] on icon at bounding box center [178, 316] width 8 height 1
click at [0, 0] on input "checkbox" at bounding box center [0, 0] width 0 height 0
click at [211, 379] on button "Pack" at bounding box center [210, 381] width 22 height 14
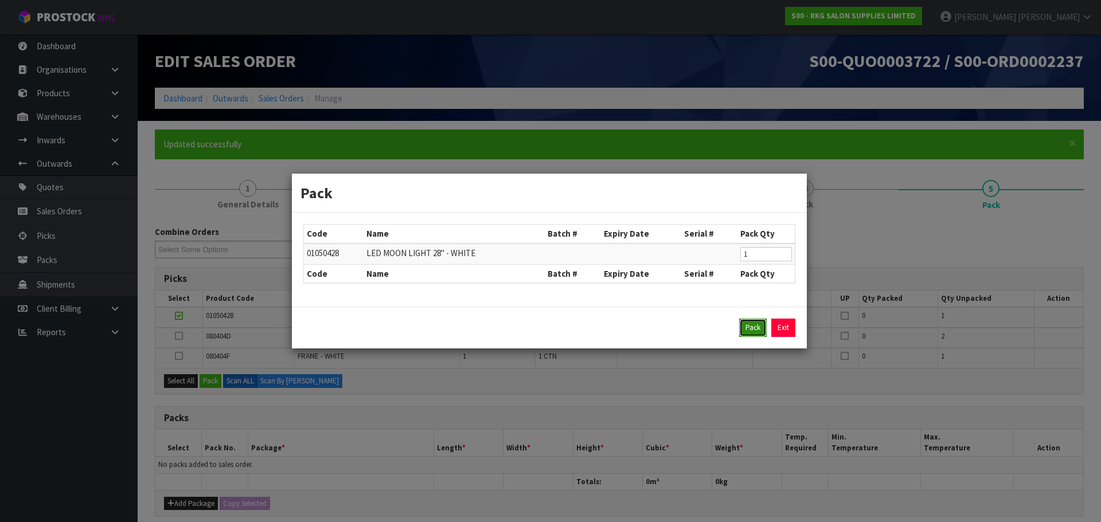
click at [757, 324] on button "Pack" at bounding box center [753, 328] width 28 height 18
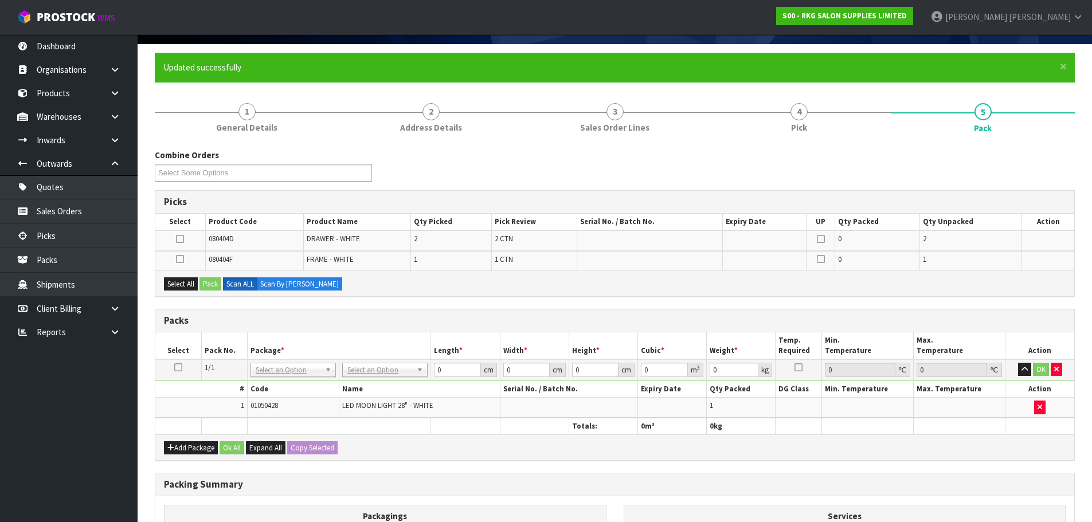
scroll to position [172, 0]
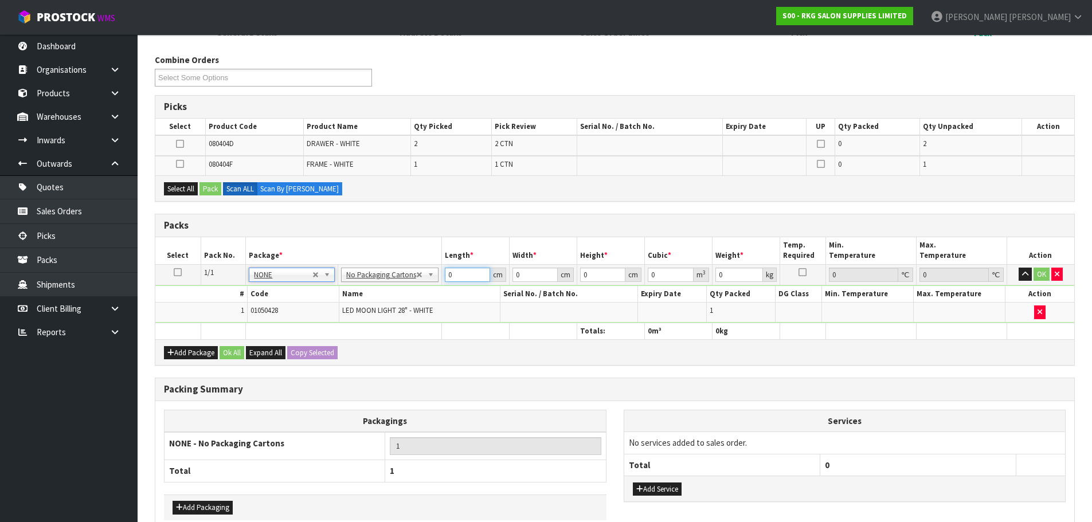
drag, startPoint x: 450, startPoint y: 274, endPoint x: 441, endPoint y: 275, distance: 8.6
click at [441, 275] on td "0 cm" at bounding box center [475, 274] width 68 height 21
type input "79"
drag, startPoint x: 524, startPoint y: 273, endPoint x: 507, endPoint y: 271, distance: 16.8
click at [509, 271] on td "0 cm" at bounding box center [543, 274] width 68 height 21
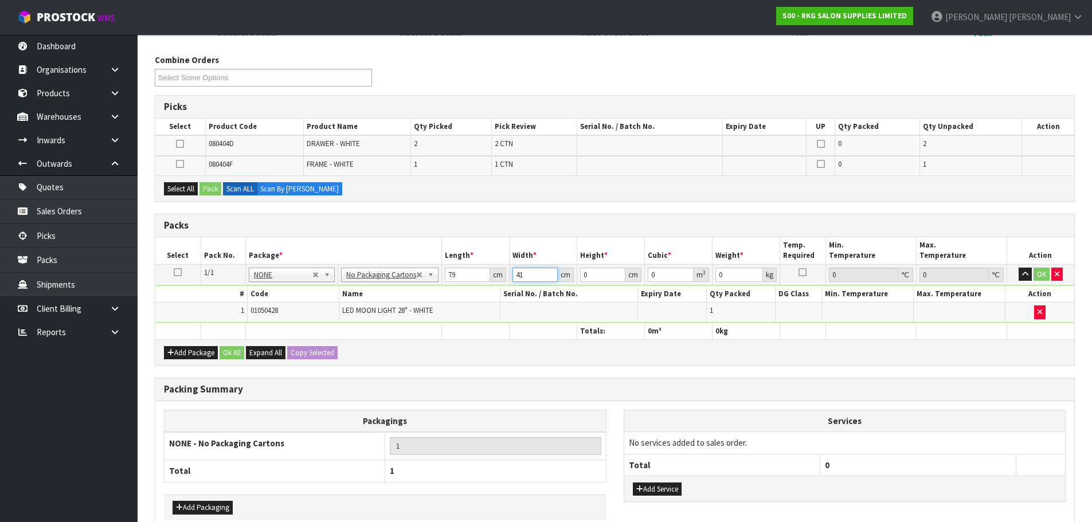
type input "41"
drag, startPoint x: 586, startPoint y: 276, endPoint x: 574, endPoint y: 275, distance: 12.1
click at [574, 275] on tr "1/1 NONE 007-001 007-002 007-004 007-009 007-013 007-014 007-015 007-017 007-01…" at bounding box center [614, 274] width 919 height 21
type input "8"
drag, startPoint x: 728, startPoint y: 272, endPoint x: 707, endPoint y: 275, distance: 21.3
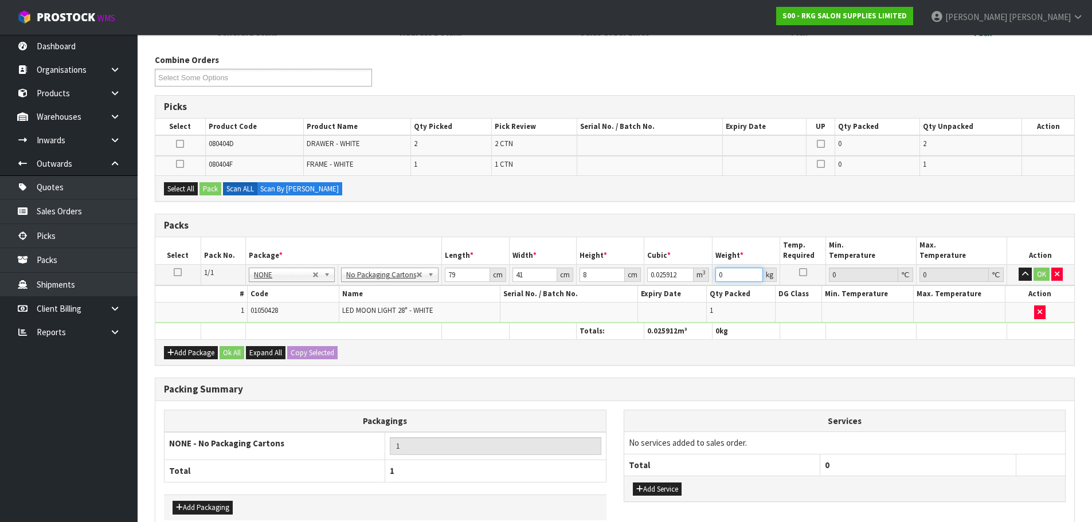
click at [707, 275] on tr "1/1 NONE 007-001 007-002 007-004 007-009 007-013 007-014 007-015 007-017 007-01…" at bounding box center [614, 274] width 919 height 21
click at [1038, 270] on button "OK" at bounding box center [1042, 275] width 16 height 14
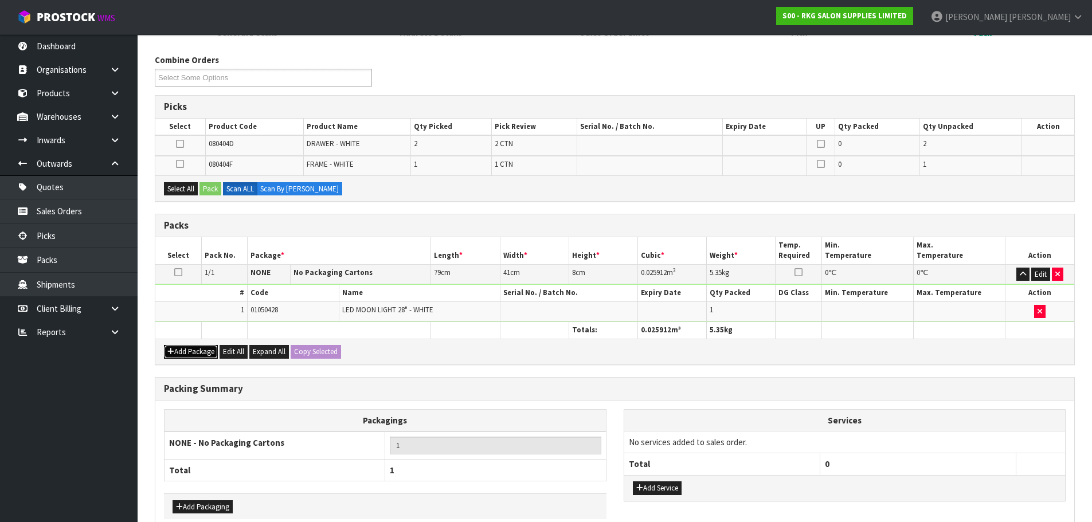
click at [178, 357] on button "Add Package" at bounding box center [191, 352] width 54 height 14
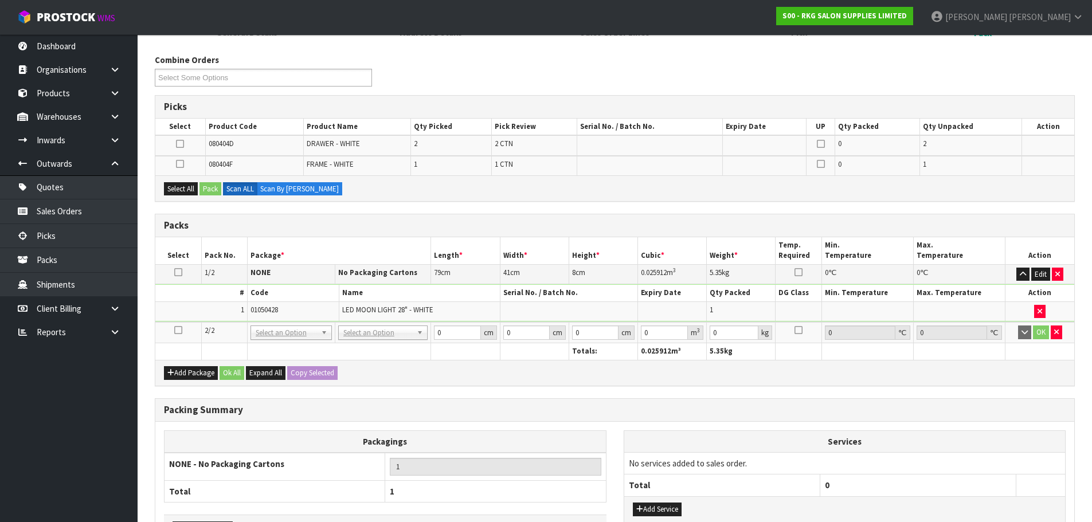
click at [179, 331] on icon at bounding box center [178, 330] width 8 height 1
click at [179, 144] on icon at bounding box center [180, 144] width 8 height 1
click at [0, 0] on input "checkbox" at bounding box center [0, 0] width 0 height 0
click at [212, 183] on button "Pack" at bounding box center [210, 189] width 22 height 14
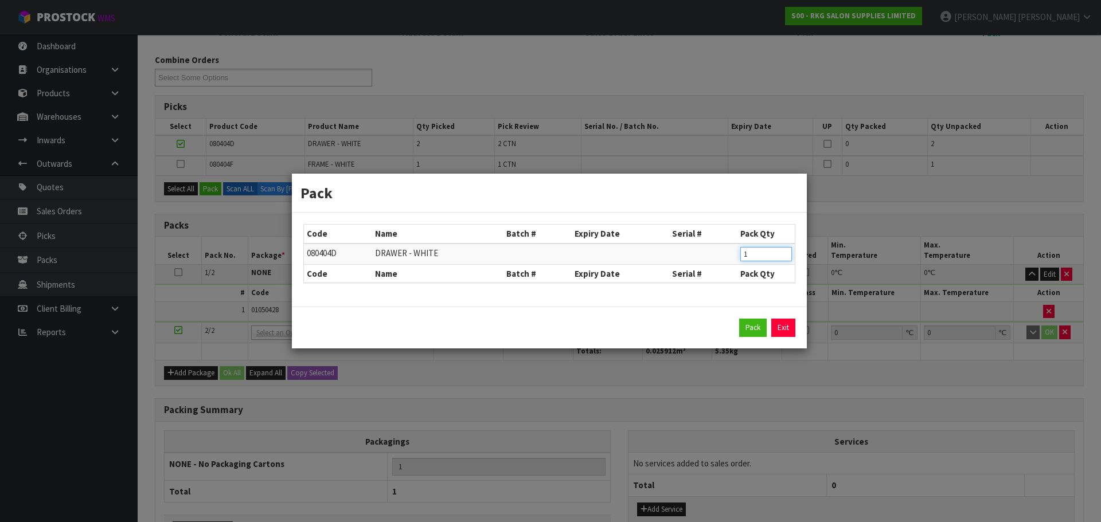
click at [783, 256] on input "1" at bounding box center [766, 254] width 52 height 14
click at [744, 327] on button "Pack" at bounding box center [753, 328] width 28 height 18
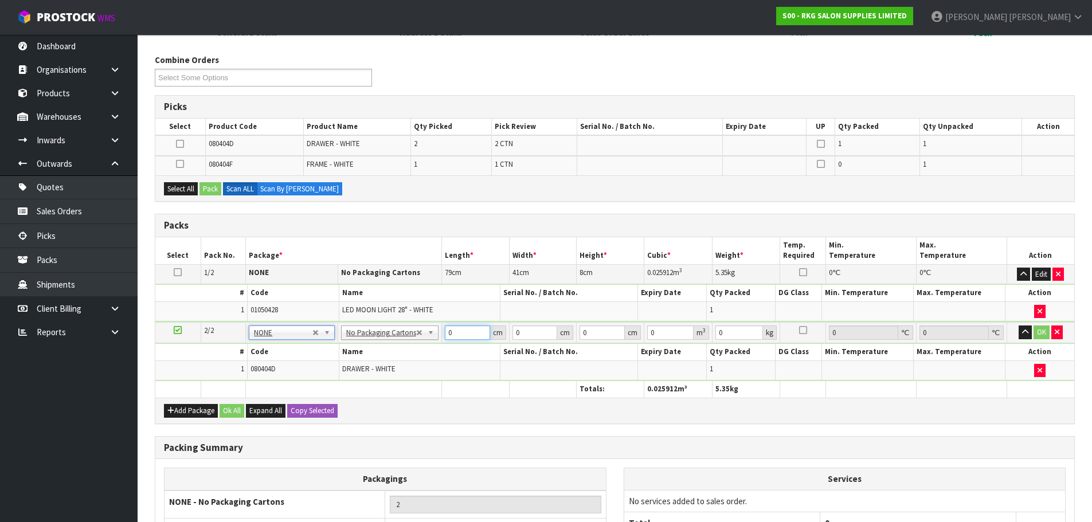
drag, startPoint x: 457, startPoint y: 332, endPoint x: 435, endPoint y: 335, distance: 23.1
click at [435, 335] on tr "2/2 NONE 007-001 007-002 007-004 007-009 007-013 007-014 007-015 007-017 007-01…" at bounding box center [614, 332] width 919 height 21
drag, startPoint x: 461, startPoint y: 332, endPoint x: 431, endPoint y: 340, distance: 31.4
click at [431, 340] on tr "2/2 NONE 007-001 007-002 007-004 007-009 007-013 007-014 007-015 007-017 007-01…" at bounding box center [614, 332] width 919 height 21
drag, startPoint x: 521, startPoint y: 333, endPoint x: 506, endPoint y: 333, distance: 14.9
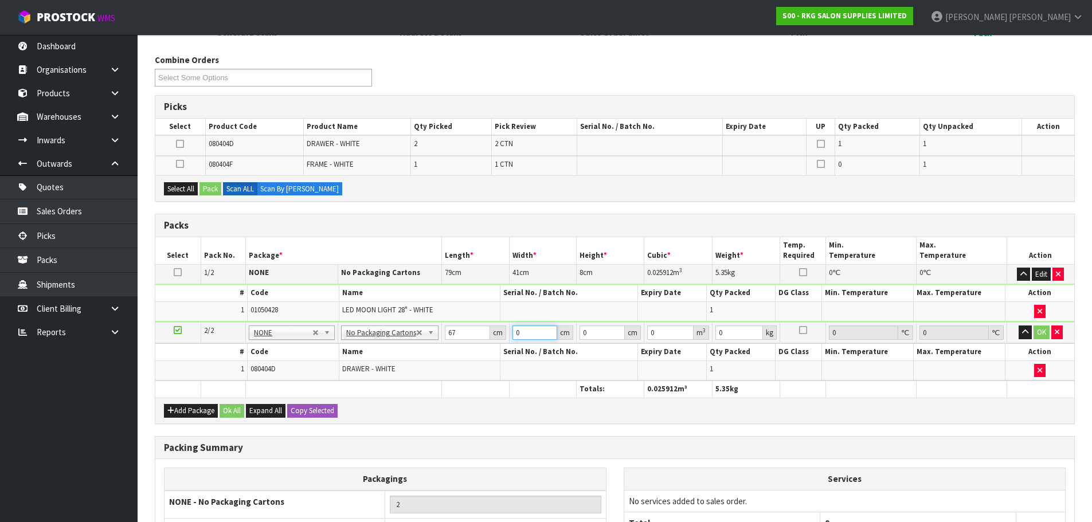
click at [506, 333] on tr "2/2 NONE 007-001 007-002 007-004 007-009 007-013 007-014 007-015 007-017 007-01…" at bounding box center [614, 332] width 919 height 21
drag, startPoint x: 588, startPoint y: 329, endPoint x: 573, endPoint y: 332, distance: 15.3
click at [573, 332] on tr "2/2 NONE 007-001 007-002 007-004 007-009 007-013 007-014 007-015 007-017 007-01…" at bounding box center [614, 332] width 919 height 21
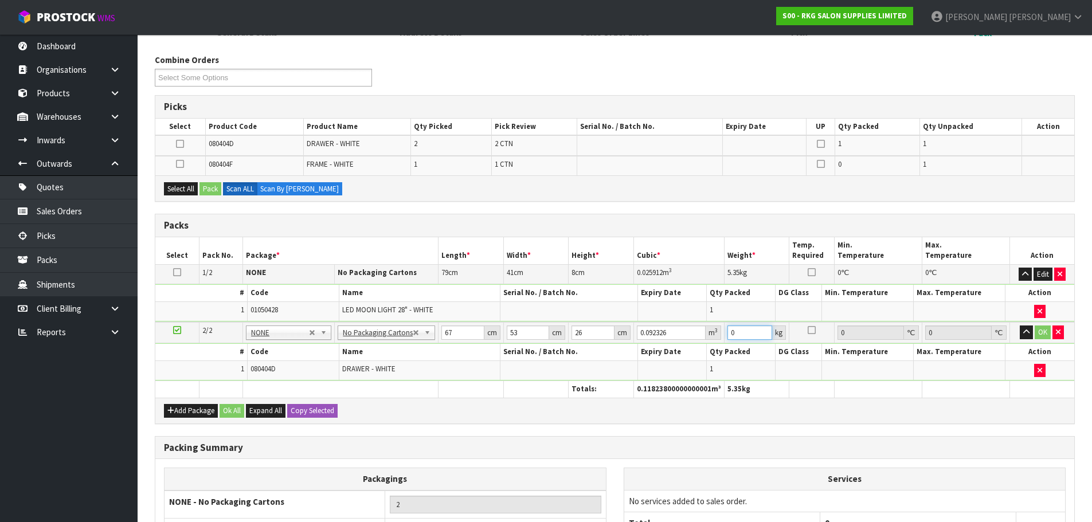
drag, startPoint x: 737, startPoint y: 336, endPoint x: 730, endPoint y: 334, distance: 7.1
click at [730, 334] on input "0" at bounding box center [749, 333] width 45 height 14
click at [1041, 334] on button "OK" at bounding box center [1043, 333] width 16 height 14
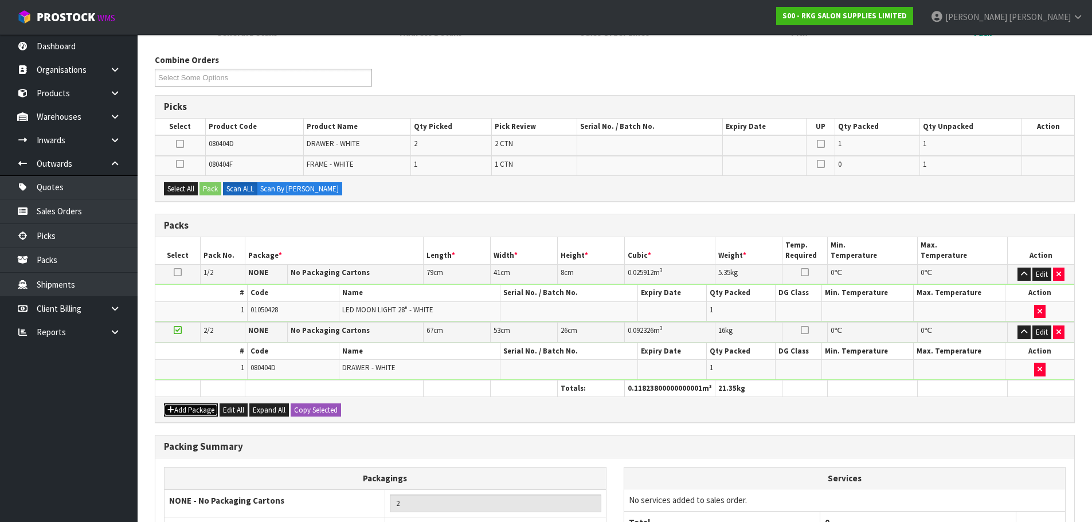
click at [195, 409] on button "Add Package" at bounding box center [191, 411] width 54 height 14
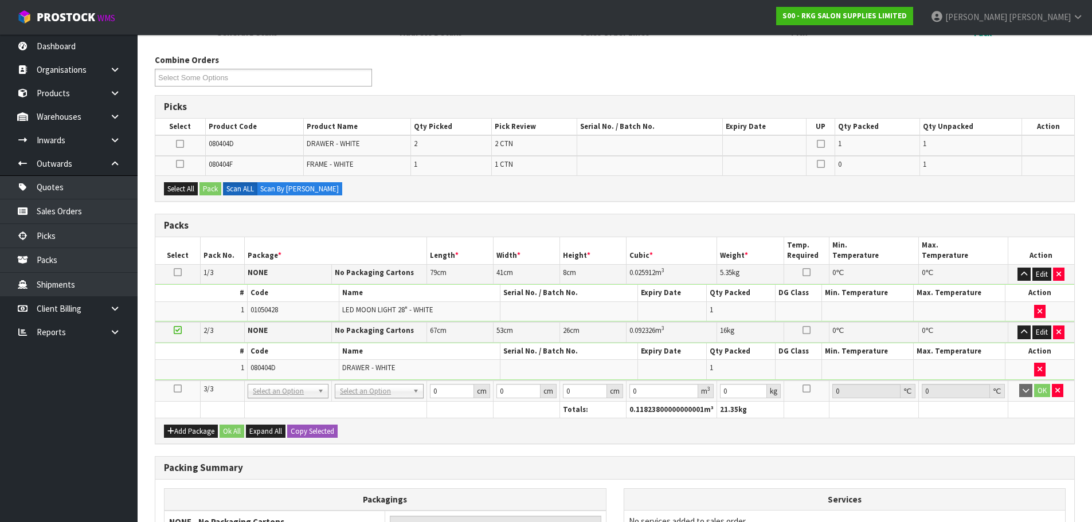
click at [180, 389] on icon at bounding box center [178, 389] width 8 height 1
click at [181, 144] on icon at bounding box center [180, 144] width 8 height 1
click at [0, 0] on input "checkbox" at bounding box center [0, 0] width 0 height 0
click at [209, 187] on button "Pack" at bounding box center [210, 189] width 22 height 14
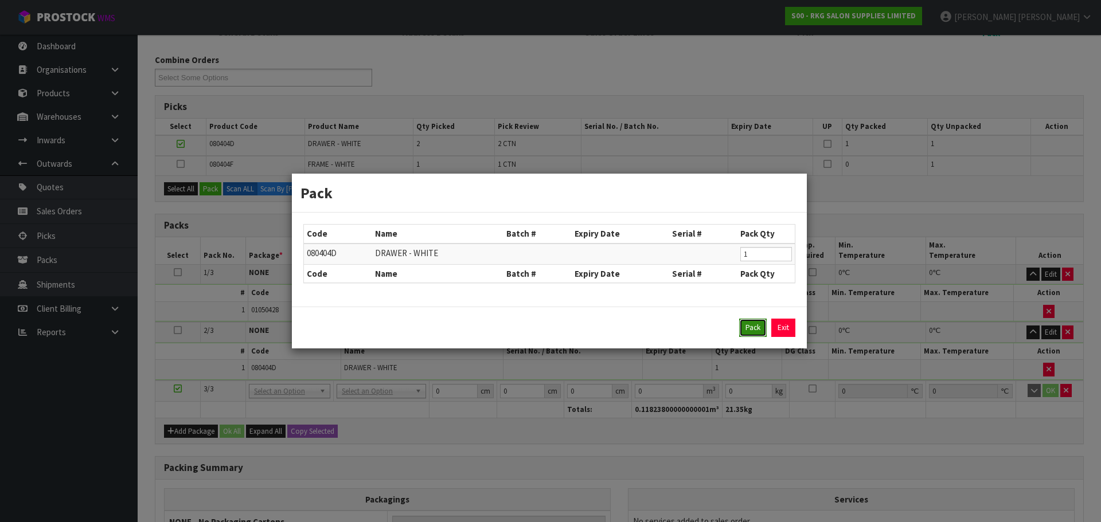
click at [765, 332] on button "Pack" at bounding box center [753, 328] width 28 height 18
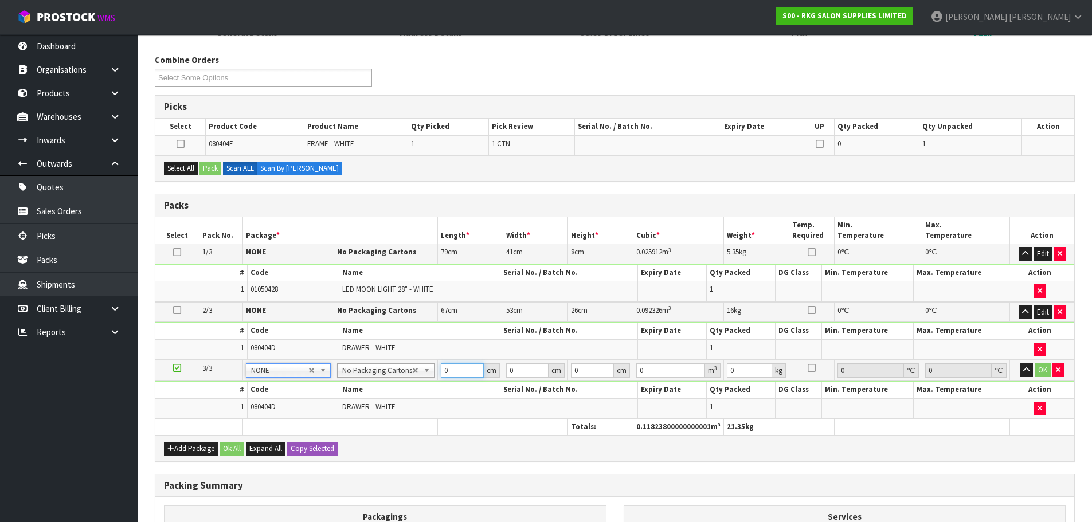
drag, startPoint x: 457, startPoint y: 365, endPoint x: 433, endPoint y: 369, distance: 25.1
click at [433, 369] on tr "3/3 NONE 007-001 007-002 007-004 007-009 007-013 007-014 007-015 007-017 007-01…" at bounding box center [614, 370] width 919 height 21
drag, startPoint x: 514, startPoint y: 373, endPoint x: 500, endPoint y: 373, distance: 13.8
click at [500, 373] on tr "3/3 NONE 007-001 007-002 007-004 007-009 007-013 007-014 007-015 007-017 007-01…" at bounding box center [614, 370] width 919 height 21
drag, startPoint x: 585, startPoint y: 374, endPoint x: 566, endPoint y: 375, distance: 19.0
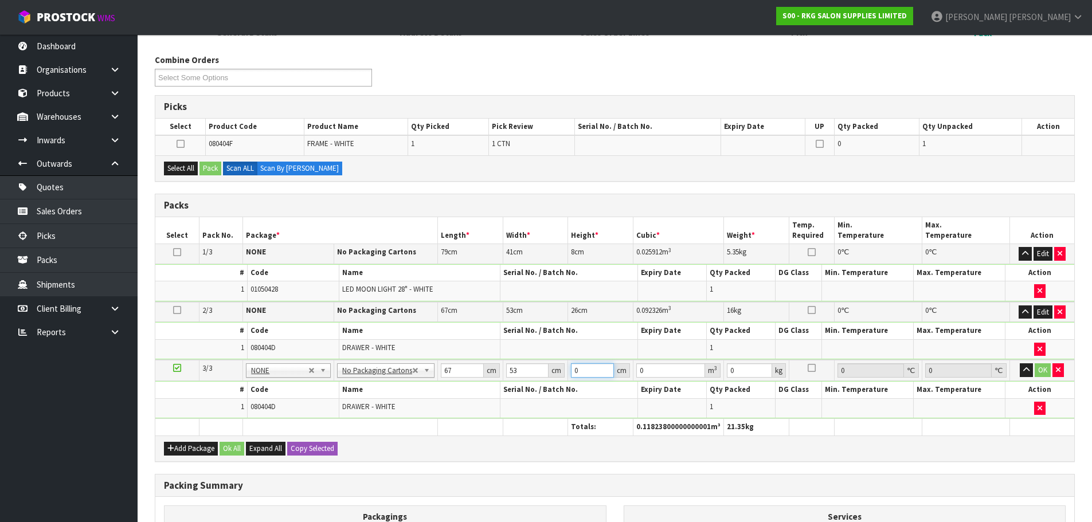
click at [566, 375] on tr "3/3 NONE 007-001 007-002 007-004 007-009 007-013 007-014 007-015 007-017 007-01…" at bounding box center [614, 370] width 919 height 21
drag, startPoint x: 741, startPoint y: 371, endPoint x: 720, endPoint y: 374, distance: 20.8
click at [720, 374] on tr "3/3 NONE 007-001 007-002 007-004 007-009 007-013 007-014 007-015 007-017 007-01…" at bounding box center [614, 370] width 919 height 21
click at [1045, 368] on button "OK" at bounding box center [1043, 370] width 16 height 14
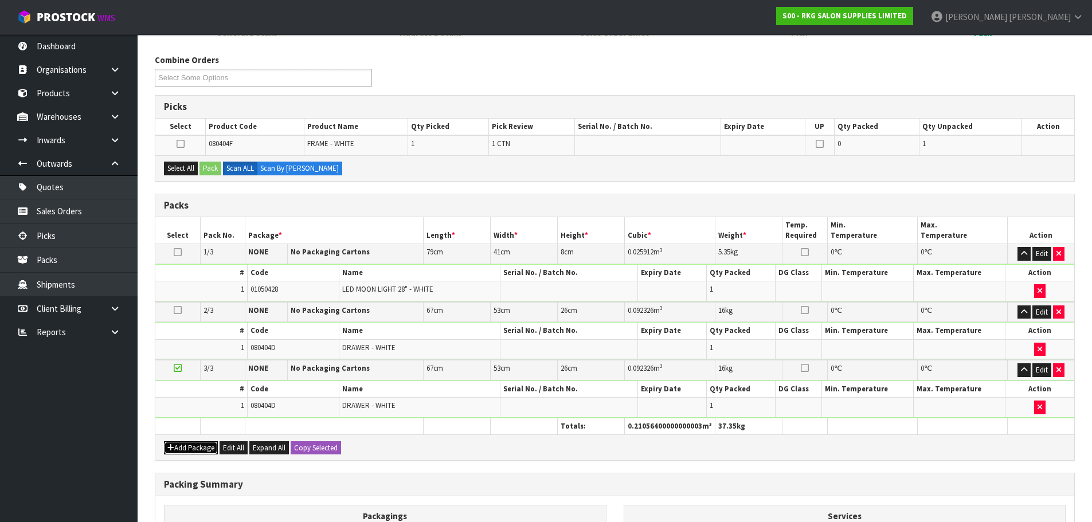
click at [185, 448] on button "Add Package" at bounding box center [191, 448] width 54 height 14
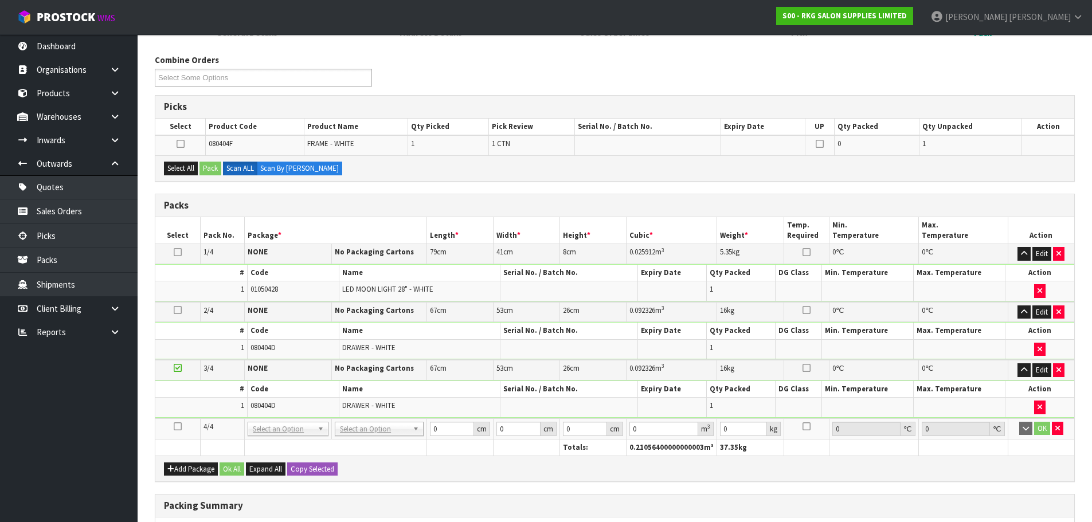
click at [178, 427] on icon at bounding box center [178, 427] width 8 height 1
click at [182, 144] on icon at bounding box center [181, 144] width 8 height 1
click at [0, 0] on input "checkbox" at bounding box center [0, 0] width 0 height 0
click at [209, 166] on button "Pack" at bounding box center [210, 169] width 22 height 14
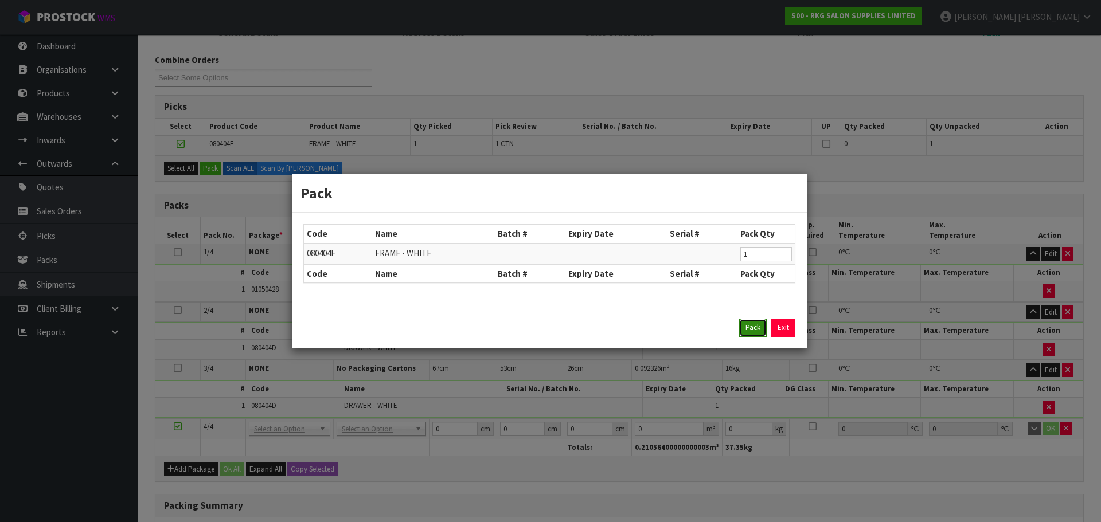
click at [746, 335] on button "Pack" at bounding box center [753, 328] width 28 height 18
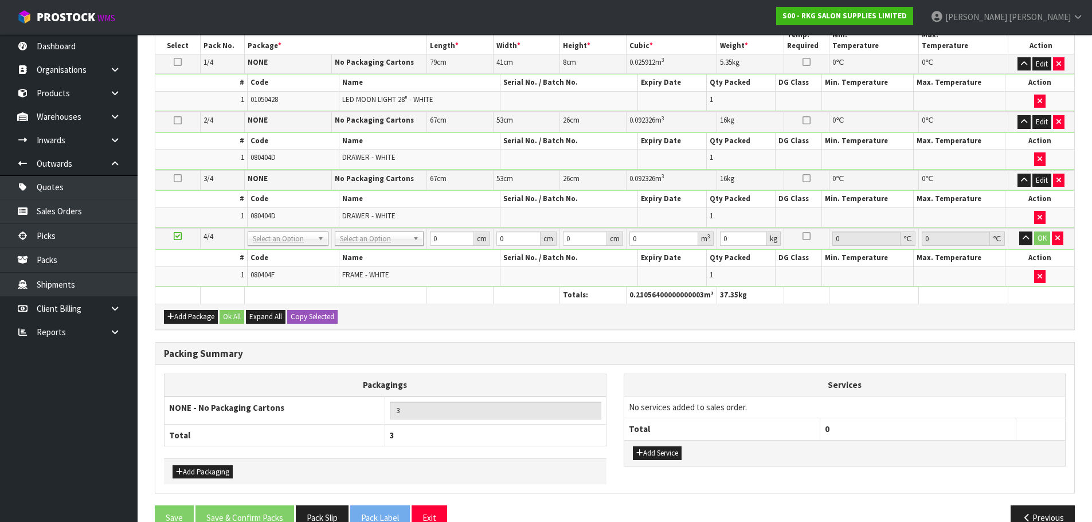
scroll to position [344, 0]
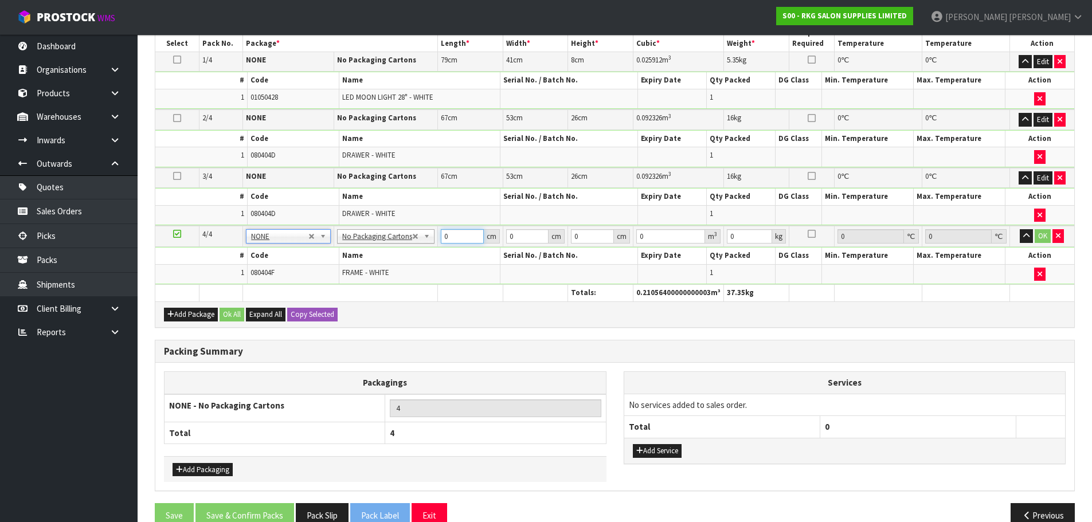
drag, startPoint x: 459, startPoint y: 237, endPoint x: 438, endPoint y: 238, distance: 20.7
click at [438, 238] on td "0 cm" at bounding box center [470, 236] width 65 height 21
drag, startPoint x: 514, startPoint y: 237, endPoint x: 499, endPoint y: 237, distance: 14.9
click at [499, 237] on tr "4/4 NONE 007-001 007-002 007-004 007-009 007-013 007-014 007-015 007-017 007-01…" at bounding box center [614, 236] width 919 height 21
drag, startPoint x: 588, startPoint y: 235, endPoint x: 569, endPoint y: 236, distance: 19.5
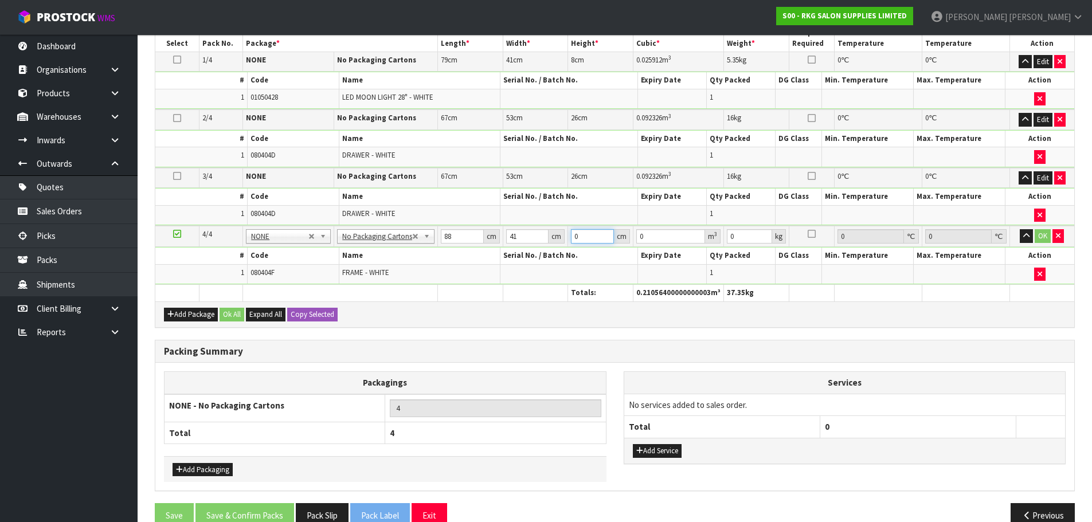
click at [569, 236] on td "0 cm" at bounding box center [600, 236] width 65 height 21
drag, startPoint x: 741, startPoint y: 235, endPoint x: 720, endPoint y: 236, distance: 20.7
click at [720, 236] on tr "4/4 NONE 007-001 007-002 007-004 007-009 007-013 007-014 007-015 007-017 007-01…" at bounding box center [614, 236] width 919 height 21
click at [1044, 238] on button "OK" at bounding box center [1043, 236] width 16 height 14
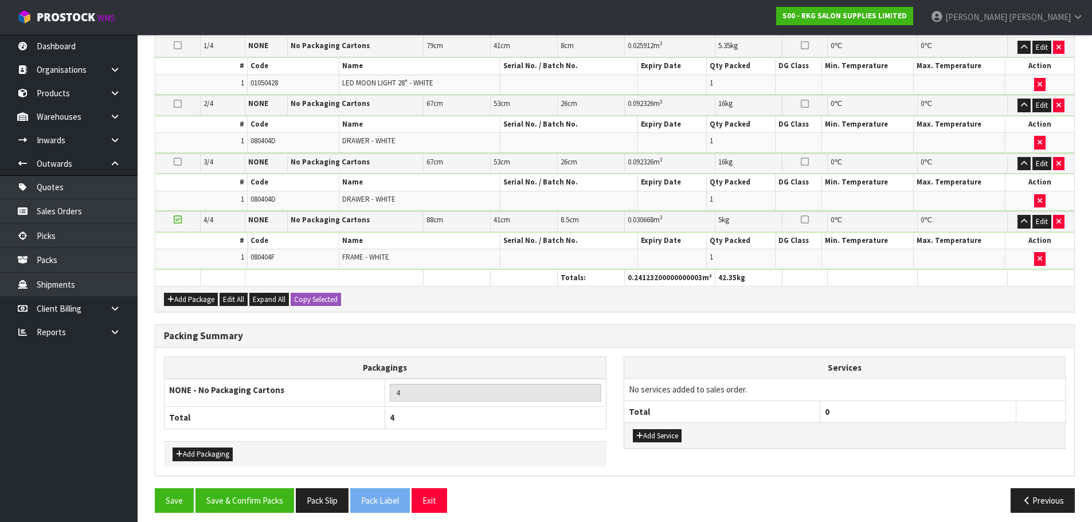
scroll to position [366, 0]
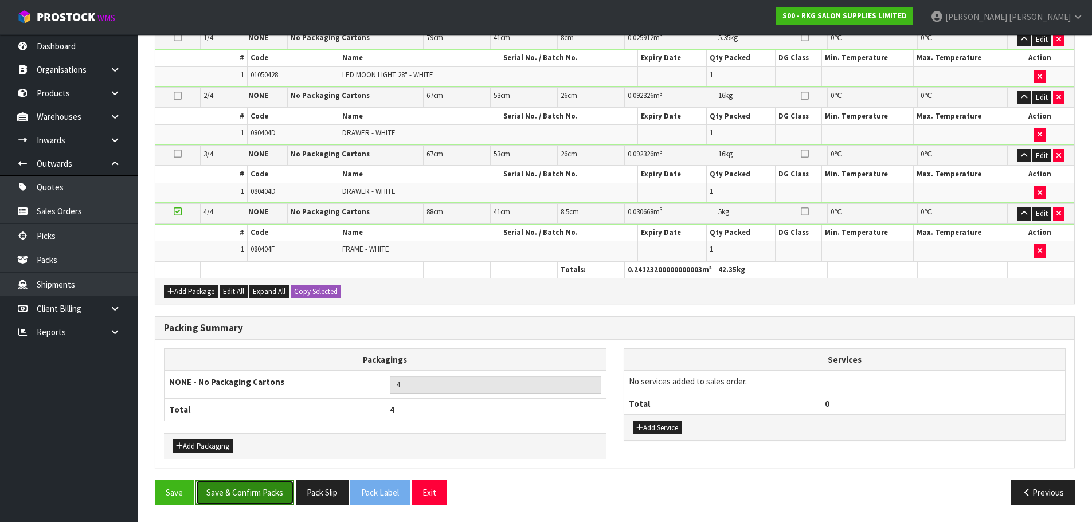
click at [259, 499] on button "Save & Confirm Packs" at bounding box center [244, 492] width 99 height 25
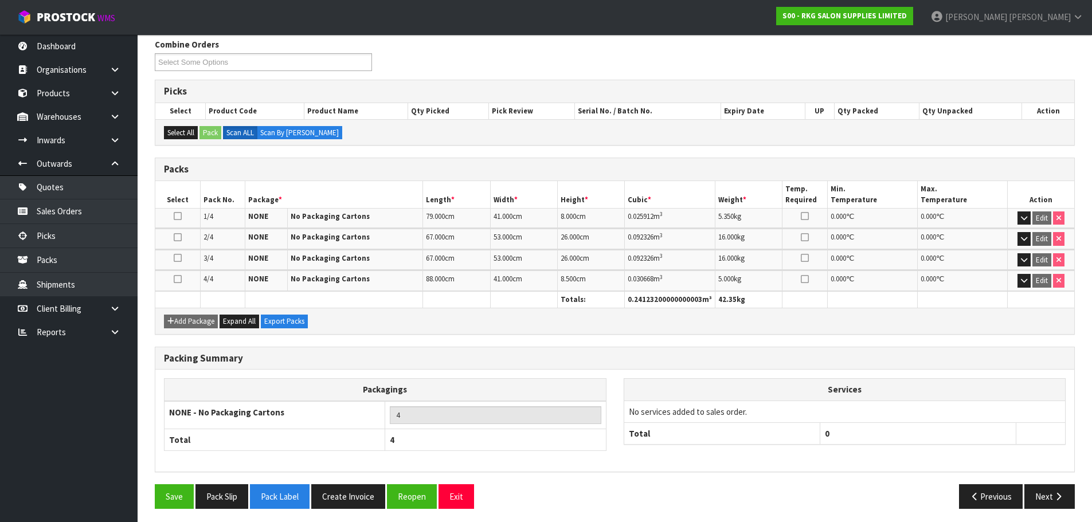
scroll to position [191, 0]
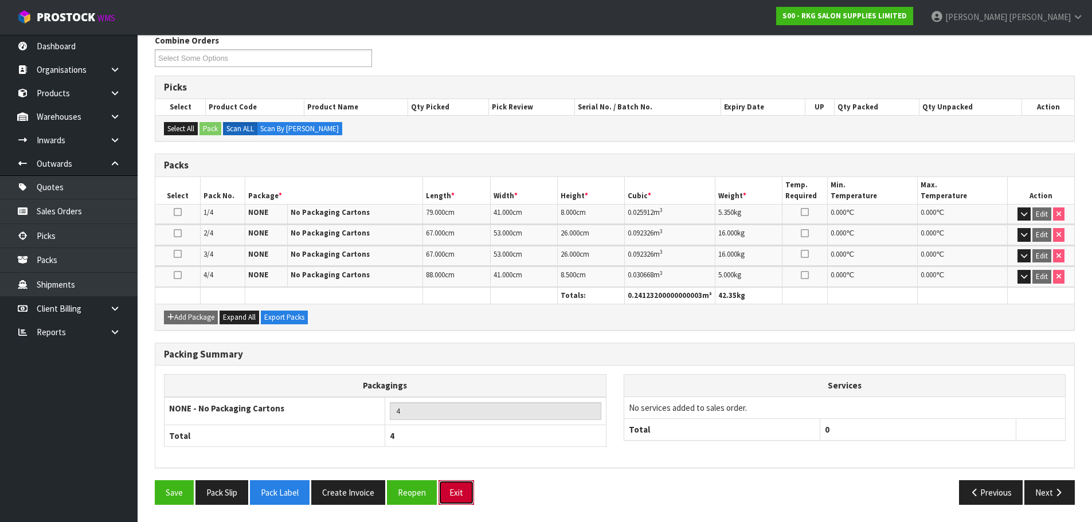
click at [467, 493] on button "Exit" at bounding box center [457, 492] width 36 height 25
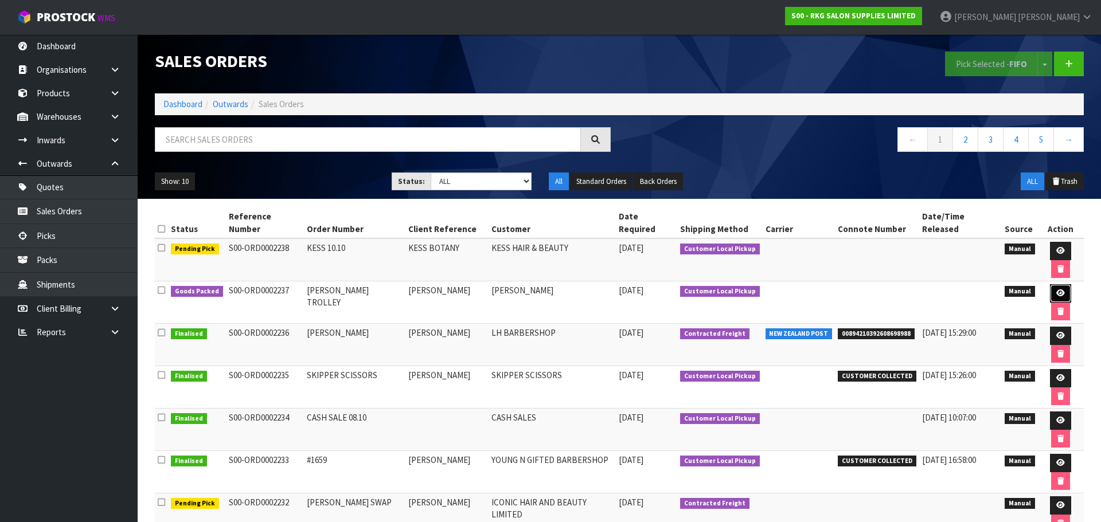
click at [1056, 289] on icon at bounding box center [1060, 292] width 9 height 7
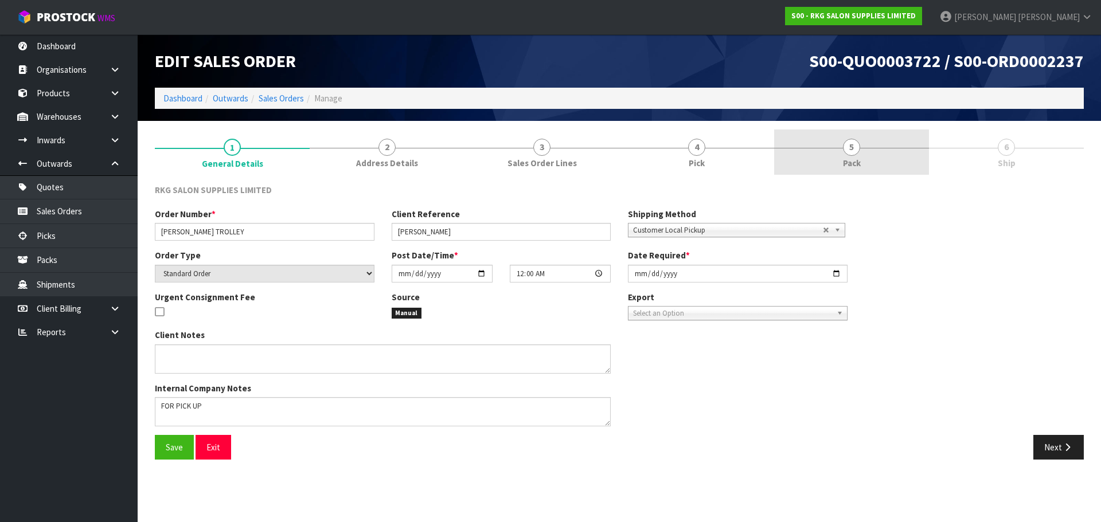
click at [860, 148] on link "5 Pack" at bounding box center [851, 152] width 155 height 45
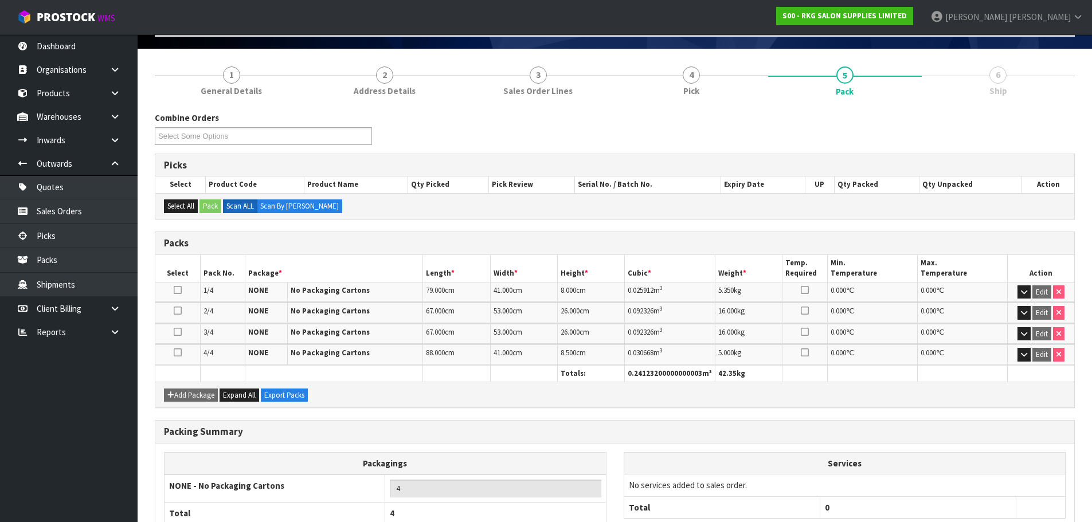
scroll to position [150, 0]
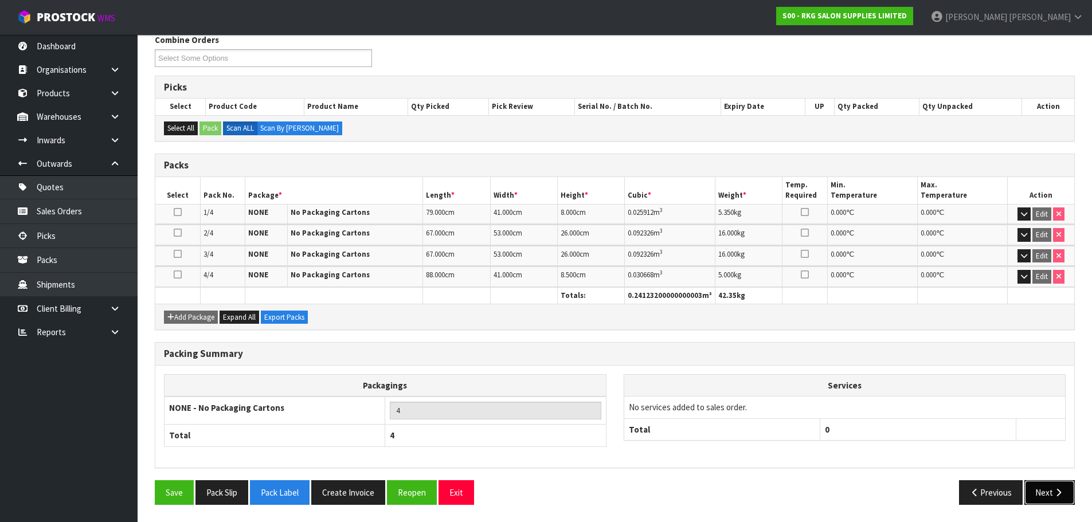
click at [1041, 496] on button "Next" at bounding box center [1049, 492] width 50 height 25
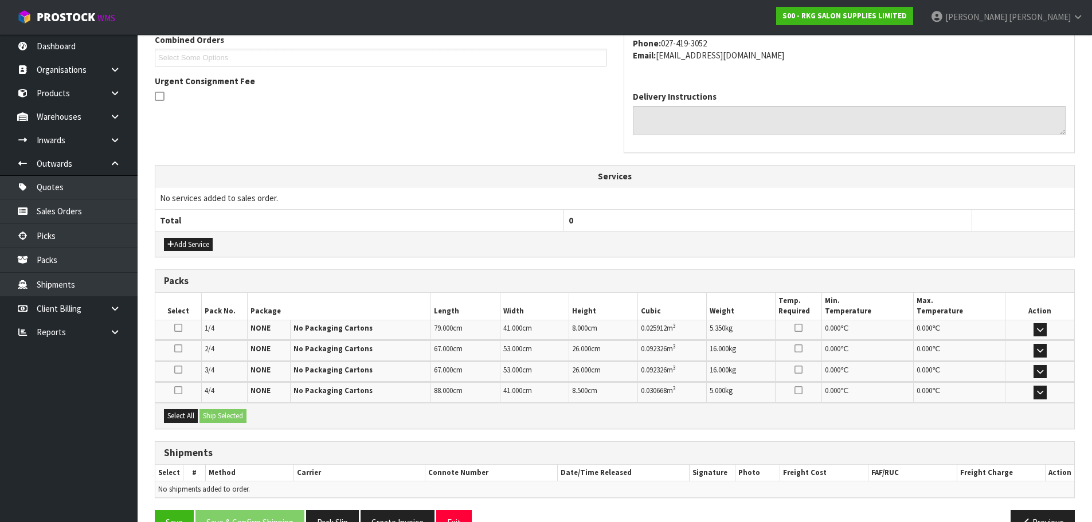
scroll to position [295, 0]
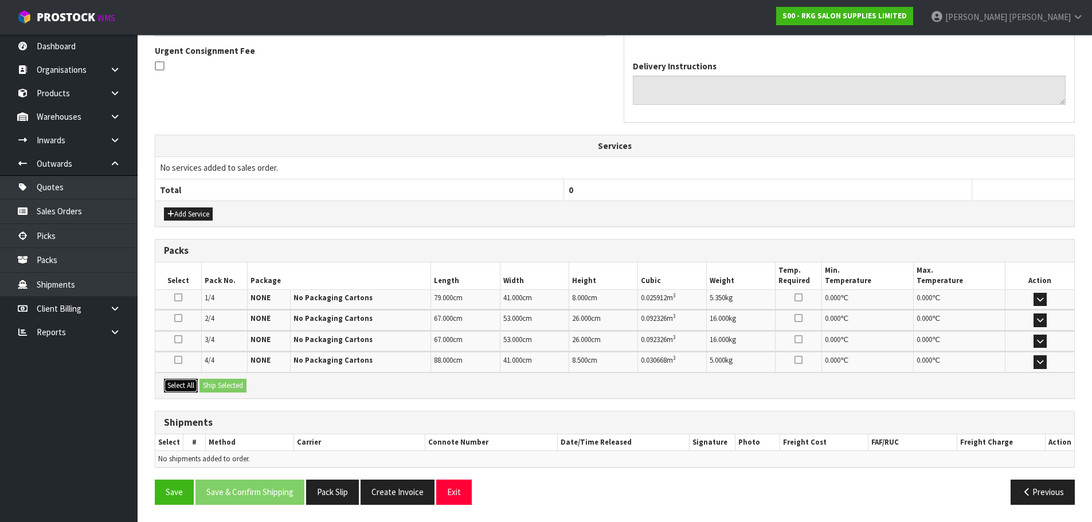
click at [180, 381] on button "Select All" at bounding box center [181, 386] width 34 height 14
click at [209, 386] on button "Ship Selected" at bounding box center [222, 386] width 47 height 14
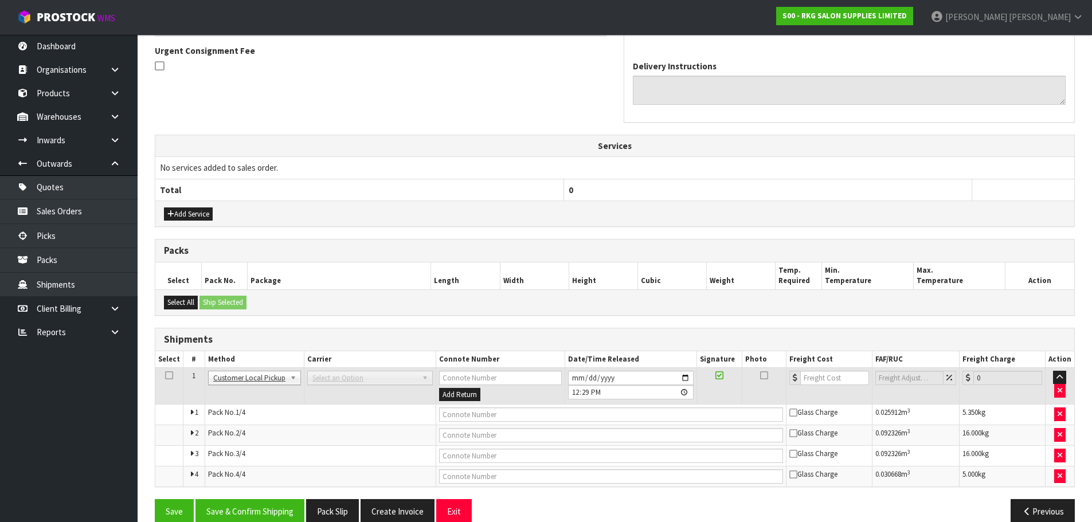
scroll to position [315, 0]
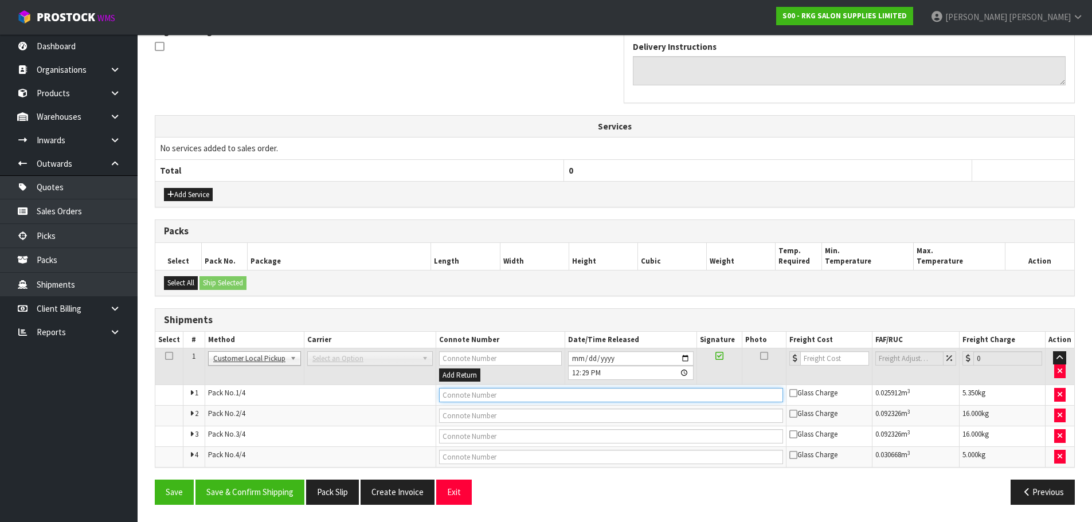
click at [472, 396] on input "text" at bounding box center [611, 395] width 344 height 14
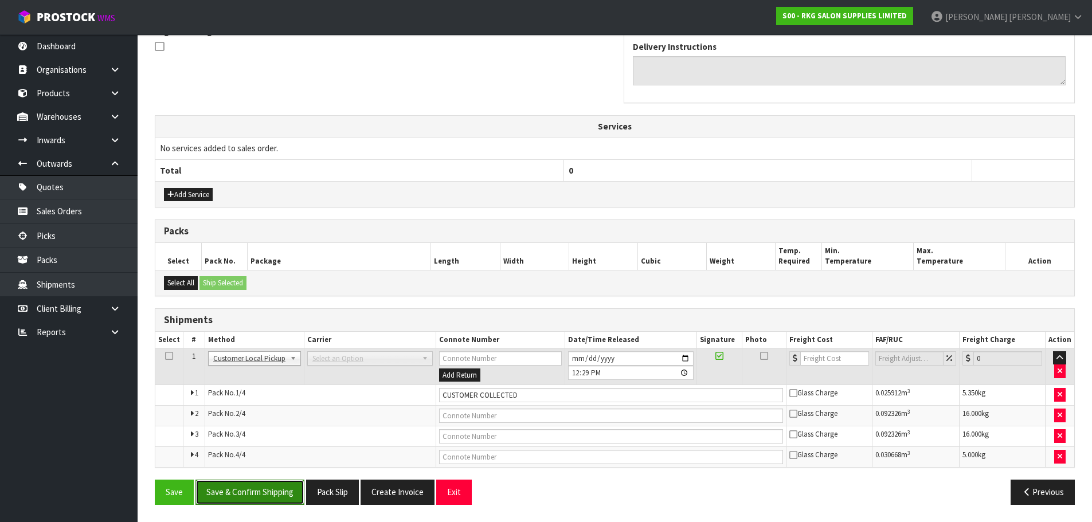
click at [256, 495] on button "Save & Confirm Shipping" at bounding box center [249, 492] width 109 height 25
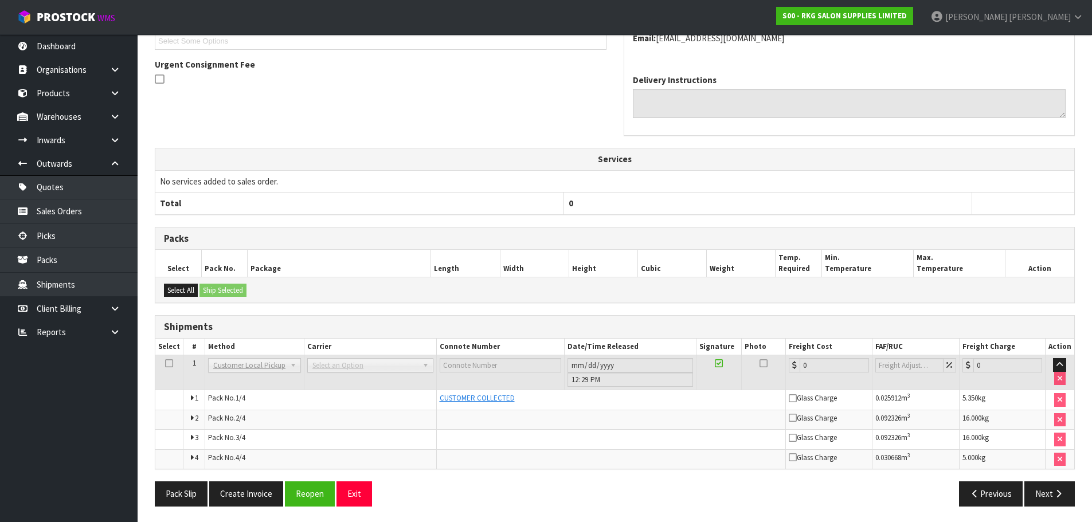
scroll to position [325, 0]
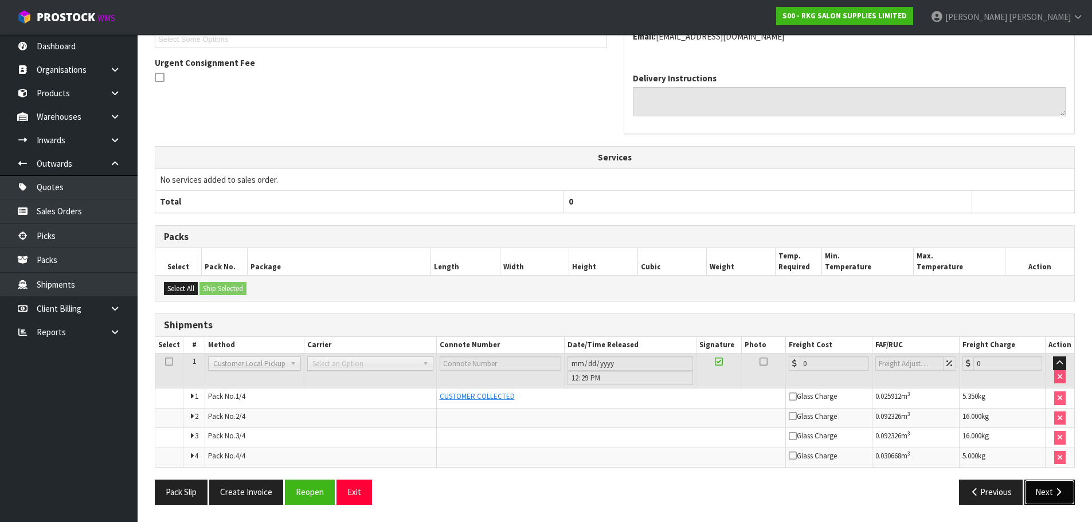
click at [1055, 492] on icon "button" at bounding box center [1058, 492] width 11 height 9
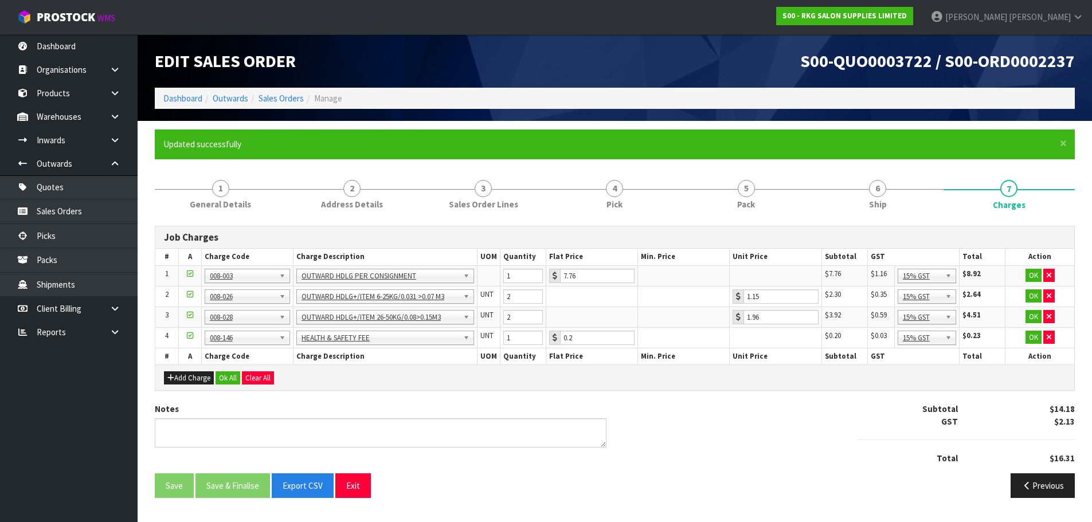
scroll to position [0, 0]
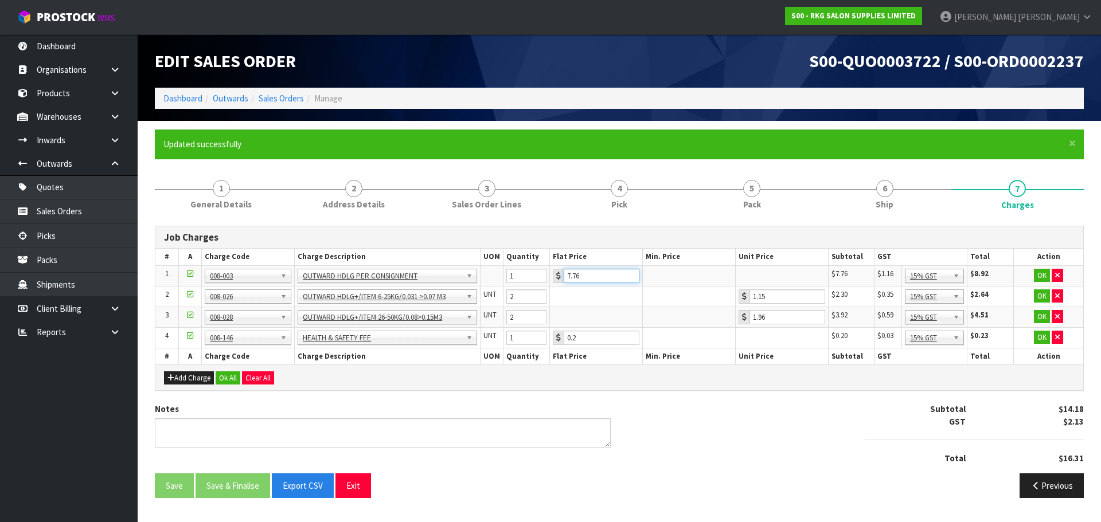
drag, startPoint x: 595, startPoint y: 277, endPoint x: 557, endPoint y: 282, distance: 38.8
click at [557, 282] on div "7.76" at bounding box center [596, 276] width 87 height 14
click at [1040, 276] on button "OK" at bounding box center [1042, 276] width 16 height 14
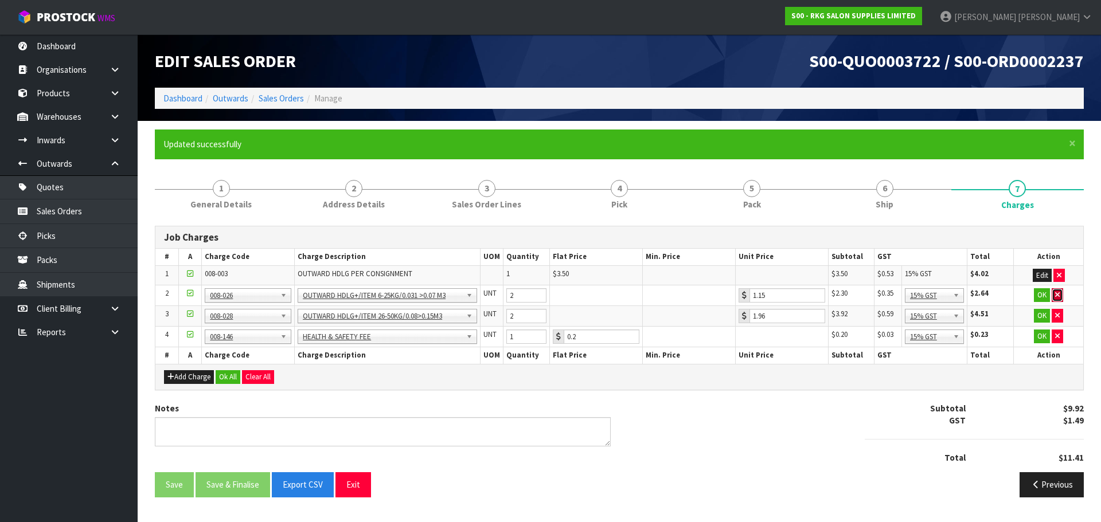
click at [1057, 296] on icon "button" at bounding box center [1057, 294] width 5 height 7
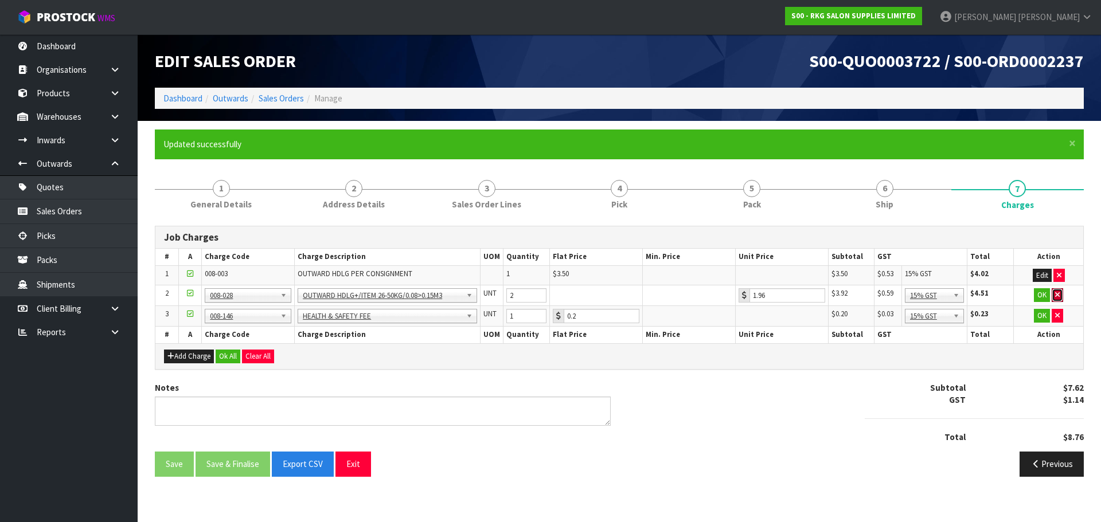
click at [1057, 296] on icon "button" at bounding box center [1057, 294] width 5 height 7
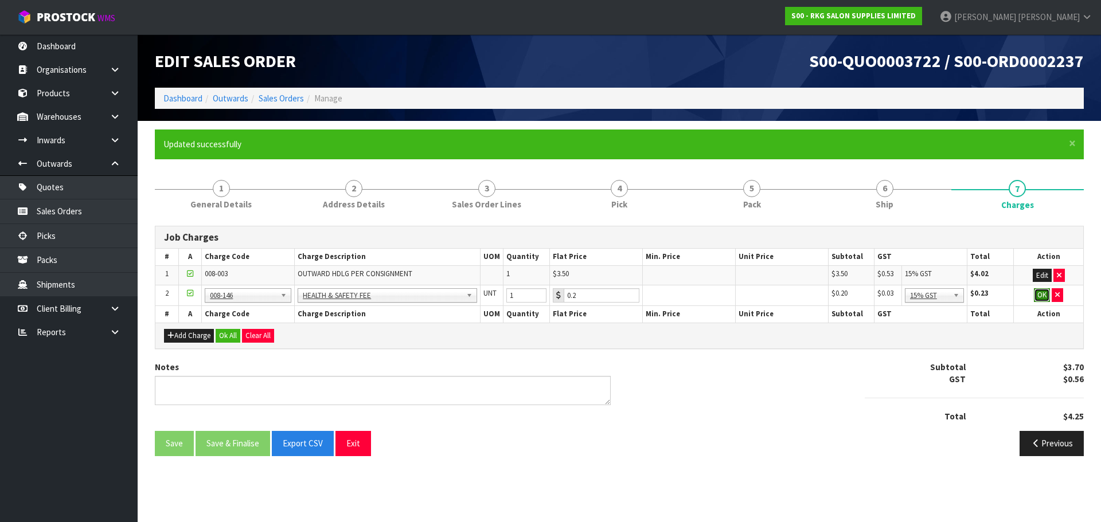
click at [1045, 299] on button "OK" at bounding box center [1042, 295] width 16 height 14
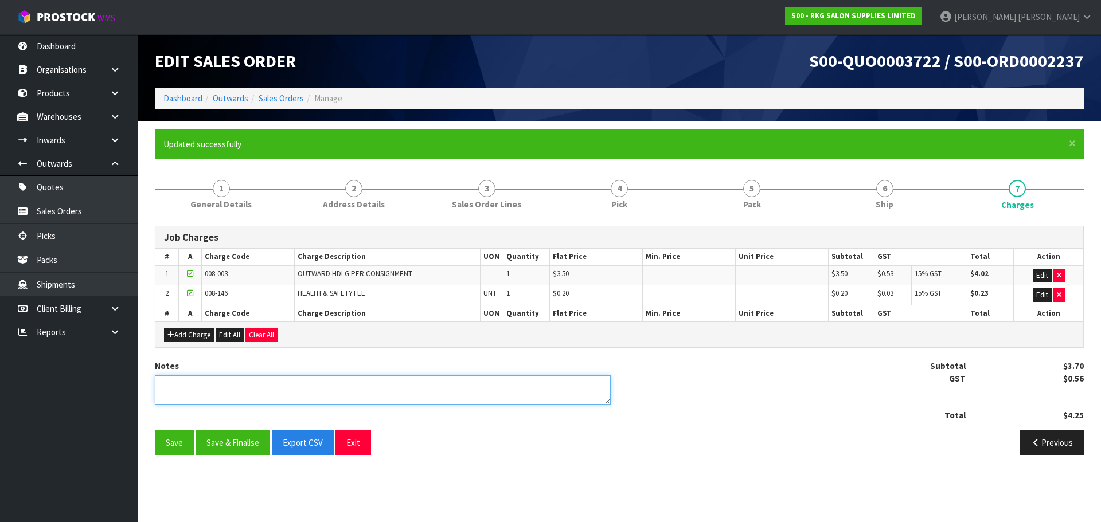
click at [235, 387] on textarea at bounding box center [383, 389] width 456 height 29
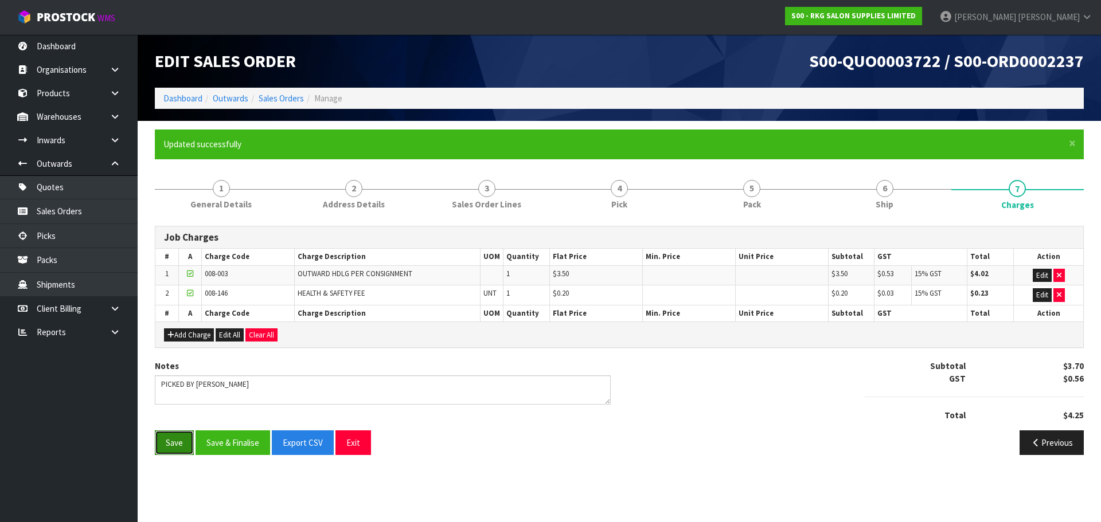
click at [173, 445] on button "Save" at bounding box center [174, 443] width 39 height 25
click at [890, 193] on span "6" at bounding box center [884, 188] width 17 height 17
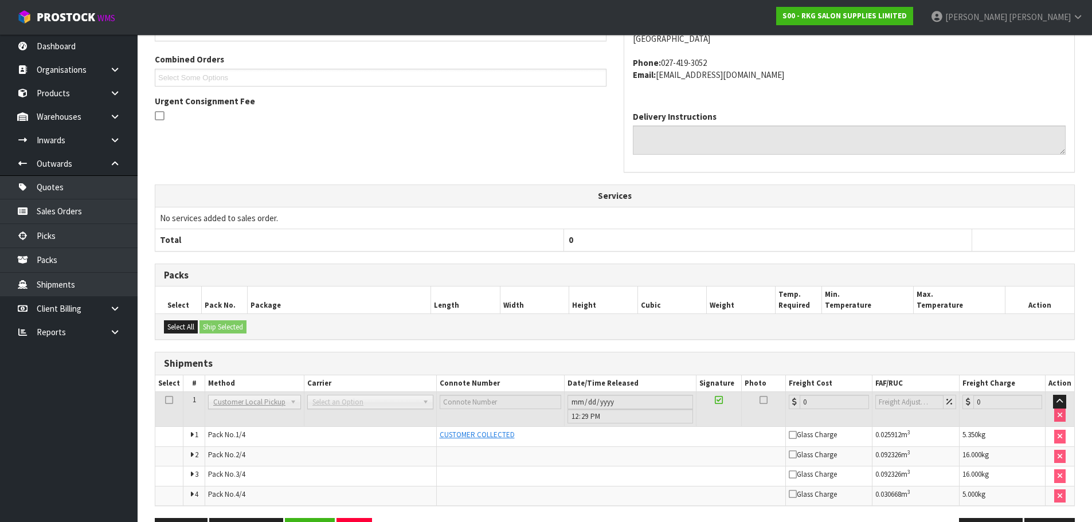
scroll to position [325, 0]
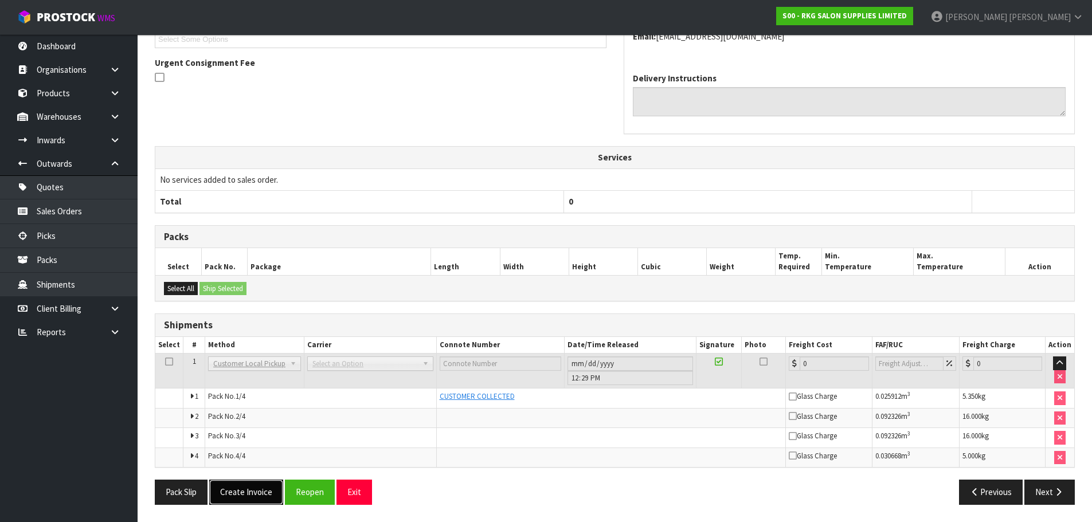
click at [240, 496] on button "Create Invoice" at bounding box center [246, 492] width 74 height 25
click at [244, 492] on button "View Invoice" at bounding box center [242, 492] width 66 height 25
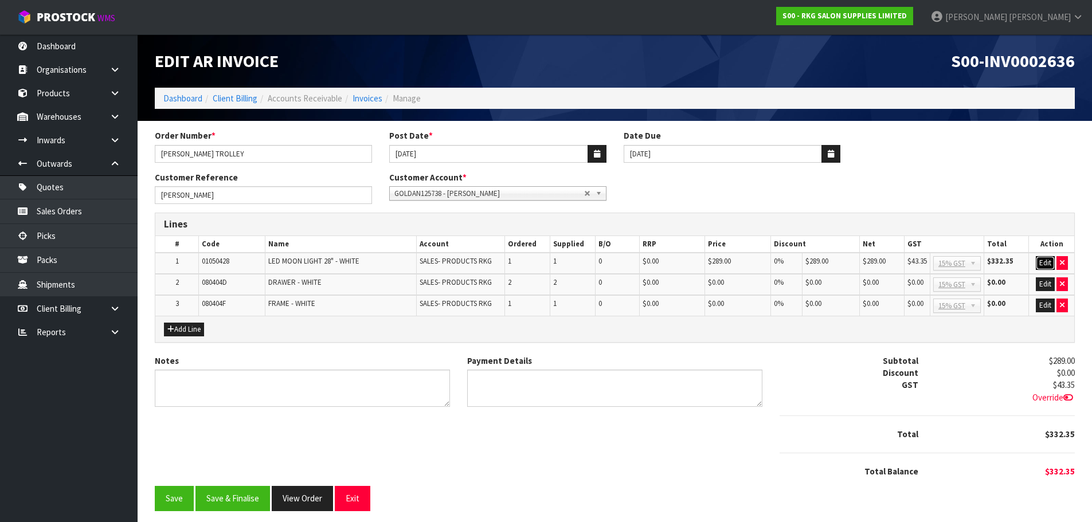
click at [1044, 260] on button "Edit" at bounding box center [1045, 263] width 19 height 14
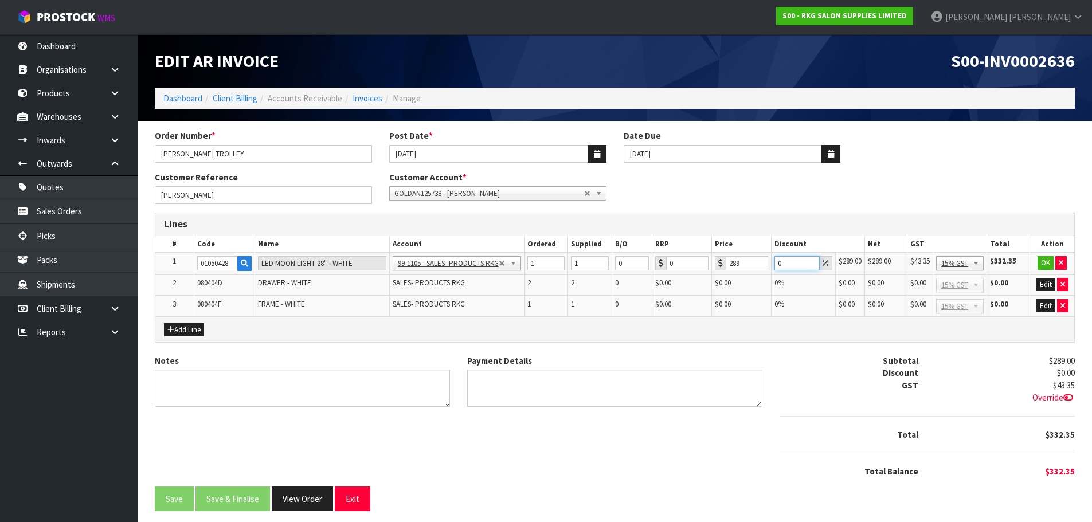
drag, startPoint x: 783, startPoint y: 261, endPoint x: 766, endPoint y: 265, distance: 16.5
click at [766, 265] on tr "1 01050428 LED MOON LIGHT 28" - WHITE 99-1100 - SALES -ADMIN 99-1105 - SALES- P…" at bounding box center [614, 264] width 919 height 22
click at [1047, 264] on button "OK" at bounding box center [1046, 263] width 16 height 14
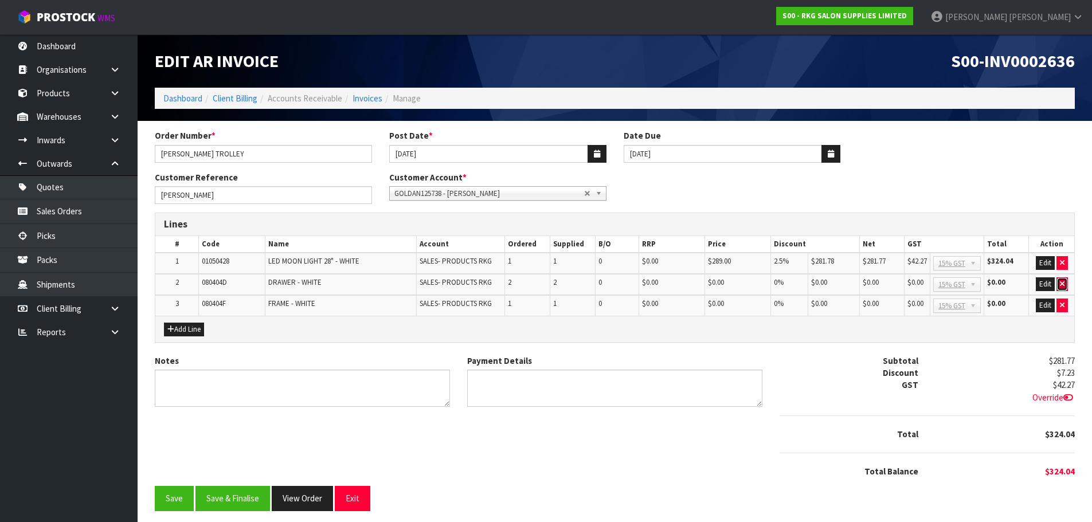
click at [1063, 285] on icon "button" at bounding box center [1062, 283] width 5 height 7
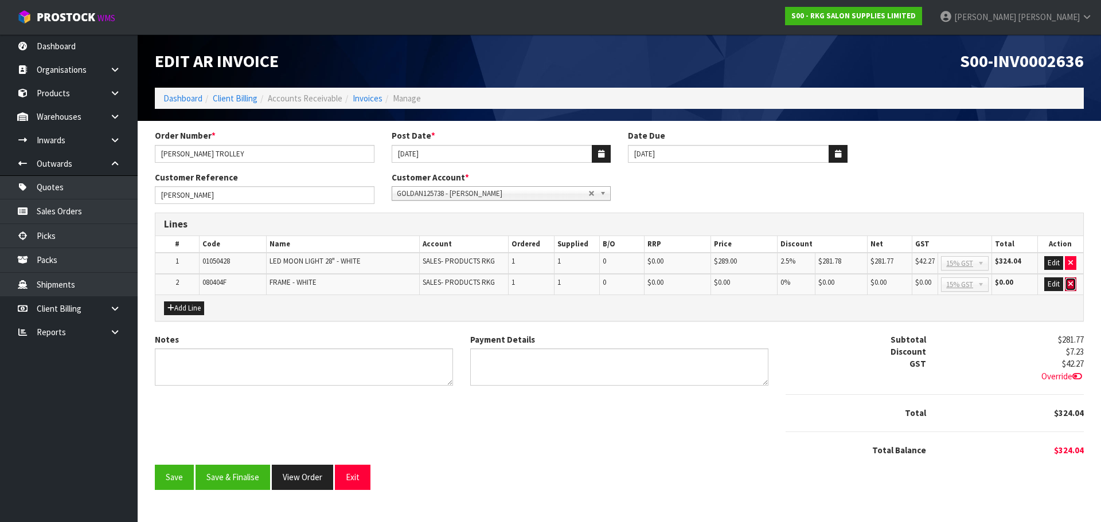
click at [1072, 281] on icon "button" at bounding box center [1070, 283] width 5 height 7
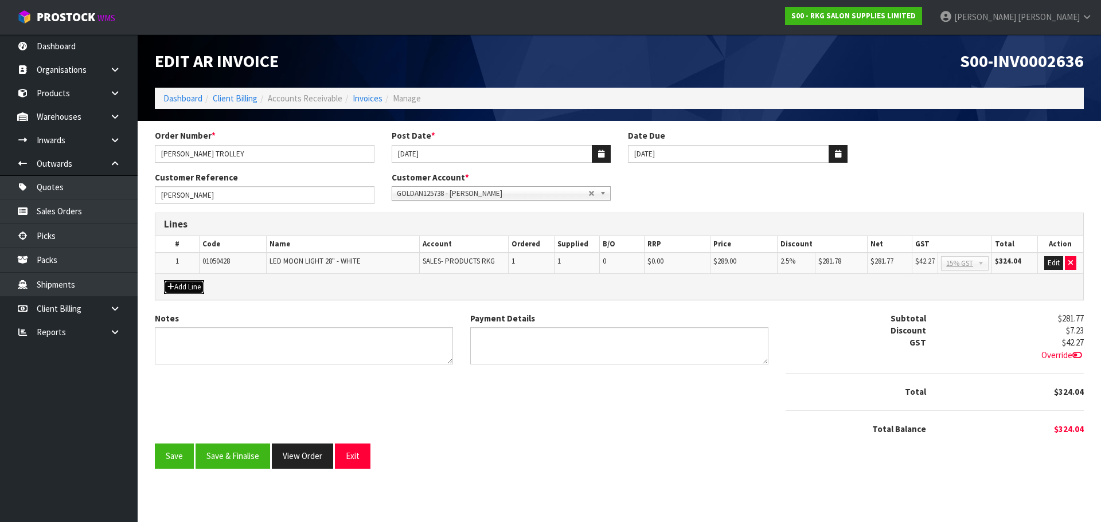
click at [182, 289] on button "Add Line" at bounding box center [184, 287] width 40 height 14
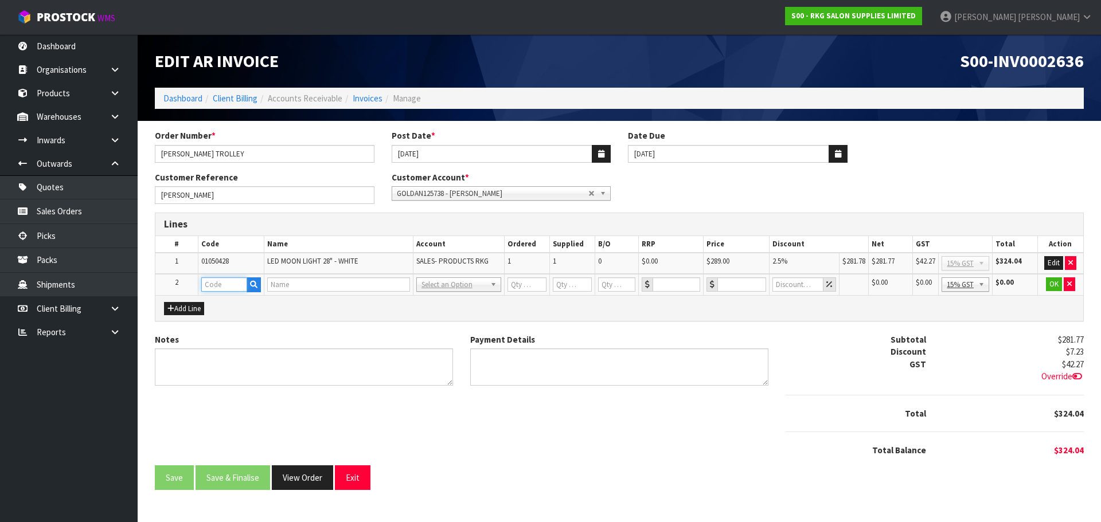
click at [219, 288] on input "text" at bounding box center [224, 284] width 46 height 14
click at [220, 334] on strong "080304" at bounding box center [227, 335] width 28 height 11
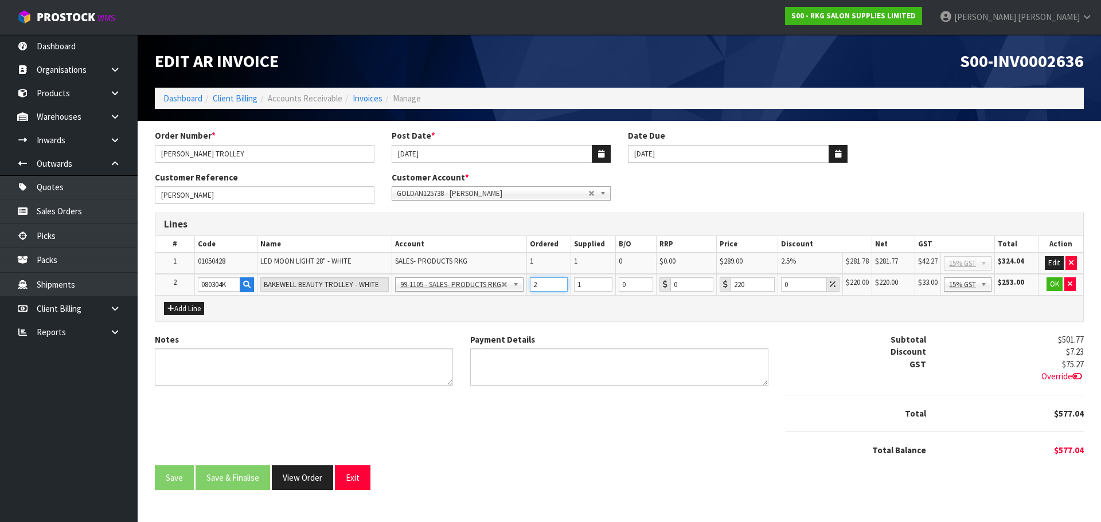
click at [559, 280] on input "2" at bounding box center [549, 284] width 38 height 14
click at [604, 281] on input "2" at bounding box center [593, 284] width 38 height 14
drag, startPoint x: 800, startPoint y: 283, endPoint x: 777, endPoint y: 287, distance: 22.7
click at [778, 287] on td "0" at bounding box center [810, 284] width 65 height 21
click at [1055, 281] on button "OK" at bounding box center [1054, 284] width 16 height 14
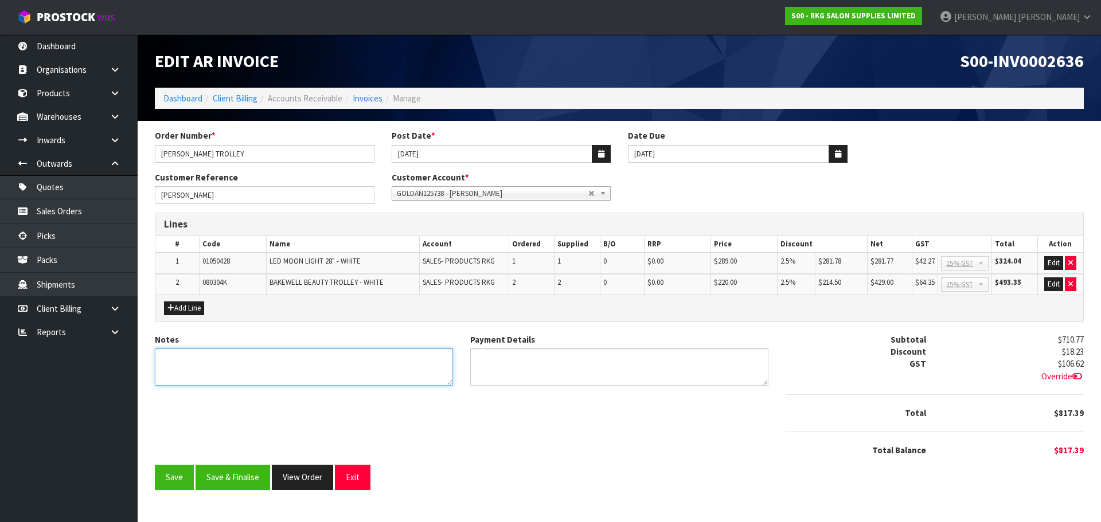
click at [275, 366] on textarea "Notes" at bounding box center [304, 367] width 298 height 37
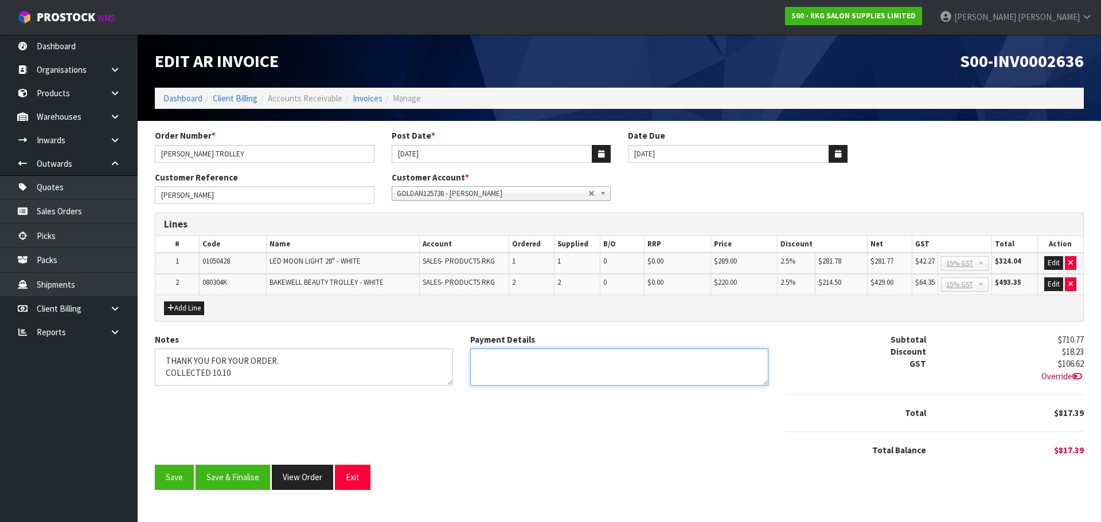
click at [482, 357] on textarea "Payment Details" at bounding box center [619, 367] width 298 height 37
click at [1050, 285] on button "Edit" at bounding box center [1053, 284] width 19 height 14
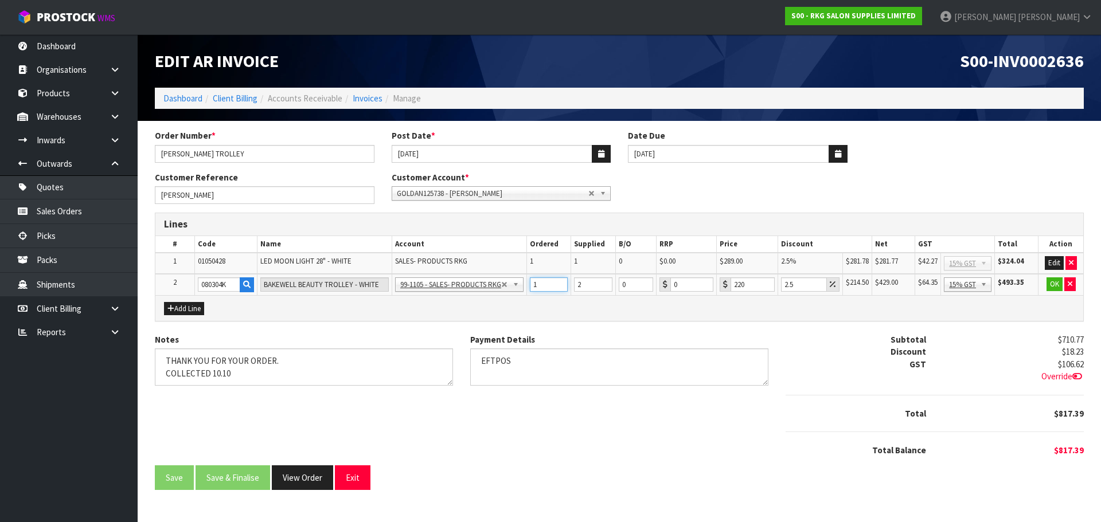
click at [560, 289] on input "1" at bounding box center [549, 284] width 38 height 14
click at [601, 288] on input "1" at bounding box center [593, 284] width 38 height 14
click at [1054, 284] on button "OK" at bounding box center [1054, 284] width 16 height 14
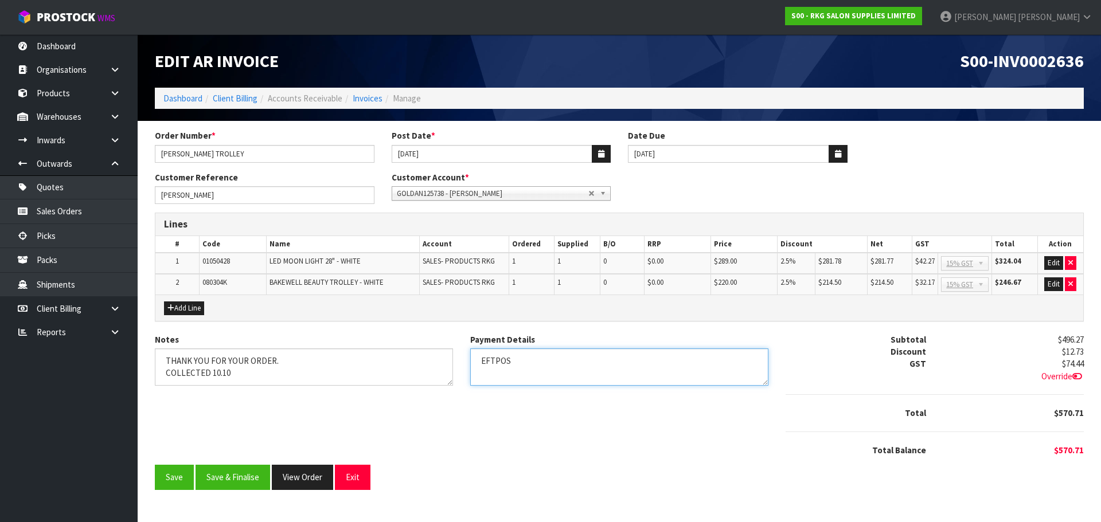
click at [545, 360] on textarea "Payment Details" at bounding box center [619, 367] width 298 height 37
click at [1074, 376] on icon at bounding box center [1077, 376] width 10 height 9
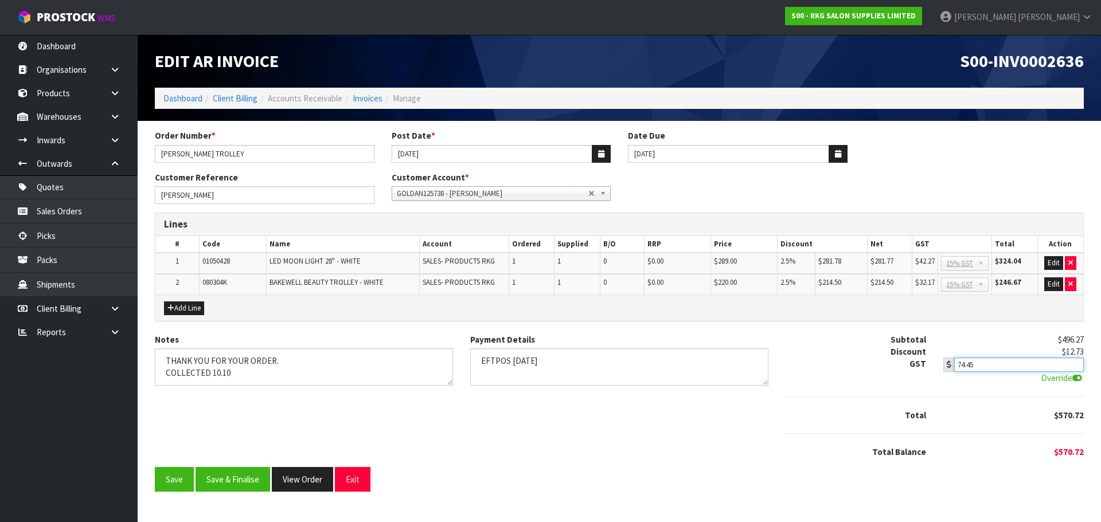
click at [1075, 362] on input "74.45" at bounding box center [1019, 365] width 130 height 14
click at [735, 407] on div "Notes Payment Details Subtotal $496.27 Discount $12.73 GST $74.44 74.45 Overrid…" at bounding box center [619, 401] width 946 height 134
click at [229, 485] on button "Save & Finalise" at bounding box center [232, 479] width 75 height 25
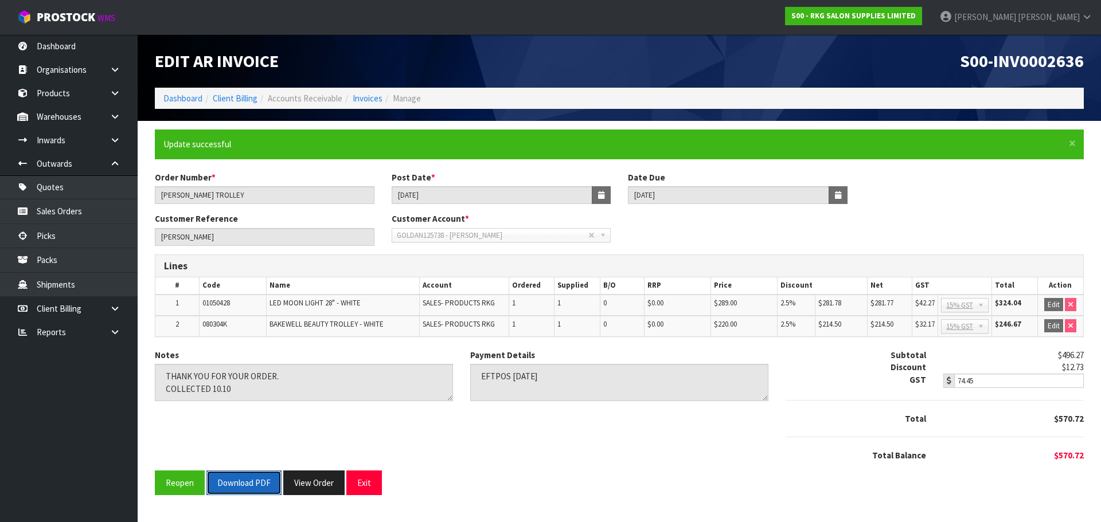
click at [245, 480] on button "Download PDF" at bounding box center [243, 483] width 75 height 25
drag, startPoint x: 366, startPoint y: 485, endPoint x: 373, endPoint y: 468, distance: 17.8
click at [366, 485] on button "Exit" at bounding box center [364, 483] width 36 height 25
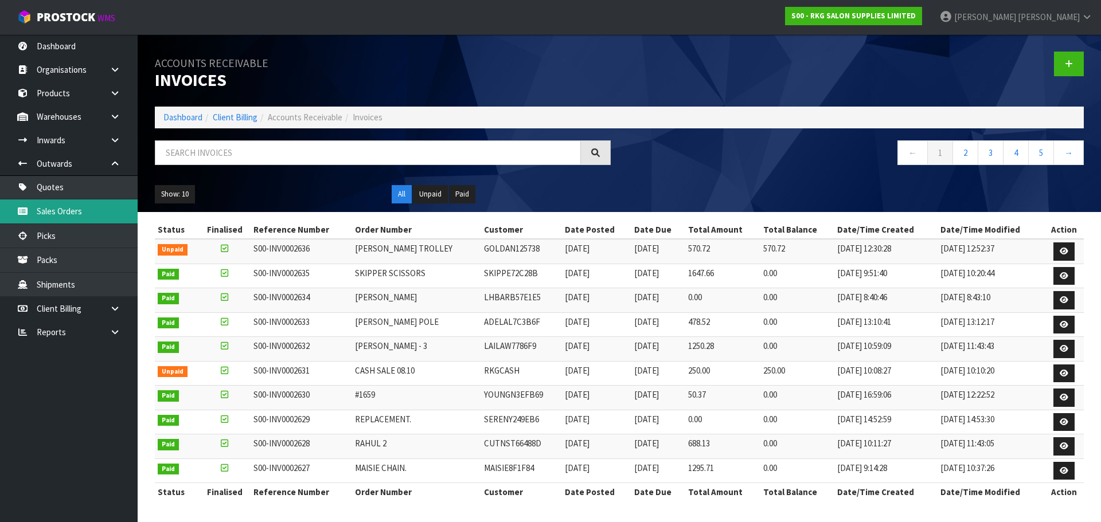
click at [74, 212] on link "Sales Orders" at bounding box center [69, 211] width 138 height 24
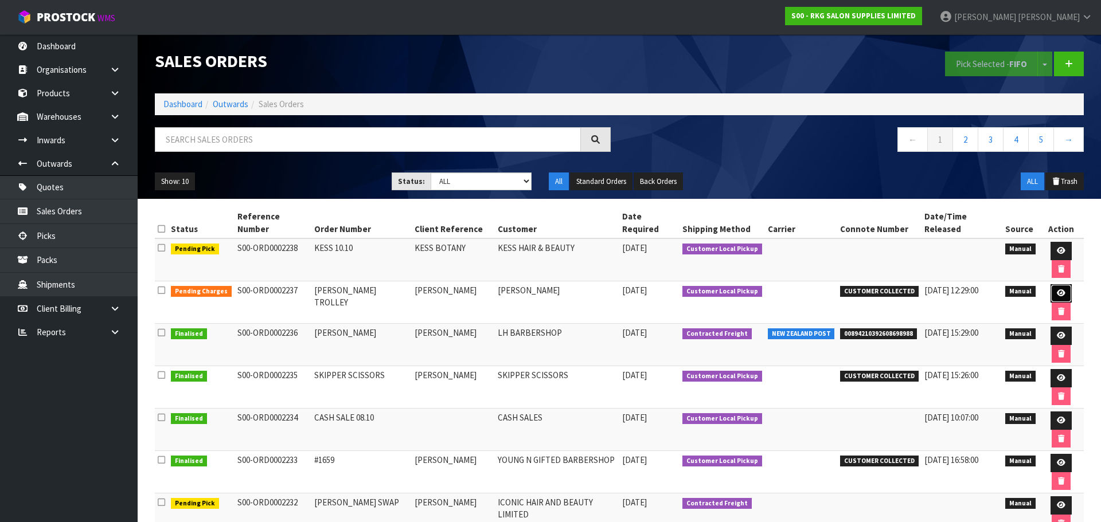
click at [1057, 289] on icon at bounding box center [1061, 292] width 9 height 7
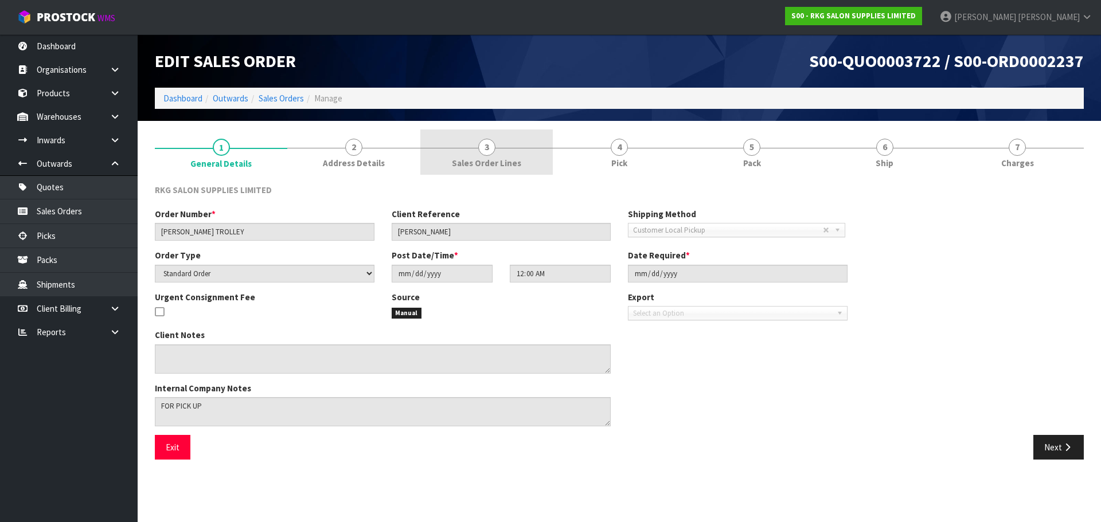
click at [481, 147] on span "3" at bounding box center [486, 147] width 17 height 17
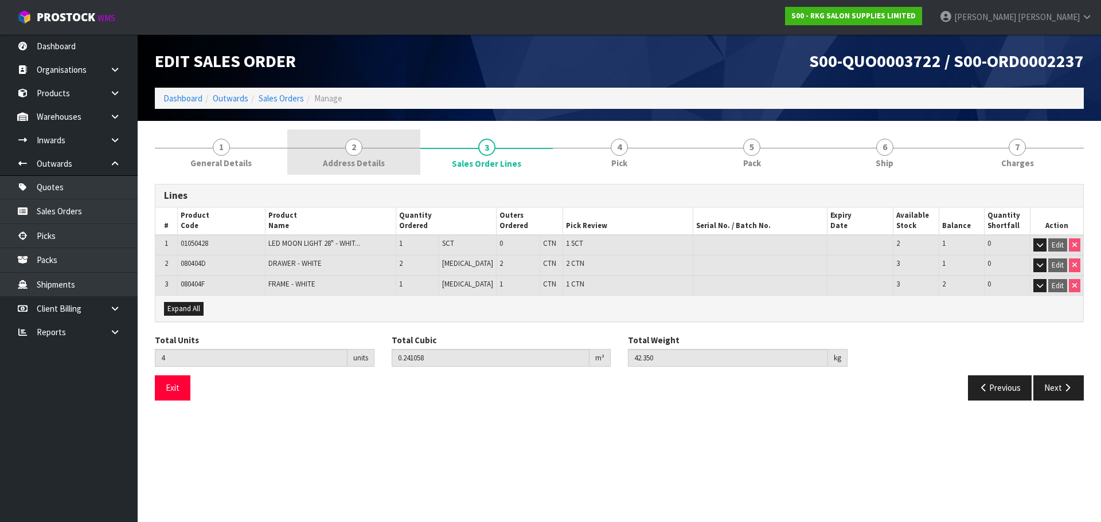
click at [359, 150] on span "2" at bounding box center [353, 147] width 17 height 17
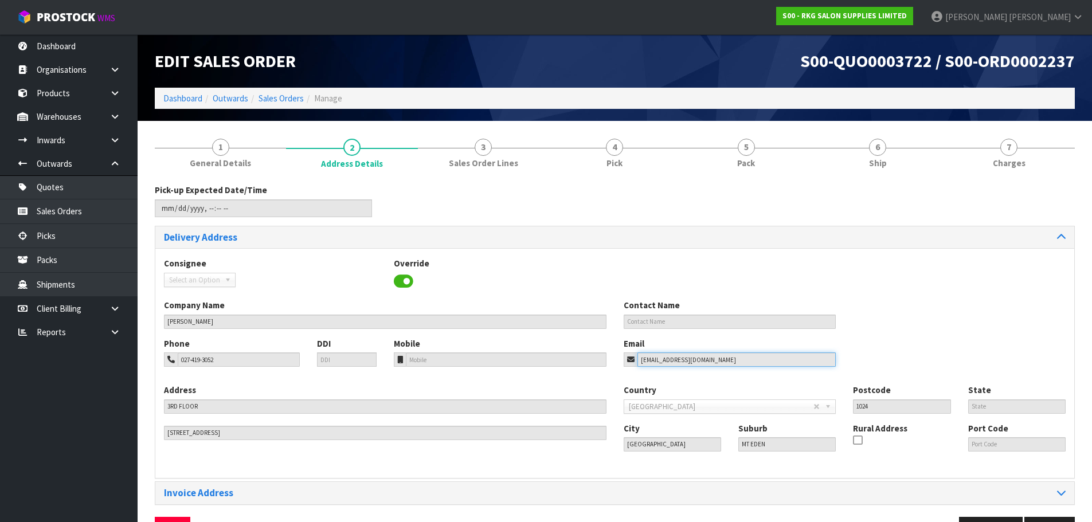
drag, startPoint x: 744, startPoint y: 359, endPoint x: 632, endPoint y: 363, distance: 111.8
click at [632, 363] on div "goldahnyemecz@gmail.com" at bounding box center [730, 360] width 213 height 14
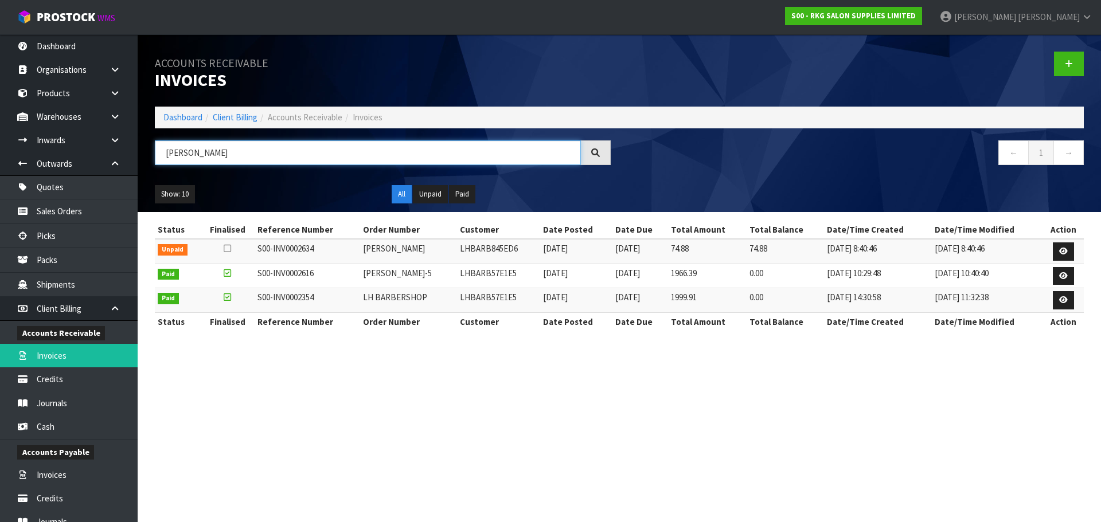
drag, startPoint x: 274, startPoint y: 159, endPoint x: 150, endPoint y: 148, distance: 124.4
click at [150, 148] on div "LEANDRO" at bounding box center [382, 156] width 473 height 33
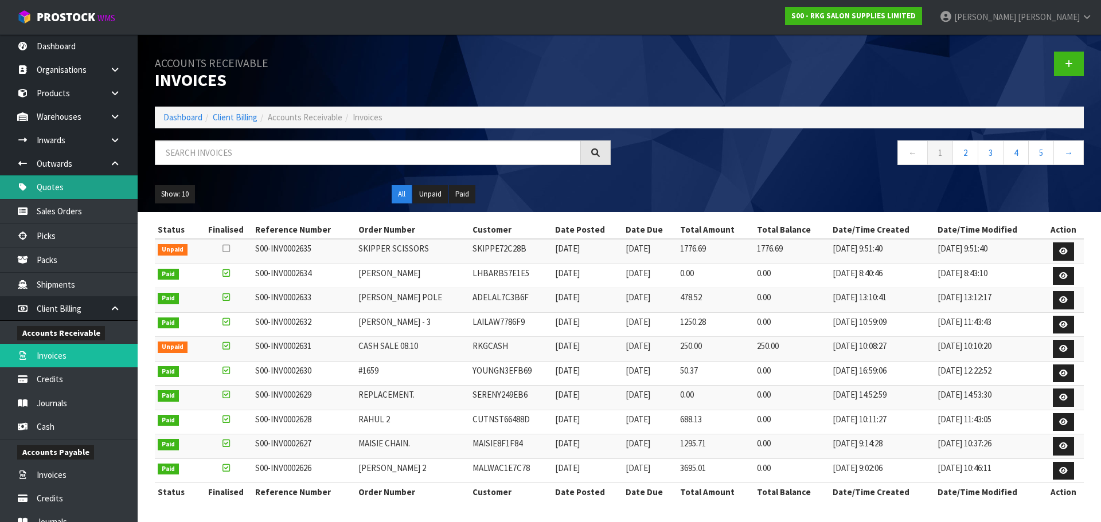
click at [58, 193] on link "Quotes" at bounding box center [69, 187] width 138 height 24
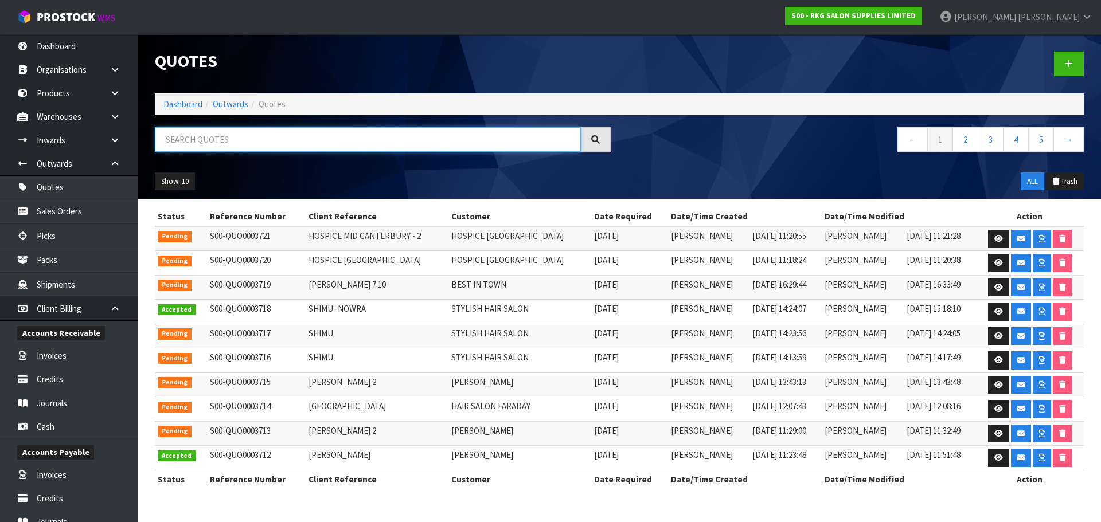
click at [217, 141] on input "text" at bounding box center [368, 139] width 426 height 25
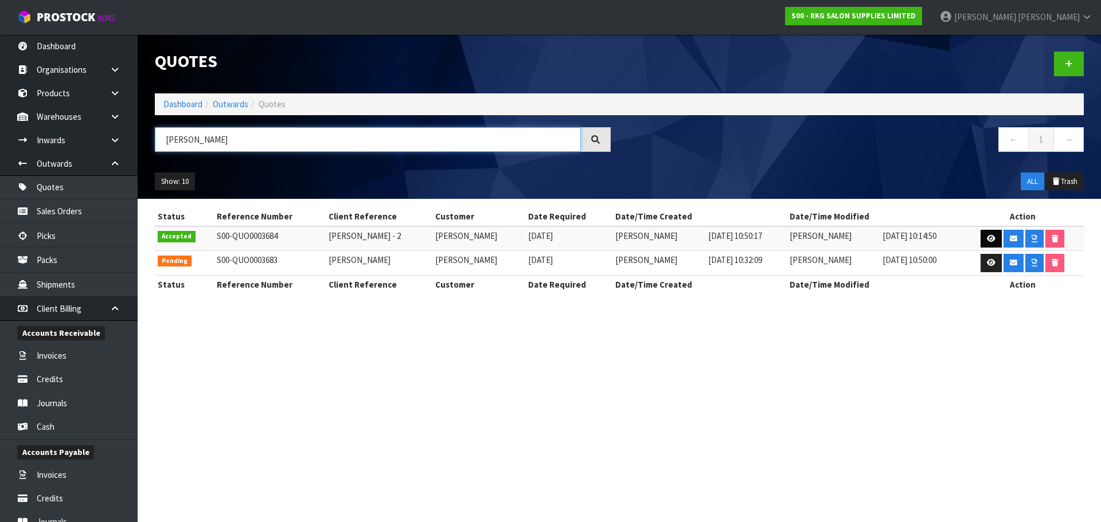
type input "GOLDA"
click at [987, 236] on icon at bounding box center [991, 238] width 9 height 7
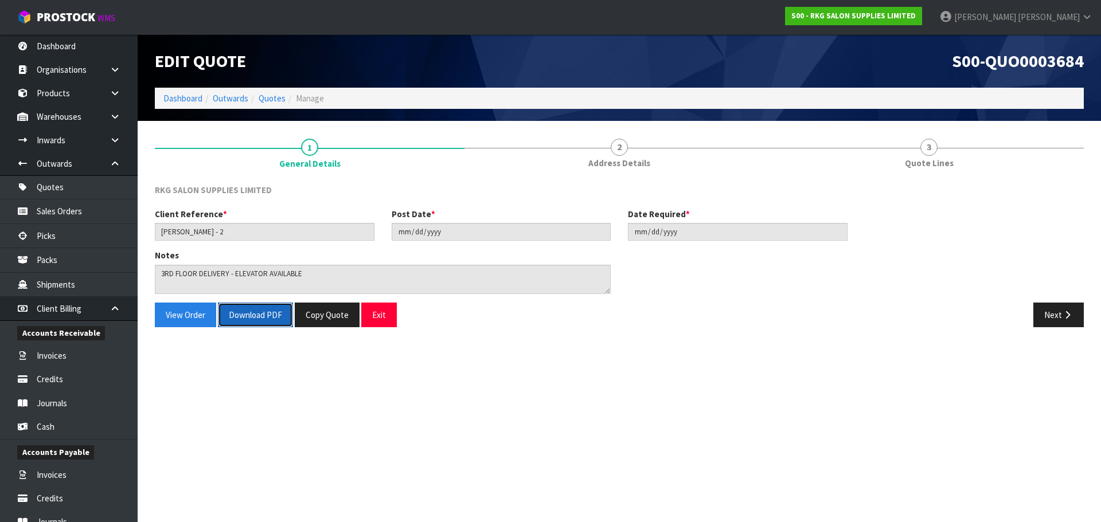
click at [264, 316] on button "Download PDF" at bounding box center [255, 315] width 75 height 25
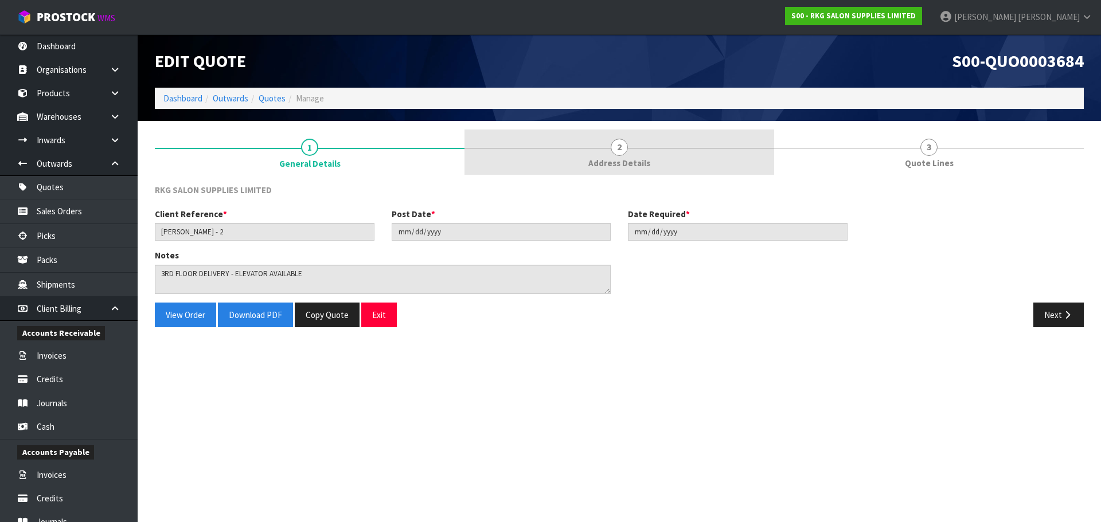
click at [624, 152] on span "2" at bounding box center [619, 147] width 17 height 17
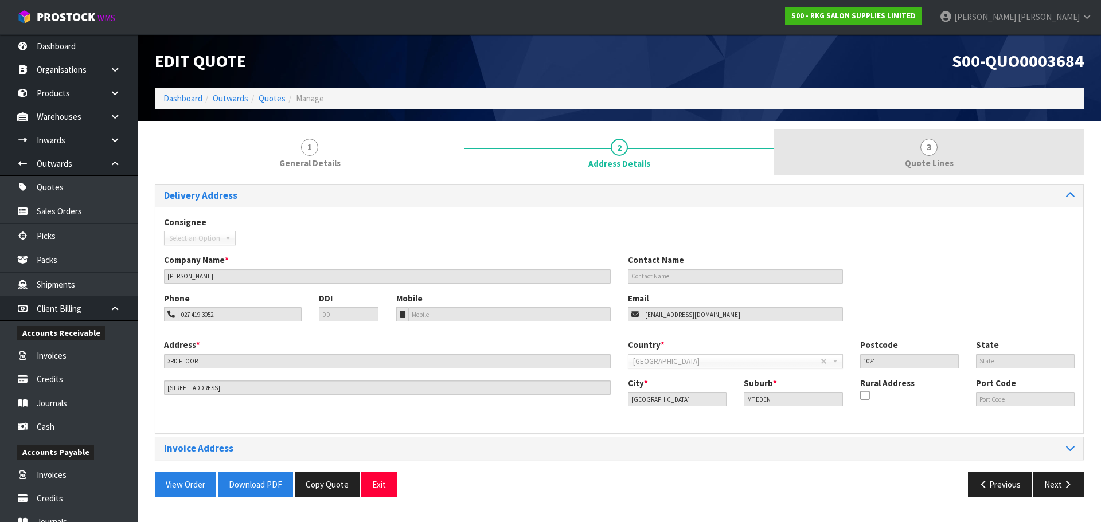
click at [926, 148] on span "3" at bounding box center [928, 147] width 17 height 17
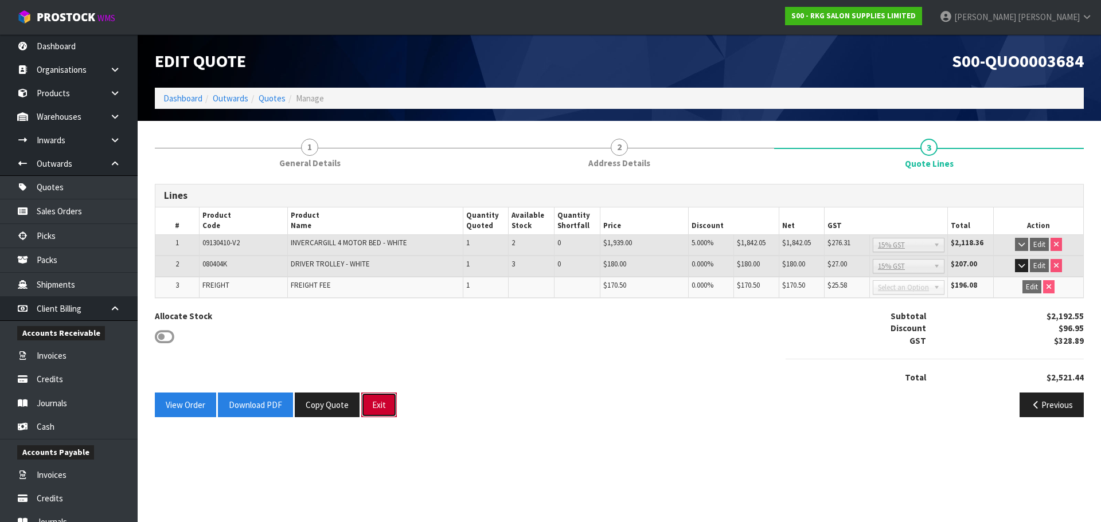
click at [377, 402] on button "Exit" at bounding box center [379, 405] width 36 height 25
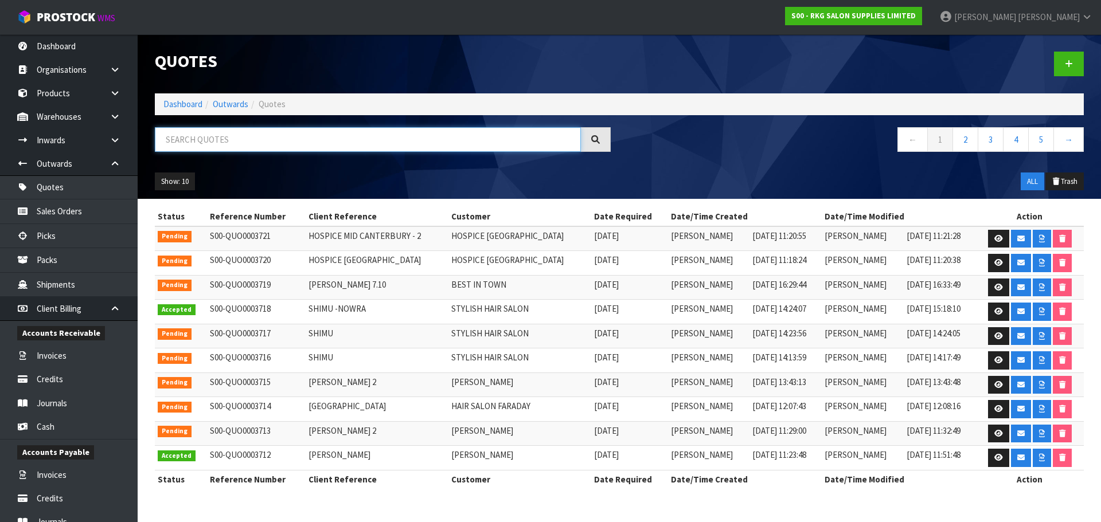
click at [215, 147] on input "text" at bounding box center [368, 139] width 426 height 25
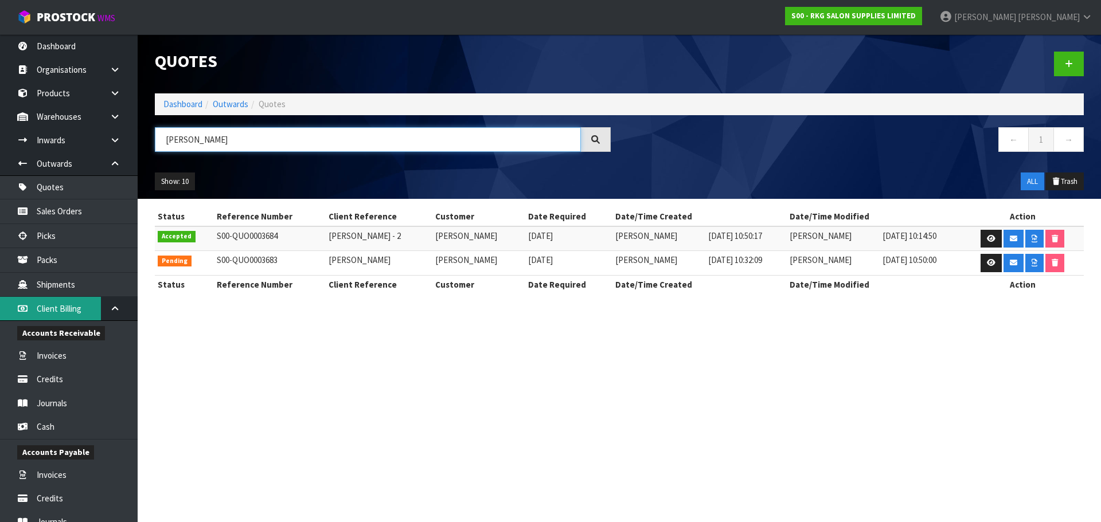
type input "GOLDA"
click at [990, 265] on icon at bounding box center [991, 262] width 9 height 7
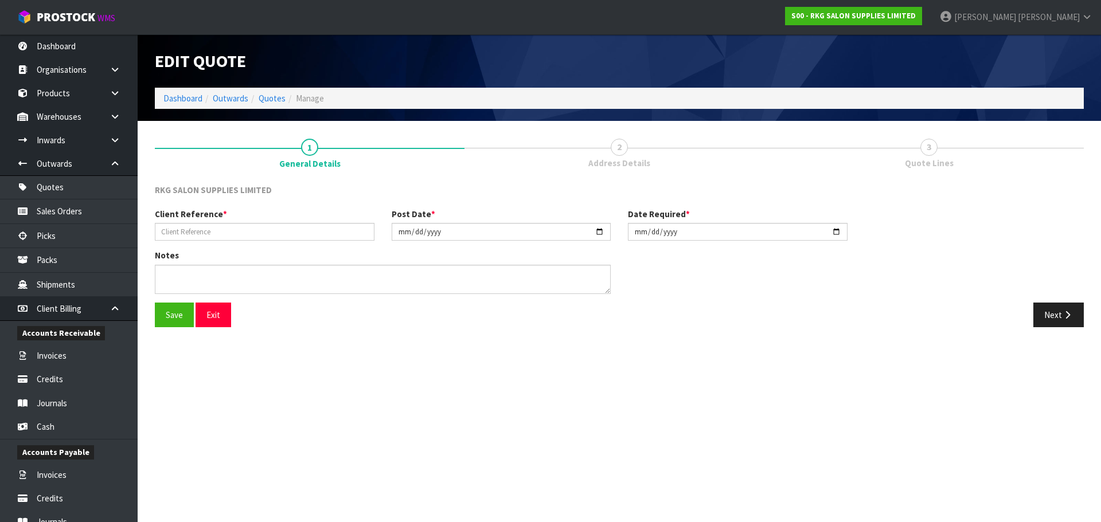
type input "[PERSON_NAME]"
type input "[DATE]"
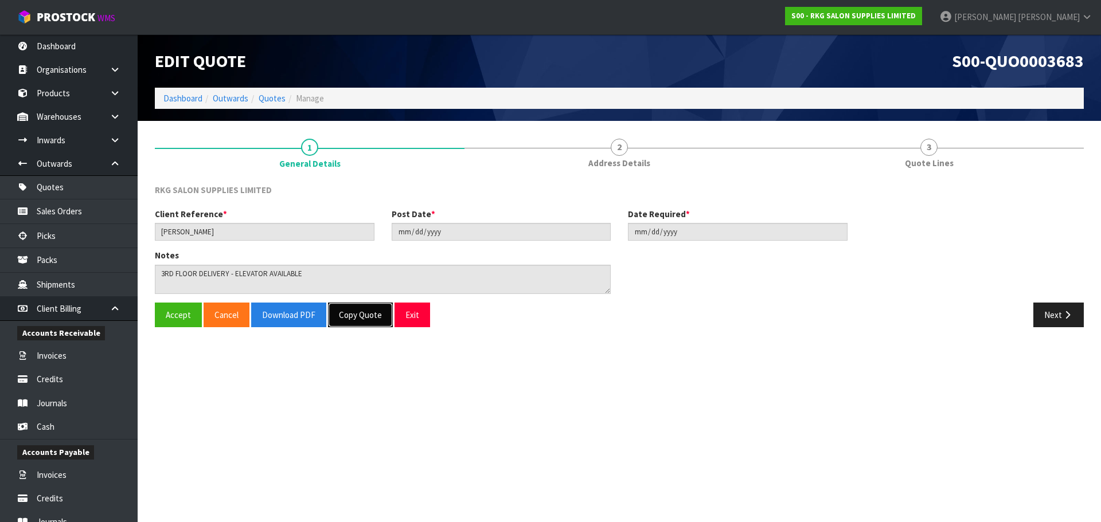
click at [354, 314] on button "Copy Quote" at bounding box center [360, 315] width 65 height 25
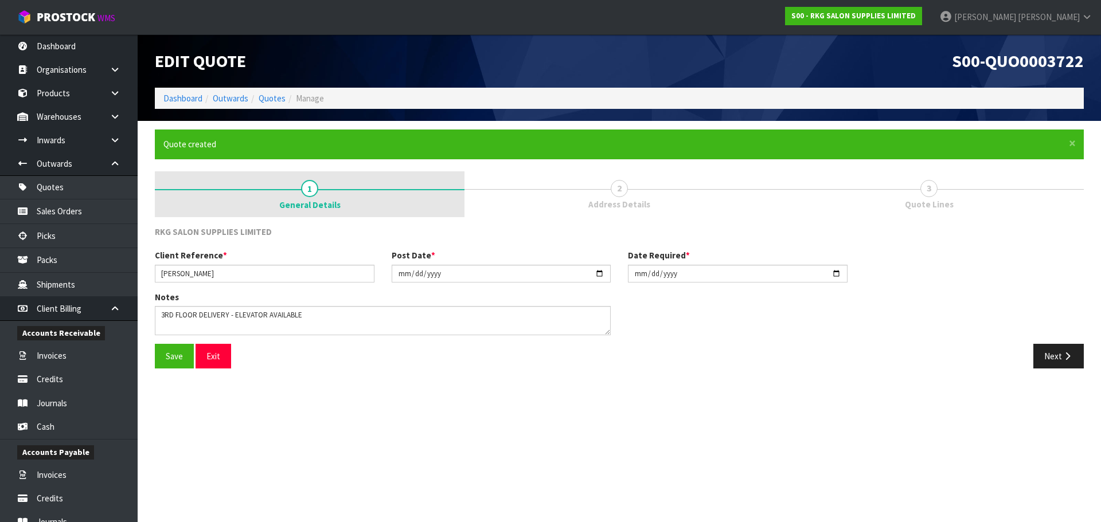
click at [310, 184] on span "1" at bounding box center [309, 188] width 17 height 17
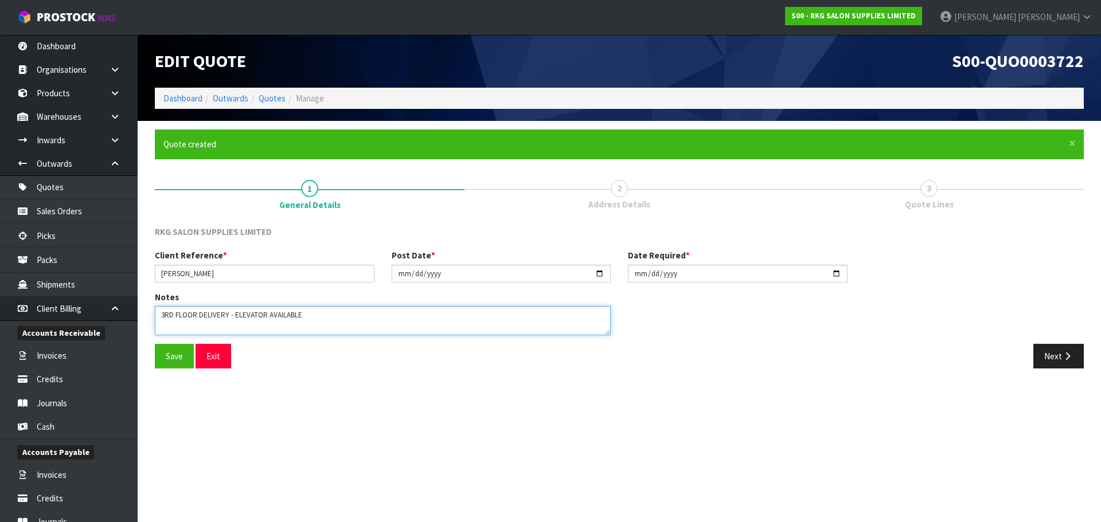
drag, startPoint x: 322, startPoint y: 319, endPoint x: 165, endPoint y: 314, distance: 157.7
click at [165, 314] on textarea at bounding box center [383, 320] width 456 height 29
type textarea "3"
type textarea "FOR PICK UP"
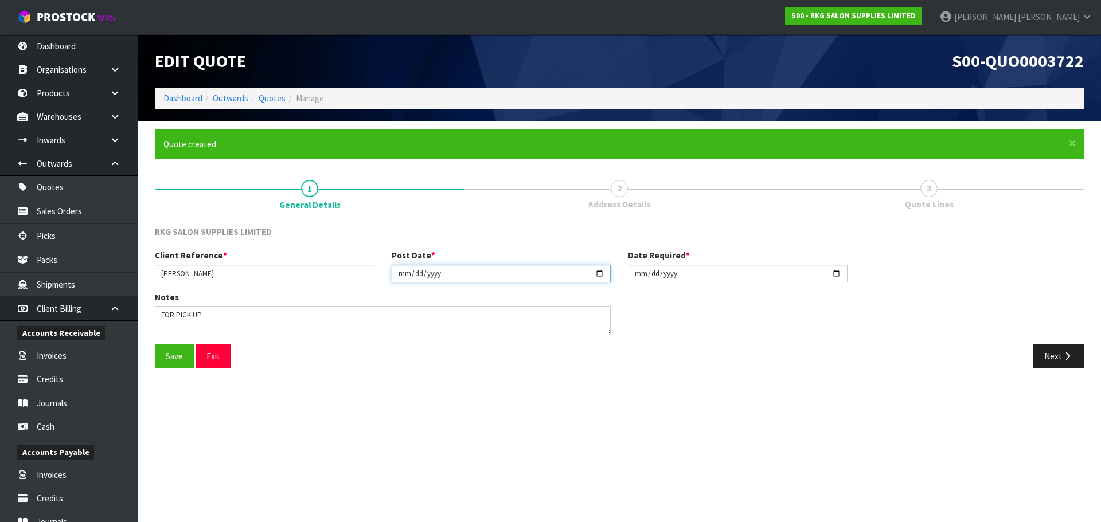
click at [601, 274] on input "[DATE]" at bounding box center [502, 274] width 220 height 18
type input "2025-10-10"
click at [836, 271] on input "[DATE]" at bounding box center [738, 274] width 220 height 18
type input "2025-10-10"
click at [170, 363] on button "Save" at bounding box center [174, 356] width 39 height 25
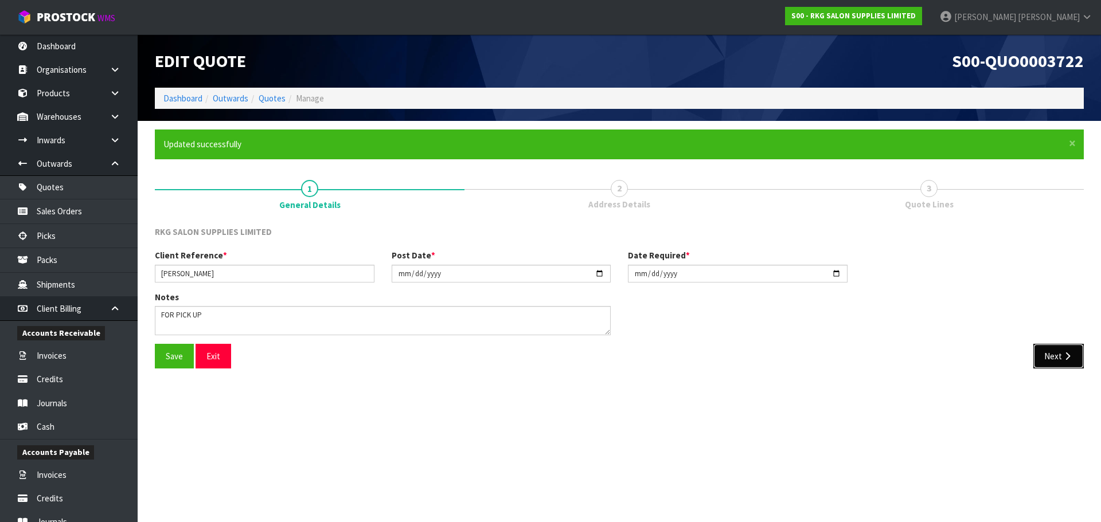
click at [1059, 356] on button "Next" at bounding box center [1058, 356] width 50 height 25
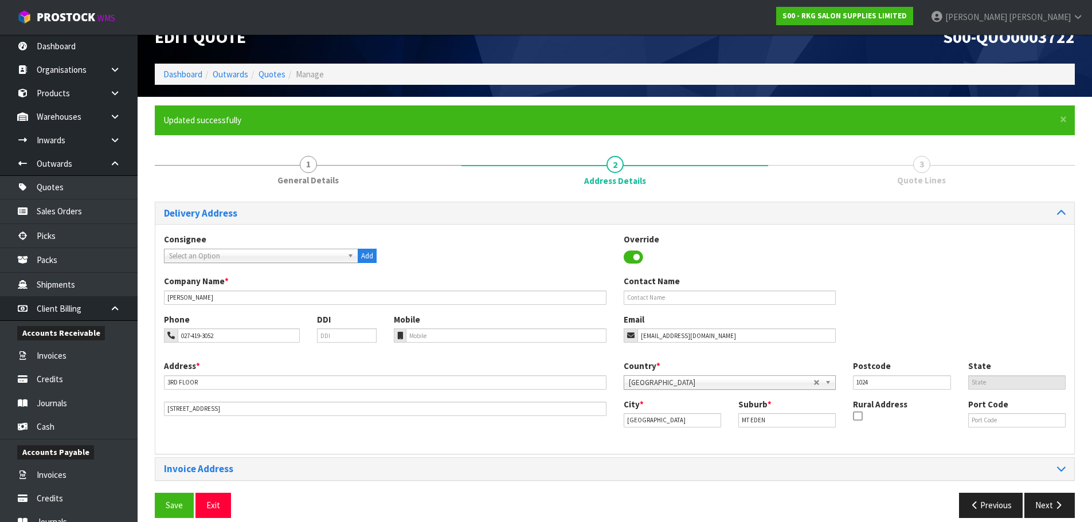
scroll to position [37, 0]
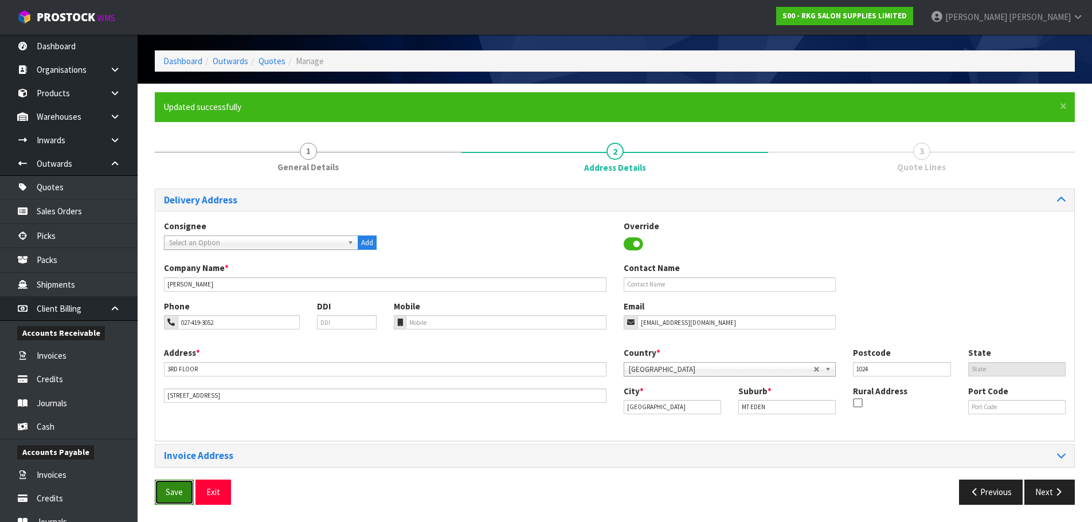
click at [175, 488] on button "Save" at bounding box center [174, 492] width 39 height 25
click at [1040, 495] on button "Next" at bounding box center [1049, 492] width 50 height 25
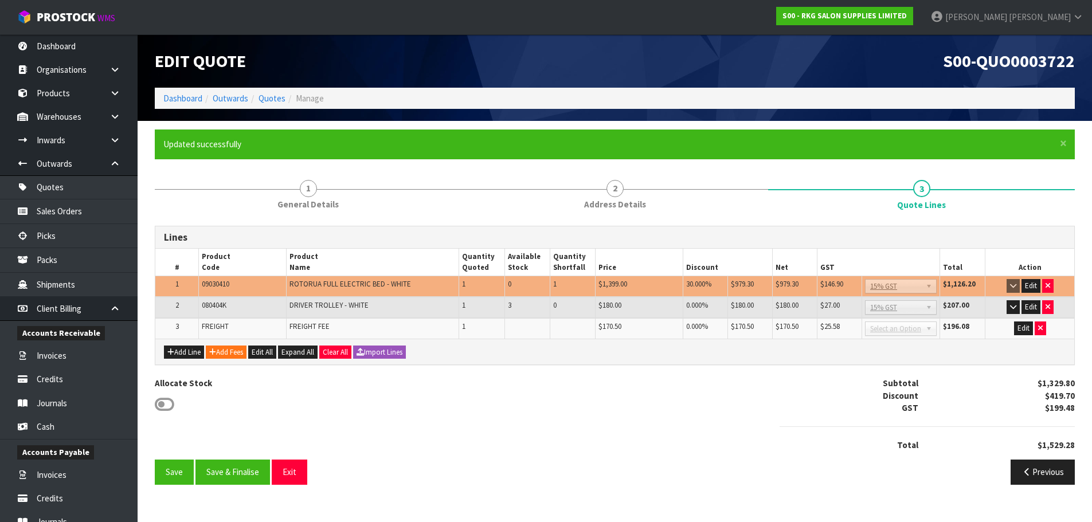
scroll to position [0, 0]
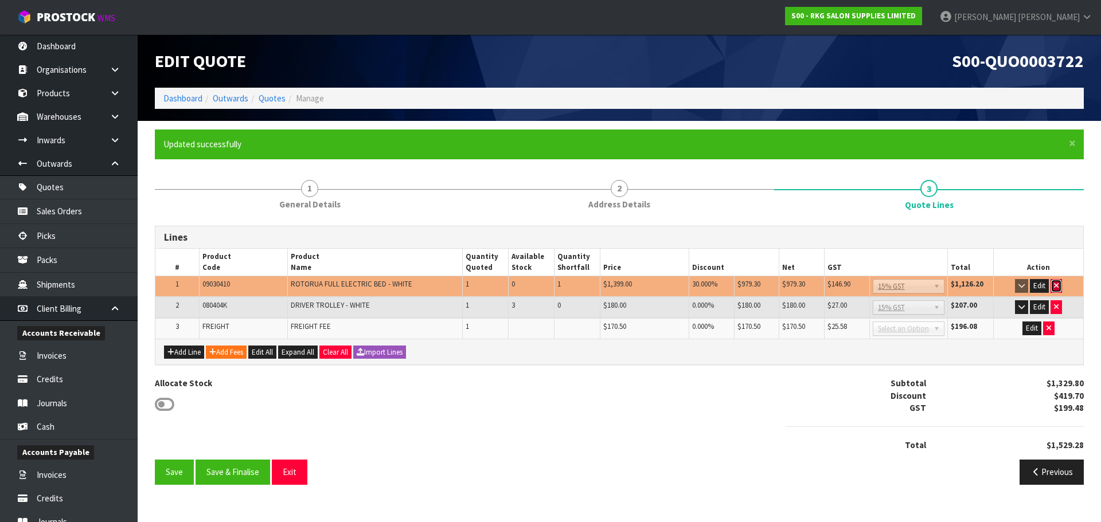
click at [1056, 285] on icon "button" at bounding box center [1056, 285] width 5 height 7
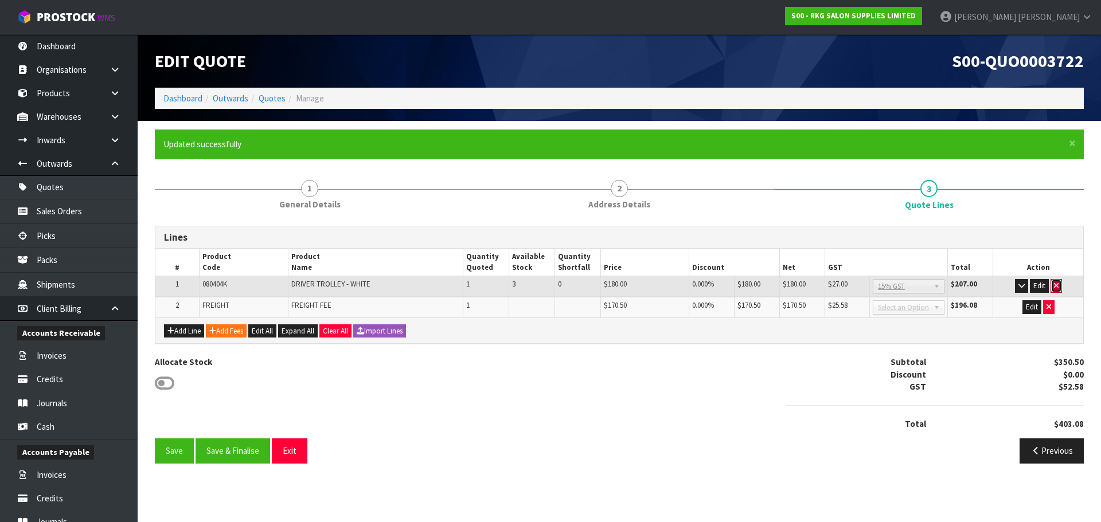
click at [1057, 284] on icon "button" at bounding box center [1056, 285] width 5 height 7
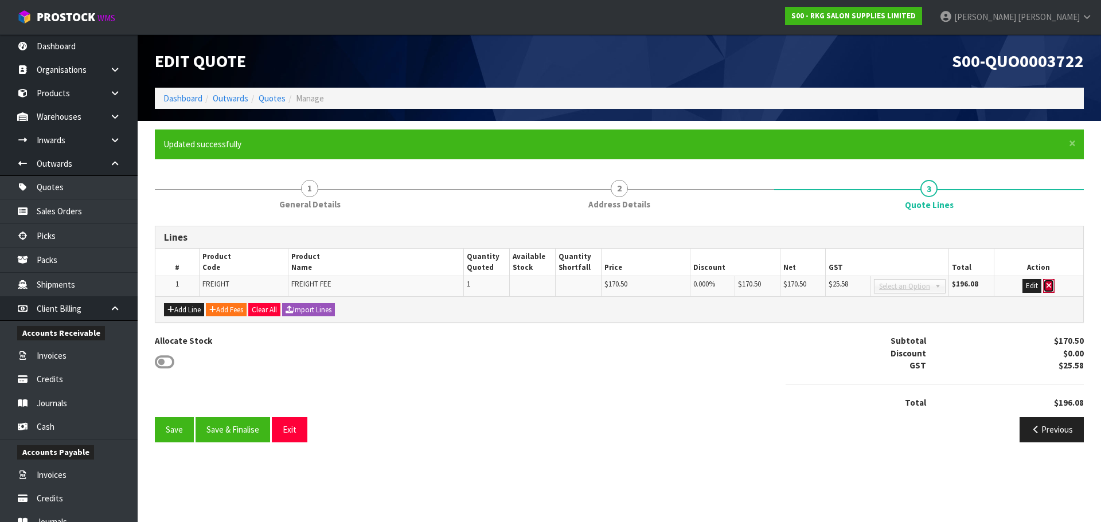
click at [1047, 285] on icon "button" at bounding box center [1048, 285] width 5 height 7
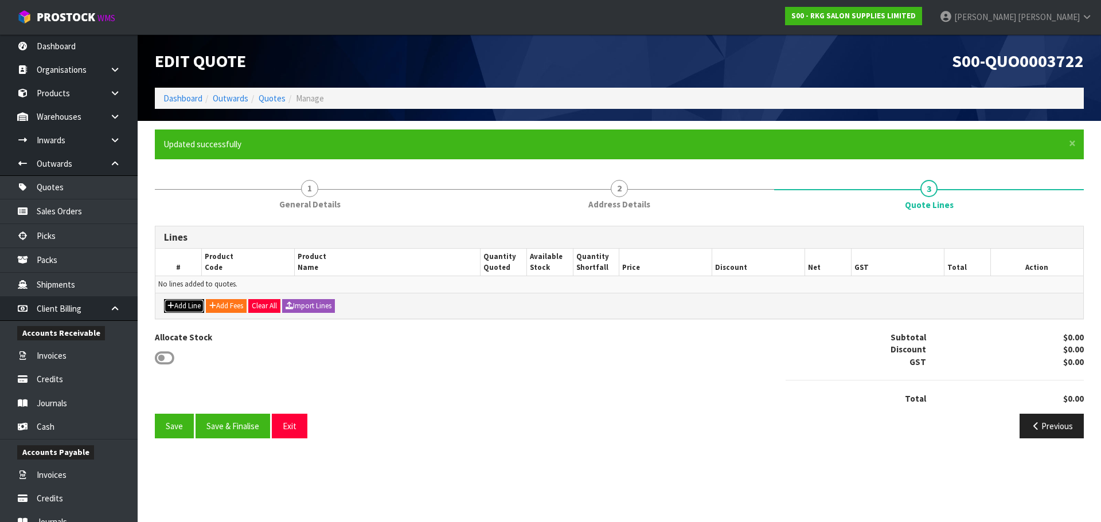
click at [185, 304] on button "Add Line" at bounding box center [184, 306] width 40 height 14
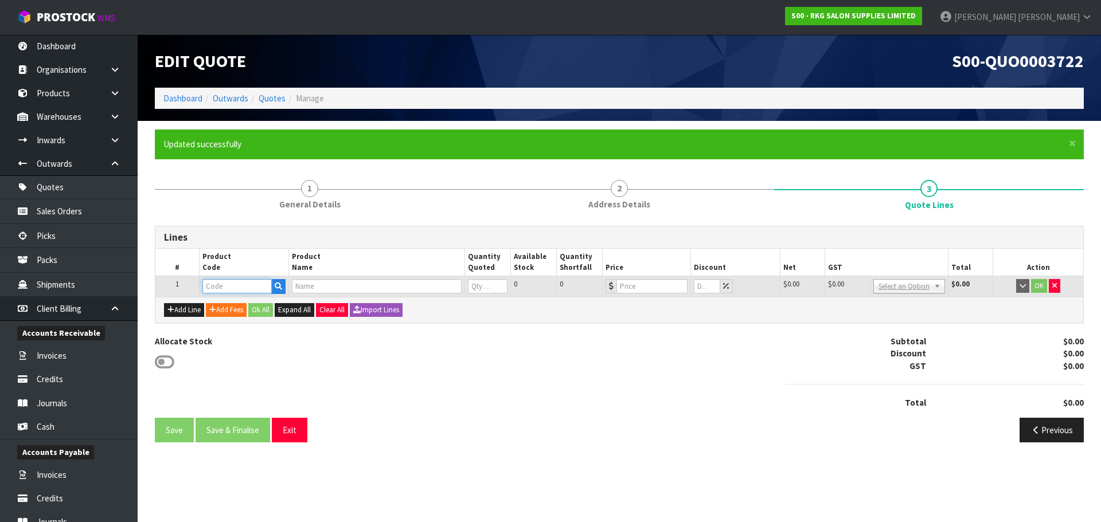
click at [220, 288] on input "text" at bounding box center [236, 286] width 69 height 14
type input "0105"
click at [257, 304] on link "0105 0428" at bounding box center [248, 305] width 91 height 15
type input "01050428"
type input "LED MOON LIGHT 28" - WHITE"
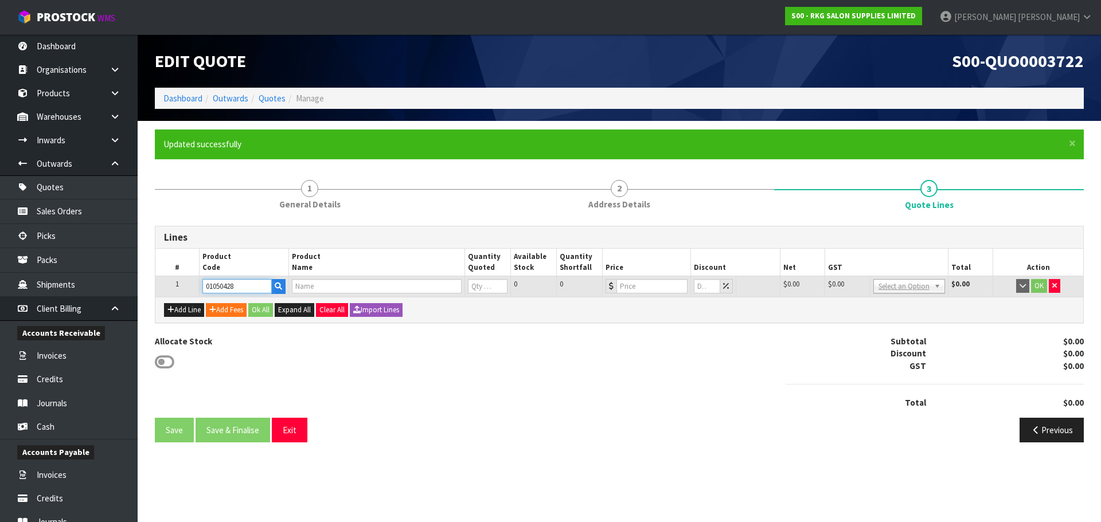
type input "0"
type input "289"
type input "0"
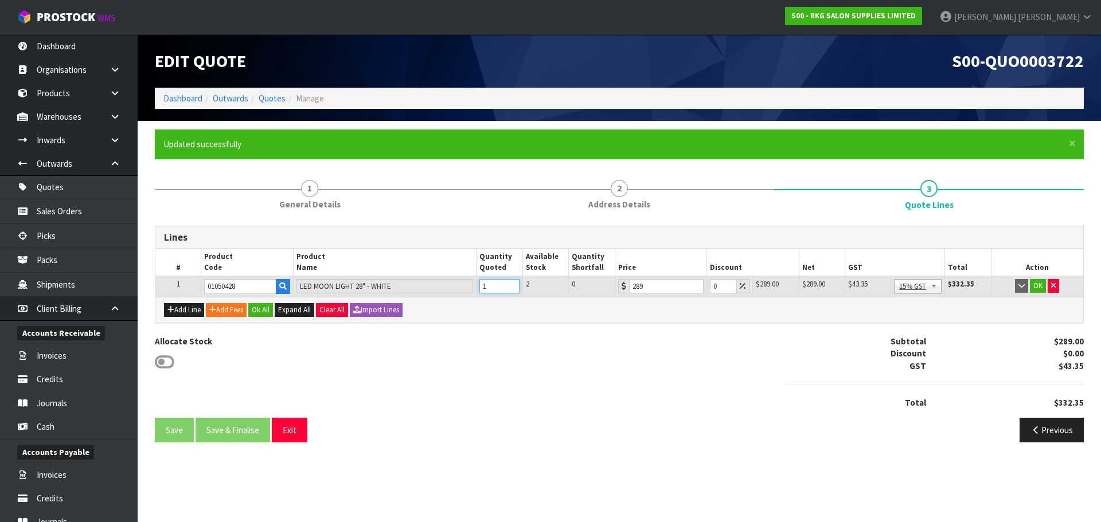
type input "1"
click at [511, 283] on input "1" at bounding box center [499, 286] width 40 height 14
drag, startPoint x: 719, startPoint y: 280, endPoint x: 703, endPoint y: 283, distance: 16.8
click at [703, 283] on tr "1 01050428 LED MOON LIGHT 28" - WHITE 1 2 0 289 0 $289.00 $0.00 $289.00 $43.35 …" at bounding box center [619, 286] width 928 height 21
type input "5"
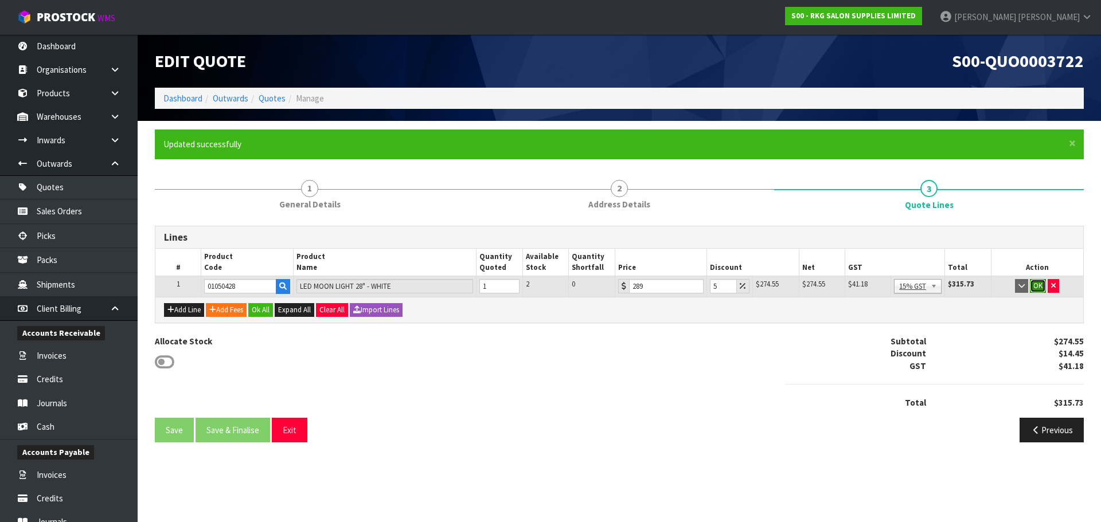
click at [1042, 282] on button "OK" at bounding box center [1038, 286] width 16 height 14
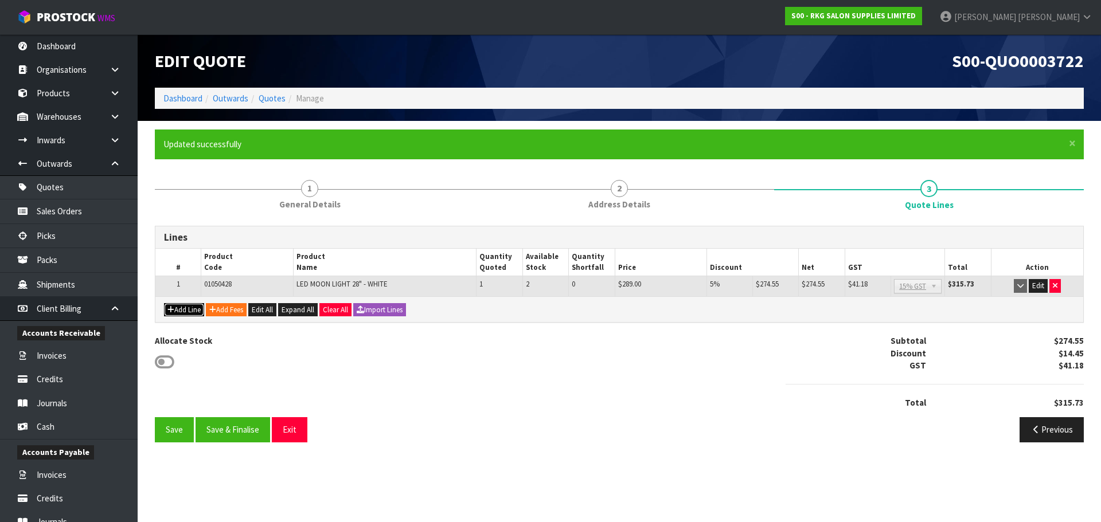
click at [178, 311] on button "Add Line" at bounding box center [184, 310] width 40 height 14
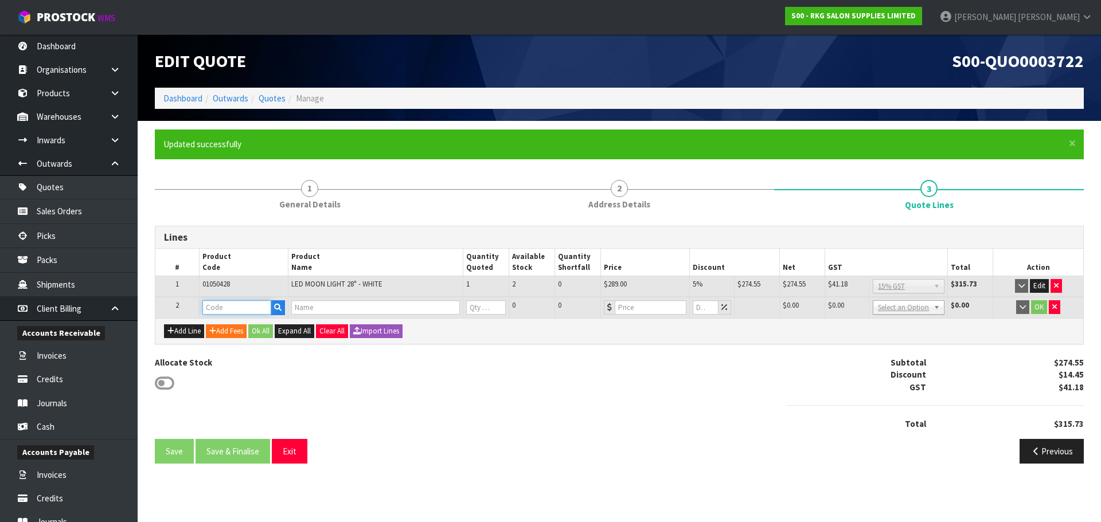
click at [211, 310] on input "text" at bounding box center [236, 307] width 69 height 14
type input "0803"
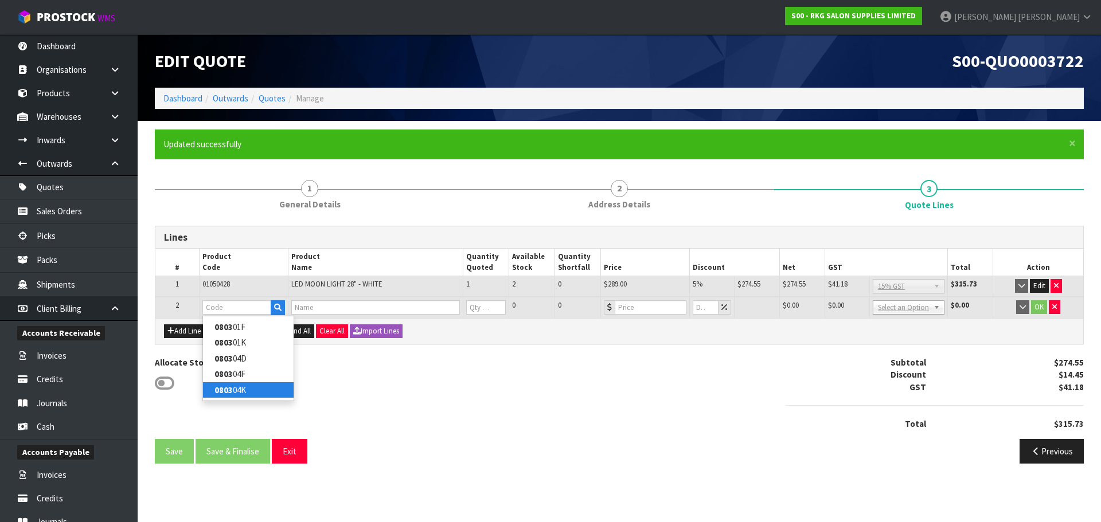
click at [240, 389] on link "0803 04K" at bounding box center [248, 389] width 91 height 15
type input "080304K"
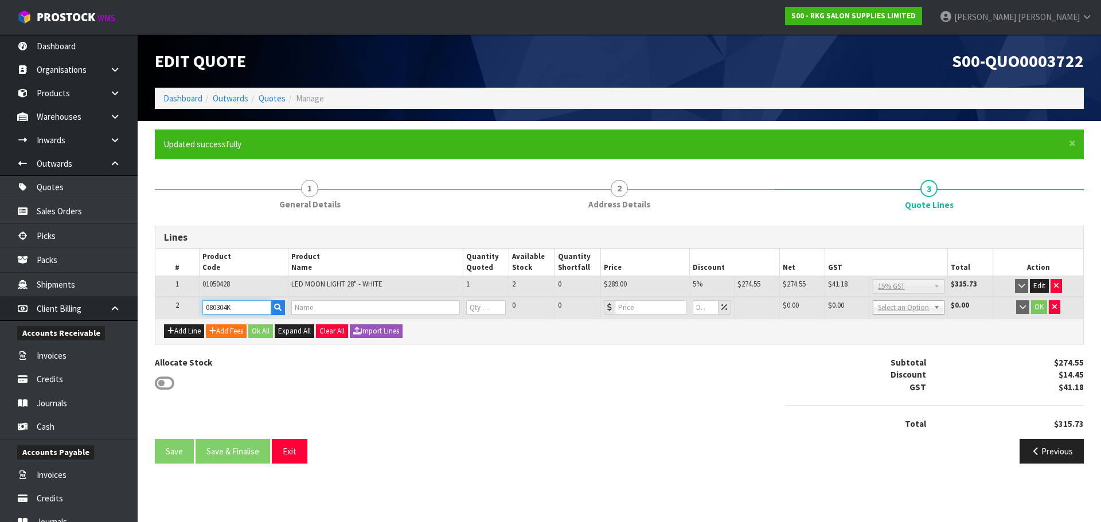
type input "BAKEWELL BEAUTY TROLLEY - WHITE"
type input "0"
type input "220"
type input "0"
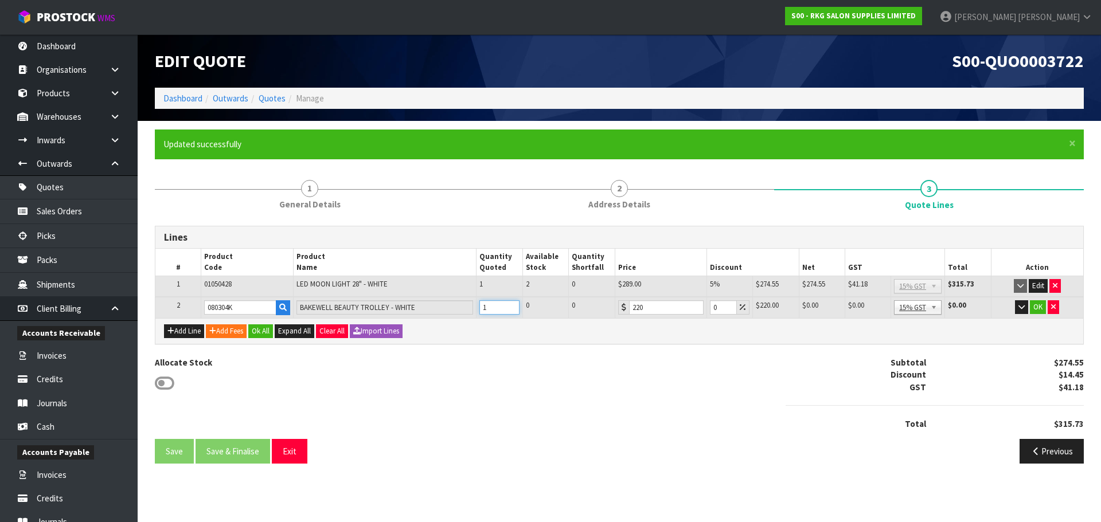
type input "1"
click at [511, 305] on input "1" at bounding box center [499, 307] width 40 height 14
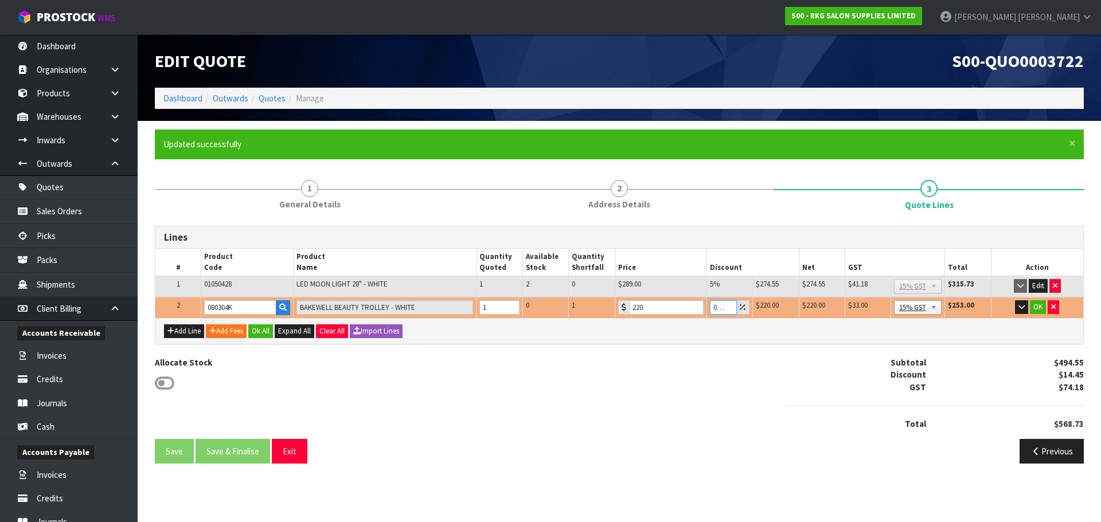
click at [725, 306] on input "0.001" at bounding box center [723, 307] width 27 height 14
click at [710, 308] on input "0.001" at bounding box center [723, 307] width 27 height 14
type input "1"
type input "5"
click at [1035, 308] on button "OK" at bounding box center [1038, 307] width 16 height 14
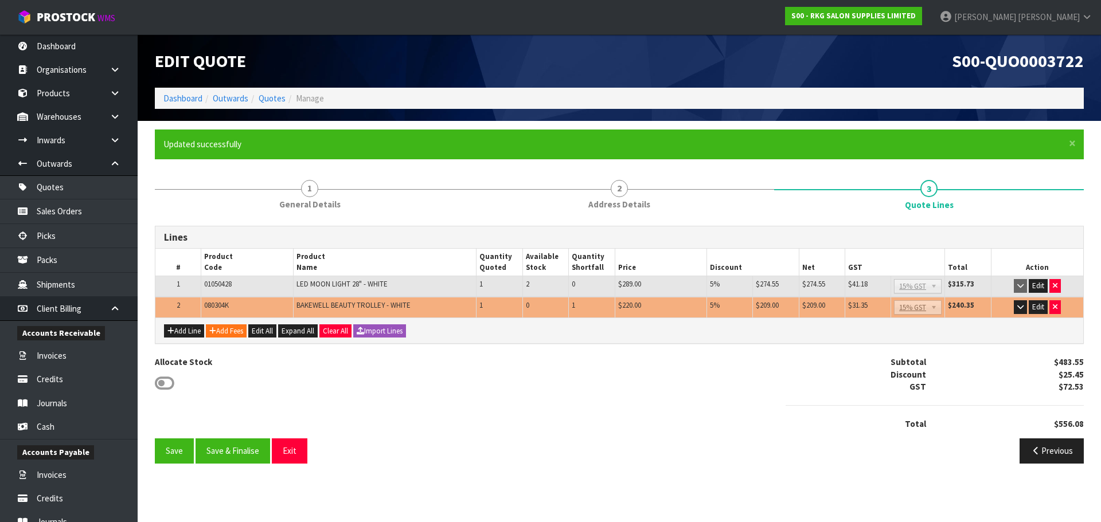
click at [607, 405] on div "Allocate Stock Subtotal $483.55 Discount $25.45 GST $72.53 Total $556.08" at bounding box center [619, 397] width 946 height 83
click at [1038, 287] on button "Edit" at bounding box center [1037, 286] width 19 height 14
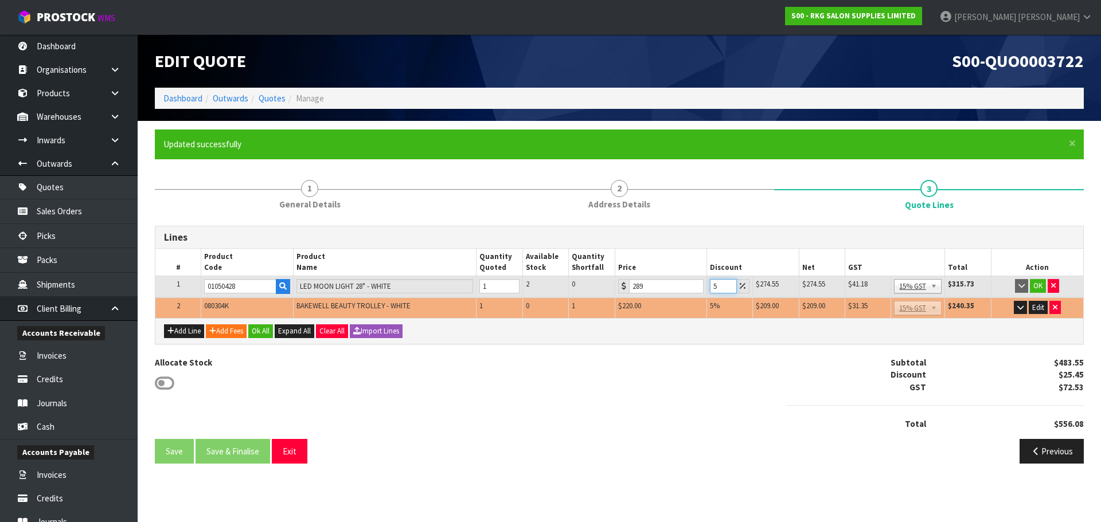
drag, startPoint x: 717, startPoint y: 284, endPoint x: 706, endPoint y: 286, distance: 11.0
click at [706, 286] on td "5" at bounding box center [729, 286] width 46 height 21
type input "2.5"
click at [1035, 304] on button "Edit" at bounding box center [1037, 308] width 19 height 14
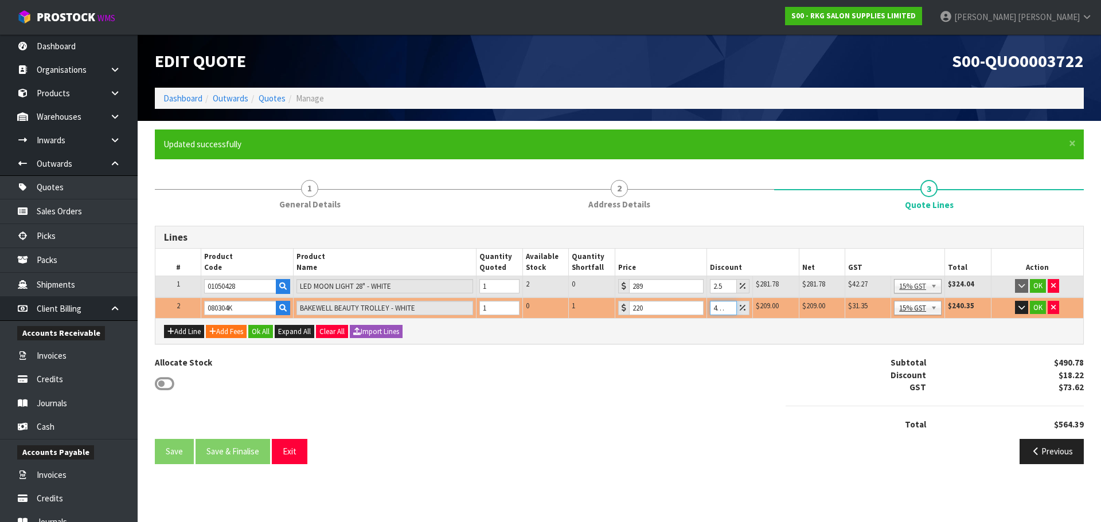
click at [725, 309] on input "4.999" at bounding box center [723, 308] width 27 height 14
click at [723, 309] on input "4.999" at bounding box center [723, 308] width 27 height 14
type input "2.5"
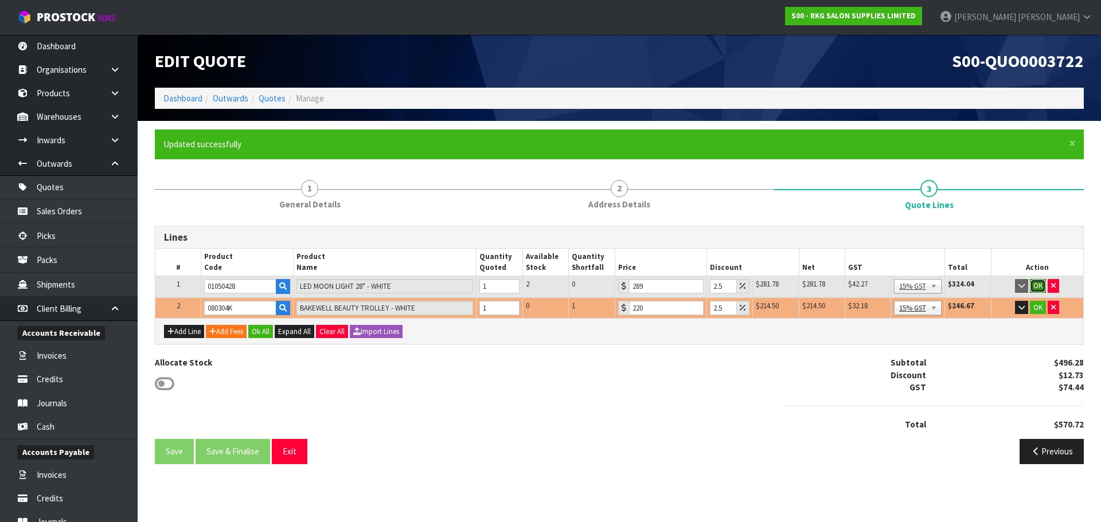
drag, startPoint x: 1035, startPoint y: 288, endPoint x: 1034, endPoint y: 309, distance: 20.7
click at [1036, 288] on button "OK" at bounding box center [1038, 286] width 16 height 14
click at [1034, 314] on button "OK" at bounding box center [1038, 307] width 16 height 14
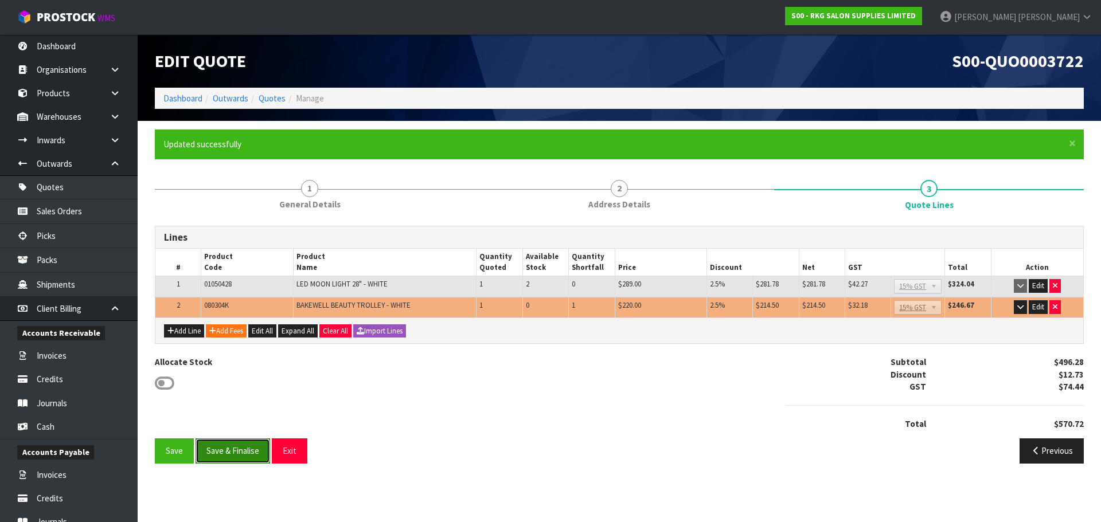
click at [244, 451] on button "Save & Finalise" at bounding box center [232, 451] width 75 height 25
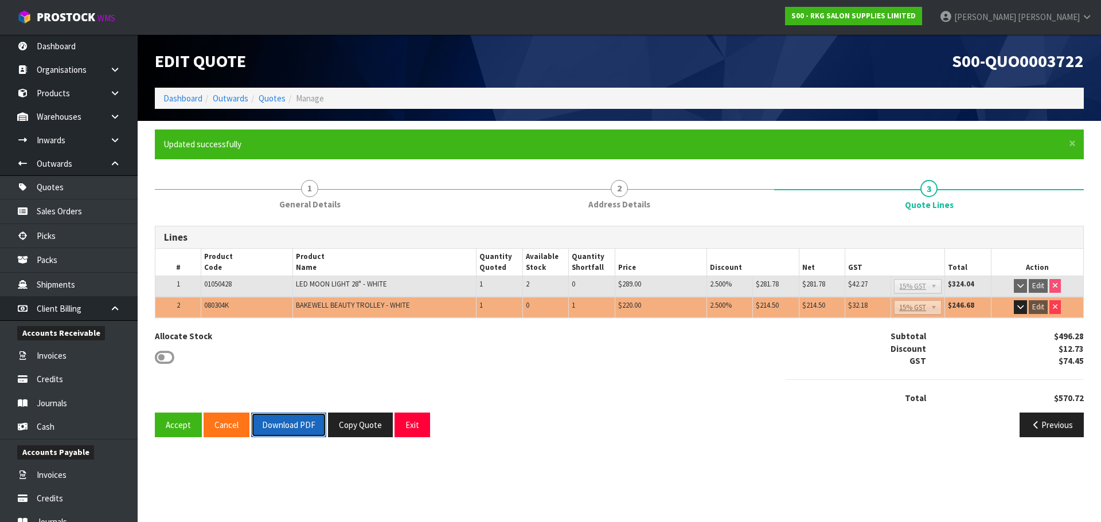
click at [281, 424] on button "Download PDF" at bounding box center [288, 425] width 75 height 25
click at [403, 433] on button "Exit" at bounding box center [412, 425] width 36 height 25
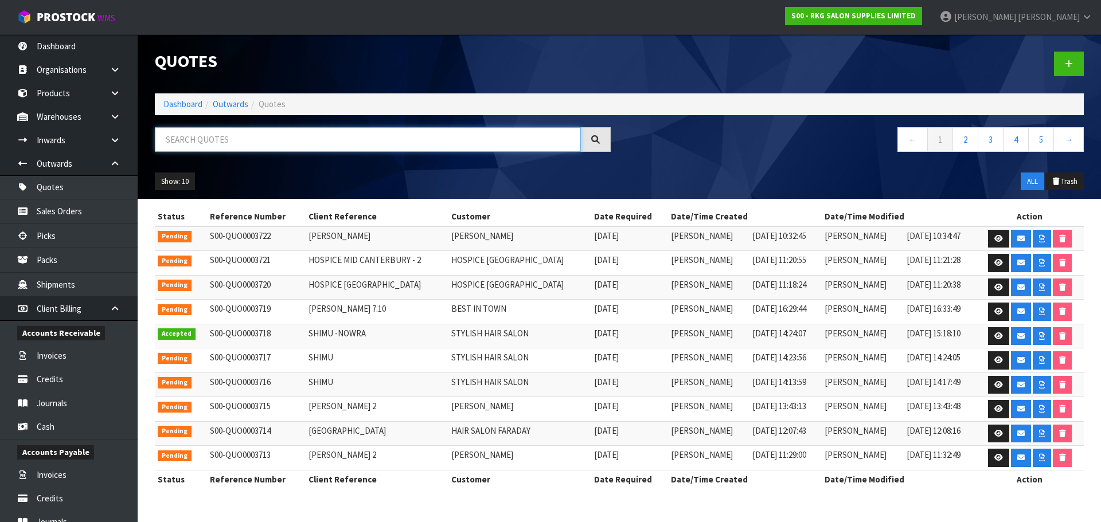
click at [230, 143] on input "text" at bounding box center [368, 139] width 426 height 25
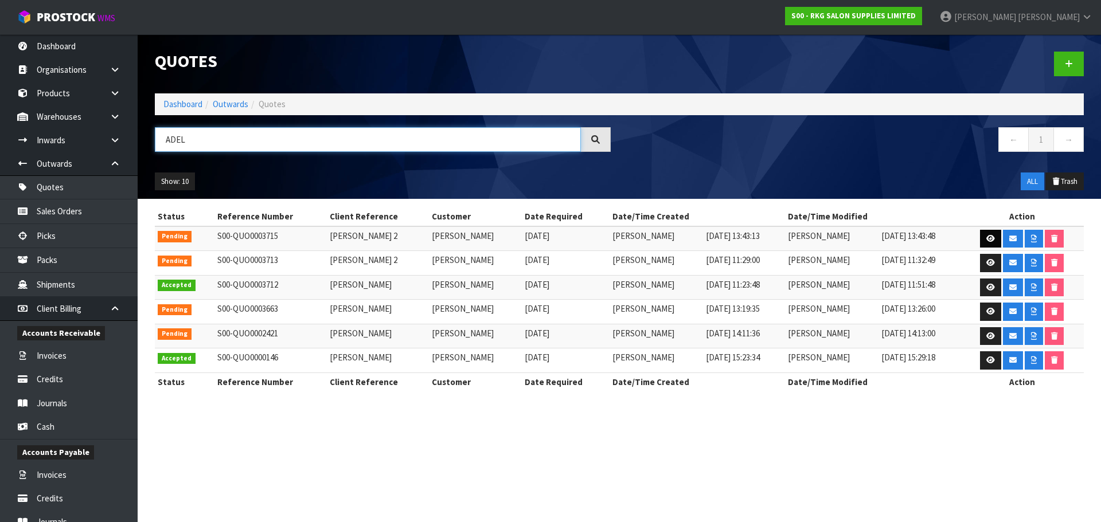
type input "ADEL"
drag, startPoint x: 989, startPoint y: 236, endPoint x: 964, endPoint y: 247, distance: 26.9
click at [989, 236] on icon at bounding box center [990, 238] width 9 height 7
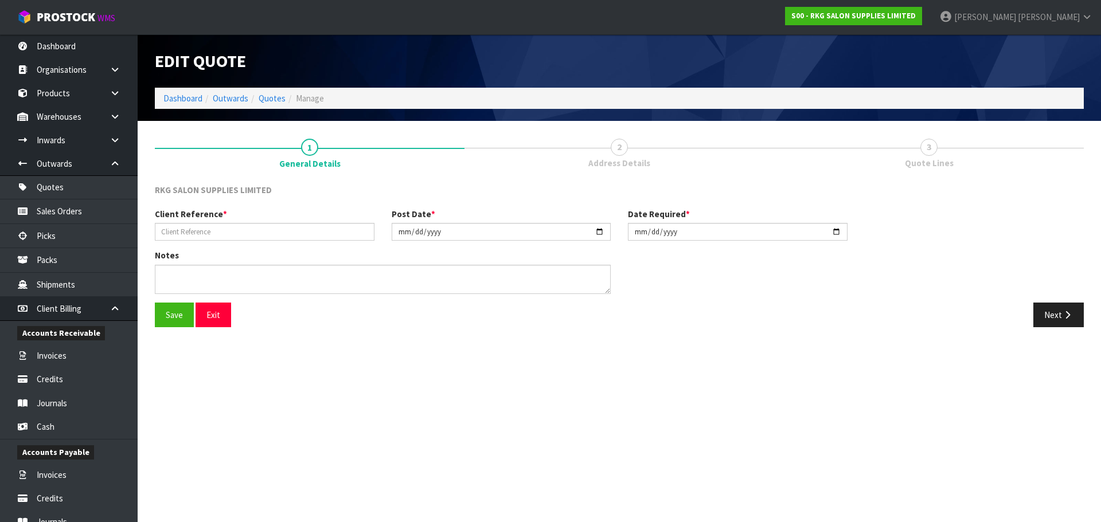
type input "[PERSON_NAME] 2"
type input "2025-10-07"
type textarea "FOR PICK UP"
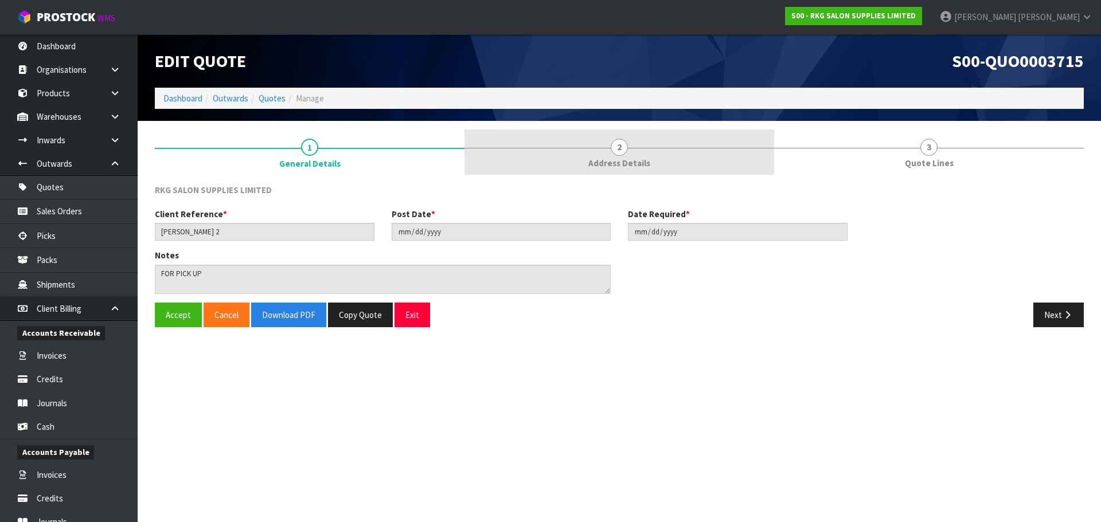
click at [622, 148] on span "2" at bounding box center [619, 147] width 17 height 17
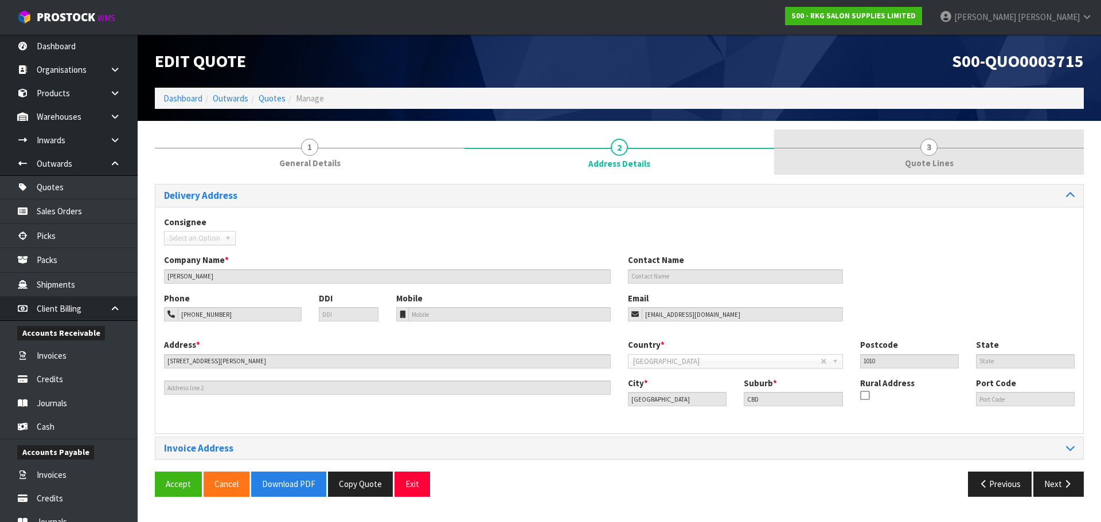
click at [919, 154] on link "3 Quote Lines" at bounding box center [929, 152] width 310 height 45
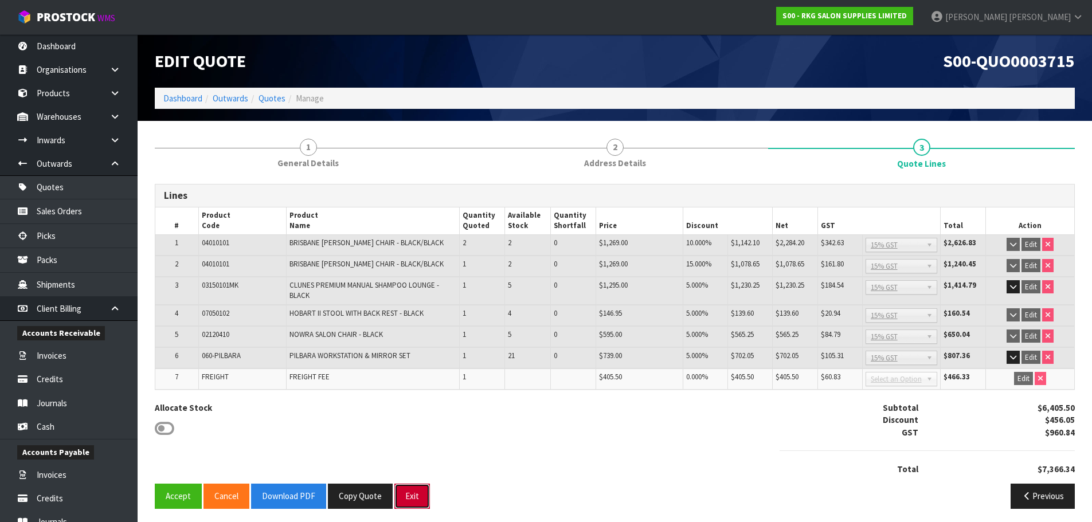
click at [411, 485] on button "Exit" at bounding box center [412, 496] width 36 height 25
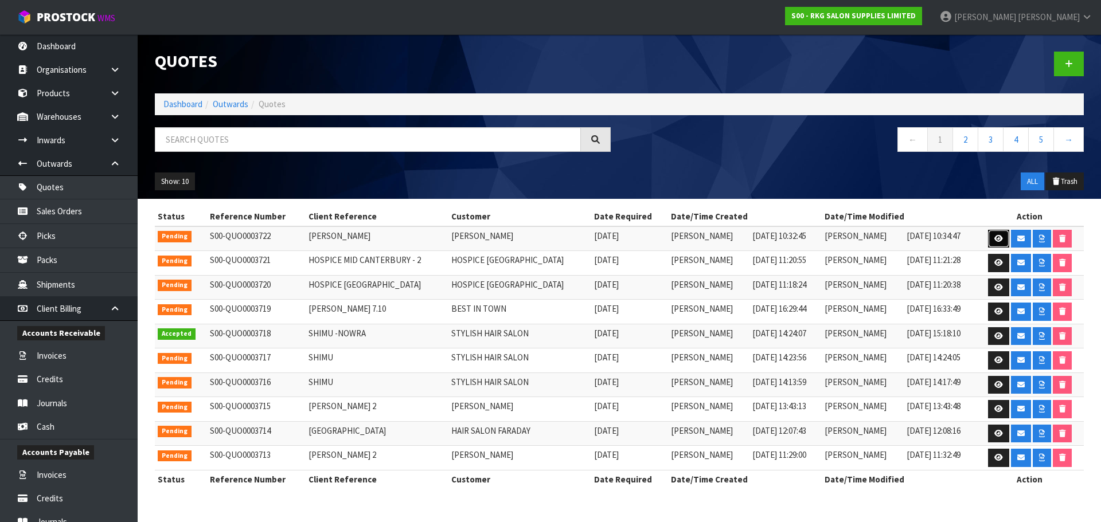
click at [994, 236] on icon at bounding box center [998, 238] width 9 height 7
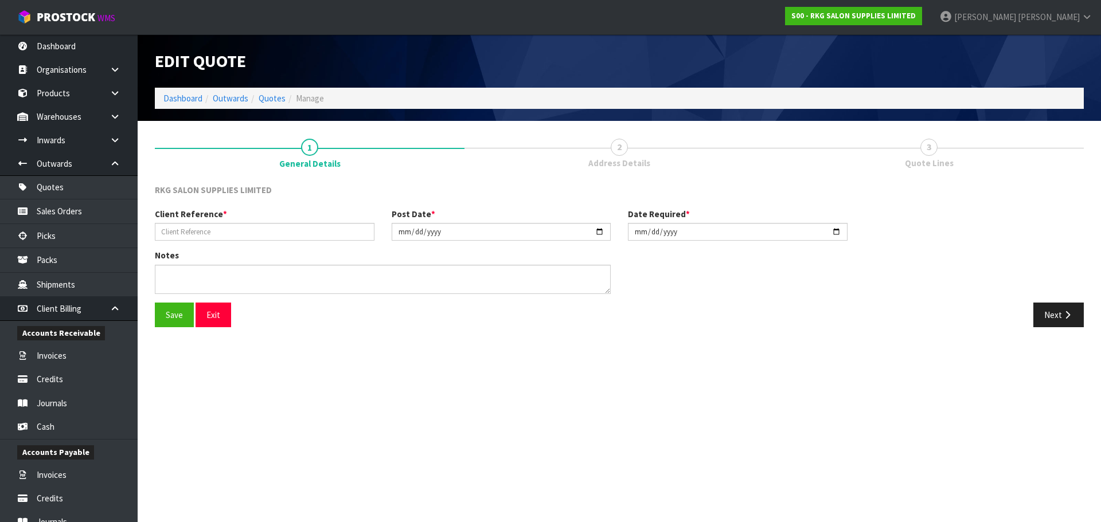
type input "[PERSON_NAME]"
type input "2025-10-10"
type textarea "FOR PICK UP"
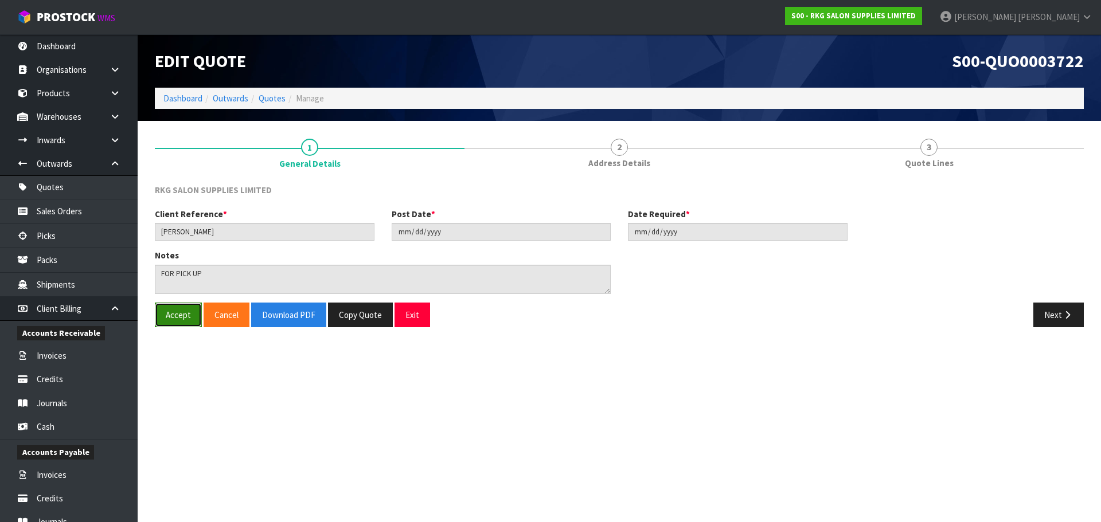
click at [183, 315] on button "Accept" at bounding box center [178, 315] width 47 height 25
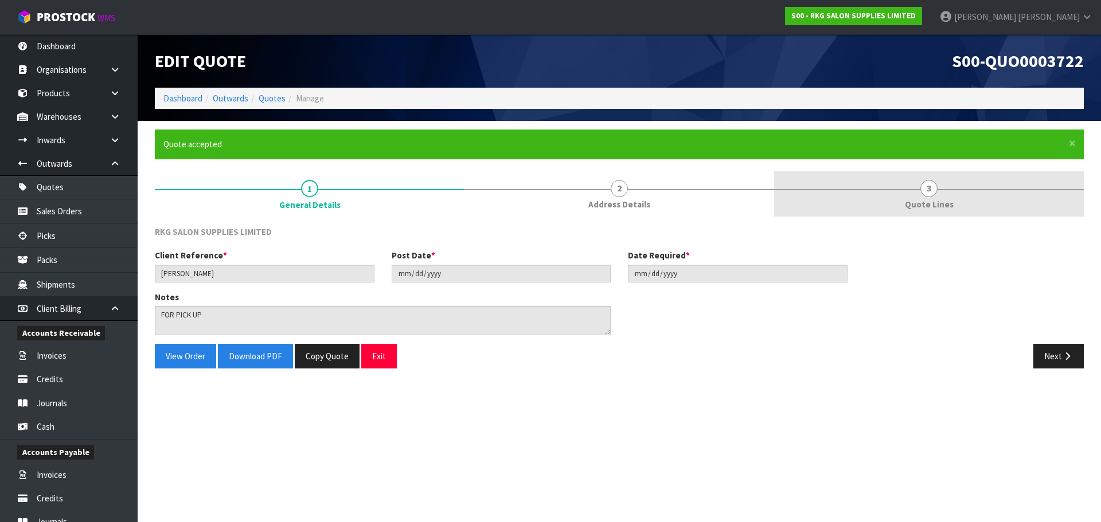
click at [928, 192] on span "3" at bounding box center [928, 188] width 17 height 17
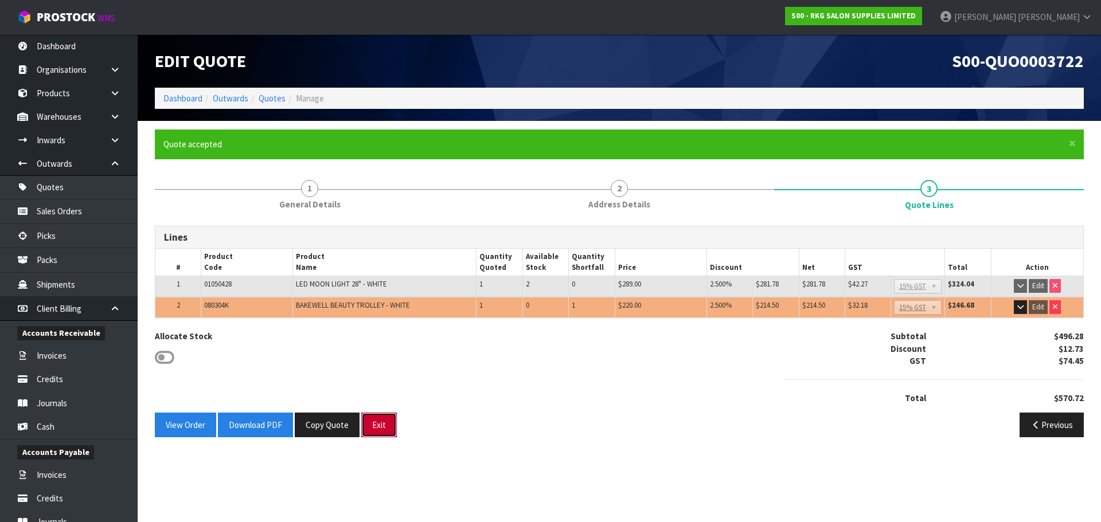
click at [375, 420] on button "Exit" at bounding box center [379, 425] width 36 height 25
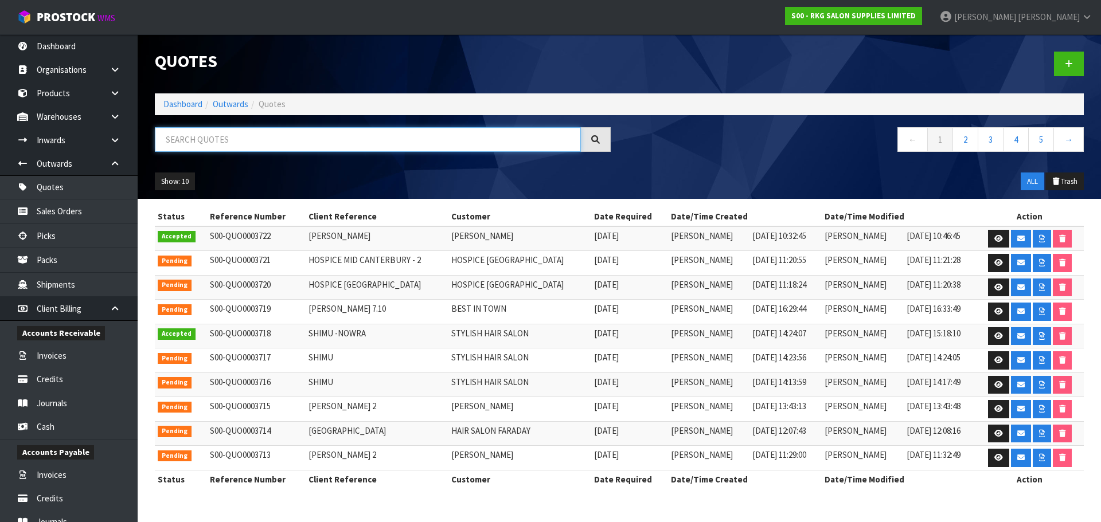
click at [198, 140] on input "text" at bounding box center [368, 139] width 426 height 25
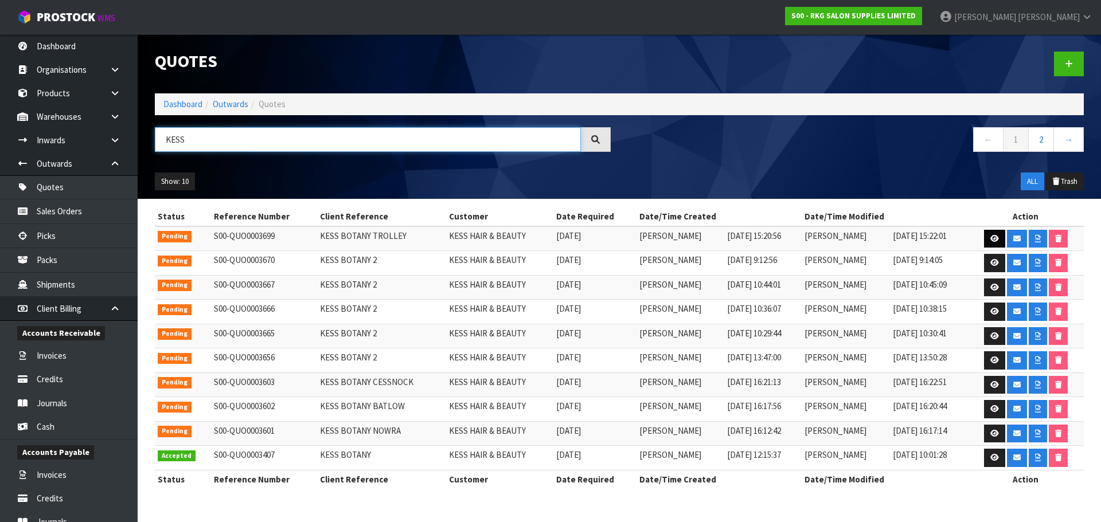
type input "KESS"
click at [991, 241] on icon at bounding box center [994, 238] width 9 height 7
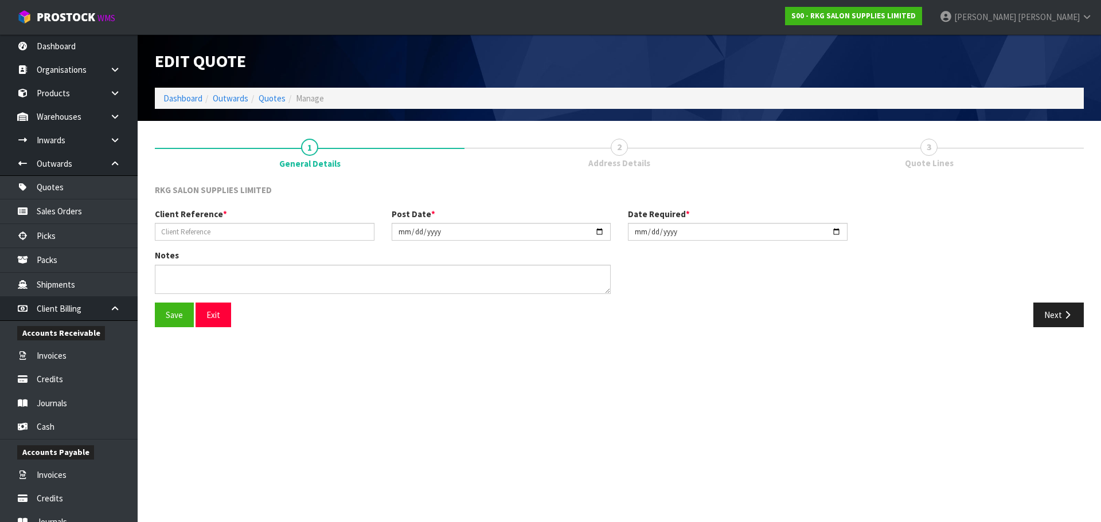
type input "KESS BOTANY TROLLEY"
type input "2025-10-02"
type textarea "FOR PICK UP"
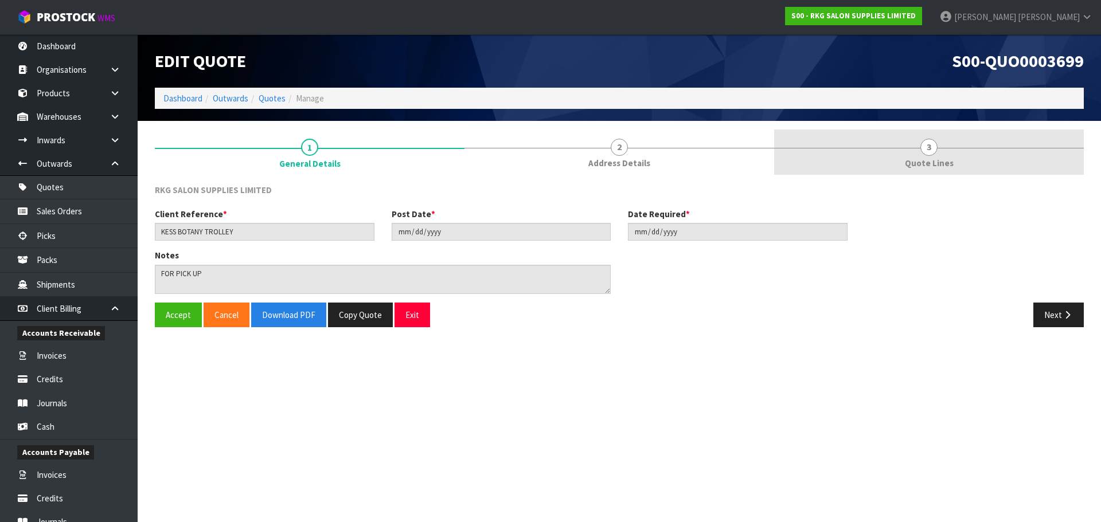
click at [927, 148] on span "3" at bounding box center [928, 147] width 17 height 17
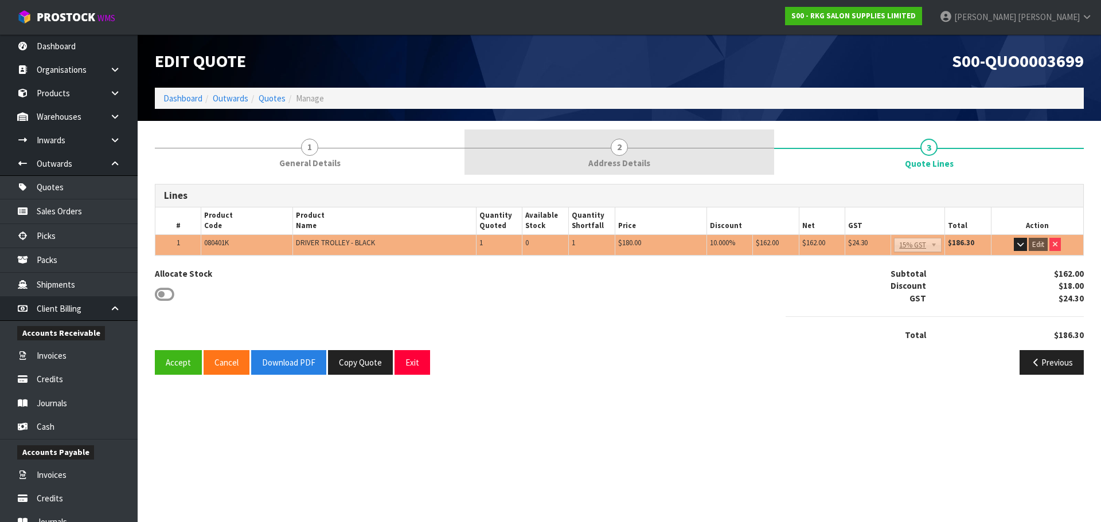
click at [621, 149] on span "2" at bounding box center [619, 147] width 17 height 17
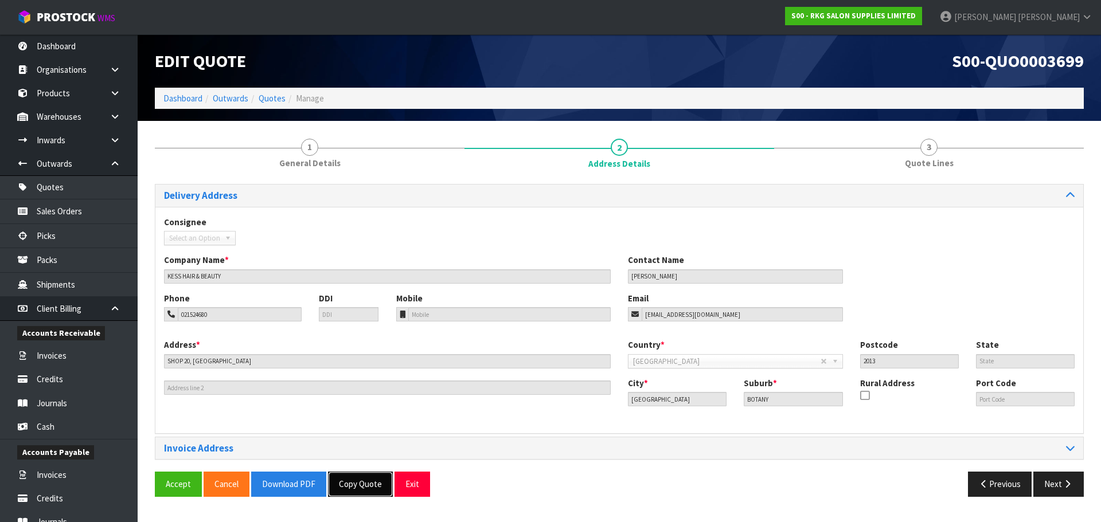
click at [350, 489] on button "Copy Quote" at bounding box center [360, 484] width 65 height 25
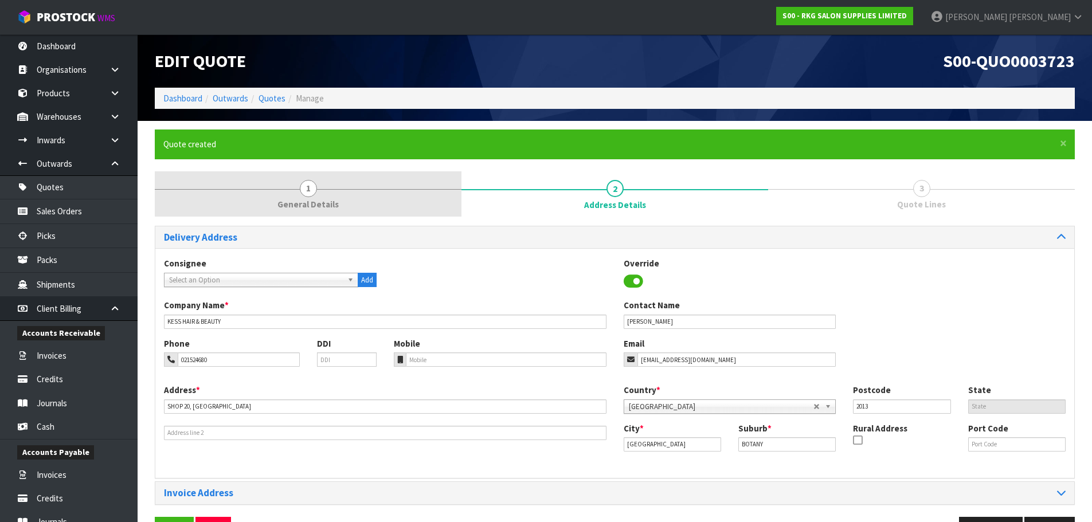
click at [312, 191] on span "1" at bounding box center [308, 188] width 17 height 17
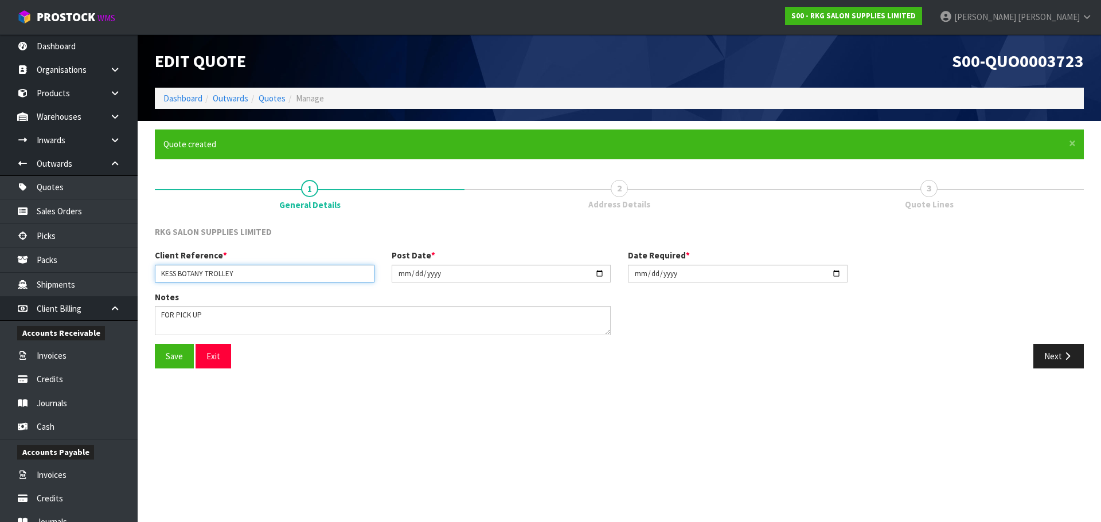
click at [242, 273] on input "KESS BOTANY TROLLEY" at bounding box center [265, 274] width 220 height 18
drag, startPoint x: 205, startPoint y: 272, endPoint x: 240, endPoint y: 275, distance: 34.5
click at [240, 275] on input "KESS BOTANY TROLLEY" at bounding box center [265, 274] width 220 height 18
type input "KESS BOTANY DARWIN"
click at [598, 275] on input "2025-10-02" at bounding box center [502, 274] width 220 height 18
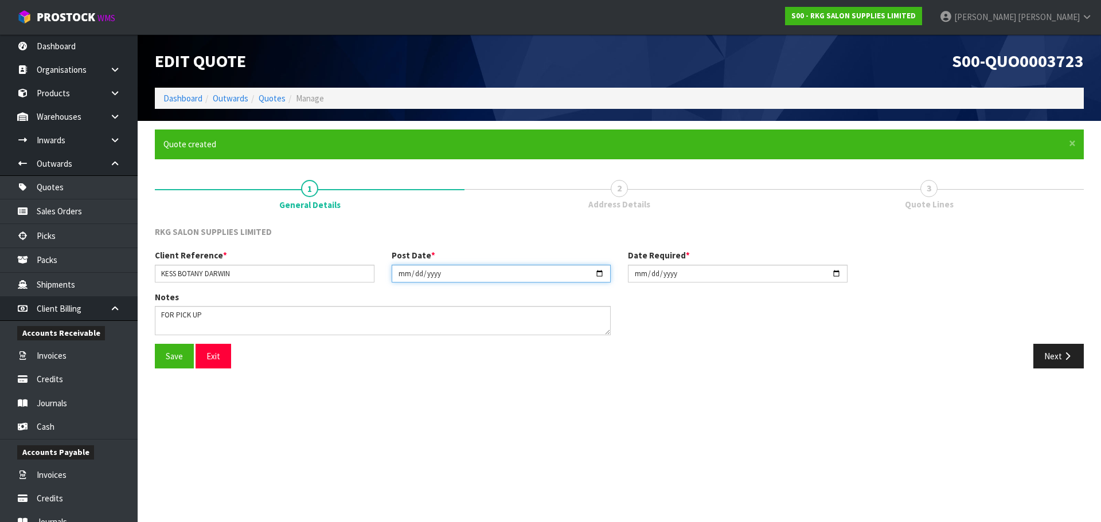
type input "2025-10-10"
click at [837, 274] on input "2025-10-02" at bounding box center [738, 274] width 220 height 18
type input "2025-10-10"
click at [174, 353] on button "Save" at bounding box center [174, 356] width 39 height 25
click at [1054, 353] on button "Next" at bounding box center [1058, 356] width 50 height 25
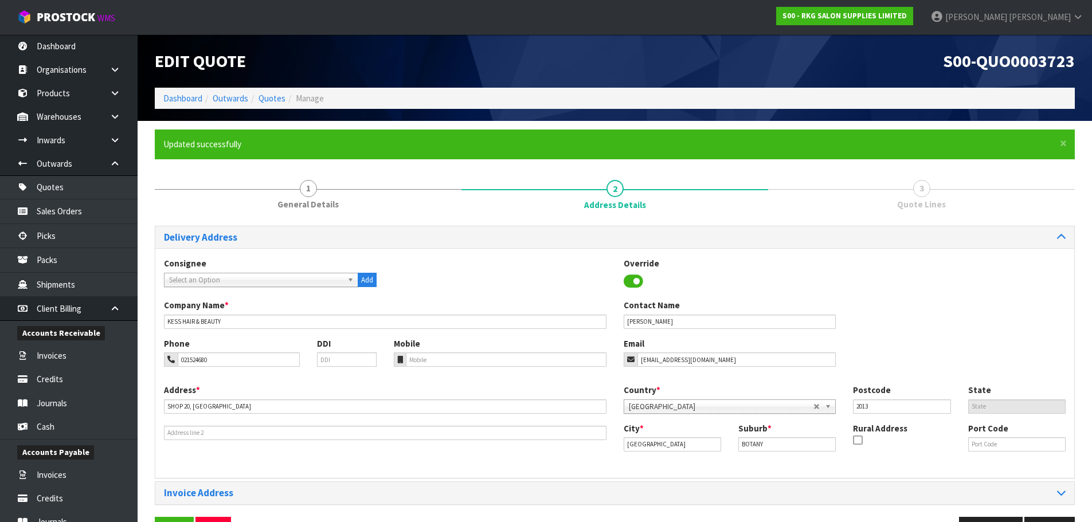
scroll to position [37, 0]
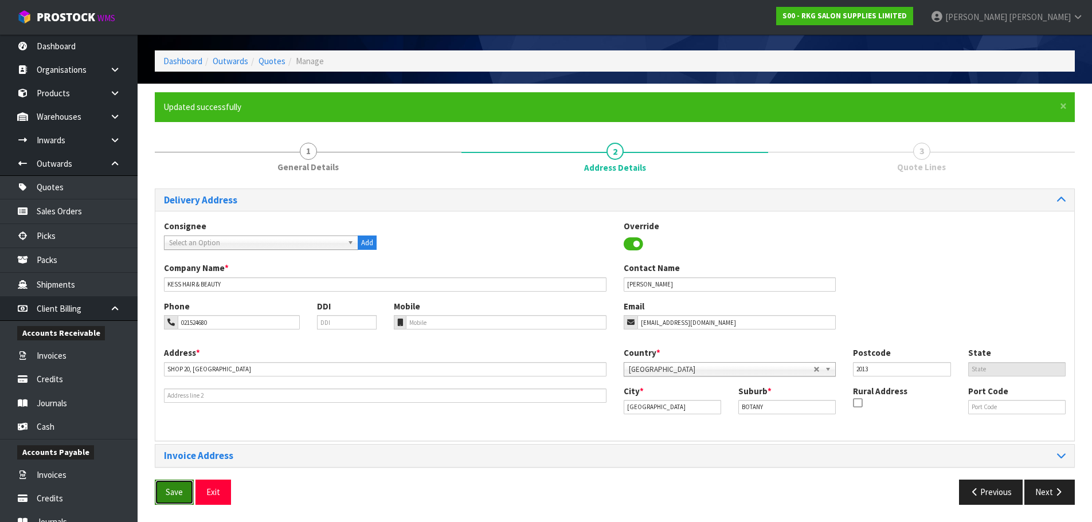
click at [183, 497] on button "Save" at bounding box center [174, 492] width 39 height 25
click at [1043, 494] on button "Next" at bounding box center [1049, 492] width 50 height 25
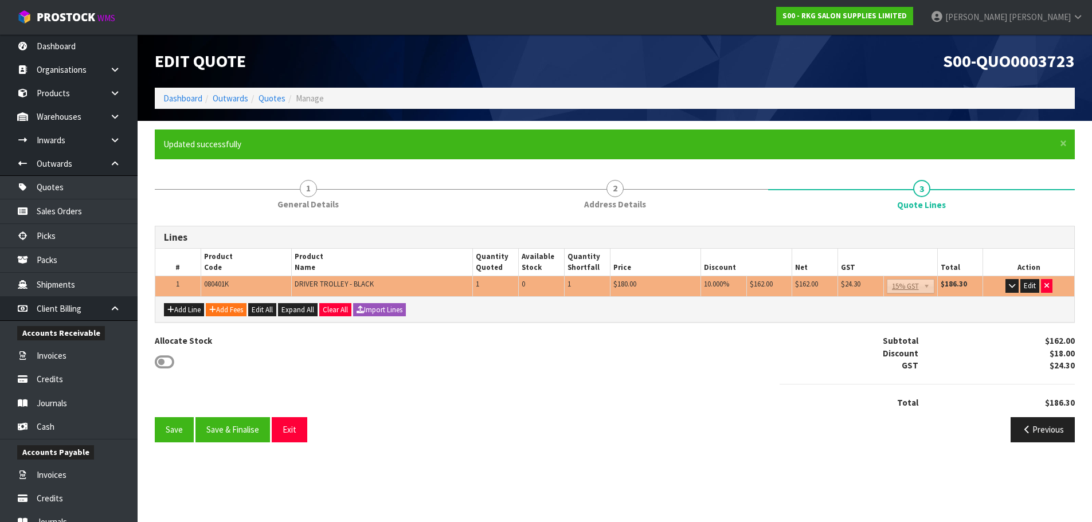
scroll to position [0, 0]
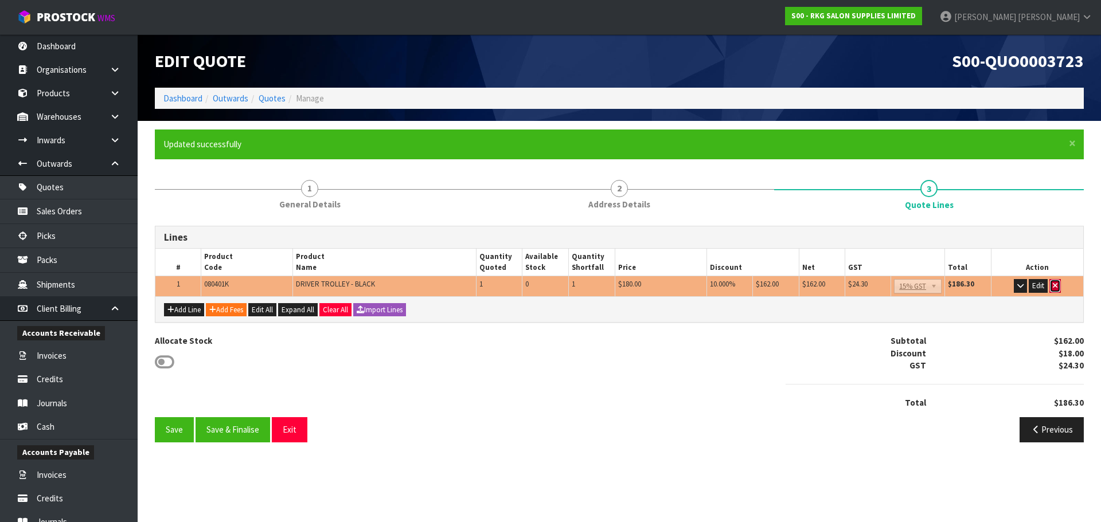
click at [1057, 288] on button "button" at bounding box center [1054, 286] width 11 height 14
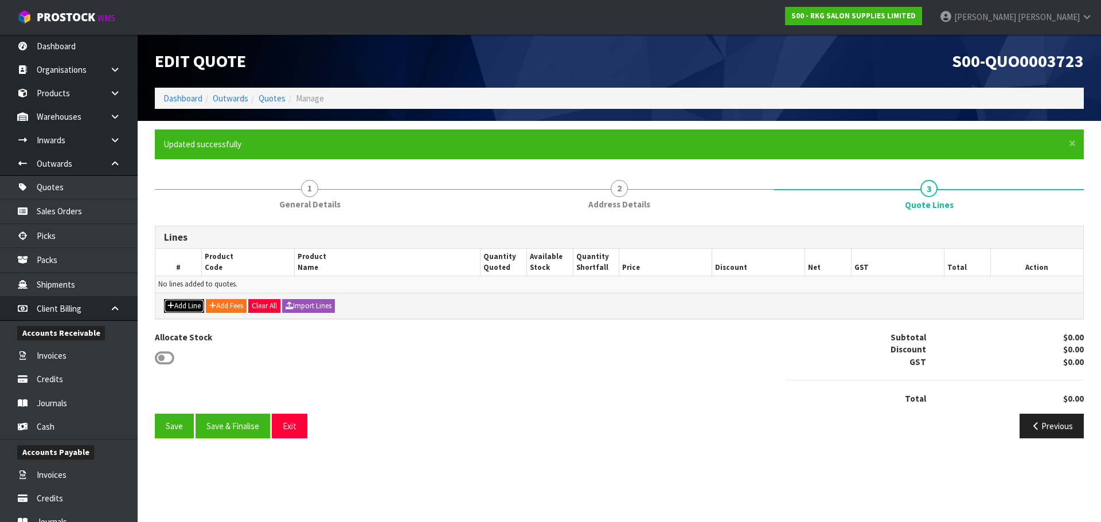
click at [174, 302] on button "Add Line" at bounding box center [184, 306] width 40 height 14
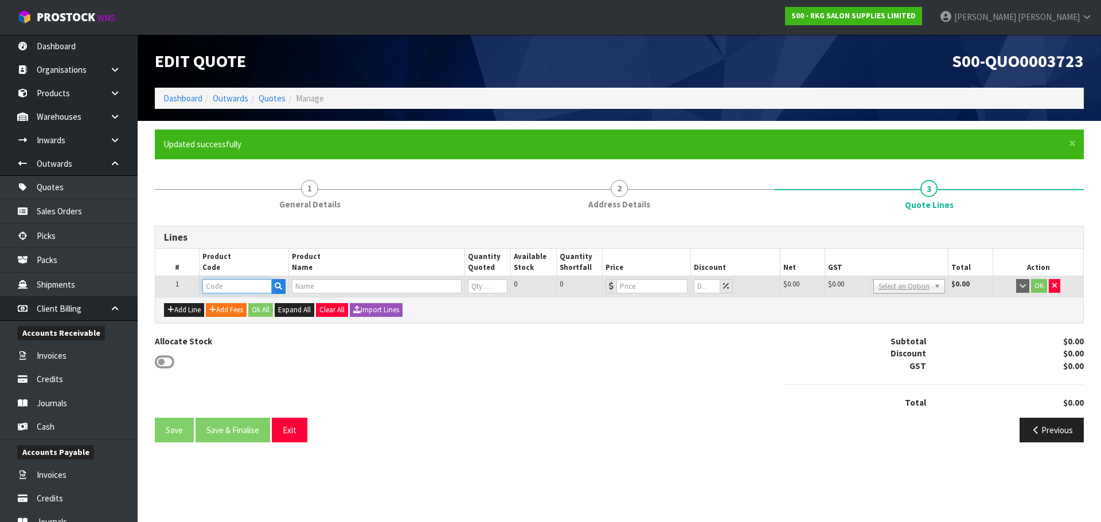
click at [230, 289] on input "text" at bounding box center [236, 286] width 69 height 14
type input "0805"
click at [226, 306] on strong "0805" at bounding box center [223, 305] width 18 height 11
type input "080501"
type input "DARWIN HAIR TROLLEY"
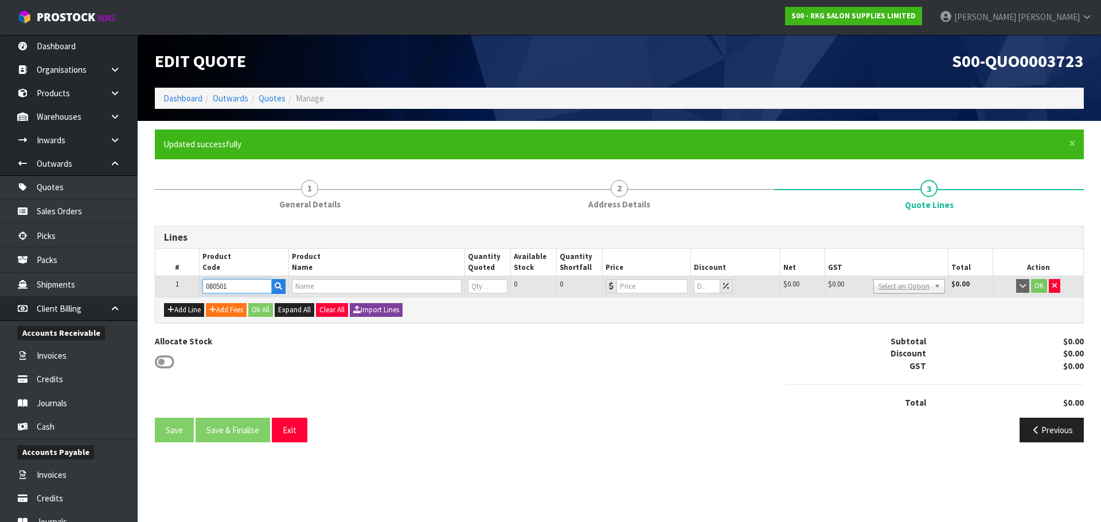
type input "0"
type input "209"
type input "0"
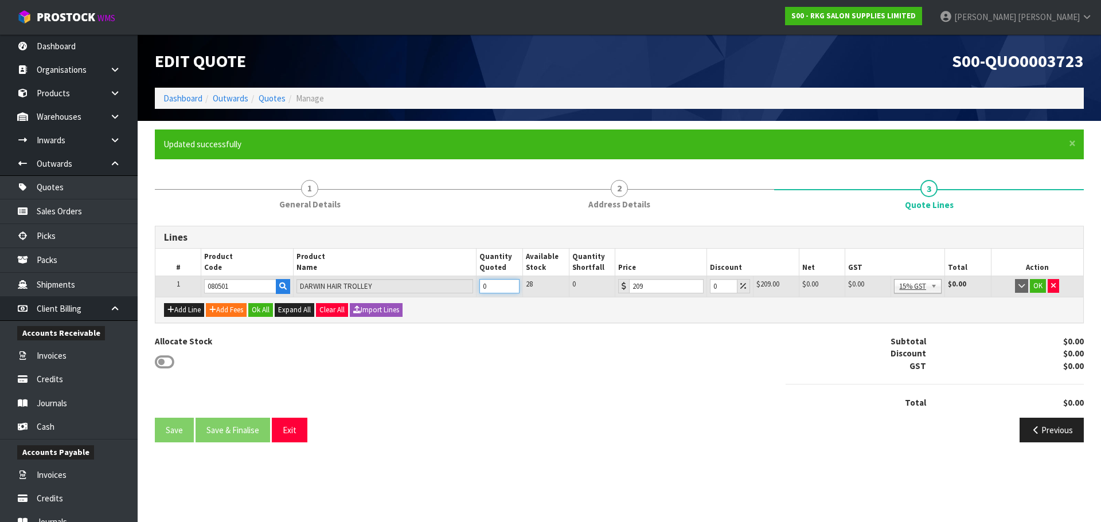
drag, startPoint x: 494, startPoint y: 283, endPoint x: 479, endPoint y: 283, distance: 14.3
click at [479, 283] on input "0" at bounding box center [499, 286] width 40 height 14
type input "3"
drag, startPoint x: 717, startPoint y: 283, endPoint x: 711, endPoint y: 284, distance: 5.8
click at [711, 284] on input "0" at bounding box center [723, 286] width 27 height 14
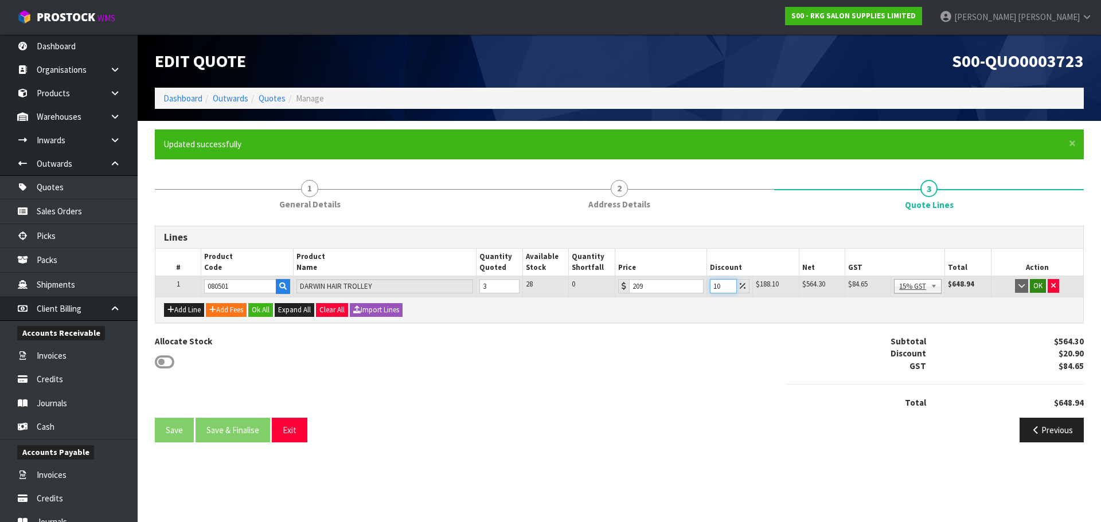
type input "10"
click at [1038, 288] on button "OK" at bounding box center [1038, 286] width 16 height 14
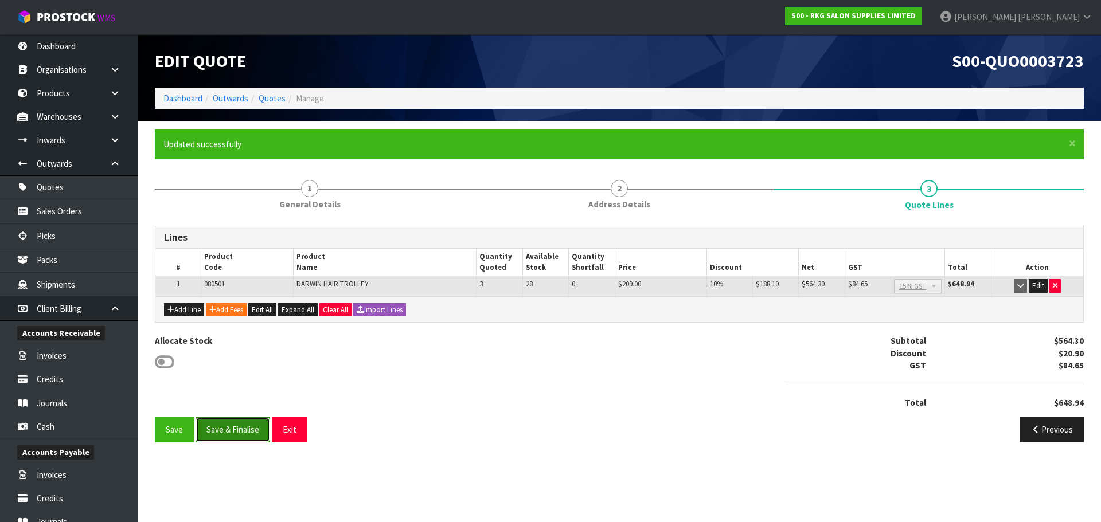
click at [238, 431] on button "Save & Finalise" at bounding box center [232, 429] width 75 height 25
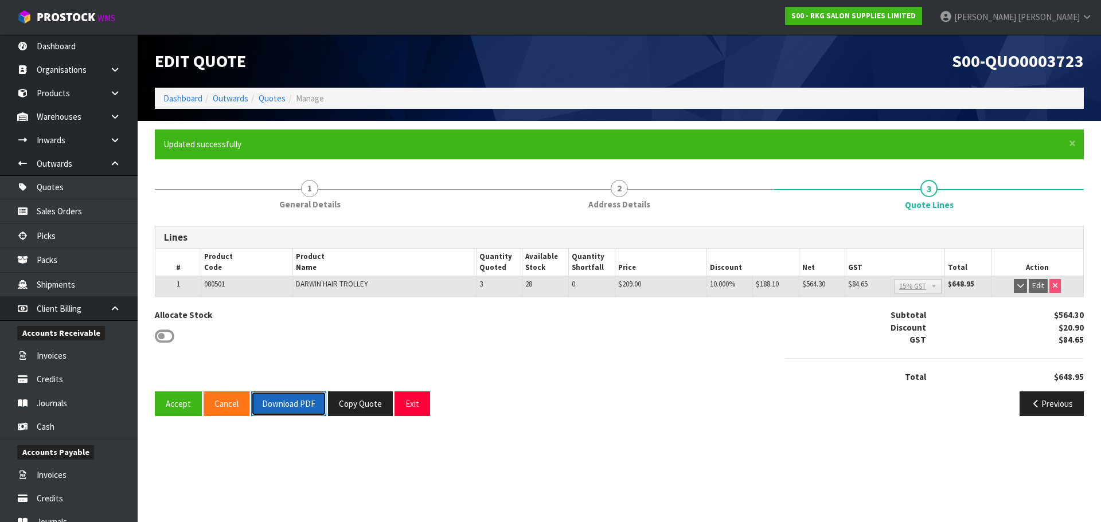
click at [293, 404] on button "Download PDF" at bounding box center [288, 404] width 75 height 25
click at [418, 404] on button "Exit" at bounding box center [412, 404] width 36 height 25
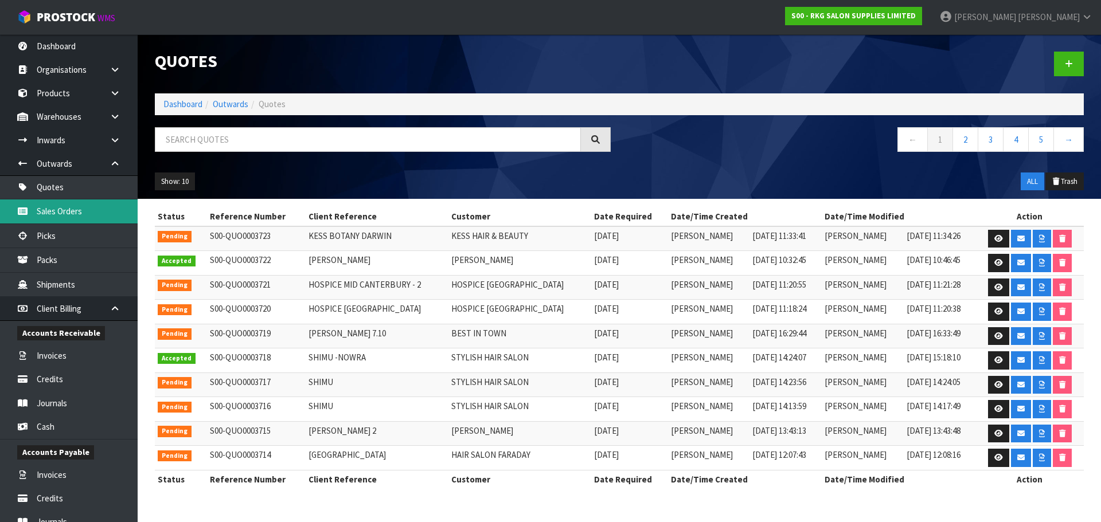
click at [54, 211] on link "Sales Orders" at bounding box center [69, 211] width 138 height 24
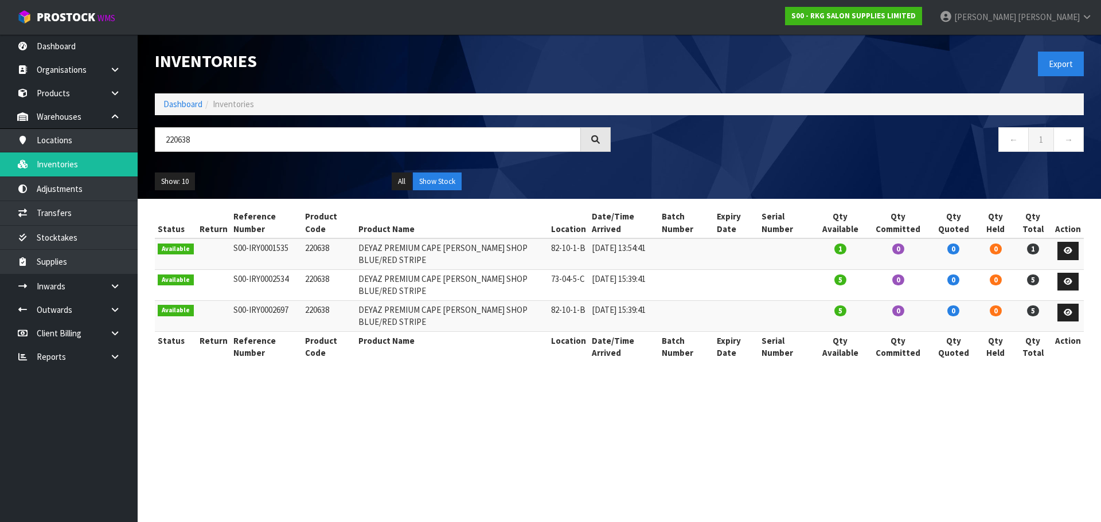
drag, startPoint x: 209, startPoint y: 142, endPoint x: 155, endPoint y: 143, distance: 54.5
click at [155, 143] on input "220638" at bounding box center [368, 139] width 426 height 25
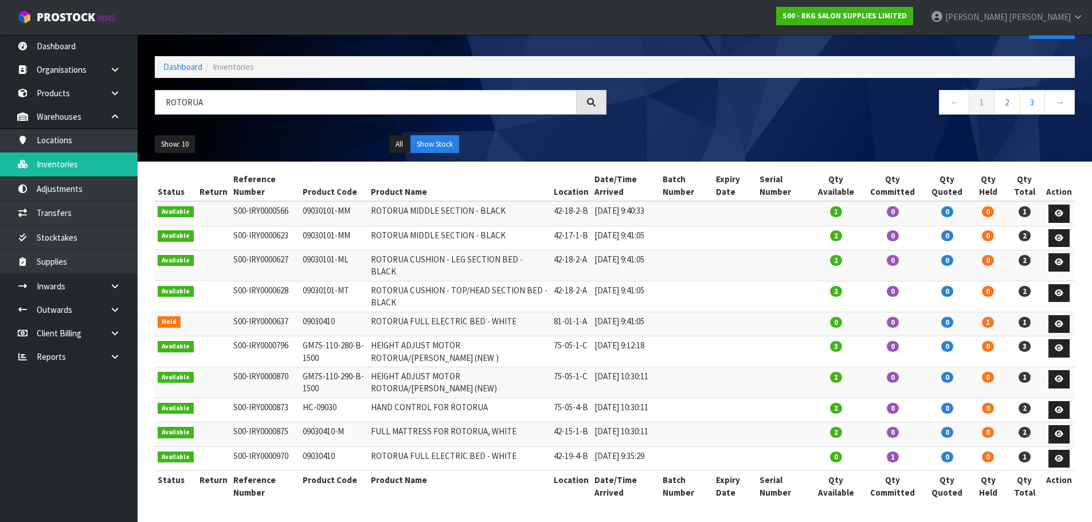
scroll to position [76, 0]
drag, startPoint x: 235, startPoint y: 59, endPoint x: 148, endPoint y: 64, distance: 86.7
click at [148, 90] on div "ROTORUA" at bounding box center [380, 106] width 469 height 33
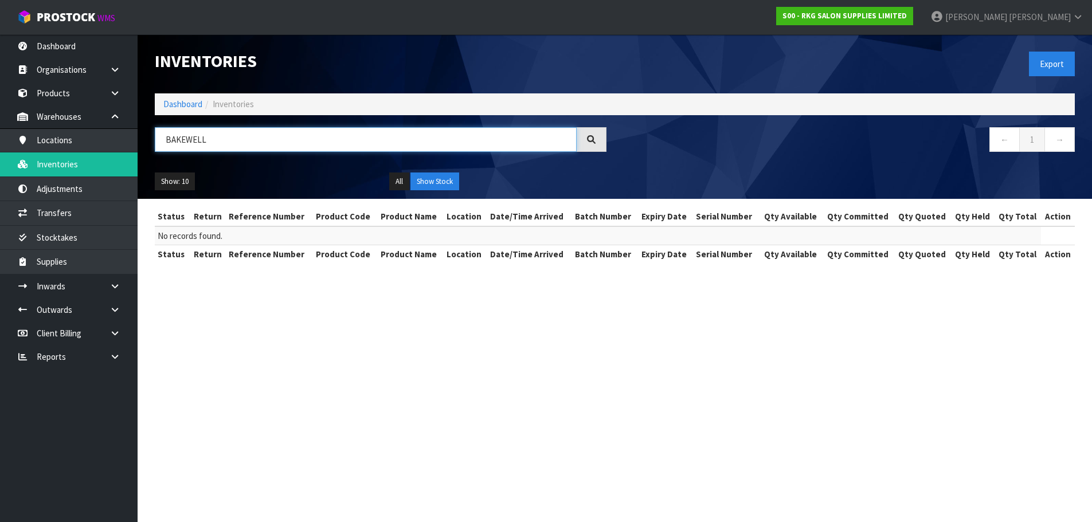
scroll to position [0, 0]
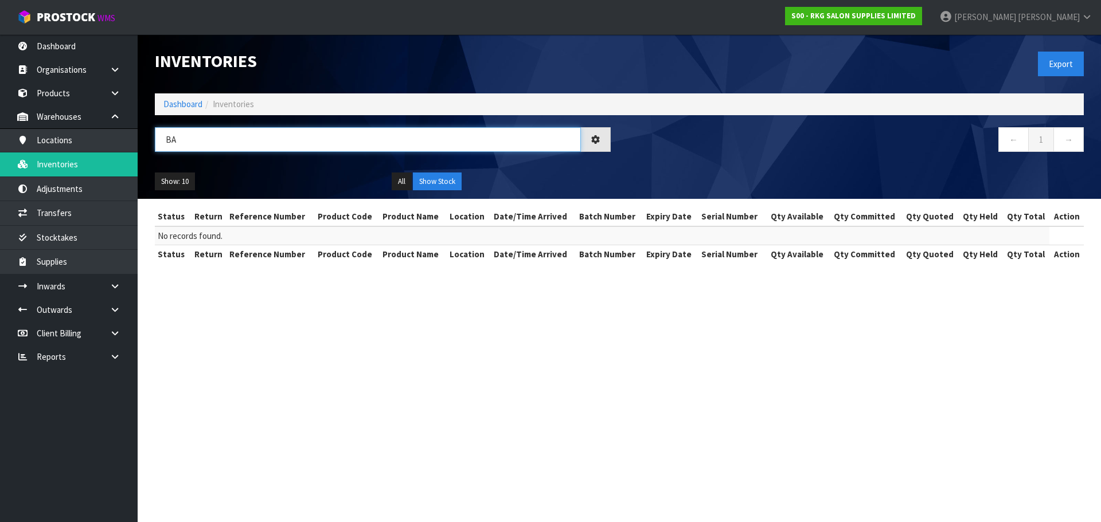
type input "B"
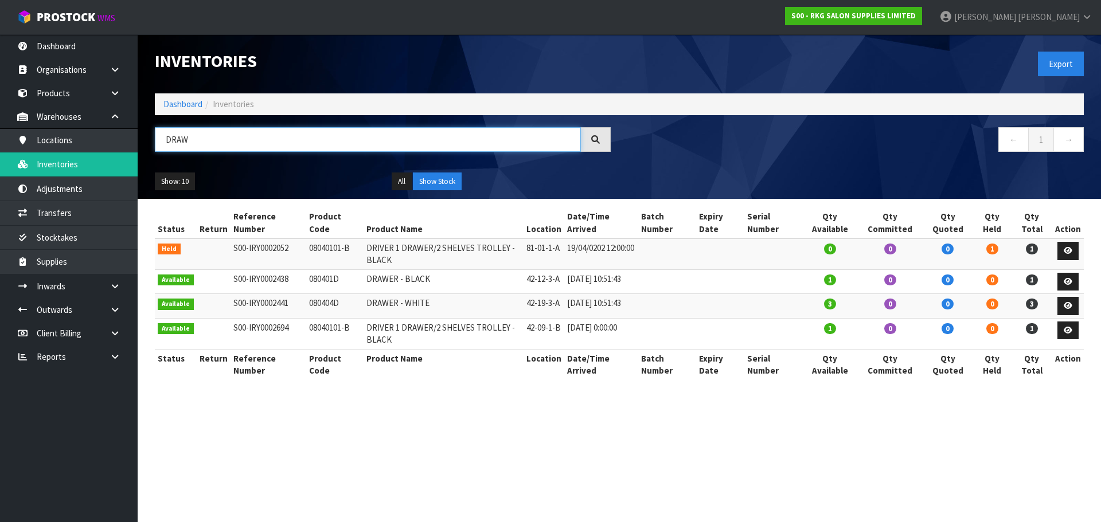
drag, startPoint x: 204, startPoint y: 132, endPoint x: 147, endPoint y: 144, distance: 58.0
click at [147, 144] on div "DRAW" at bounding box center [382, 143] width 473 height 33
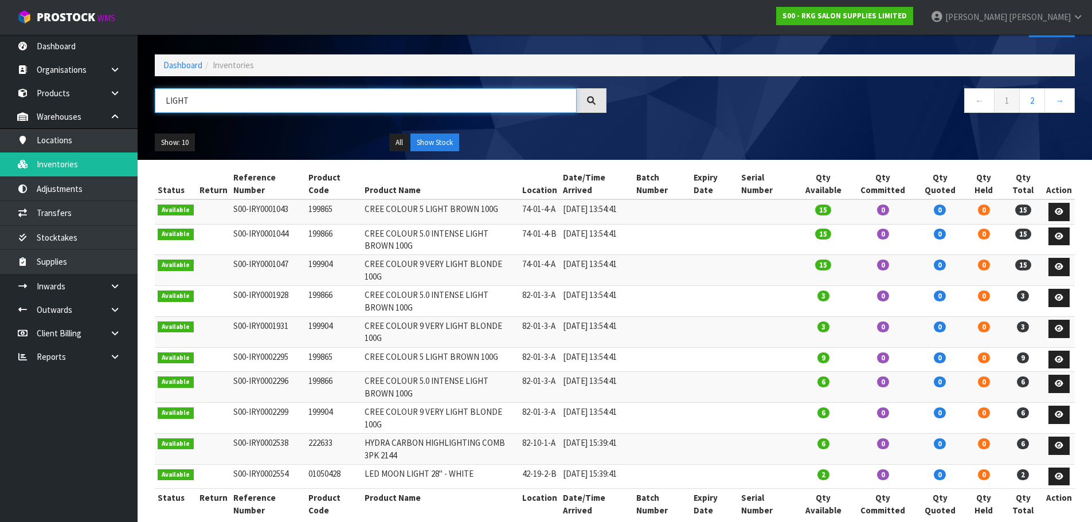
scroll to position [76, 0]
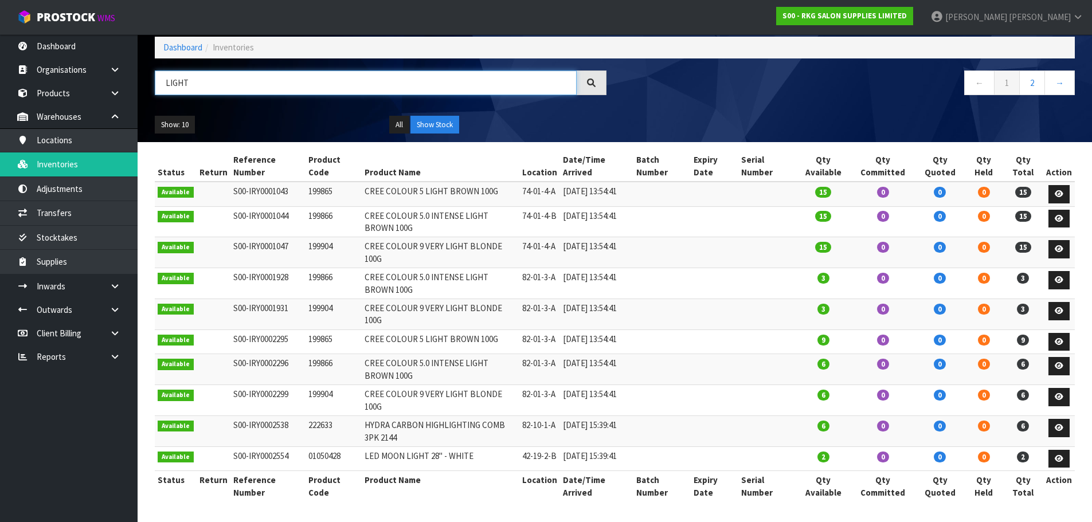
click at [167, 71] on input "LIGHT" at bounding box center [366, 83] width 422 height 25
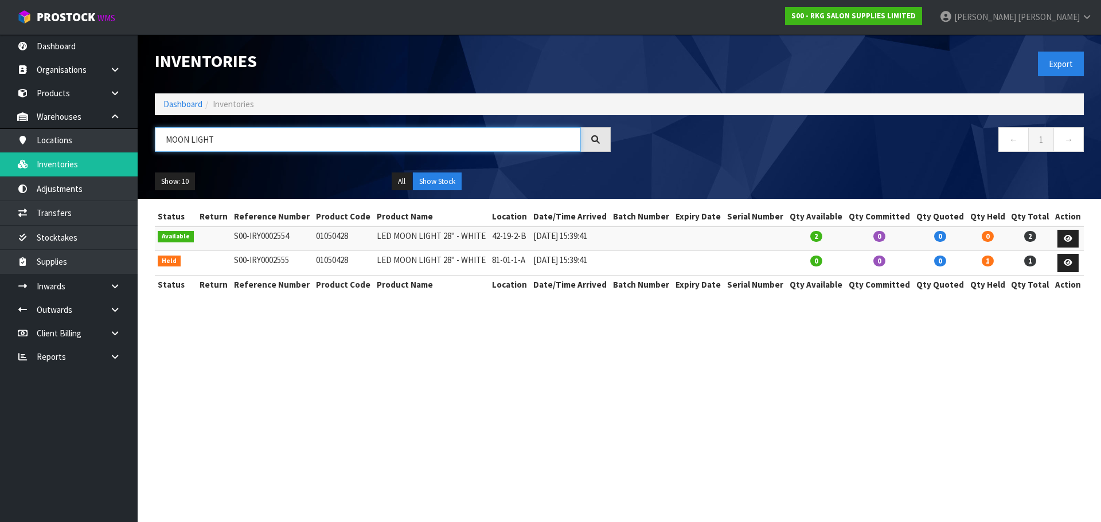
drag, startPoint x: 247, startPoint y: 130, endPoint x: 170, endPoint y: 147, distance: 78.8
click at [170, 147] on input "MOON LIGHT" at bounding box center [368, 139] width 426 height 25
type input "M"
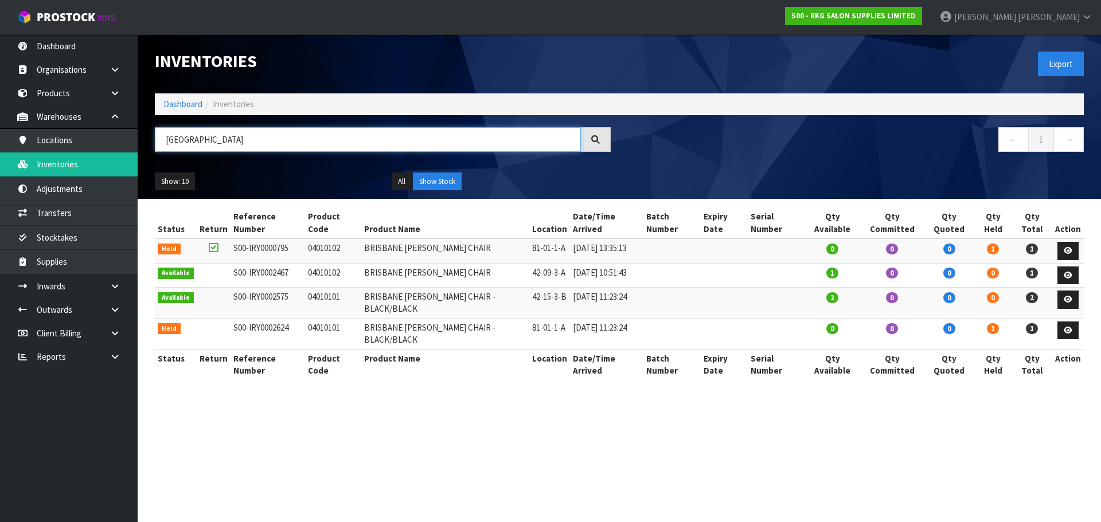
drag, startPoint x: 225, startPoint y: 146, endPoint x: 155, endPoint y: 138, distance: 69.9
click at [158, 139] on input "BRISBANE" at bounding box center [368, 139] width 426 height 25
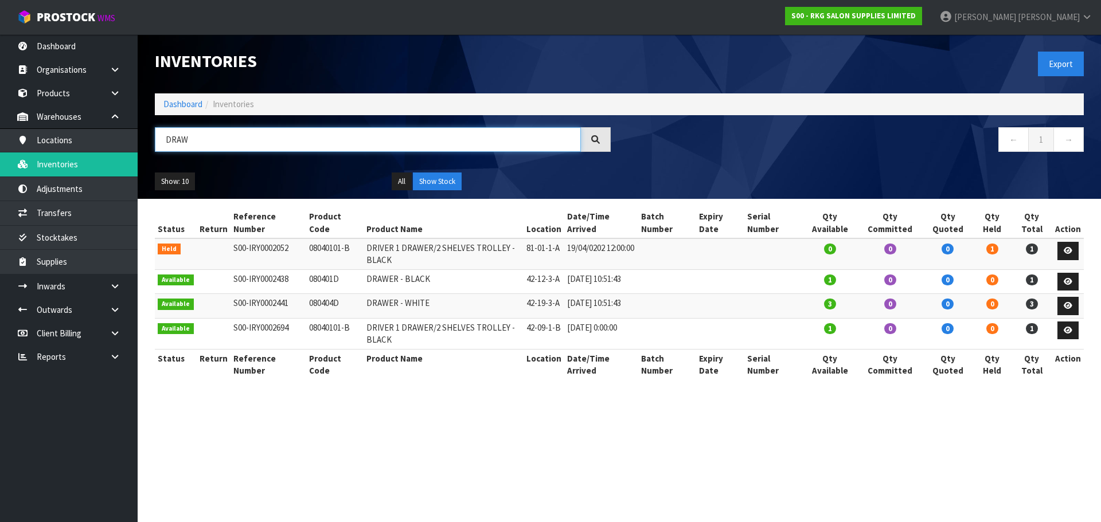
drag, startPoint x: 202, startPoint y: 141, endPoint x: 157, endPoint y: 144, distance: 44.8
click at [157, 144] on input "DRAW" at bounding box center [368, 139] width 426 height 25
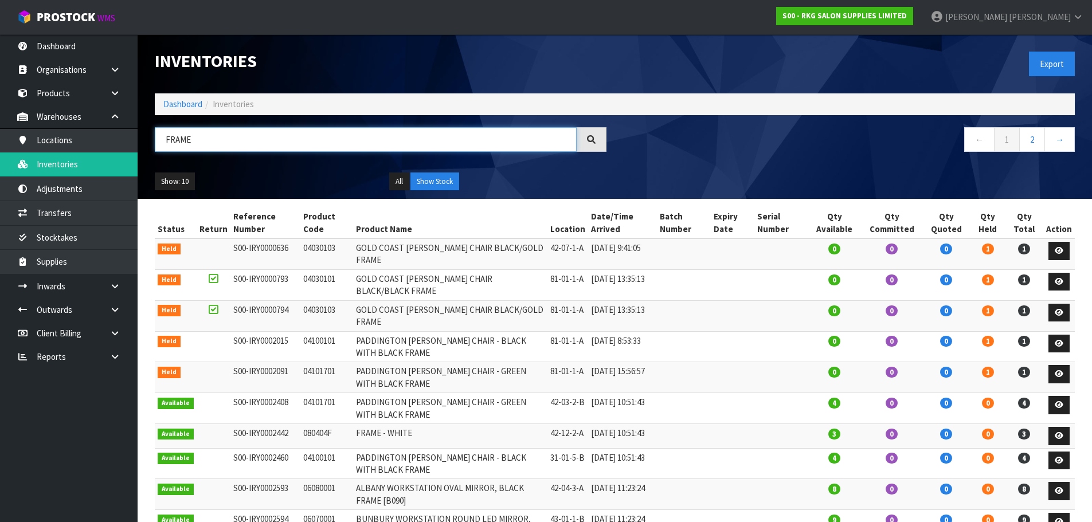
scroll to position [76, 0]
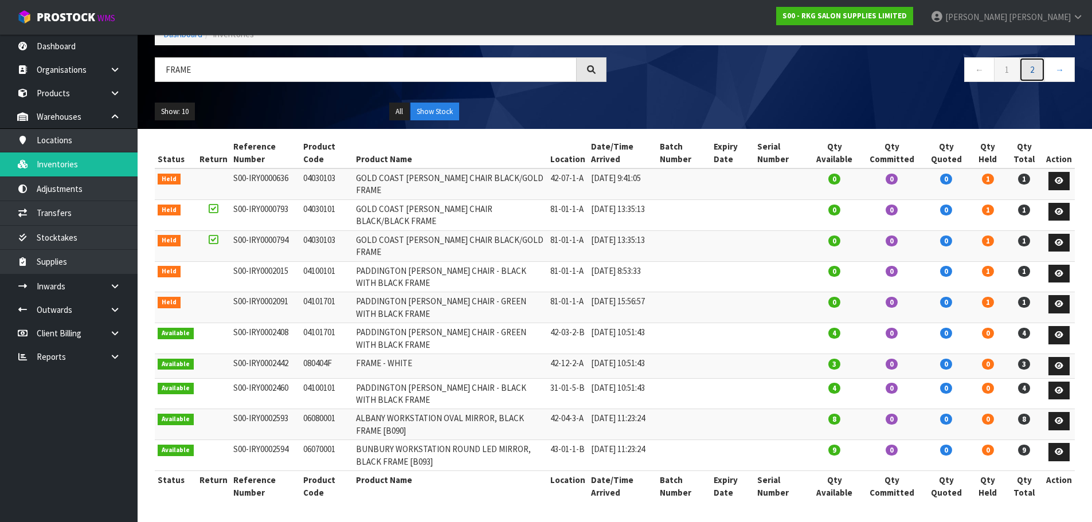
click at [1028, 61] on link "2" at bounding box center [1032, 69] width 26 height 25
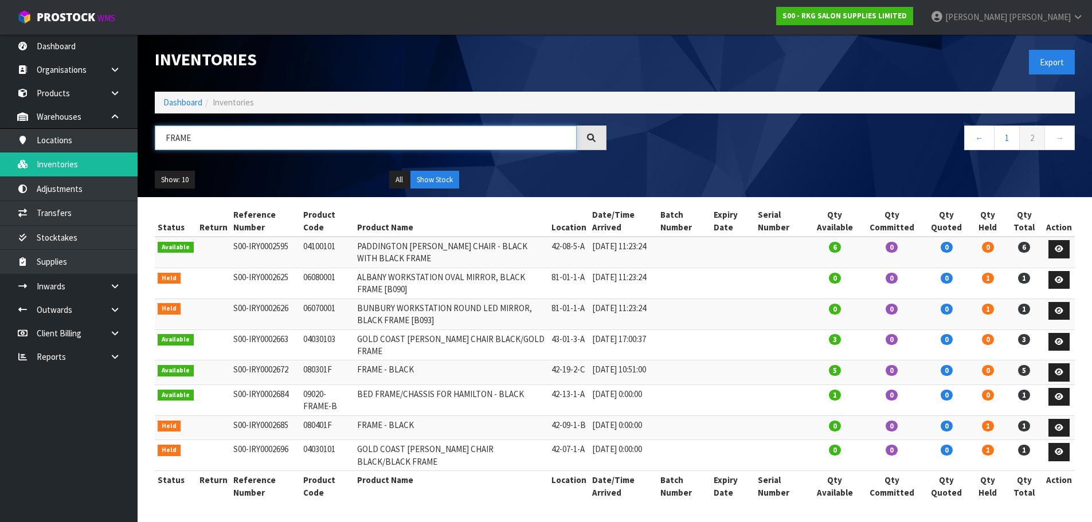
drag, startPoint x: 205, startPoint y: 123, endPoint x: 163, endPoint y: 128, distance: 42.2
click at [163, 128] on input "FRAME" at bounding box center [366, 138] width 422 height 25
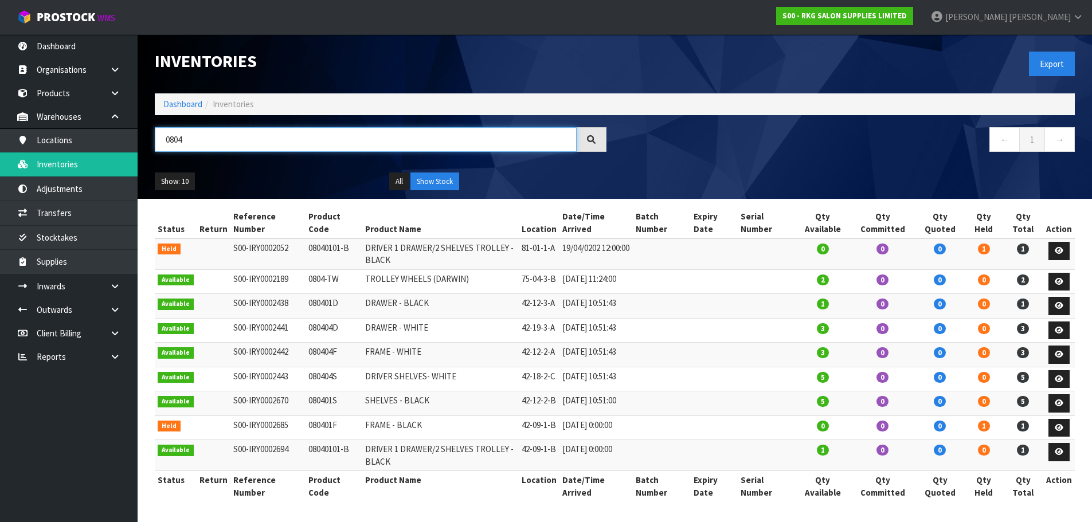
type input "0804"
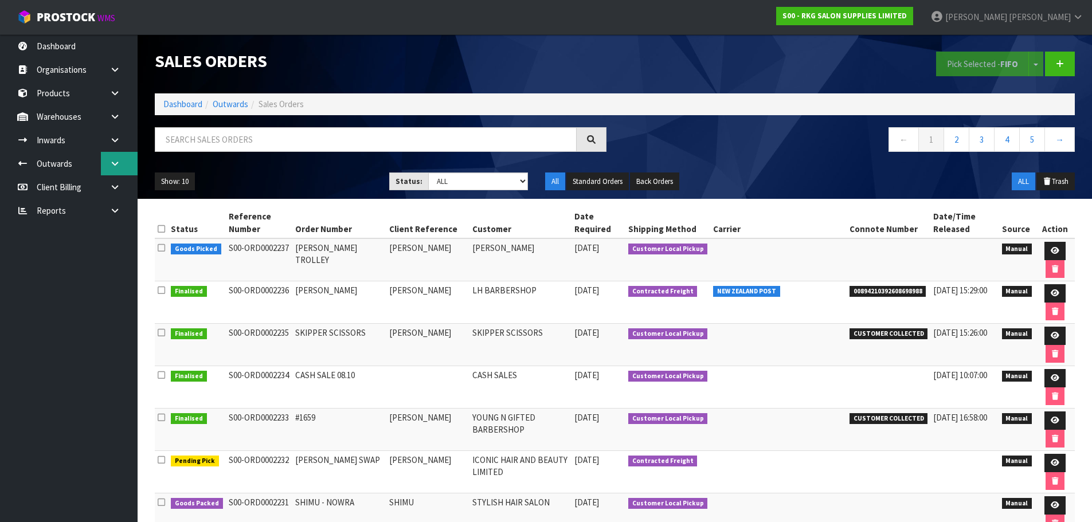
drag, startPoint x: 107, startPoint y: 165, endPoint x: 104, endPoint y: 173, distance: 8.7
click at [108, 165] on link at bounding box center [119, 164] width 37 height 24
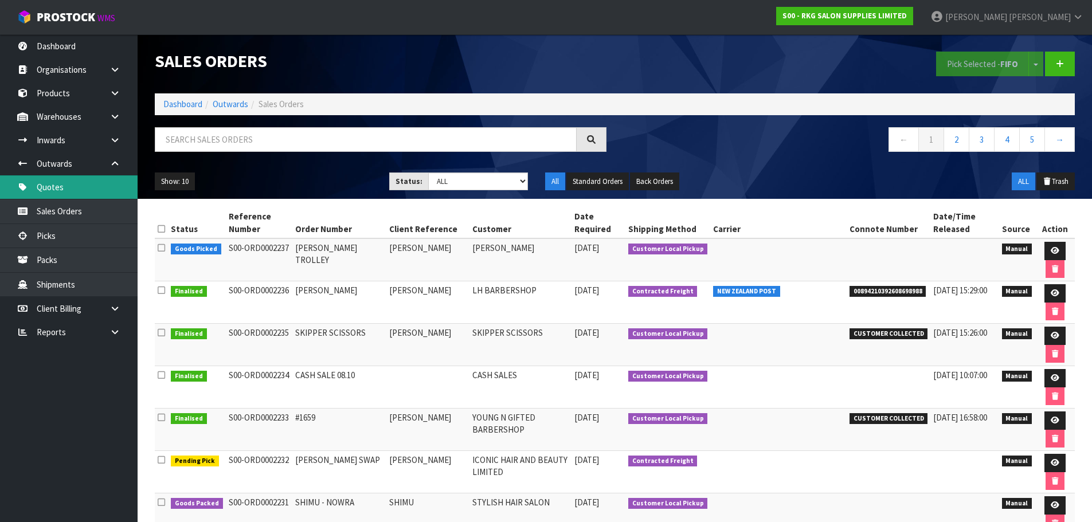
click at [63, 189] on link "Quotes" at bounding box center [69, 187] width 138 height 24
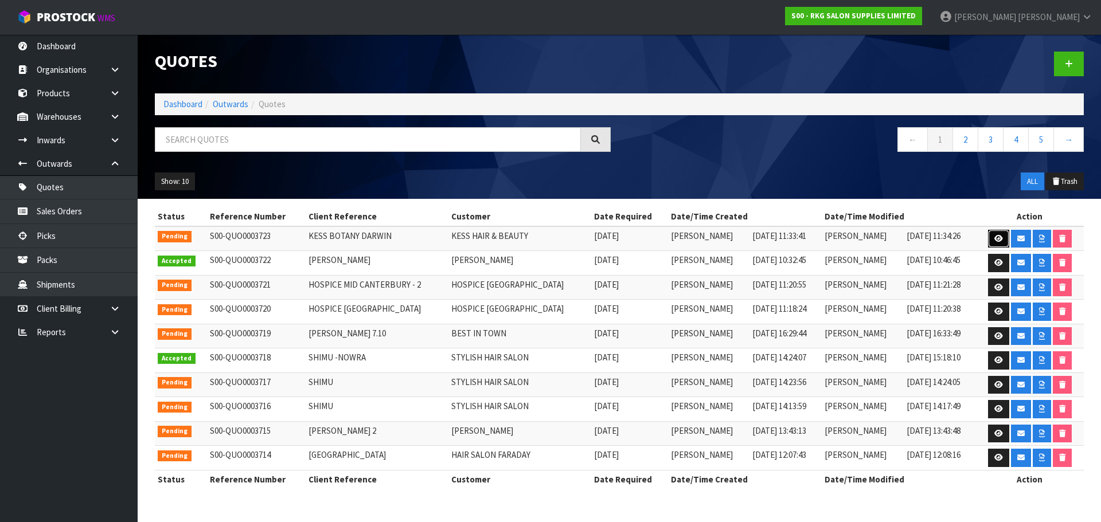
click at [994, 239] on icon at bounding box center [998, 238] width 9 height 7
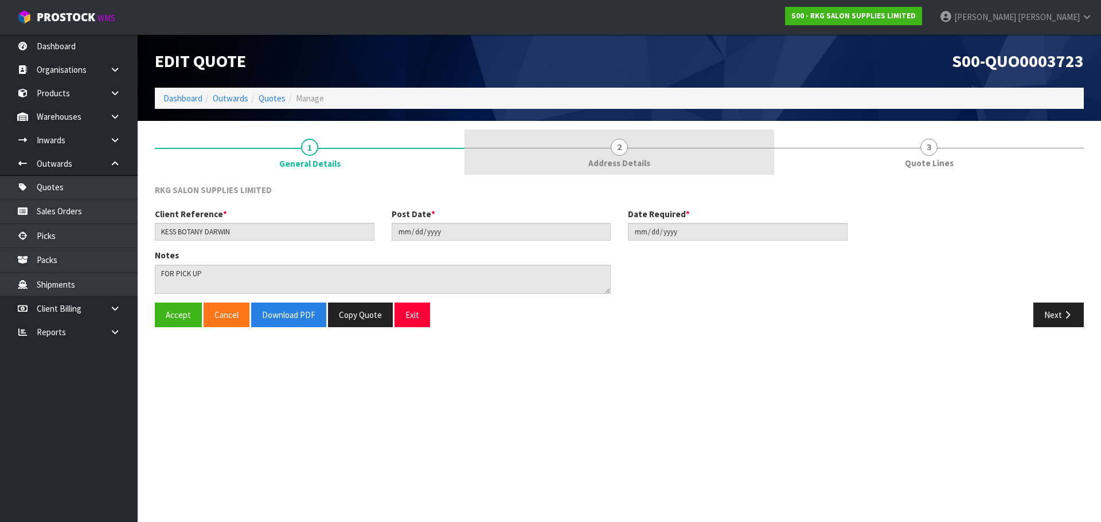
click at [620, 155] on span "2" at bounding box center [619, 147] width 17 height 17
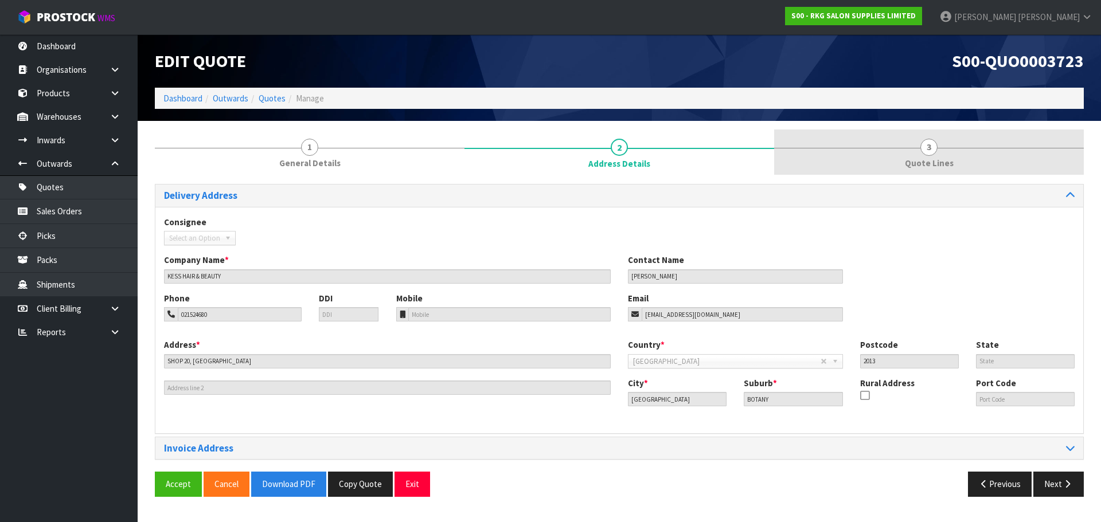
click at [927, 150] on span "3" at bounding box center [928, 147] width 17 height 17
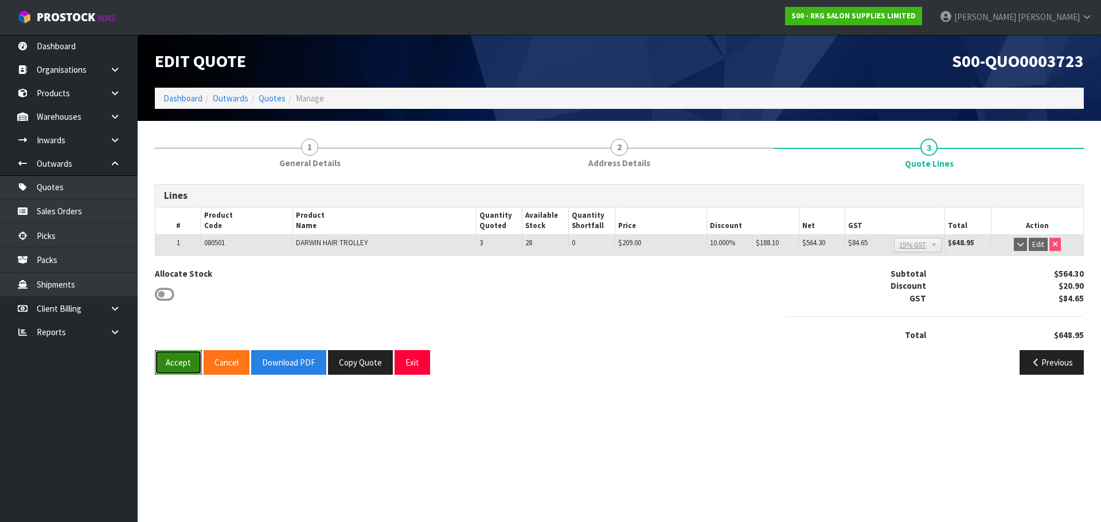
click at [173, 365] on button "Accept" at bounding box center [178, 362] width 47 height 25
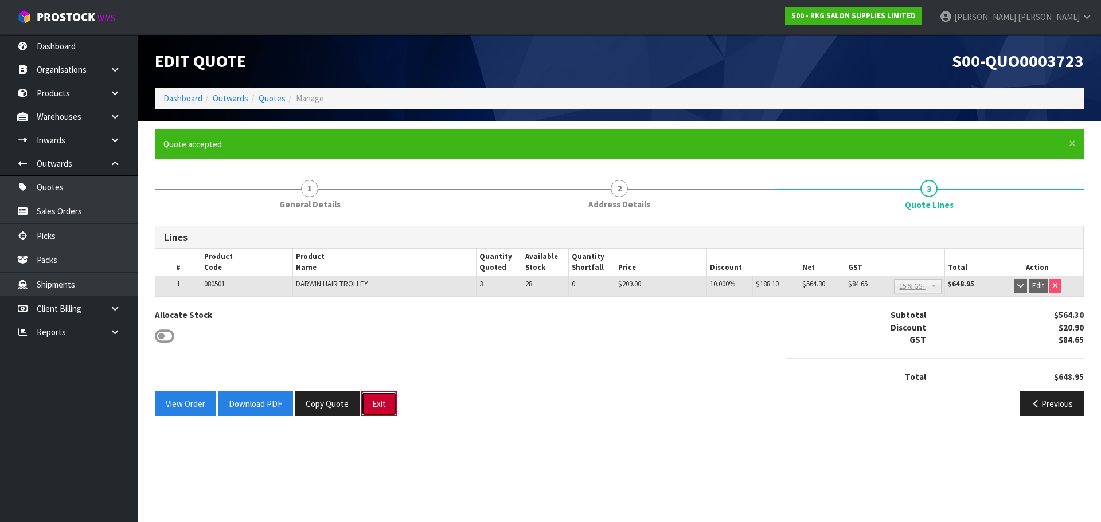
click at [385, 405] on button "Exit" at bounding box center [379, 404] width 36 height 25
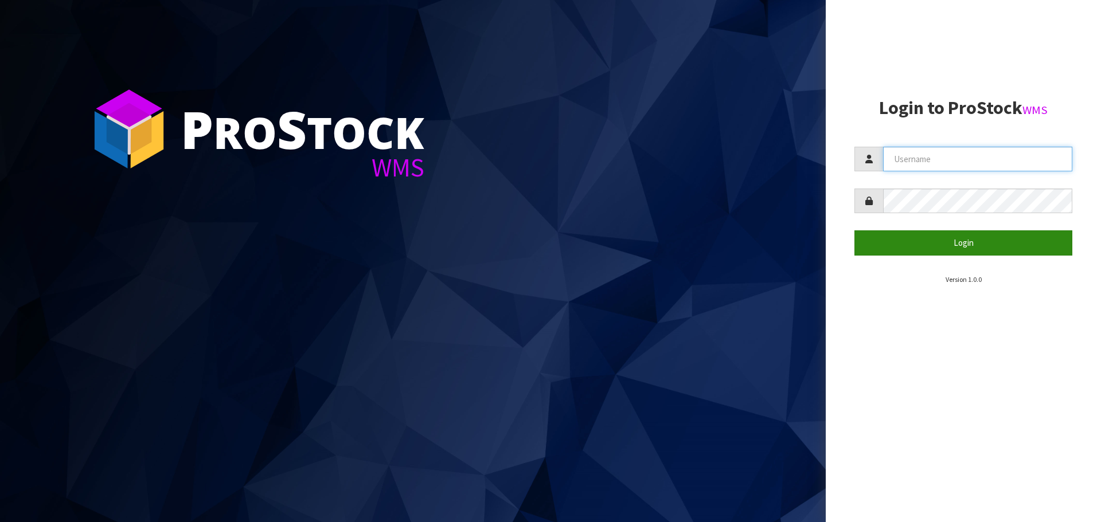
type input "[PERSON_NAME]"
click at [956, 243] on button "Login" at bounding box center [963, 242] width 218 height 25
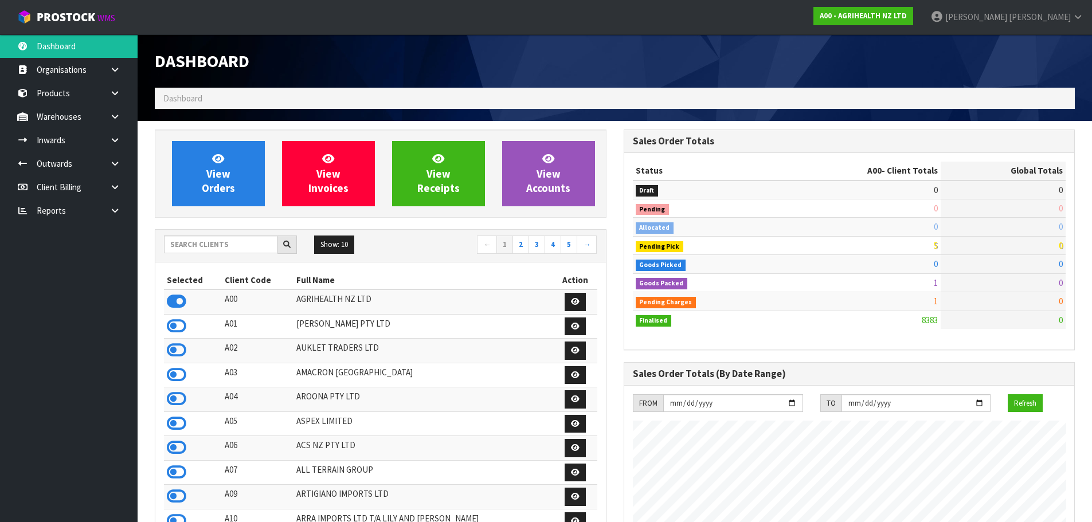
scroll to position [868, 468]
click at [226, 238] on input "text" at bounding box center [221, 245] width 114 height 18
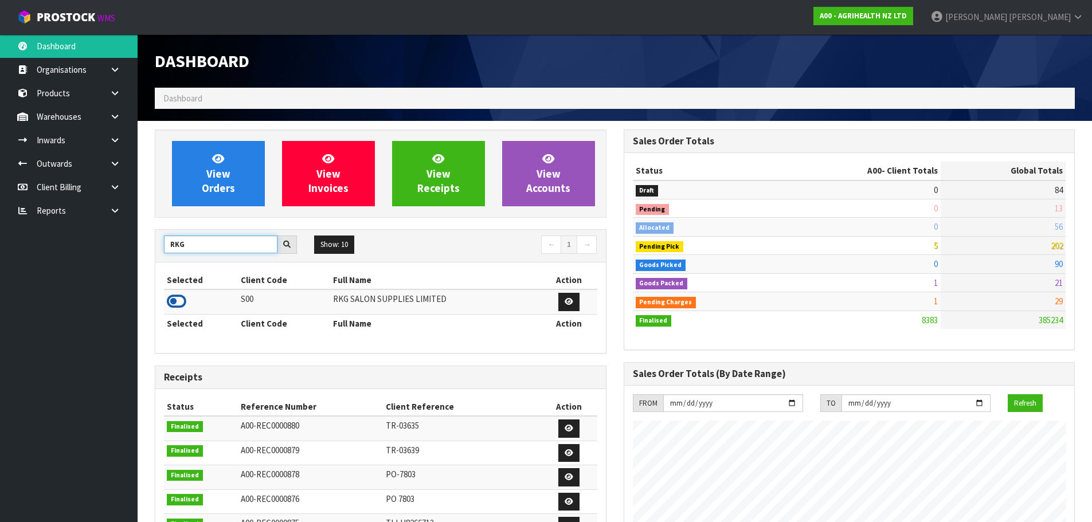
type input "RKG"
click at [178, 299] on icon at bounding box center [176, 301] width 19 height 17
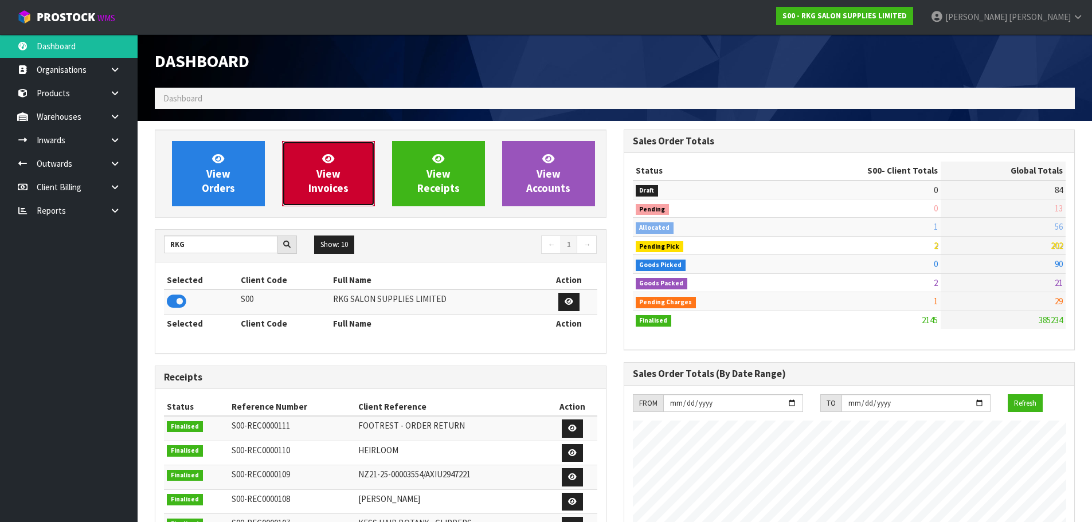
click at [326, 177] on span "View Invoices" at bounding box center [328, 173] width 40 height 43
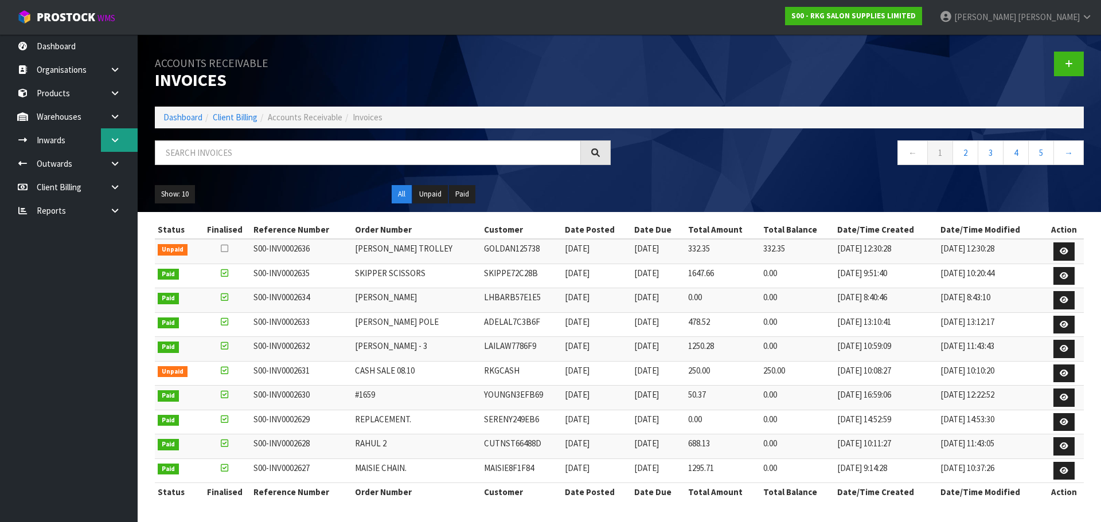
click at [111, 142] on icon at bounding box center [114, 140] width 11 height 9
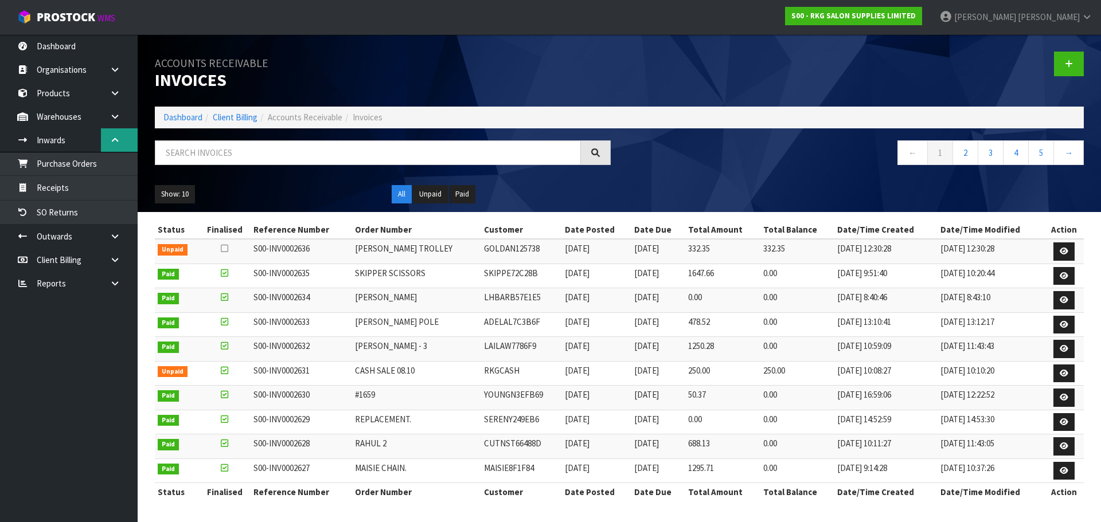
click at [111, 142] on icon at bounding box center [114, 140] width 11 height 9
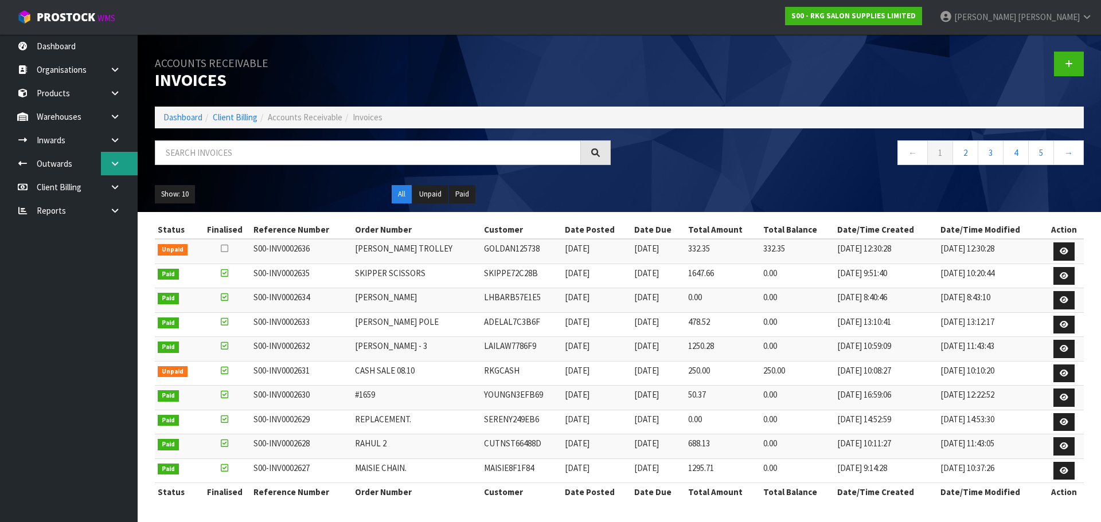
click at [112, 168] on link at bounding box center [119, 164] width 37 height 24
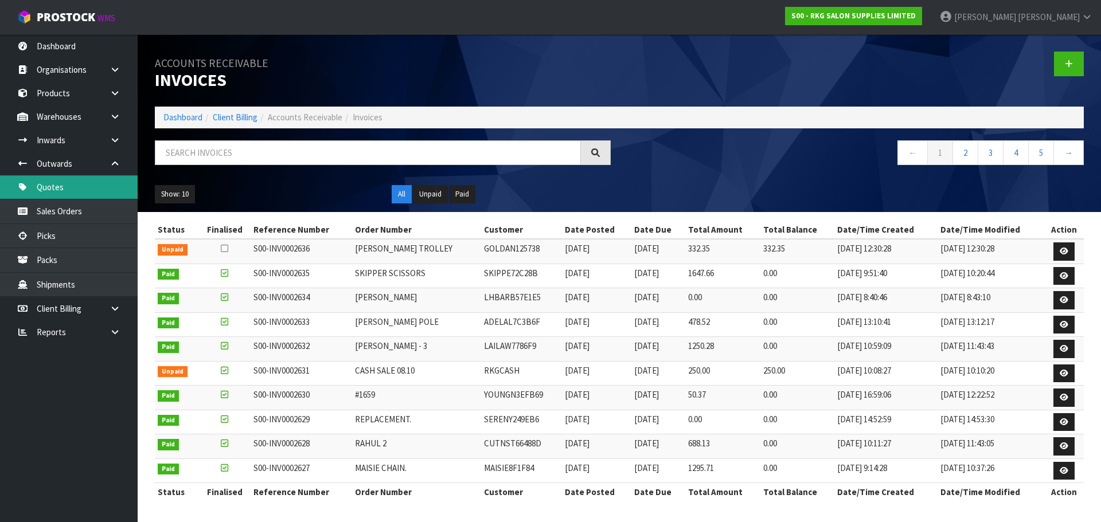
click at [45, 191] on link "Quotes" at bounding box center [69, 187] width 138 height 24
